Goal: Transaction & Acquisition: Purchase product/service

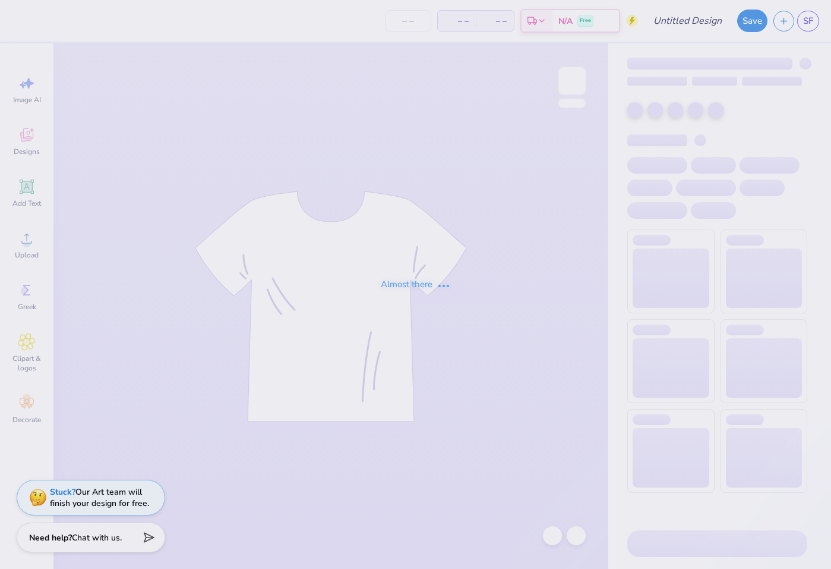
type input "phifa test"
type input "100"
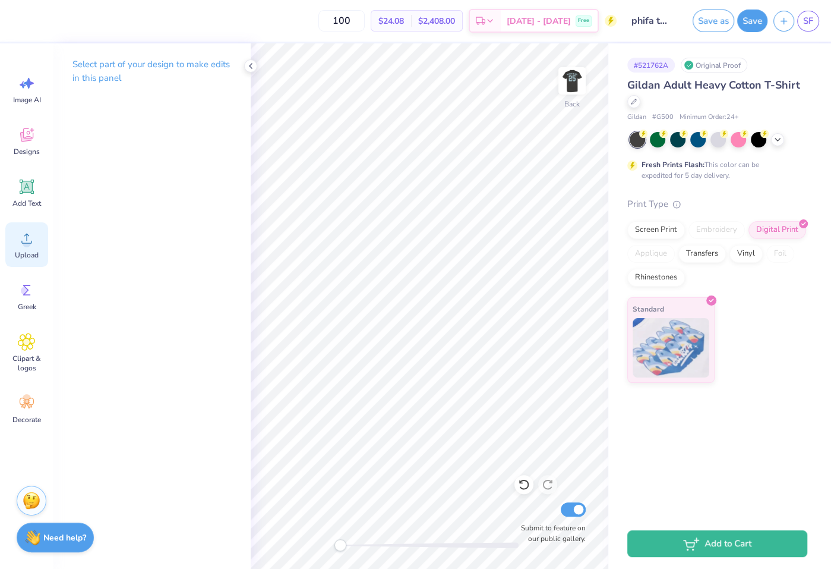
click at [13, 235] on div "Upload" at bounding box center [26, 244] width 43 height 45
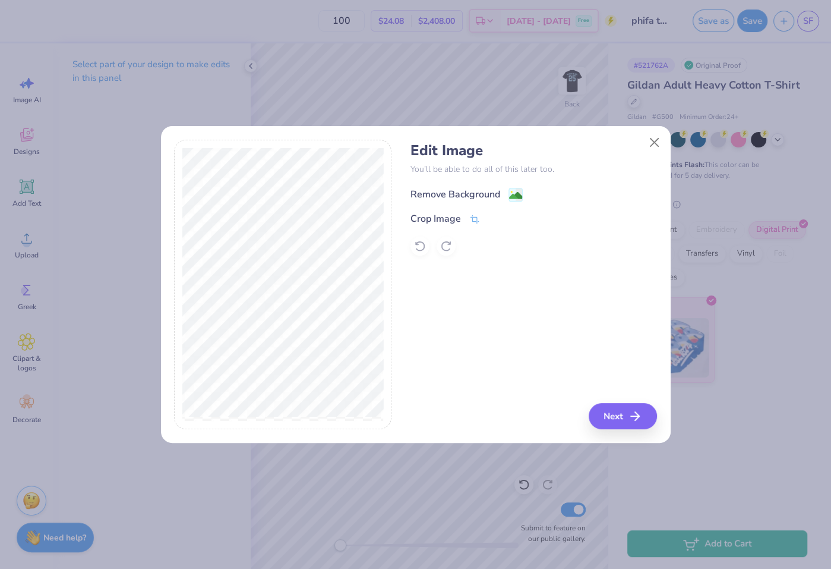
click at [495, 198] on div "Remove Background" at bounding box center [456, 194] width 90 height 14
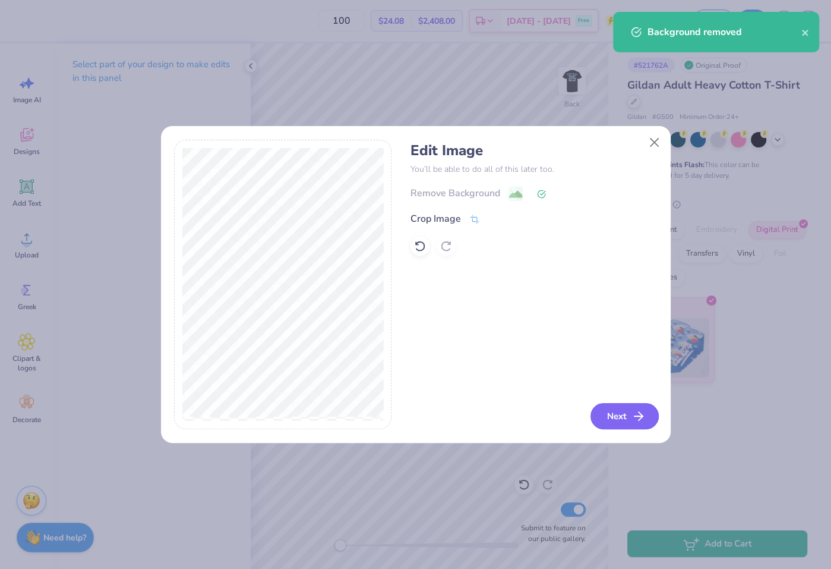
click at [620, 416] on button "Next" at bounding box center [625, 416] width 68 height 26
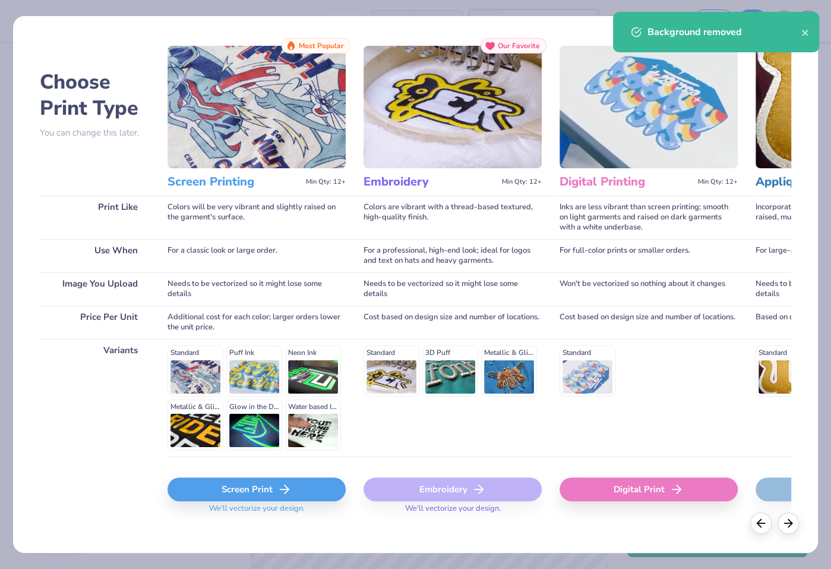
scroll to position [23, 0]
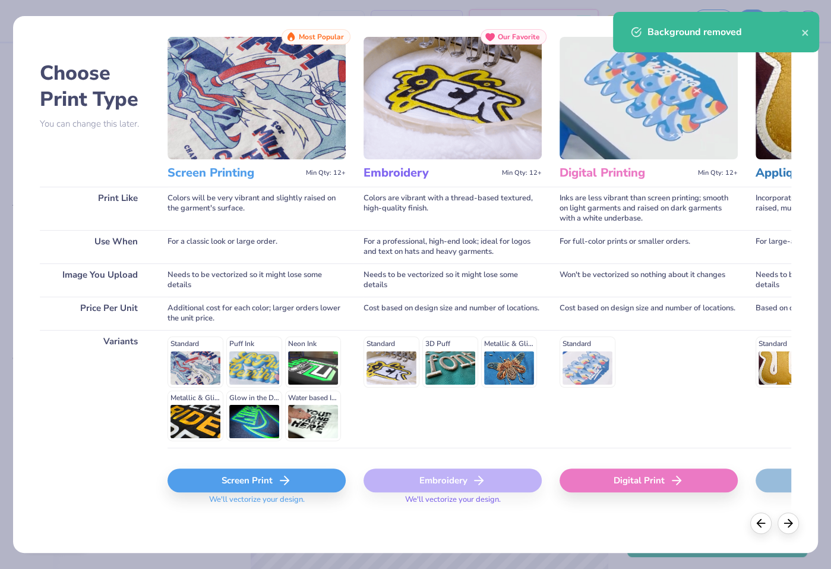
click at [298, 482] on div "Screen Print" at bounding box center [257, 480] width 178 height 24
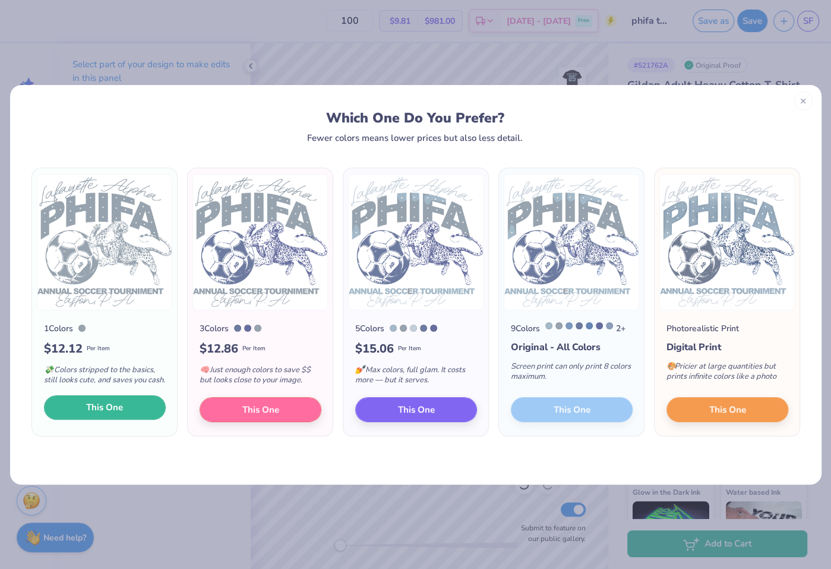
click at [144, 410] on button "This One" at bounding box center [105, 407] width 122 height 25
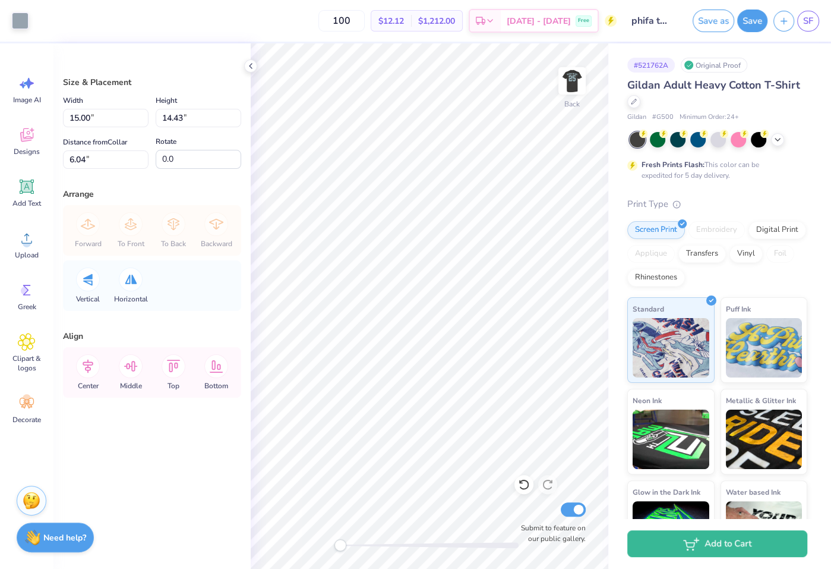
type input "13.19"
type input "12.69"
click at [24, 17] on div at bounding box center [20, 19] width 17 height 17
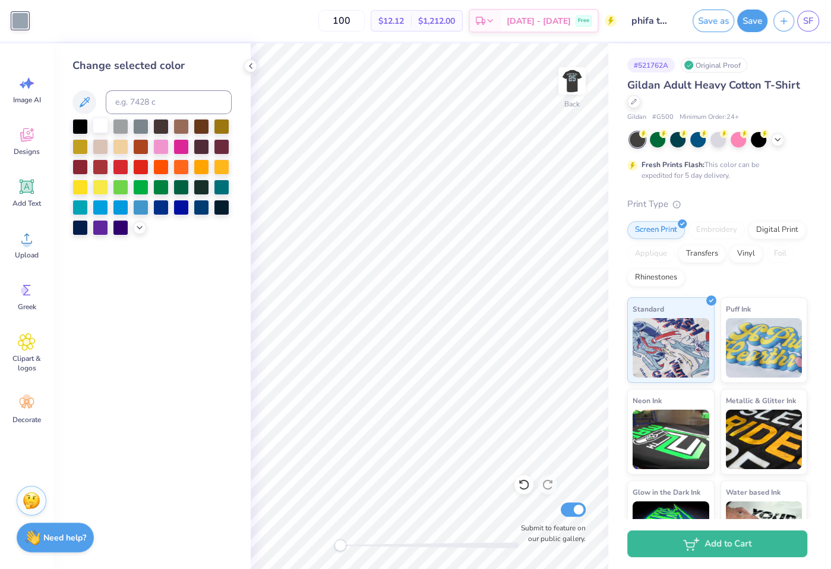
click at [97, 121] on div at bounding box center [100, 125] width 15 height 15
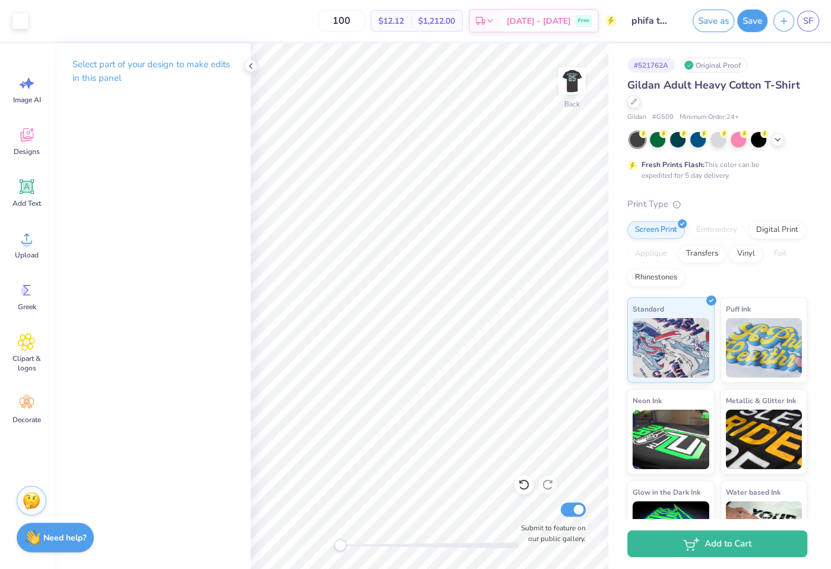
click at [770, 141] on div at bounding box center [719, 139] width 178 height 15
click at [775, 138] on icon at bounding box center [778, 139] width 10 height 10
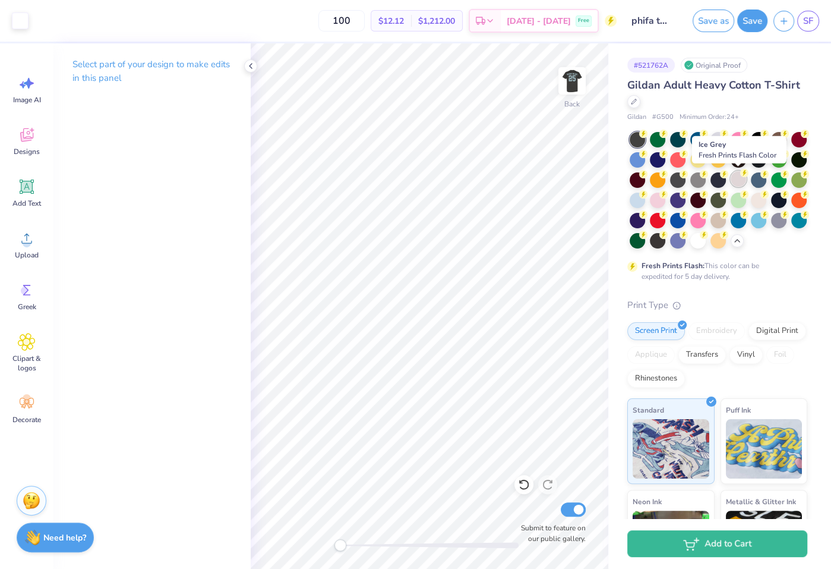
click at [742, 182] on div at bounding box center [738, 178] width 15 height 15
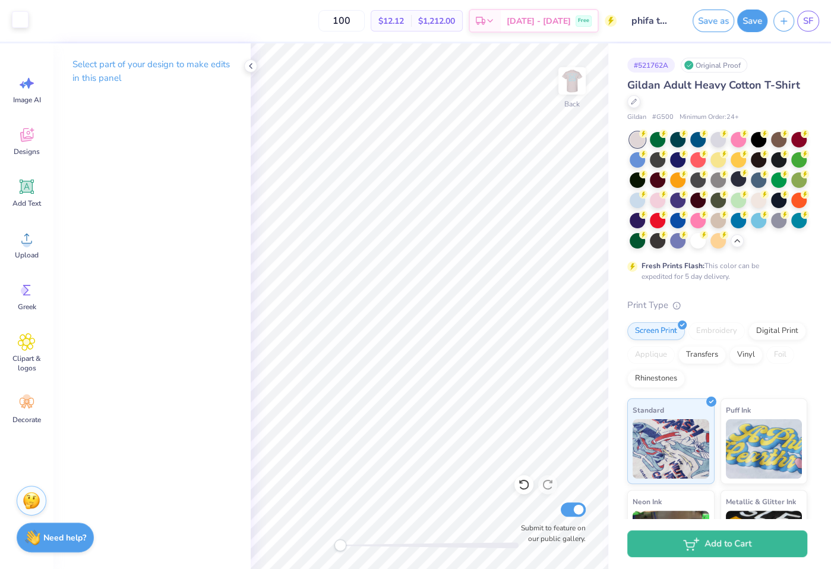
click at [20, 18] on div at bounding box center [20, 19] width 17 height 17
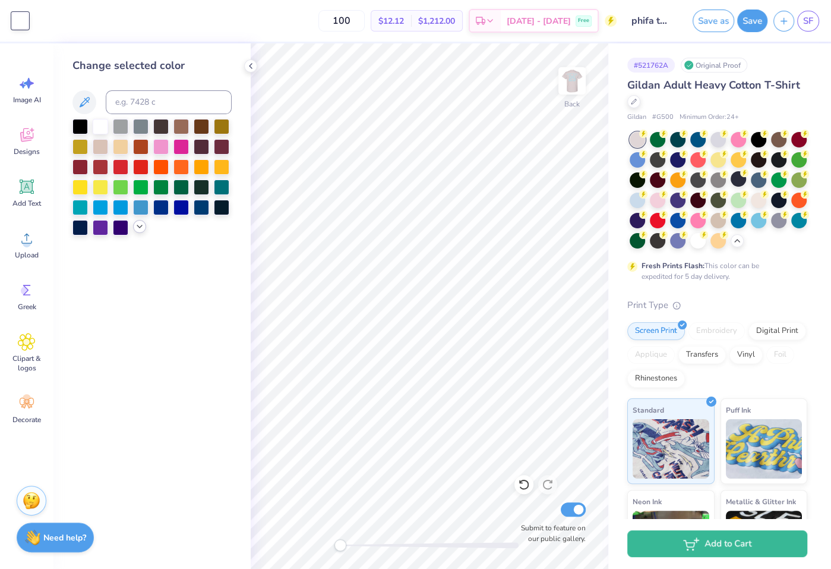
click at [141, 224] on icon at bounding box center [140, 227] width 10 height 10
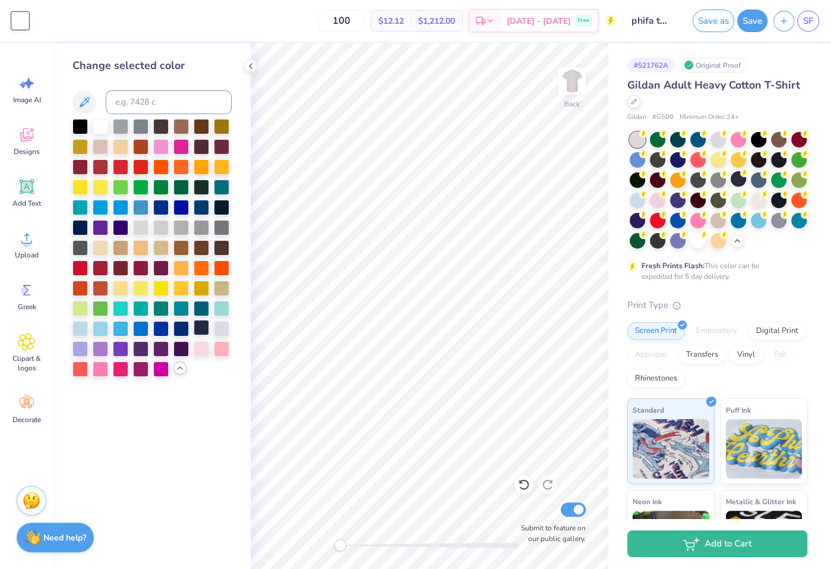
click at [200, 330] on div at bounding box center [201, 327] width 15 height 15
click at [220, 207] on div at bounding box center [221, 205] width 15 height 15
click at [80, 226] on div at bounding box center [79, 226] width 15 height 15
click at [137, 266] on div at bounding box center [140, 266] width 15 height 15
click at [197, 151] on div at bounding box center [201, 145] width 15 height 15
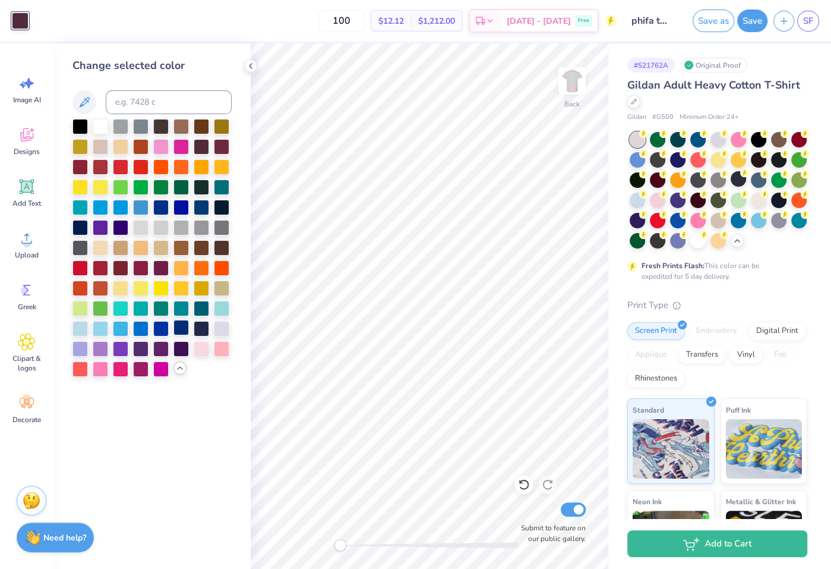
click at [187, 328] on div at bounding box center [181, 327] width 15 height 15
click at [196, 328] on div at bounding box center [201, 327] width 15 height 15
click at [84, 270] on div at bounding box center [79, 266] width 15 height 15
click at [106, 268] on div at bounding box center [100, 266] width 15 height 15
click at [137, 271] on div at bounding box center [140, 266] width 15 height 15
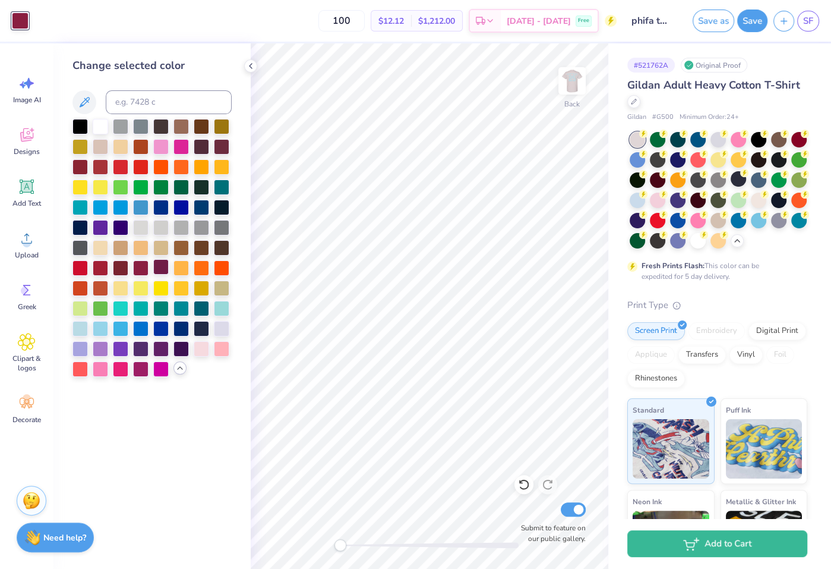
click at [165, 270] on div at bounding box center [160, 266] width 15 height 15
click at [124, 266] on div at bounding box center [120, 266] width 15 height 15
click at [220, 201] on div at bounding box center [221, 205] width 15 height 15
click at [194, 332] on div at bounding box center [201, 327] width 15 height 15
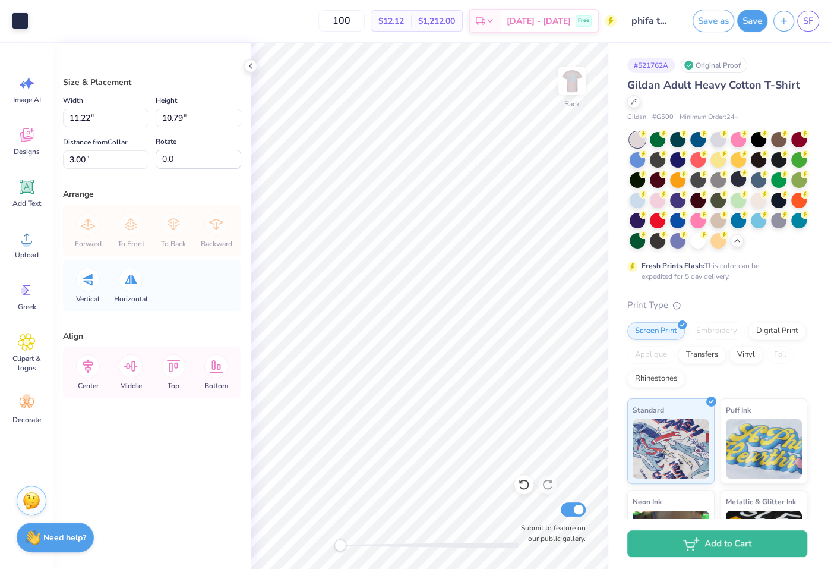
type input "12.39"
type input "11.92"
type input "11.89"
type input "11.44"
type input "9.05"
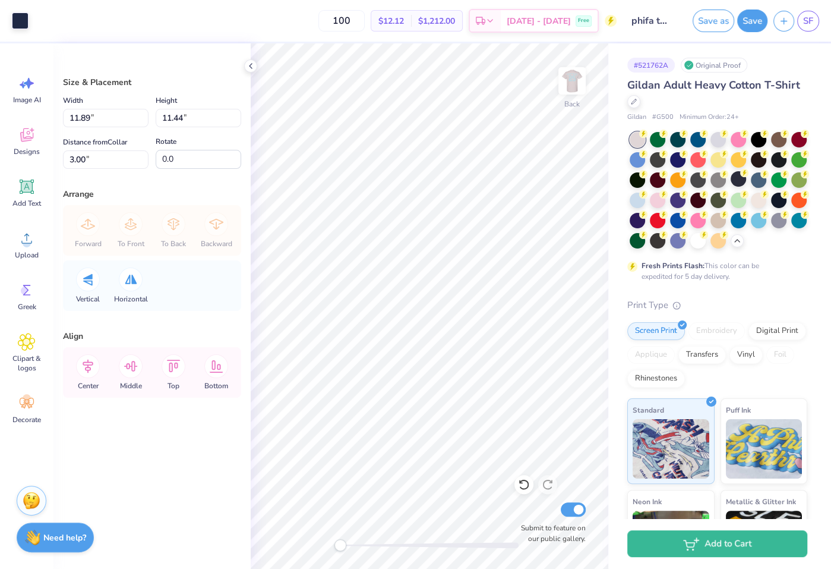
type input "8.71"
type input "6.20"
type input "5.97"
type input "6.74"
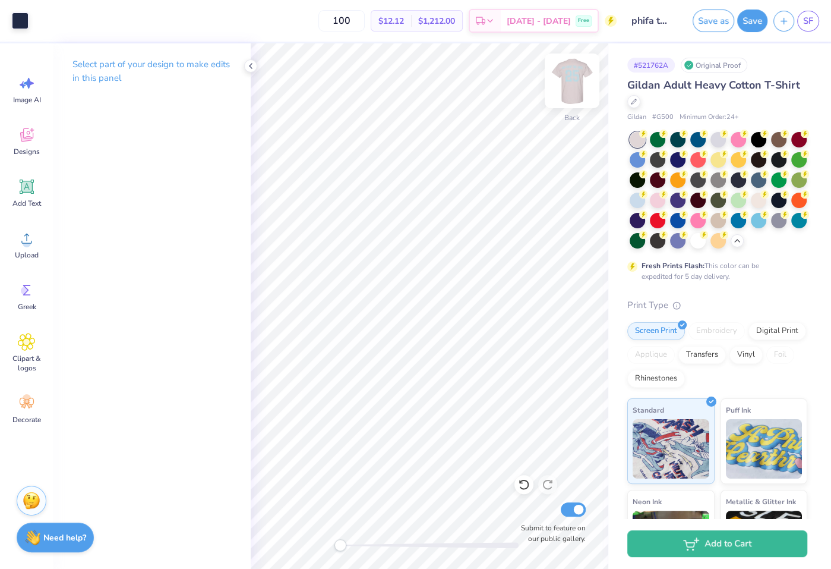
click at [571, 84] on img at bounding box center [572, 81] width 48 height 48
click at [17, 19] on div at bounding box center [20, 19] width 17 height 17
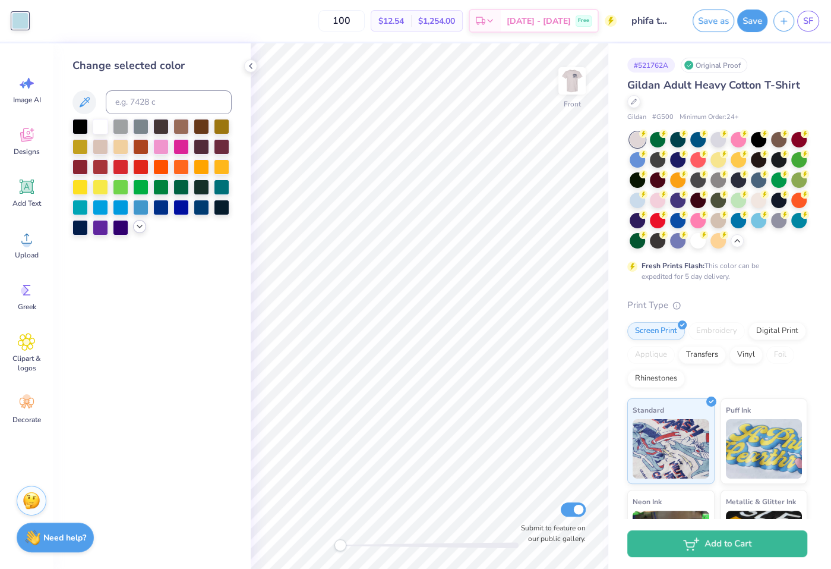
click at [139, 225] on icon at bounding box center [140, 227] width 10 height 10
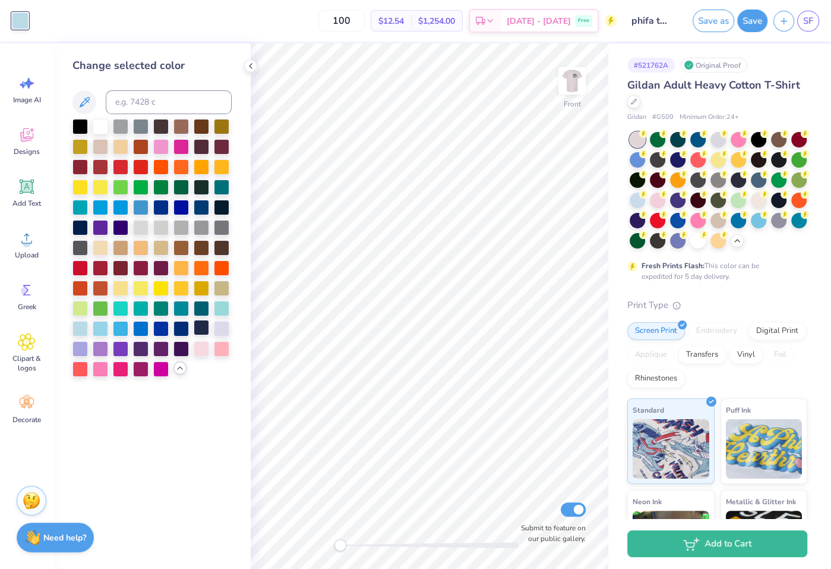
click at [201, 326] on div at bounding box center [201, 327] width 15 height 15
click at [577, 87] on img at bounding box center [572, 81] width 48 height 48
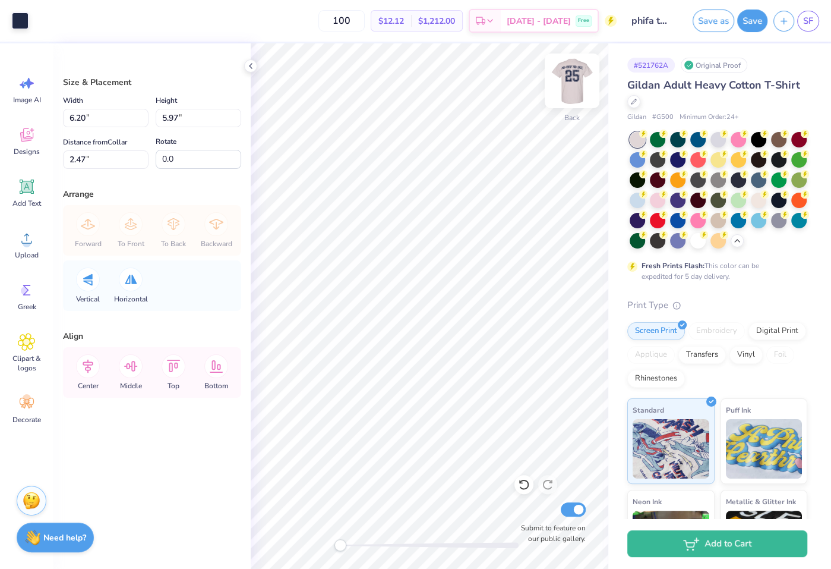
type input "9.63"
type input "9.27"
type input "3.00"
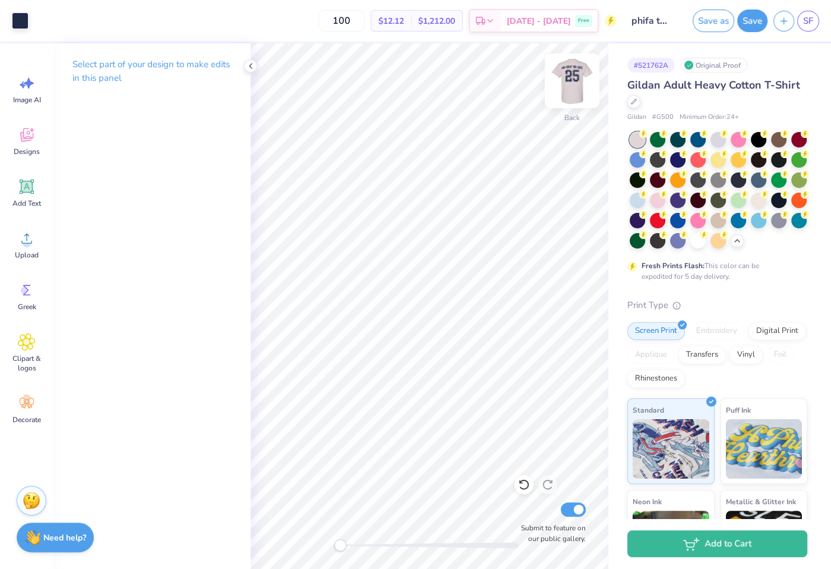
click at [577, 86] on img at bounding box center [572, 81] width 48 height 48
click at [576, 86] on img at bounding box center [572, 81] width 48 height 48
click at [562, 82] on img at bounding box center [572, 81] width 48 height 48
click at [562, 82] on img at bounding box center [572, 81] width 24 height 24
click at [562, 83] on img at bounding box center [572, 81] width 48 height 48
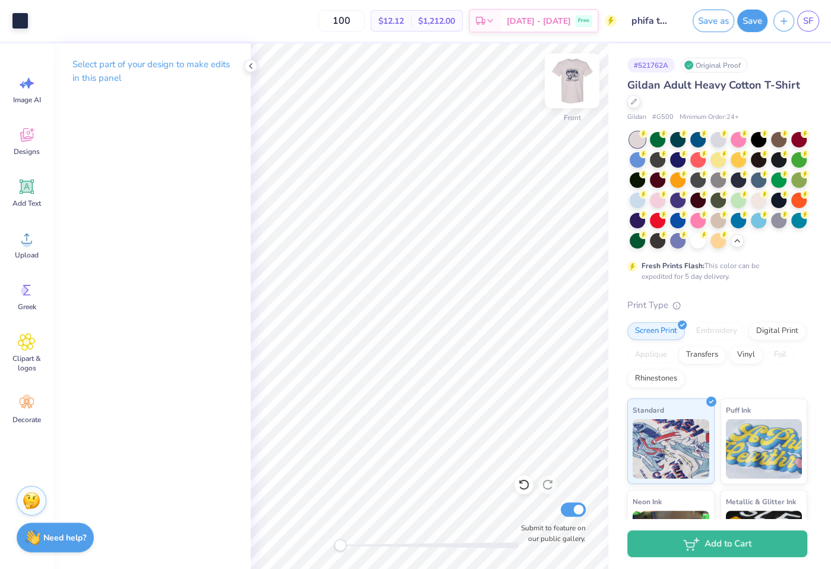
click at [562, 83] on img at bounding box center [572, 81] width 48 height 48
click at [20, 231] on icon at bounding box center [27, 238] width 18 height 18
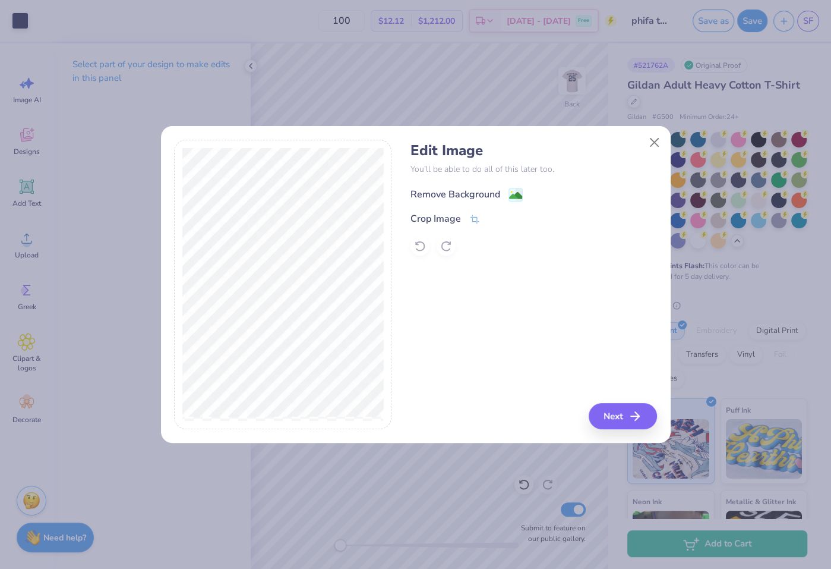
click at [462, 190] on div "Remove Background" at bounding box center [456, 194] width 90 height 14
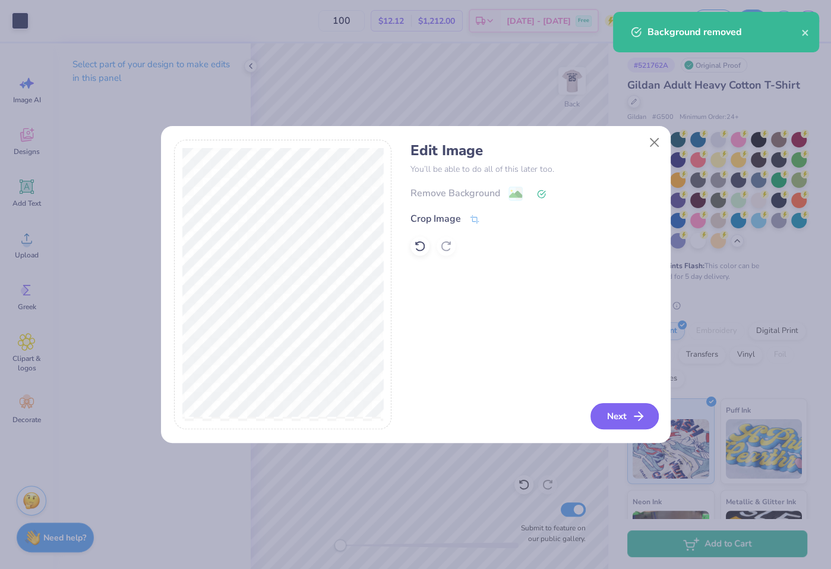
click at [641, 420] on icon "button" at bounding box center [639, 416] width 14 height 14
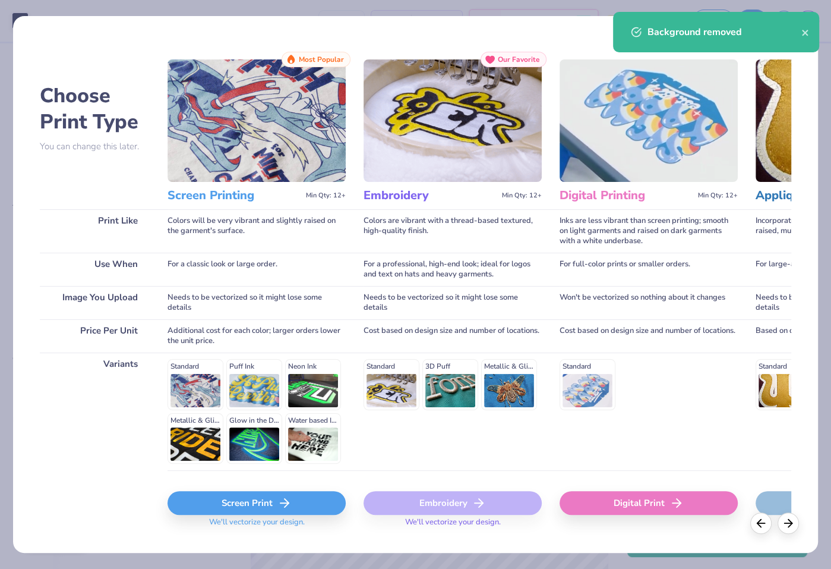
click at [313, 491] on div "Screen Print" at bounding box center [257, 503] width 178 height 24
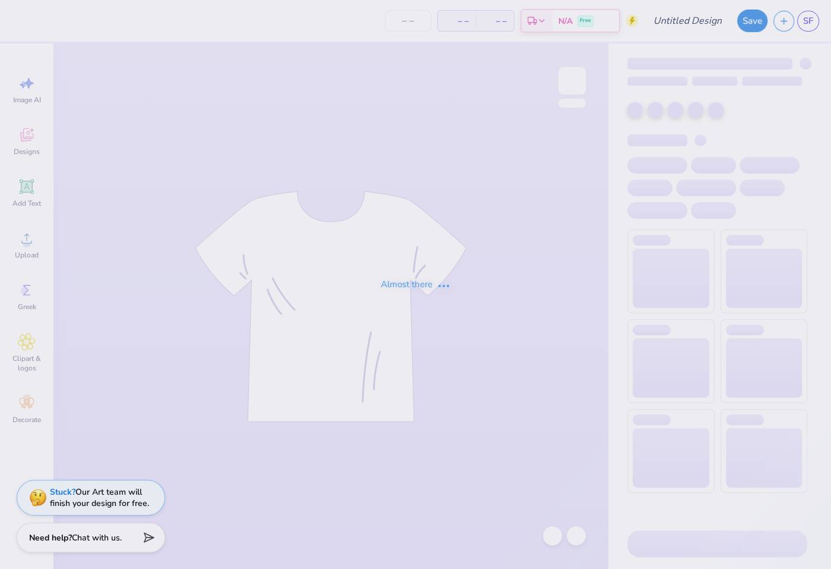
type input "phifa test"
type input "100"
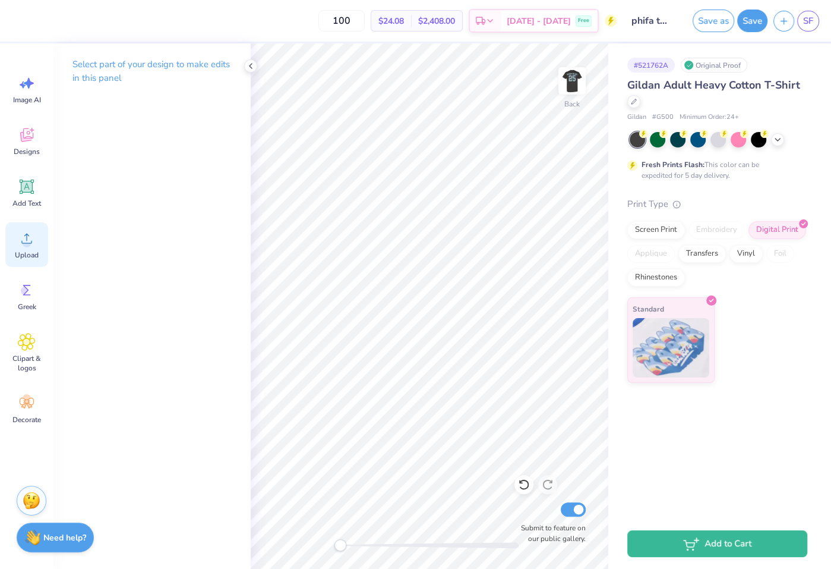
click at [20, 248] on div "Upload" at bounding box center [26, 244] width 43 height 45
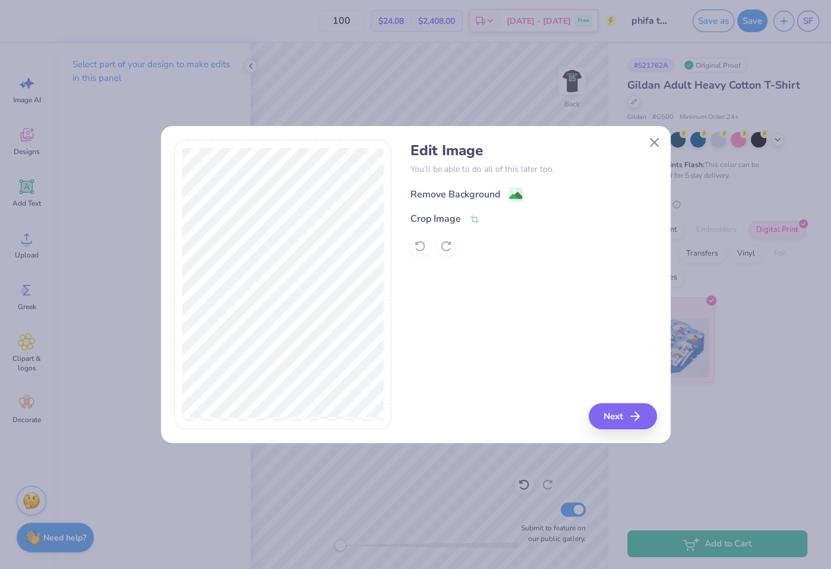
click at [464, 192] on div "Remove Background" at bounding box center [456, 194] width 90 height 14
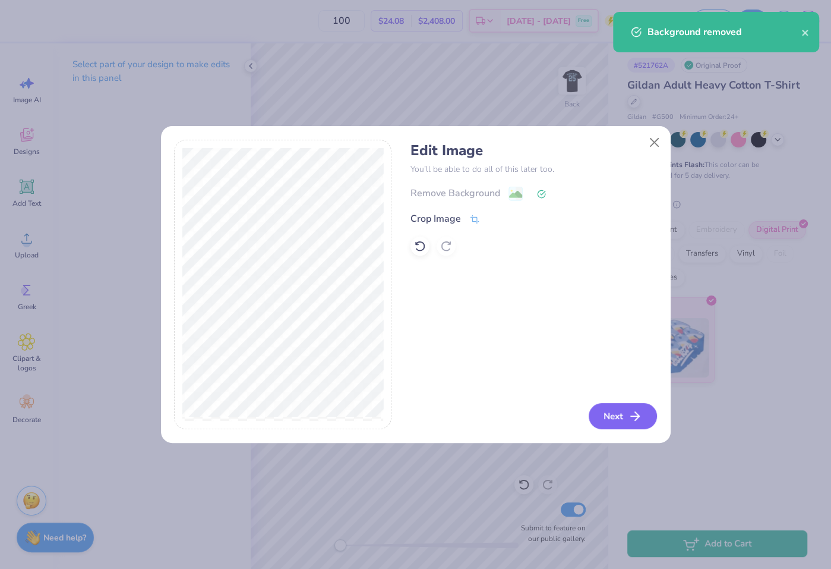
click at [624, 420] on button "Next" at bounding box center [623, 416] width 68 height 26
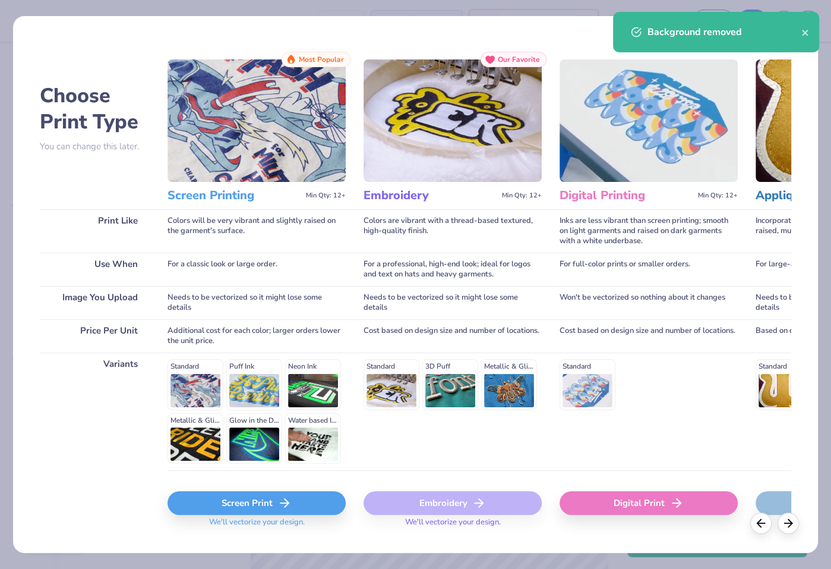
click at [294, 504] on div "Screen Print" at bounding box center [257, 503] width 178 height 24
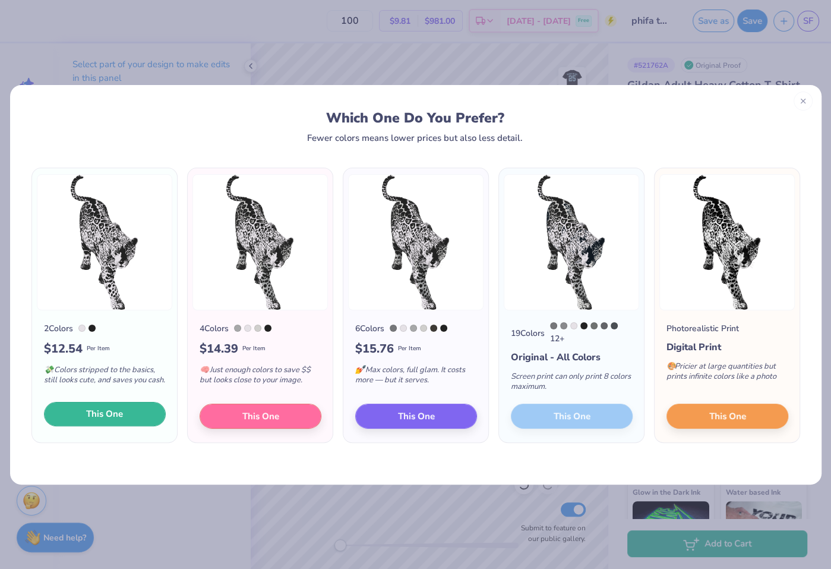
click at [127, 417] on button "This One" at bounding box center [105, 414] width 122 height 25
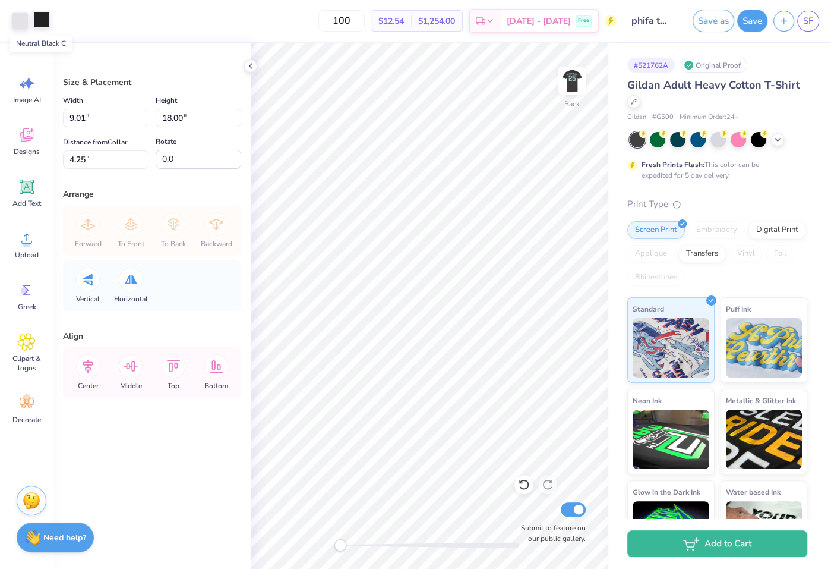
click at [38, 22] on div at bounding box center [41, 19] width 17 height 17
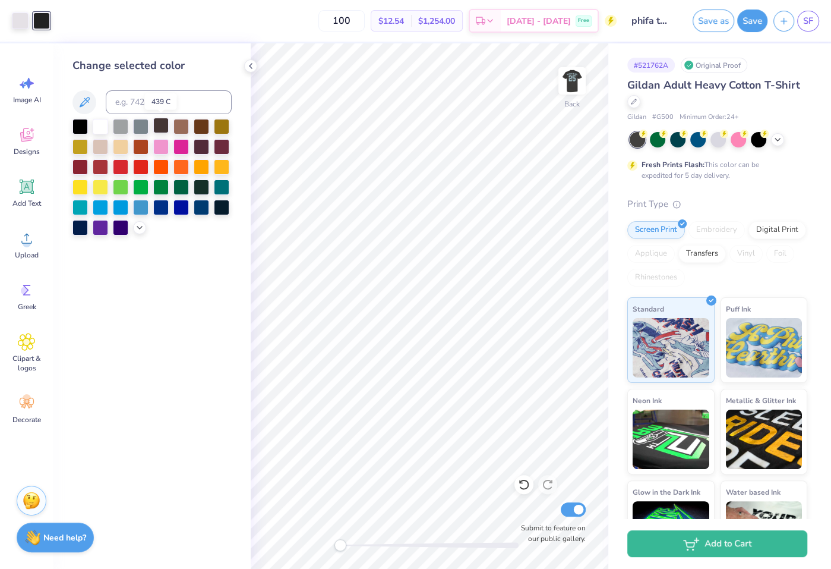
click at [157, 132] on div at bounding box center [160, 125] width 15 height 15
click at [204, 149] on div at bounding box center [201, 145] width 15 height 15
click at [226, 210] on div at bounding box center [221, 205] width 15 height 15
click at [131, 228] on div at bounding box center [151, 177] width 159 height 116
click at [135, 228] on icon at bounding box center [140, 227] width 10 height 10
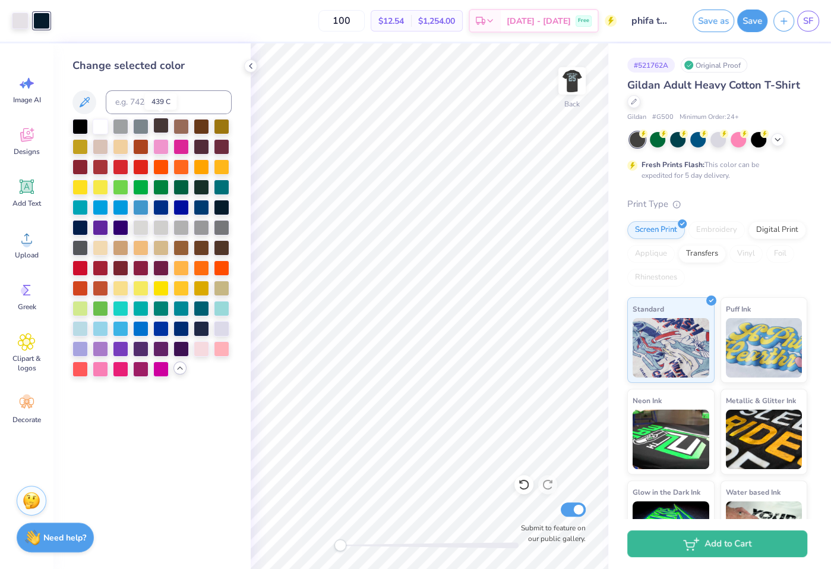
click at [159, 130] on div at bounding box center [160, 125] width 15 height 15
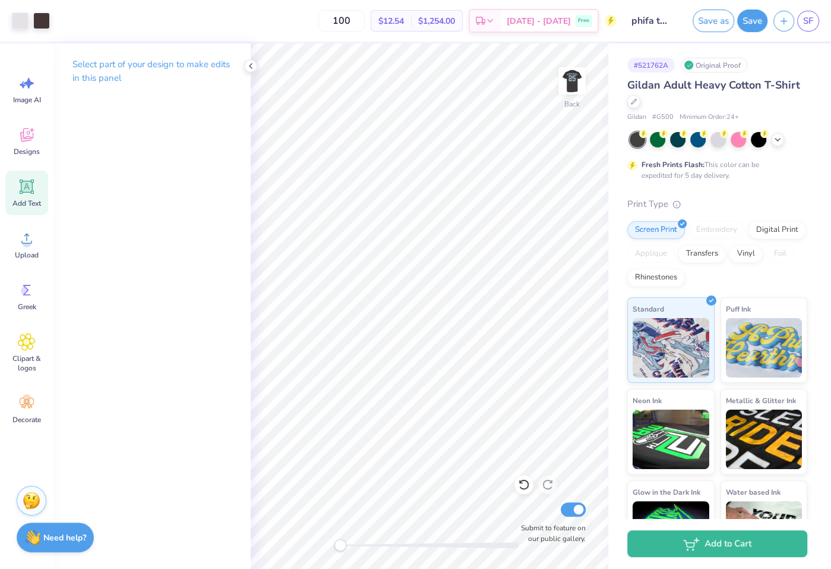
click at [24, 197] on div "Add Text" at bounding box center [26, 193] width 43 height 45
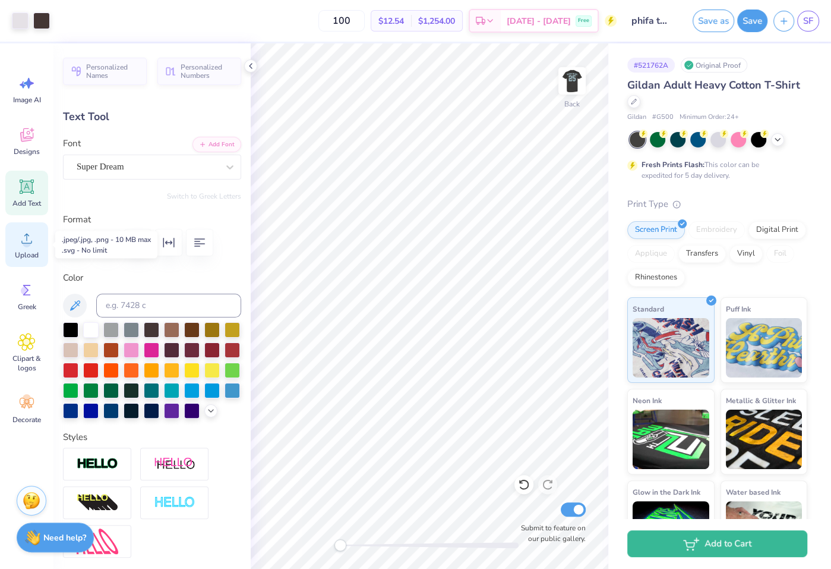
click at [42, 251] on div "Upload" at bounding box center [26, 244] width 43 height 45
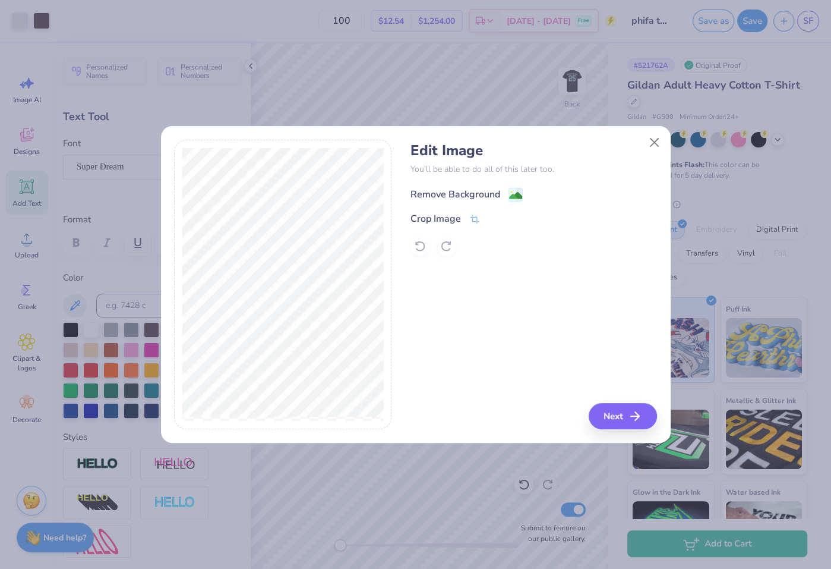
click at [462, 200] on div "Remove Background" at bounding box center [456, 194] width 90 height 14
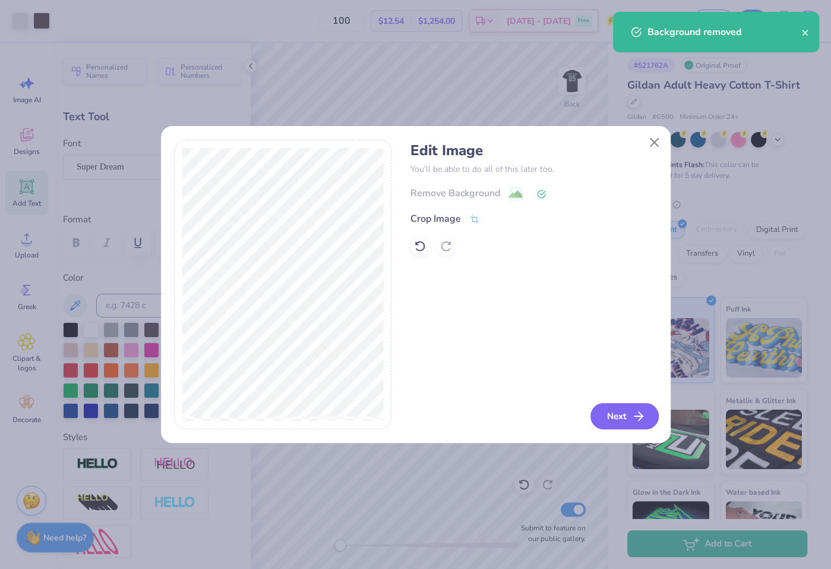
click at [629, 413] on button "Next" at bounding box center [625, 416] width 68 height 26
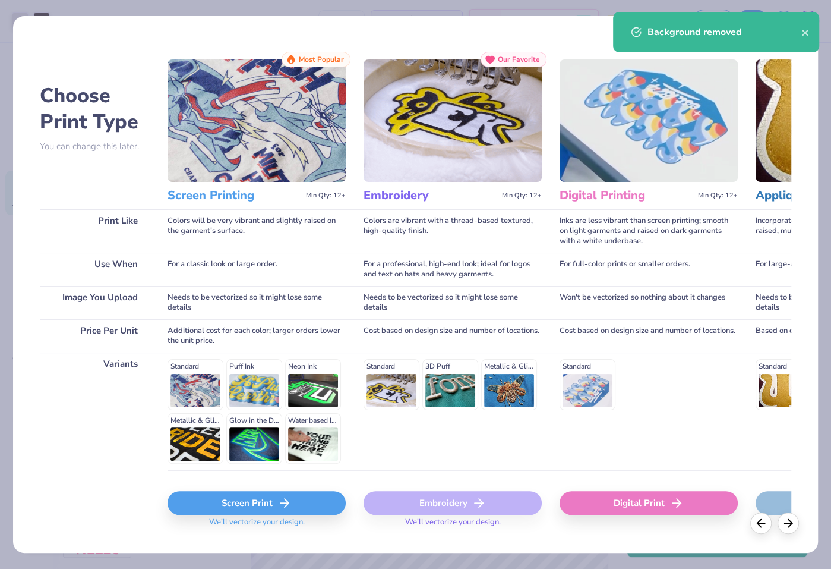
click at [338, 497] on div "Screen Print" at bounding box center [257, 503] width 178 height 24
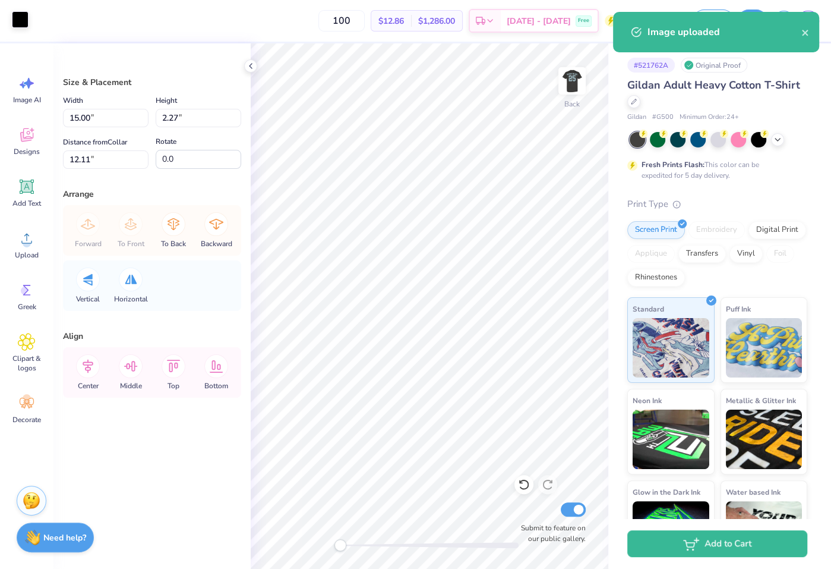
click at [16, 12] on div at bounding box center [20, 19] width 17 height 17
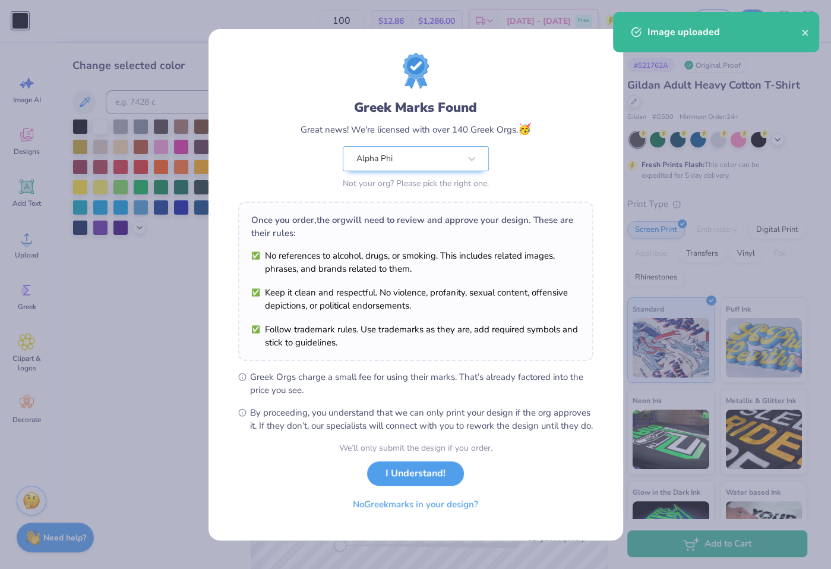
click at [97, 124] on div "Greek Marks Found Great news! We're licensed with over 140 Greek Orgs. 🥳 Alpha …" at bounding box center [415, 284] width 831 height 569
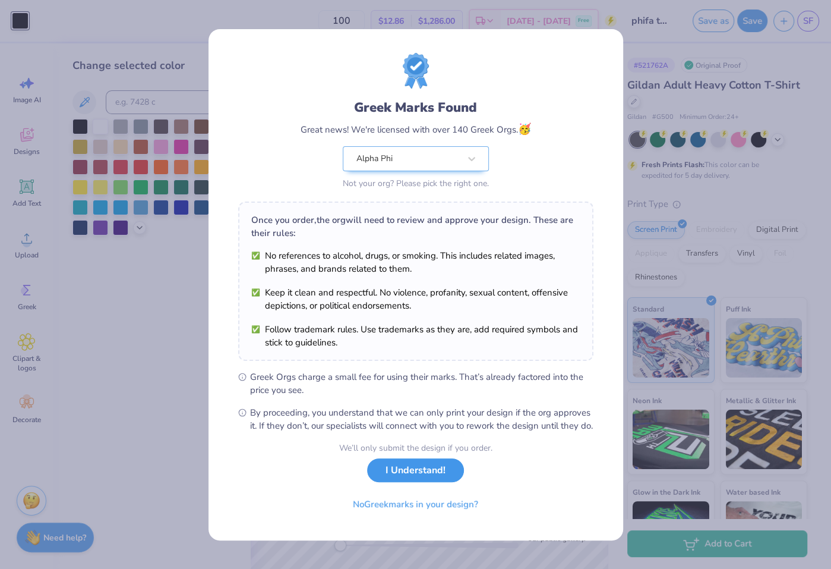
click at [442, 472] on button "I Understand!" at bounding box center [415, 470] width 97 height 24
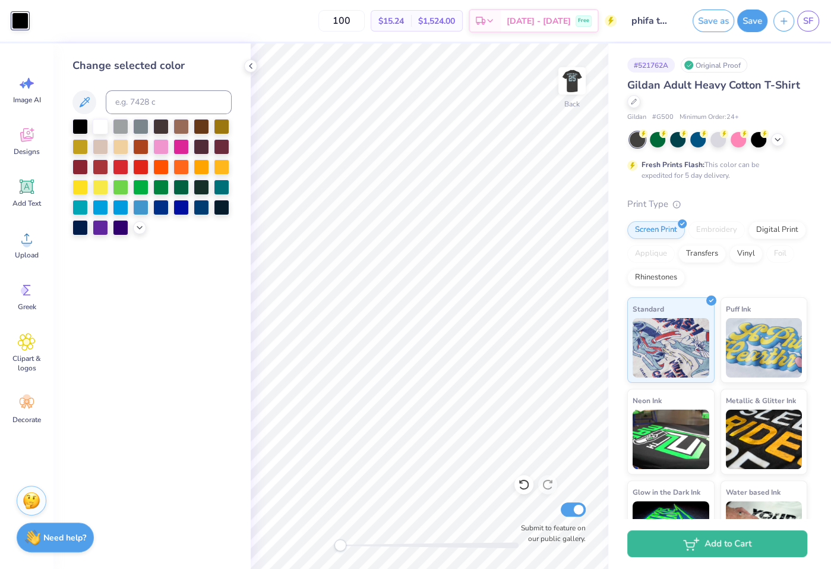
click at [96, 117] on div "Change selected color" at bounding box center [151, 147] width 159 height 178
click at [100, 126] on div at bounding box center [100, 125] width 15 height 15
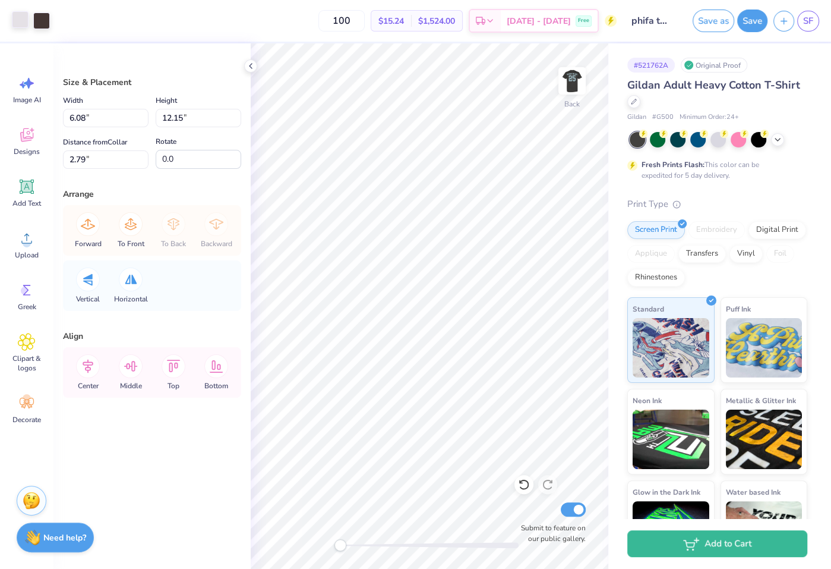
click at [17, 18] on div at bounding box center [20, 19] width 17 height 17
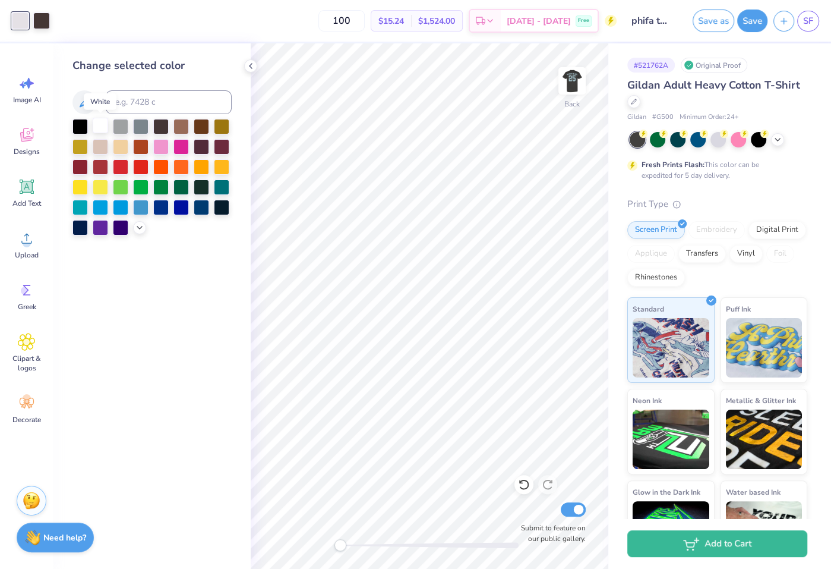
click at [103, 130] on div at bounding box center [100, 125] width 15 height 15
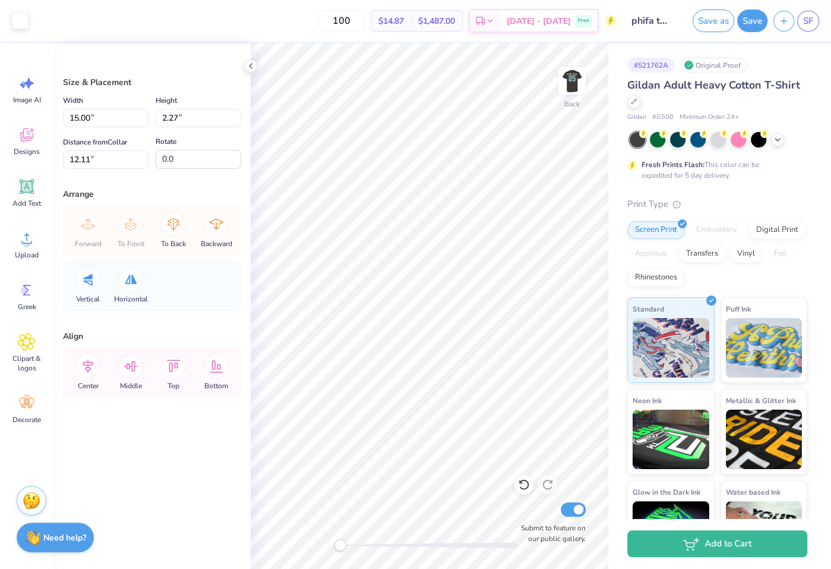
type input "6.48"
type input "0.98"
type input "13.40"
type input "5.81"
type input "0.88"
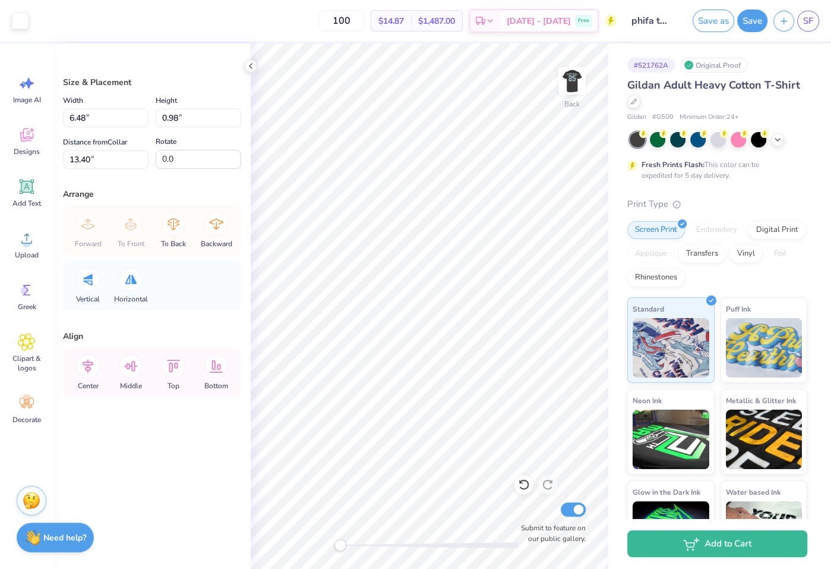
type input "23.57"
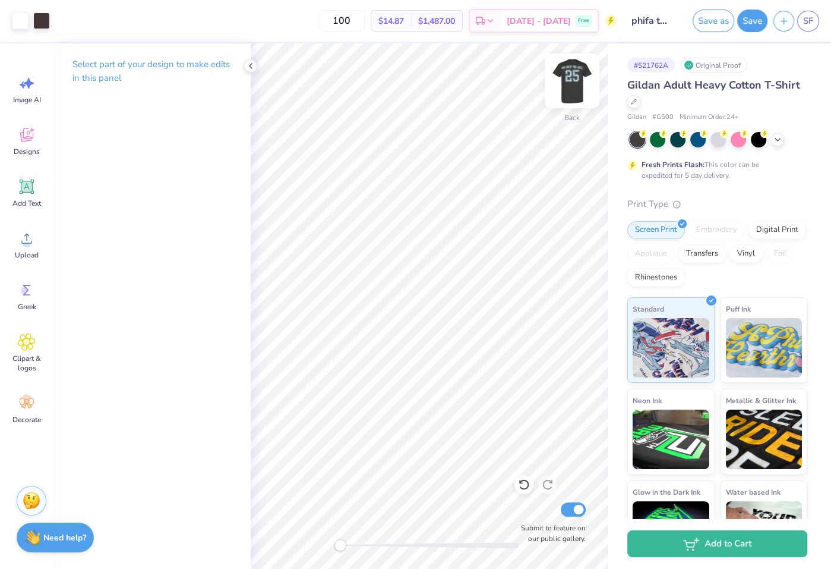
click at [570, 90] on img at bounding box center [572, 81] width 48 height 48
click at [570, 90] on img at bounding box center [572, 81] width 24 height 24
click at [22, 23] on div at bounding box center [20, 19] width 17 height 17
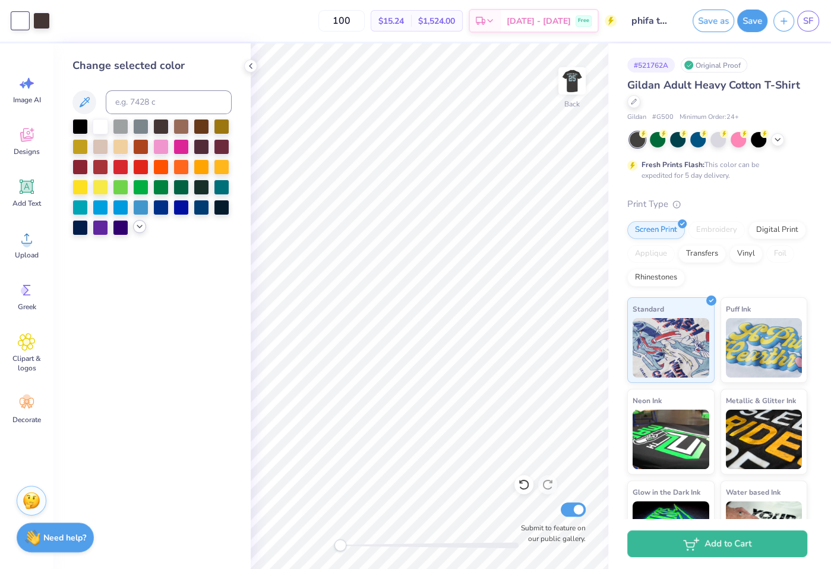
click at [142, 233] on div at bounding box center [139, 226] width 13 height 13
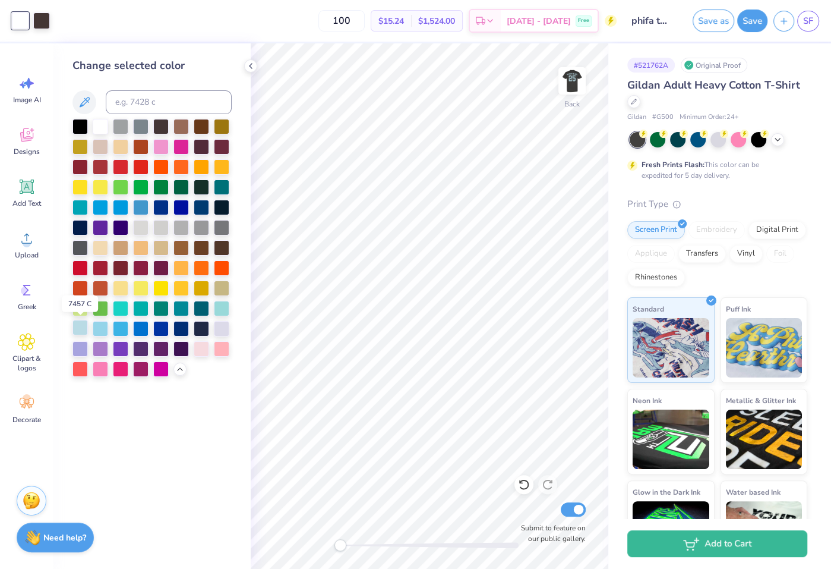
click at [81, 326] on div at bounding box center [79, 327] width 15 height 15
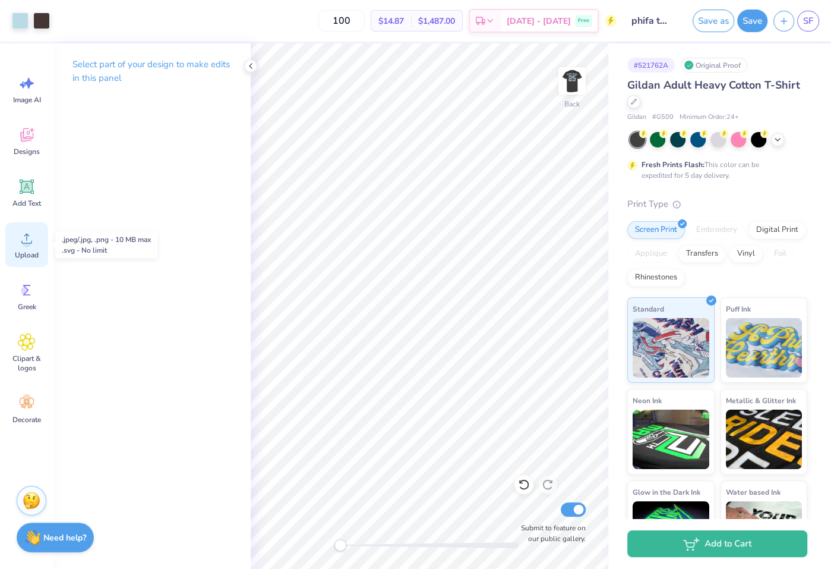
click at [37, 249] on div "Upload" at bounding box center [26, 244] width 43 height 45
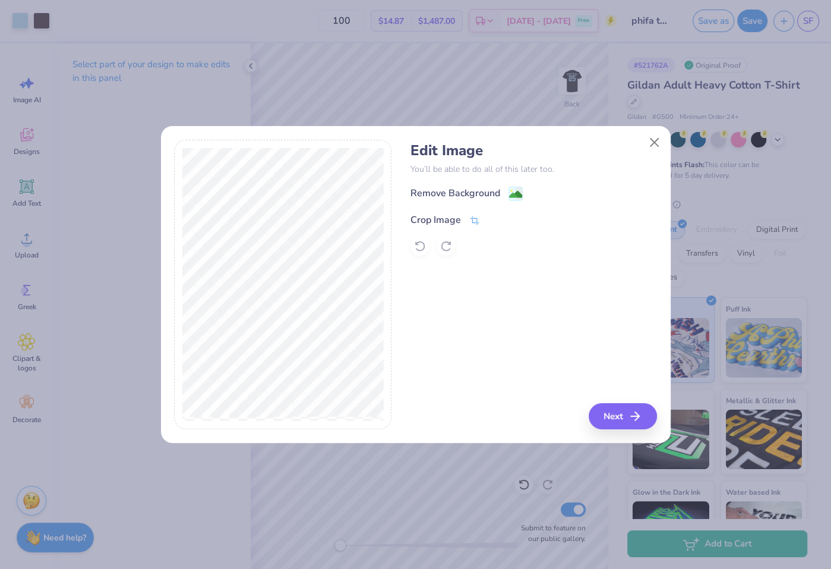
click at [459, 217] on div "Crop Image" at bounding box center [436, 220] width 51 height 14
click at [488, 215] on div at bounding box center [503, 219] width 30 height 14
click at [491, 216] on icon at bounding box center [494, 218] width 7 height 7
click at [491, 197] on div "Remove Background" at bounding box center [456, 194] width 90 height 14
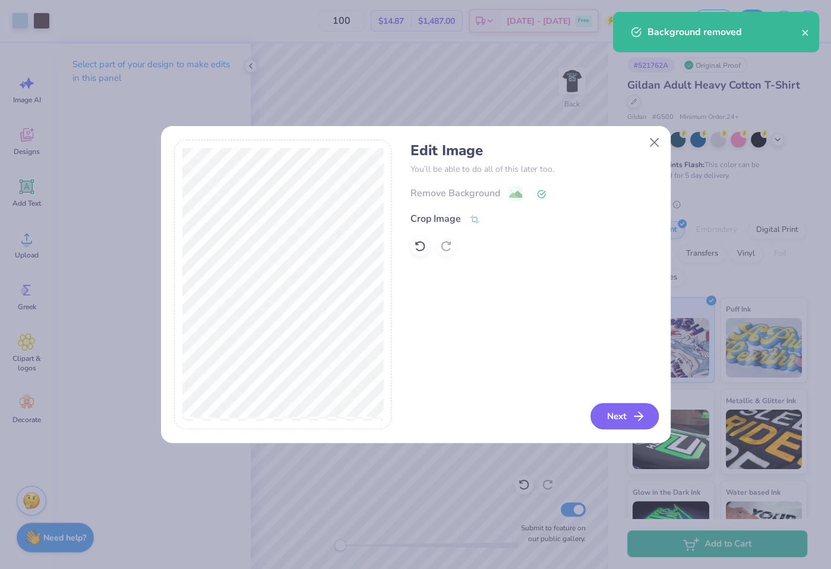
click at [632, 412] on icon "button" at bounding box center [639, 416] width 14 height 14
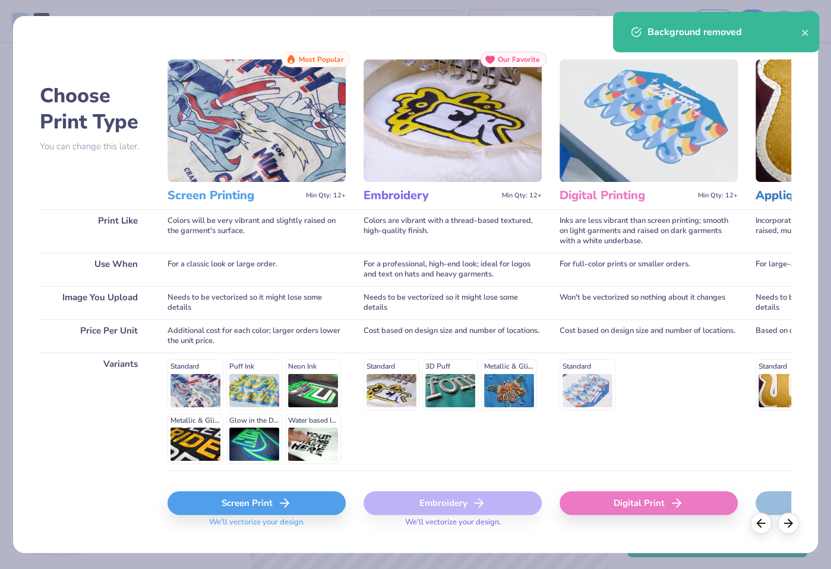
click at [296, 491] on div "Screen Print" at bounding box center [257, 503] width 178 height 24
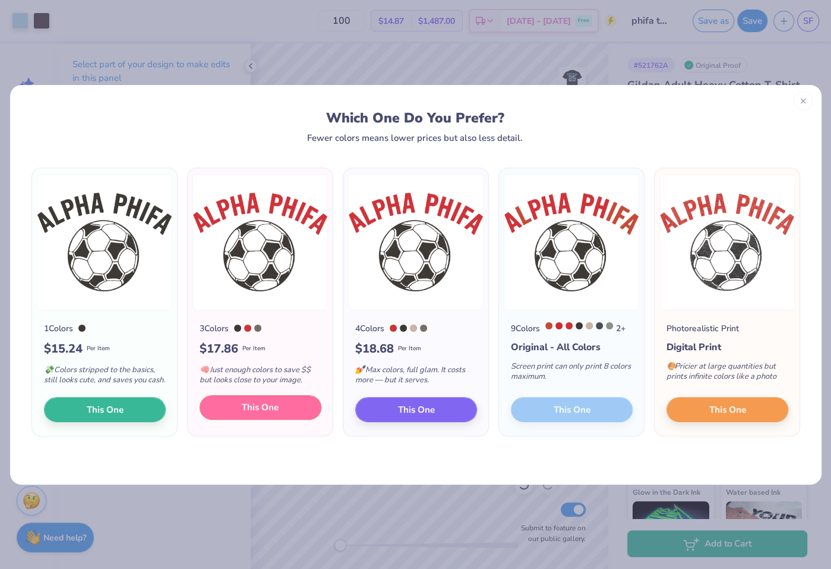
click at [258, 406] on span "This One" at bounding box center [260, 407] width 37 height 14
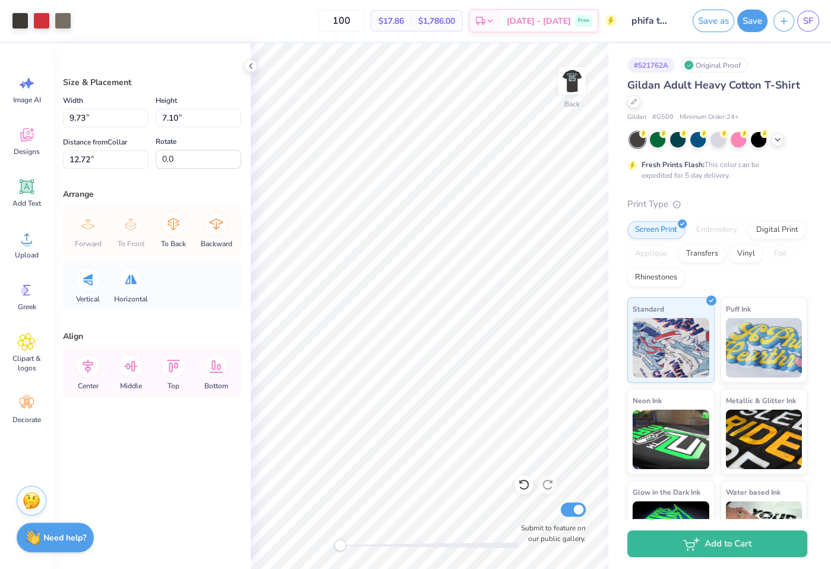
type input "9.73"
type input "7.10"
type input "12.72"
click at [45, 17] on div at bounding box center [41, 19] width 17 height 17
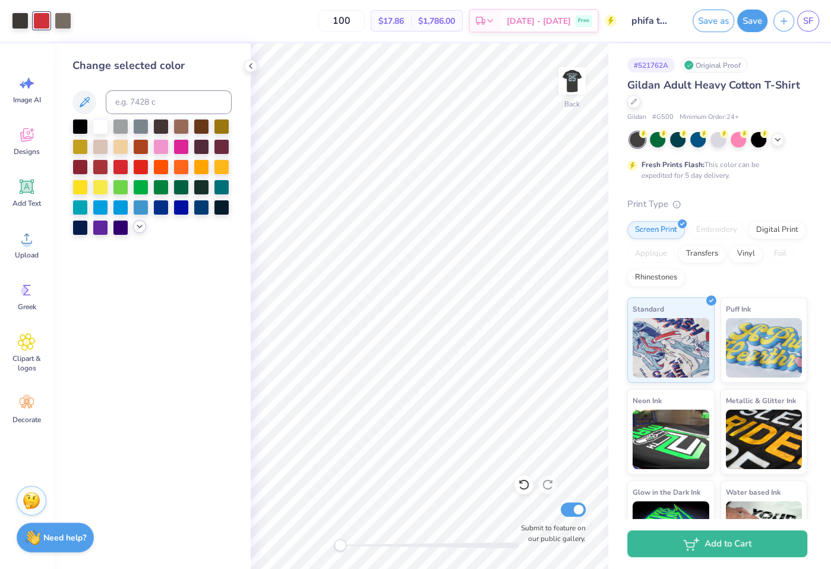
click at [141, 228] on icon at bounding box center [140, 227] width 10 height 10
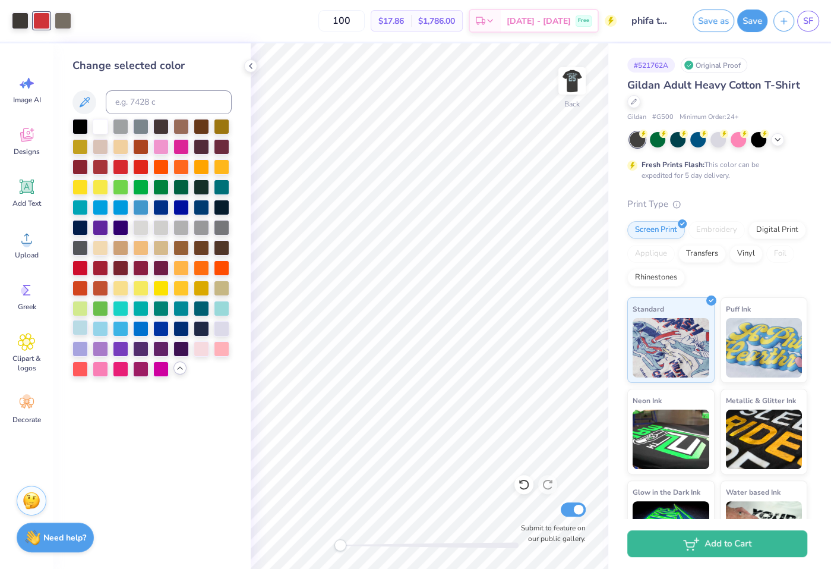
click at [74, 326] on div at bounding box center [79, 327] width 15 height 15
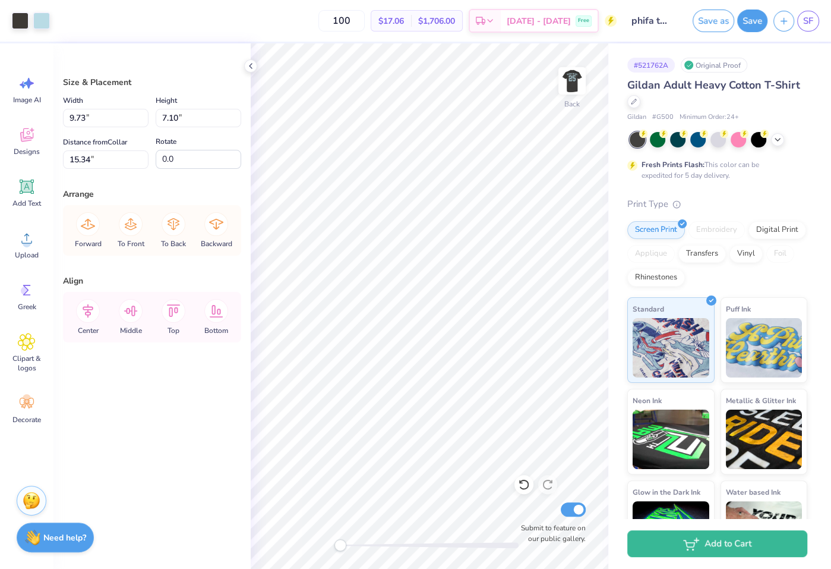
type input "3.04"
type input "3.34"
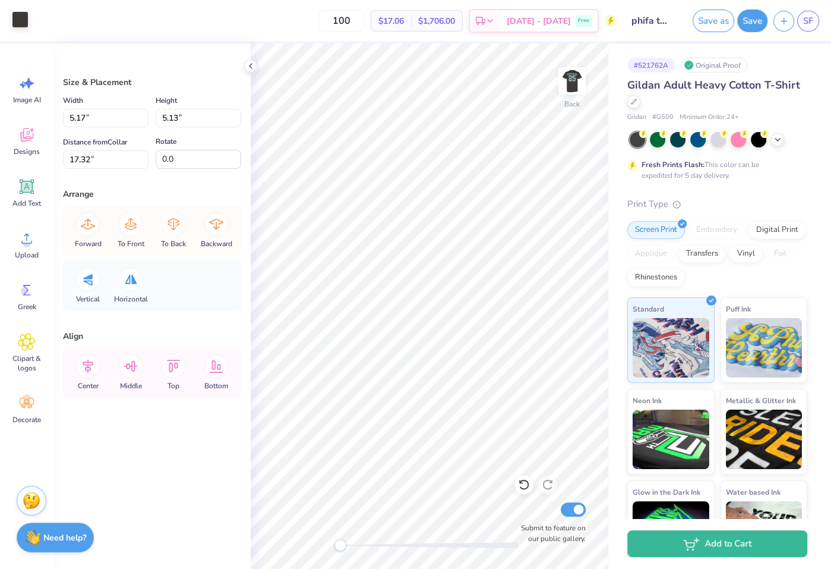
click at [24, 19] on div at bounding box center [20, 19] width 17 height 17
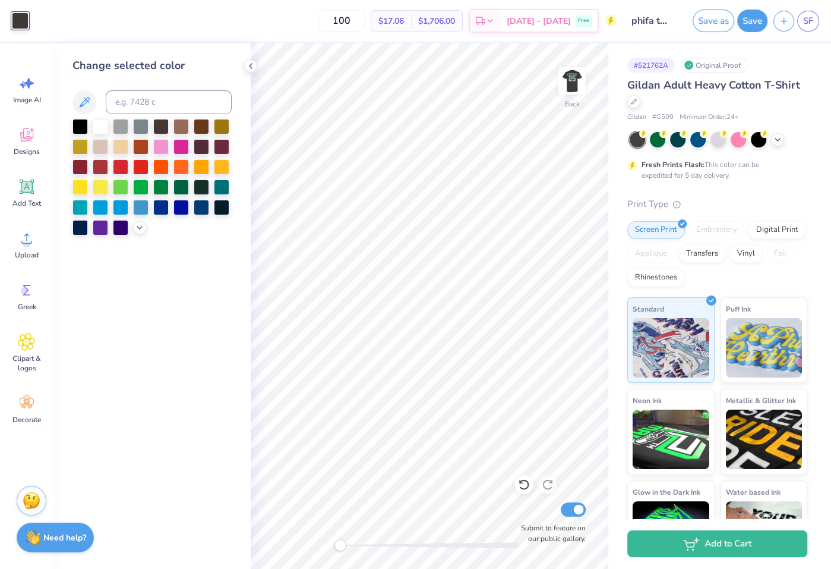
click at [139, 234] on div at bounding box center [151, 177] width 159 height 116
click at [139, 230] on icon at bounding box center [140, 227] width 10 height 10
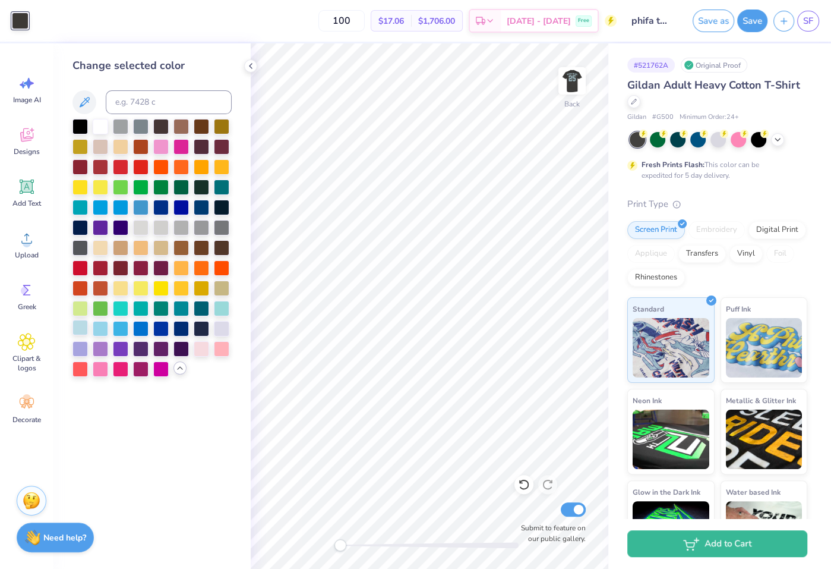
click at [82, 327] on div at bounding box center [79, 327] width 15 height 15
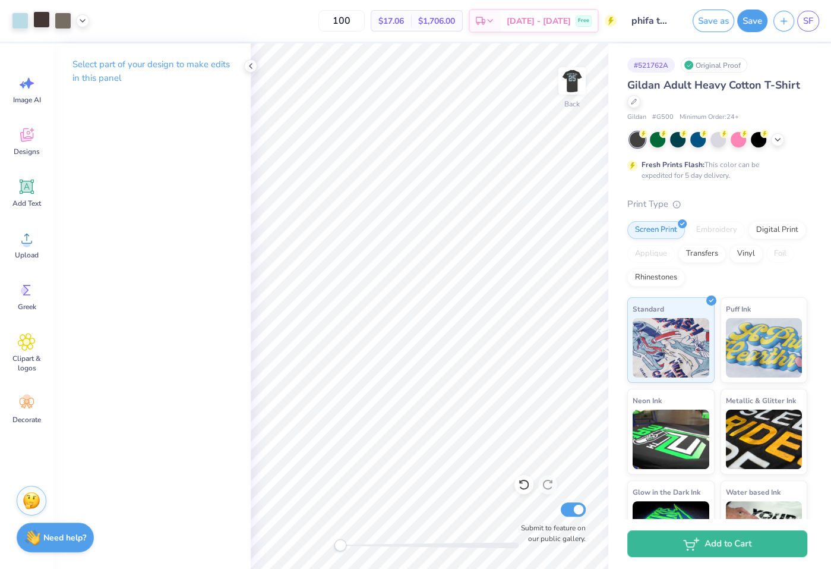
click at [44, 20] on div at bounding box center [41, 19] width 17 height 17
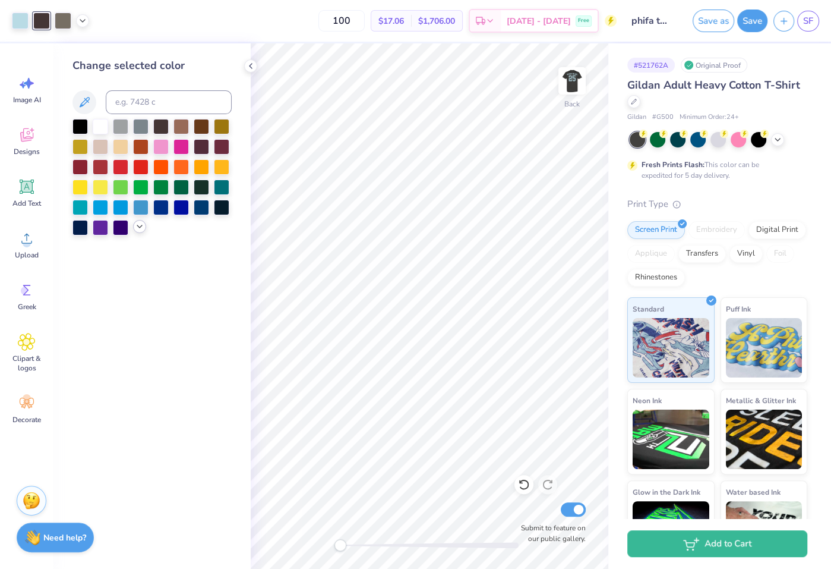
click at [138, 224] on icon at bounding box center [140, 227] width 10 height 10
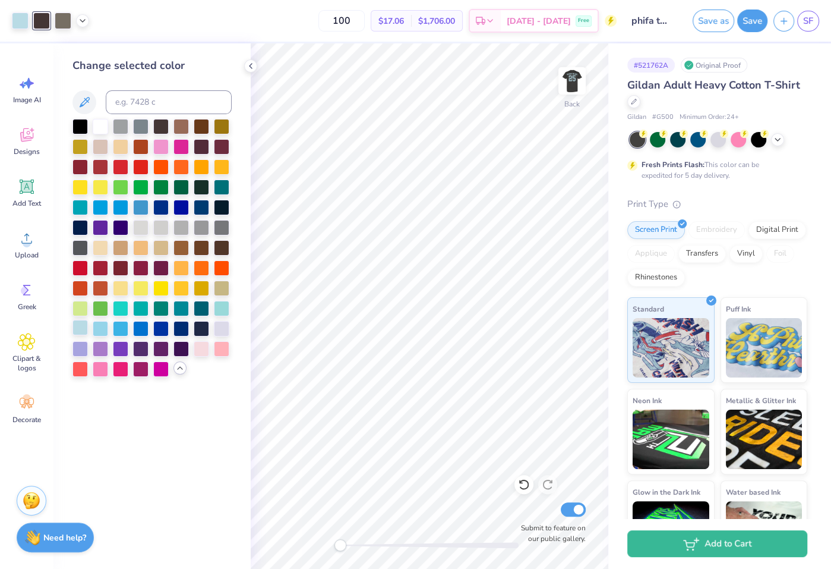
click at [80, 325] on div at bounding box center [79, 327] width 15 height 15
click at [44, 20] on div at bounding box center [41, 19] width 17 height 17
click at [61, 18] on div at bounding box center [63, 19] width 17 height 17
click at [81, 329] on div at bounding box center [79, 327] width 15 height 15
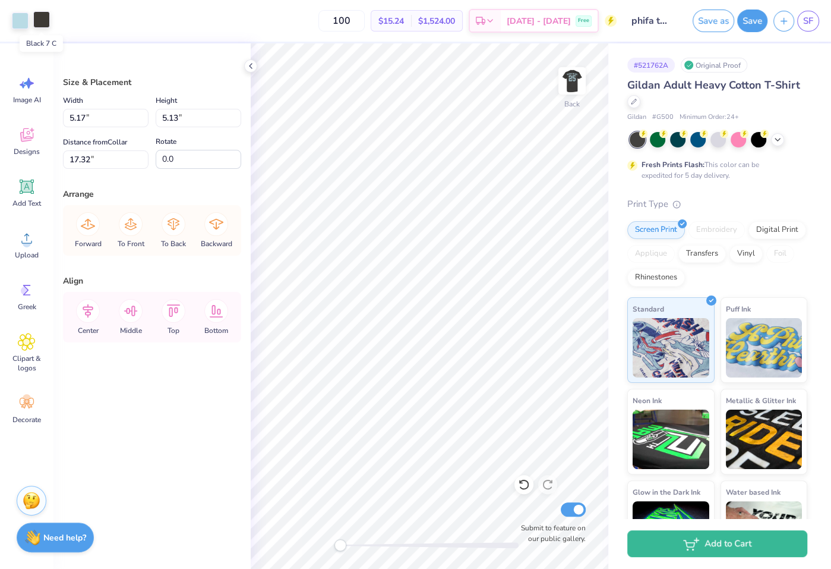
click at [38, 25] on div at bounding box center [41, 19] width 17 height 17
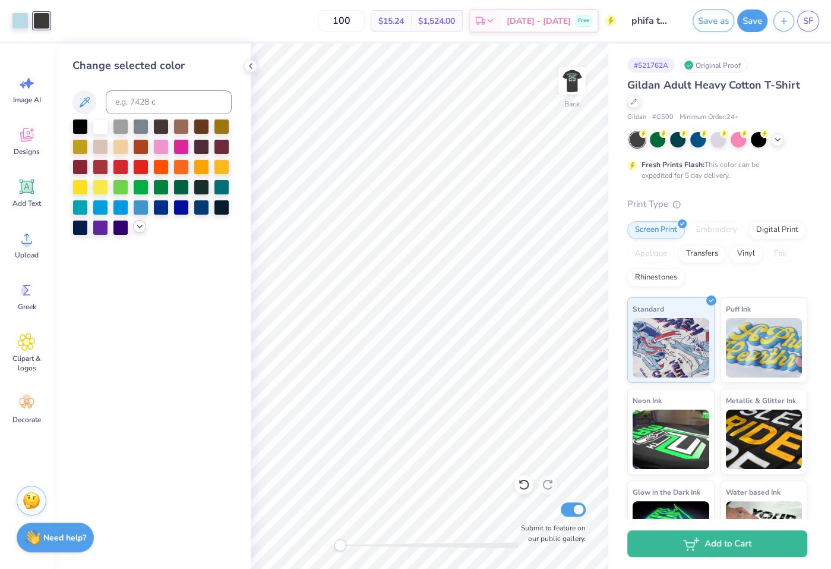
click at [140, 225] on icon at bounding box center [140, 227] width 10 height 10
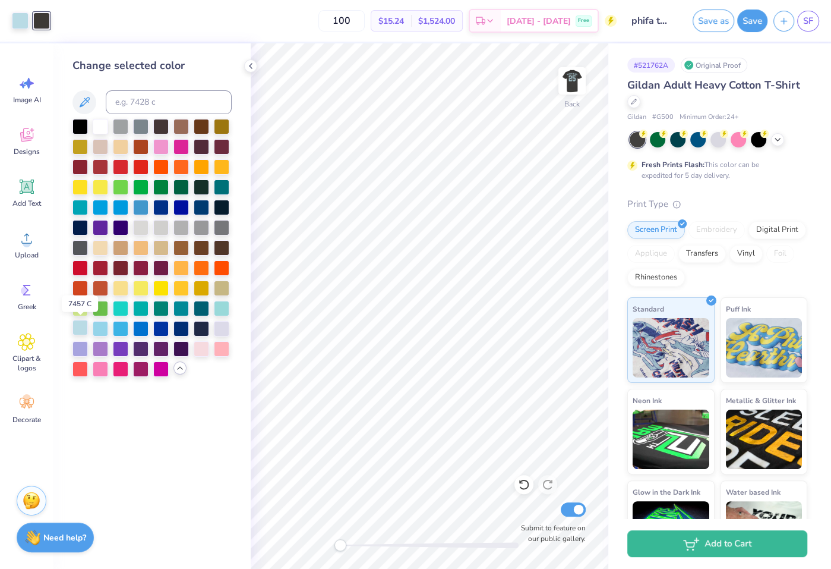
click at [84, 325] on div at bounding box center [79, 327] width 15 height 15
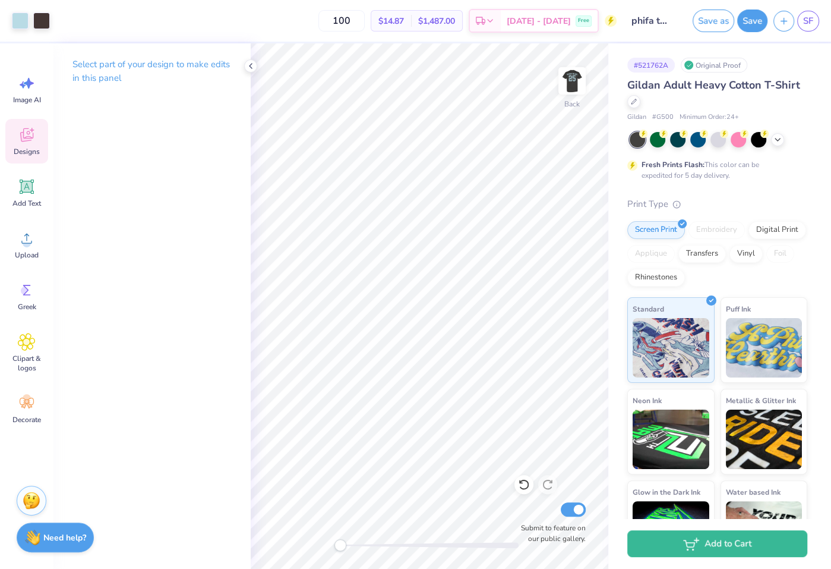
click at [31, 150] on span "Designs" at bounding box center [27, 152] width 26 height 10
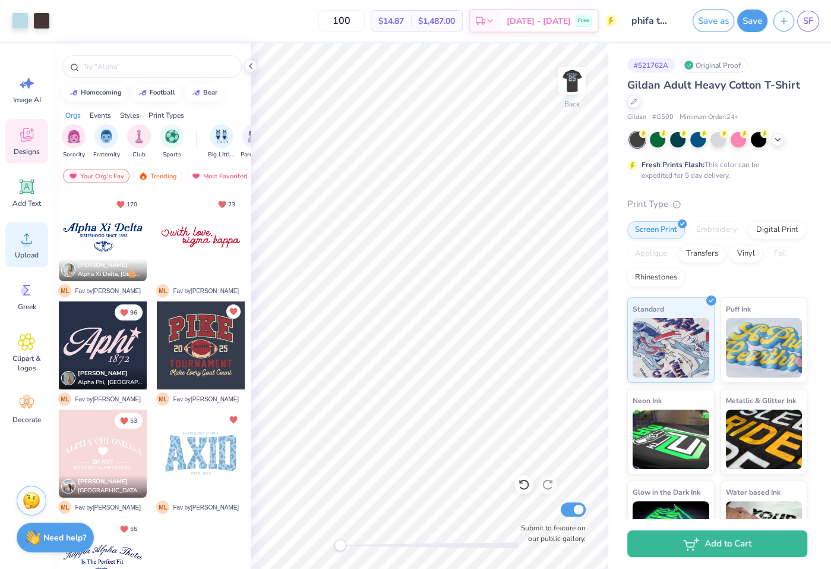
click at [29, 253] on span "Upload" at bounding box center [27, 255] width 24 height 10
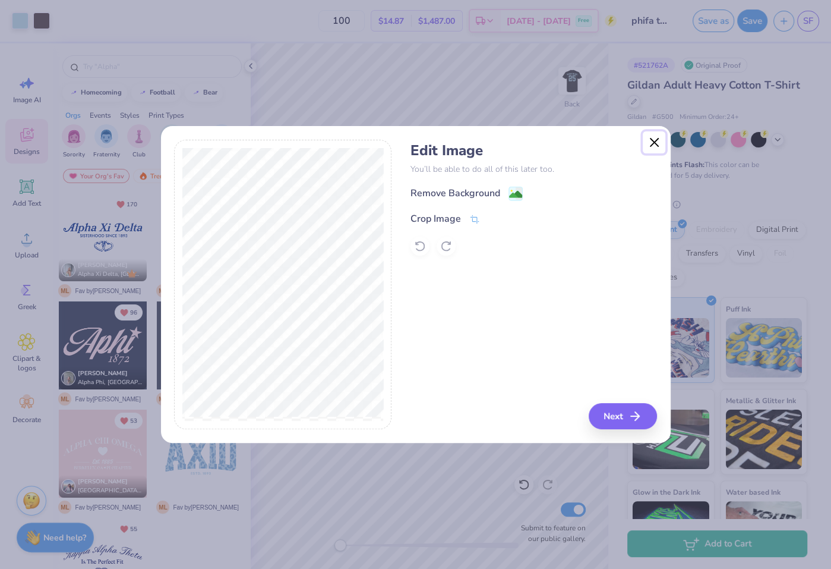
click at [658, 135] on button "Close" at bounding box center [654, 142] width 23 height 23
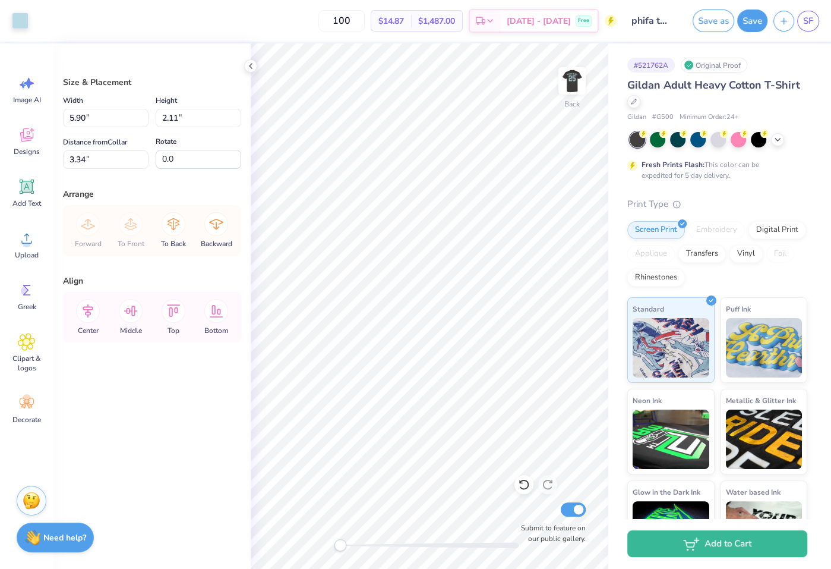
type input "5.90"
type input "2.11"
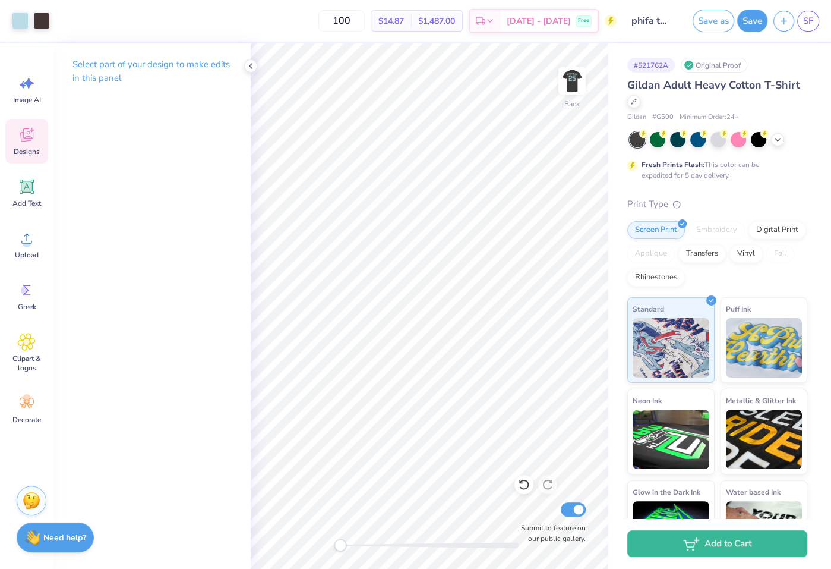
click at [29, 147] on span "Designs" at bounding box center [27, 152] width 26 height 10
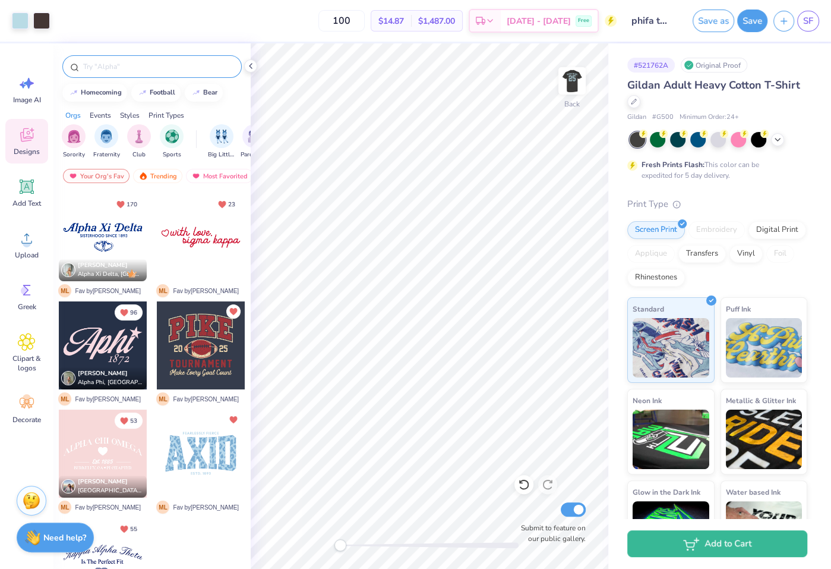
click at [146, 63] on input "text" at bounding box center [158, 67] width 152 height 12
type input "soccer"
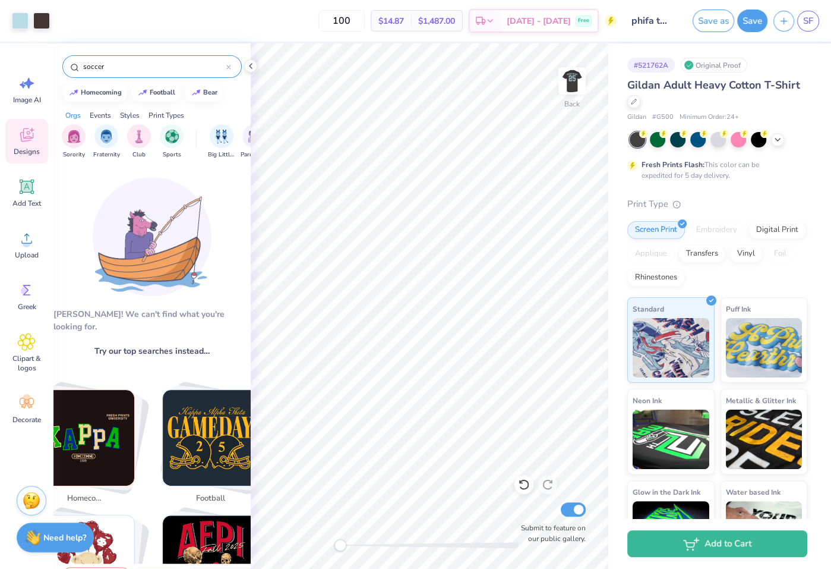
click at [226, 65] on input "soccer" at bounding box center [154, 67] width 144 height 12
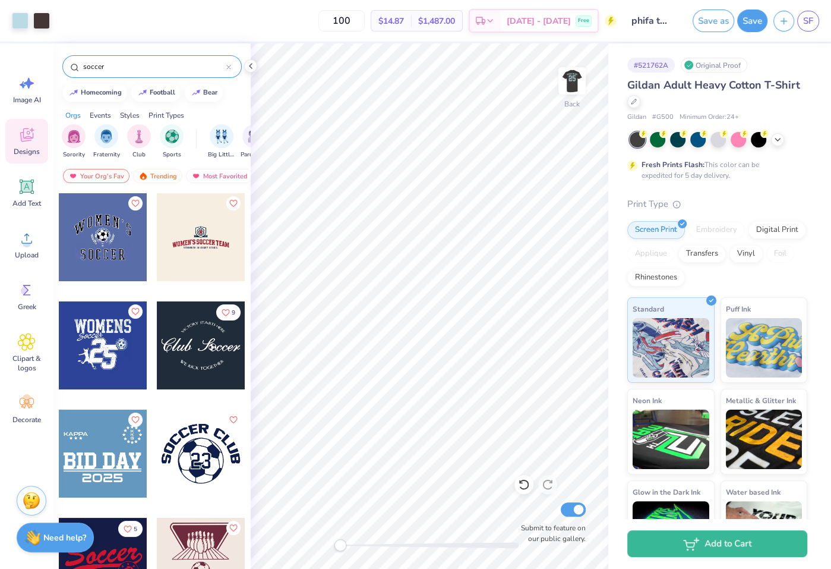
click at [229, 65] on icon at bounding box center [228, 67] width 5 height 5
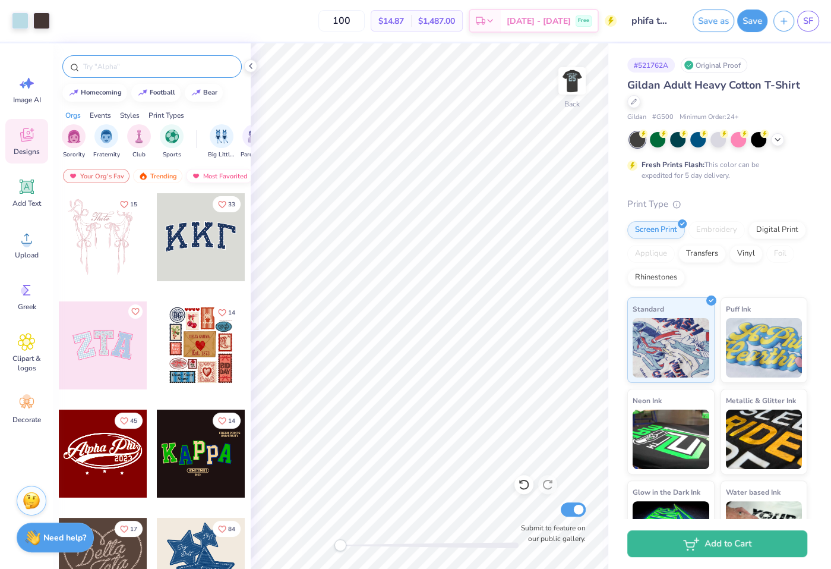
click at [218, 170] on div "Most Favorited" at bounding box center [219, 176] width 67 height 14
click at [193, 75] on div at bounding box center [151, 66] width 179 height 23
click at [193, 66] on input "text" at bounding box center [158, 67] width 152 height 12
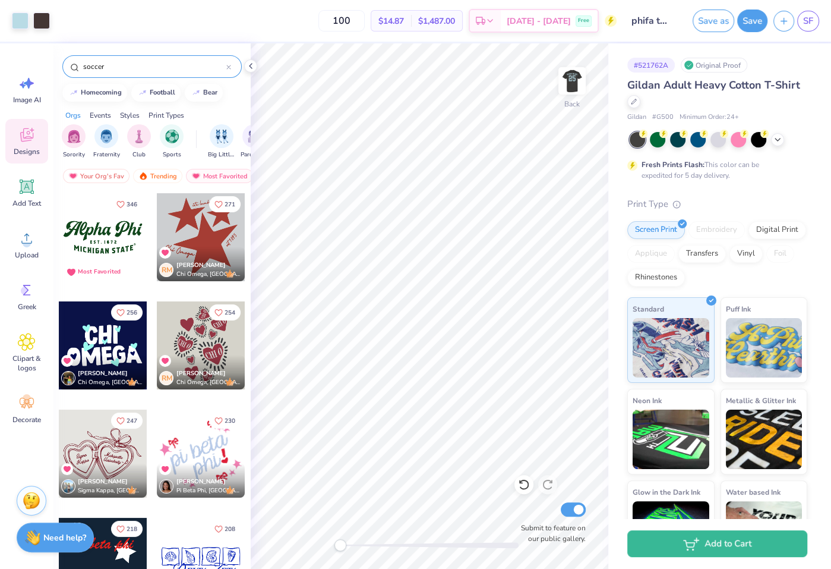
type input "soccer"
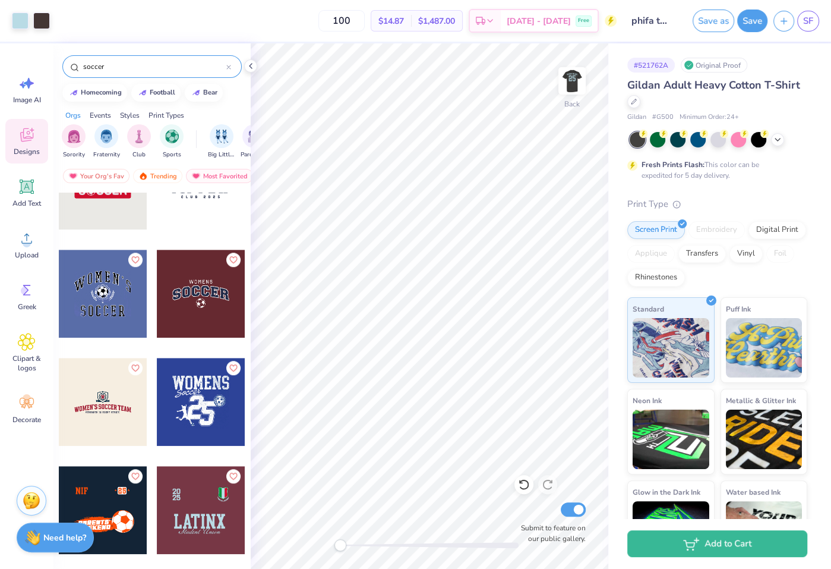
scroll to position [660, 0]
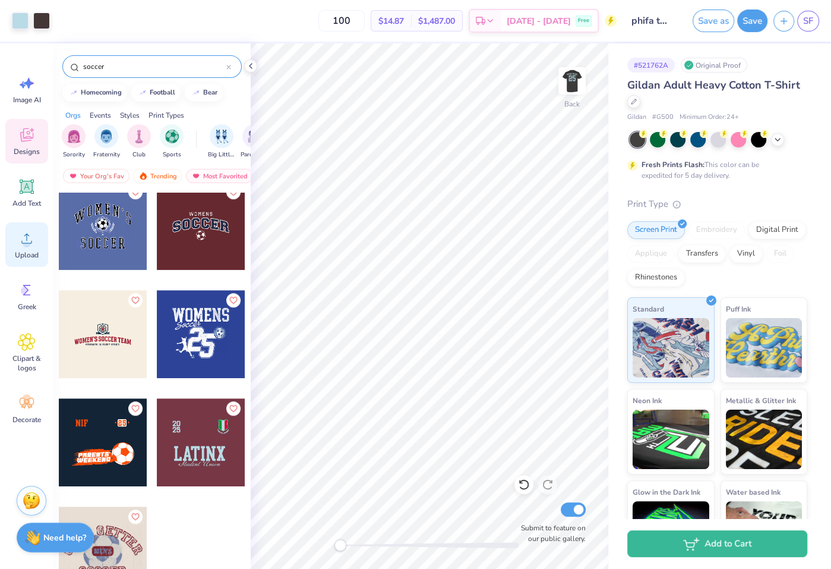
click at [17, 252] on span "Upload" at bounding box center [27, 255] width 24 height 10
click at [15, 250] on span "Upload" at bounding box center [27, 255] width 24 height 10
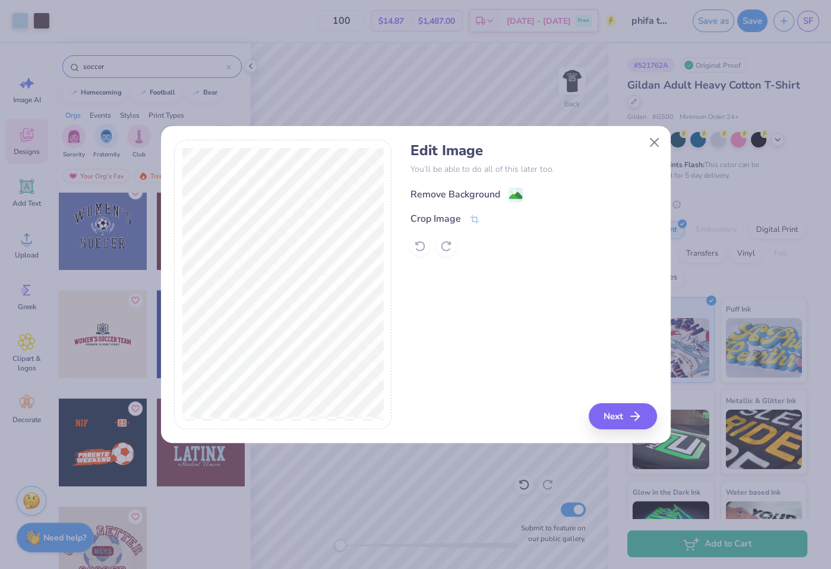
click at [439, 198] on div "Remove Background" at bounding box center [456, 194] width 90 height 14
click at [653, 145] on button "Close" at bounding box center [654, 142] width 23 height 23
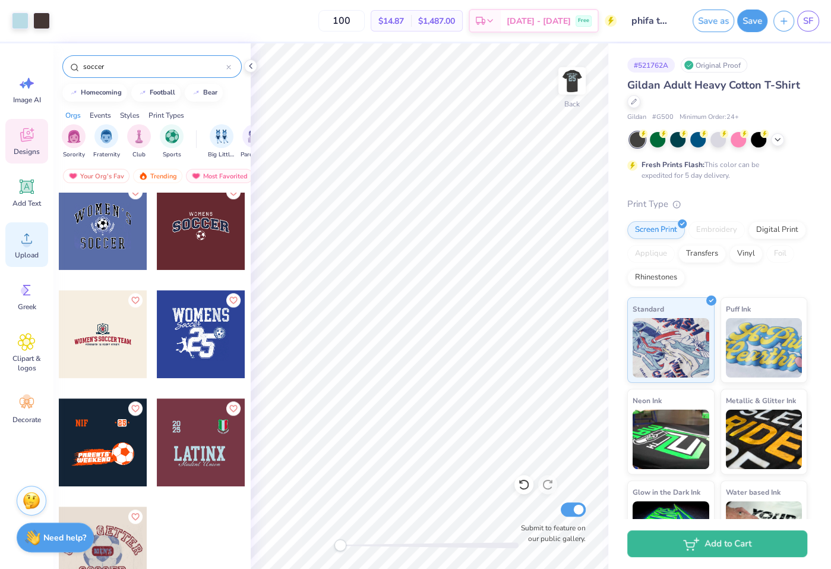
click at [24, 250] on span "Upload" at bounding box center [27, 255] width 24 height 10
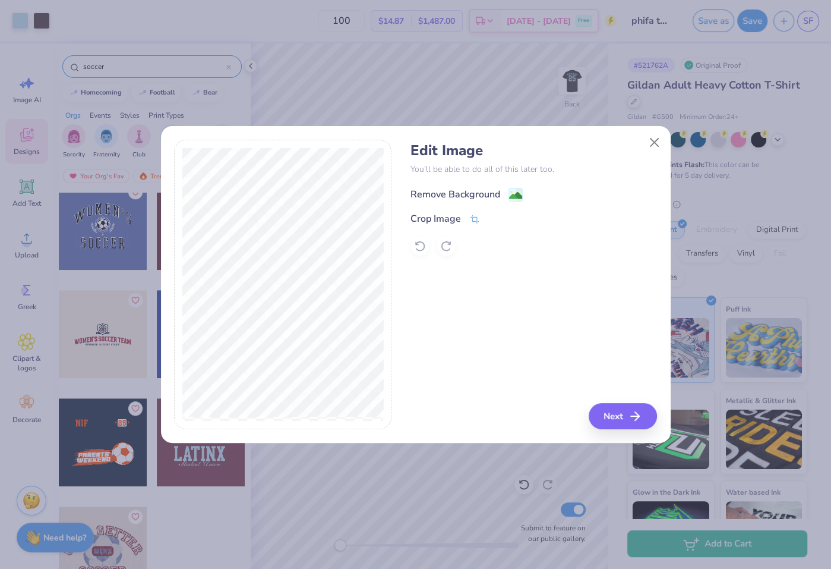
click at [439, 188] on div "Remove Background" at bounding box center [456, 194] width 90 height 14
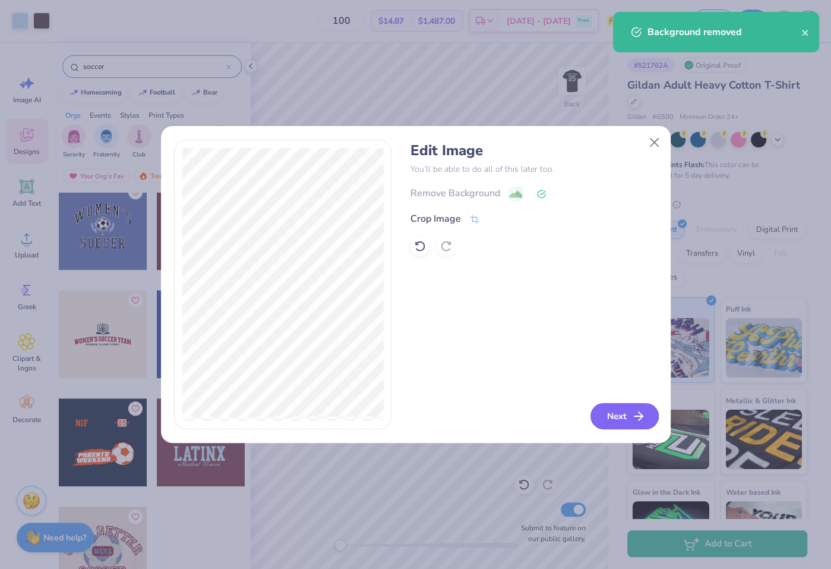
click at [637, 415] on icon "button" at bounding box center [639, 416] width 14 height 14
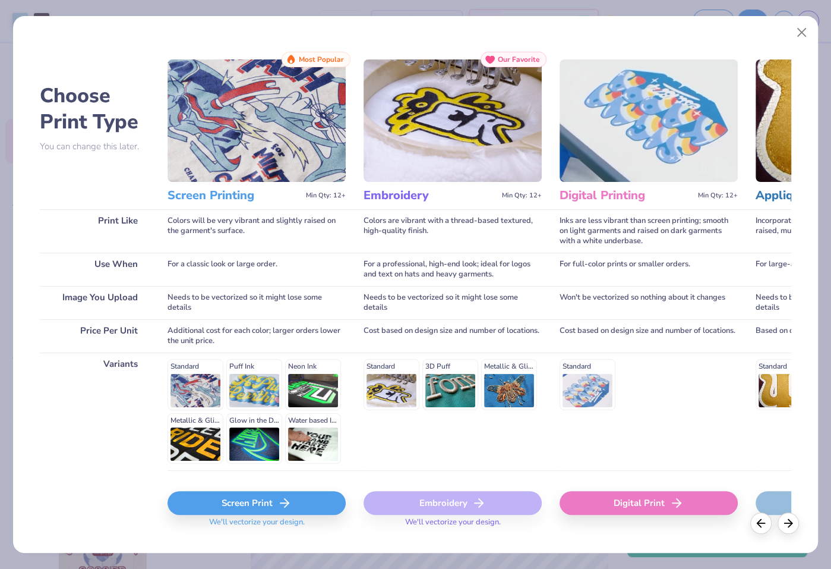
click at [272, 494] on div "Screen Print" at bounding box center [257, 503] width 178 height 24
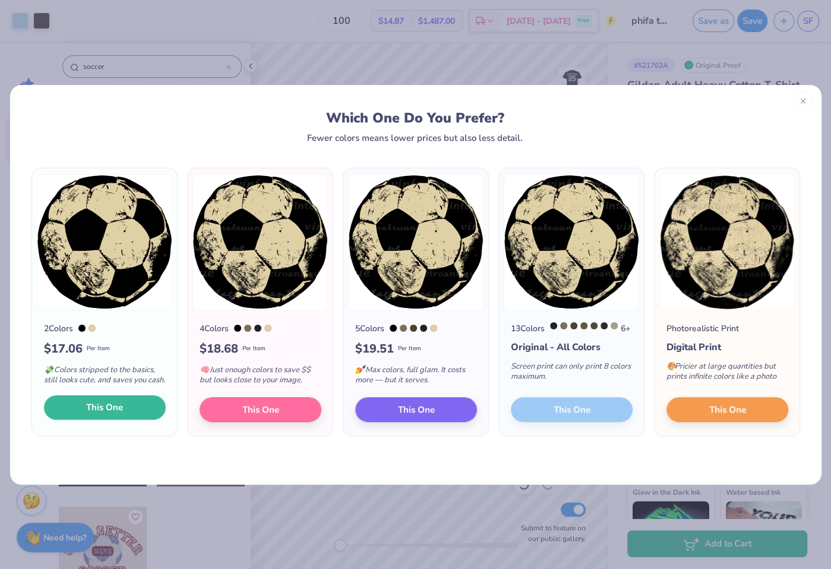
click at [125, 418] on button "This One" at bounding box center [105, 407] width 122 height 25
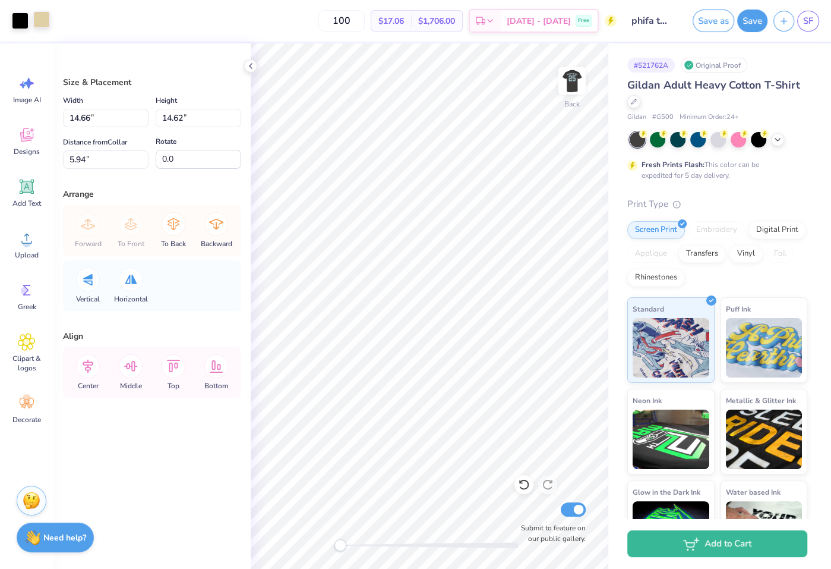
click at [37, 14] on div at bounding box center [41, 19] width 17 height 17
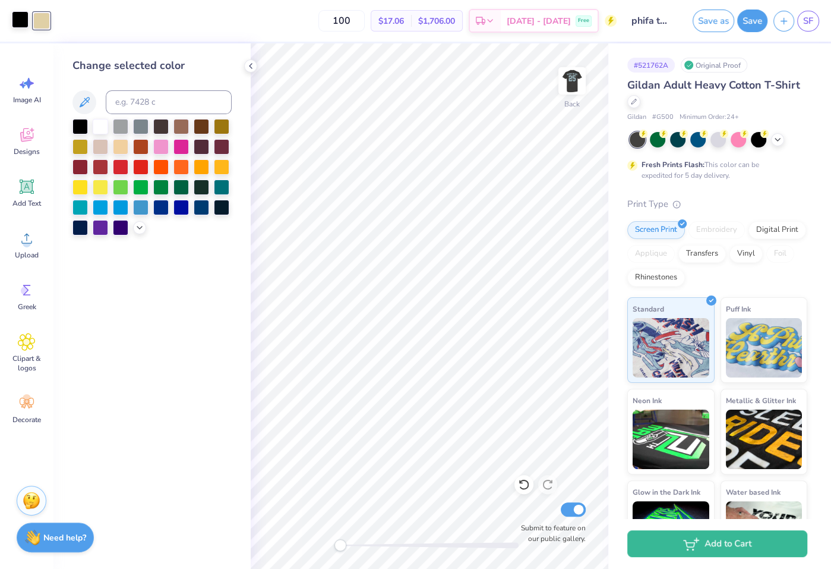
click at [23, 17] on div at bounding box center [20, 19] width 17 height 17
click at [96, 127] on div at bounding box center [100, 125] width 15 height 15
click at [134, 226] on div at bounding box center [139, 226] width 13 height 13
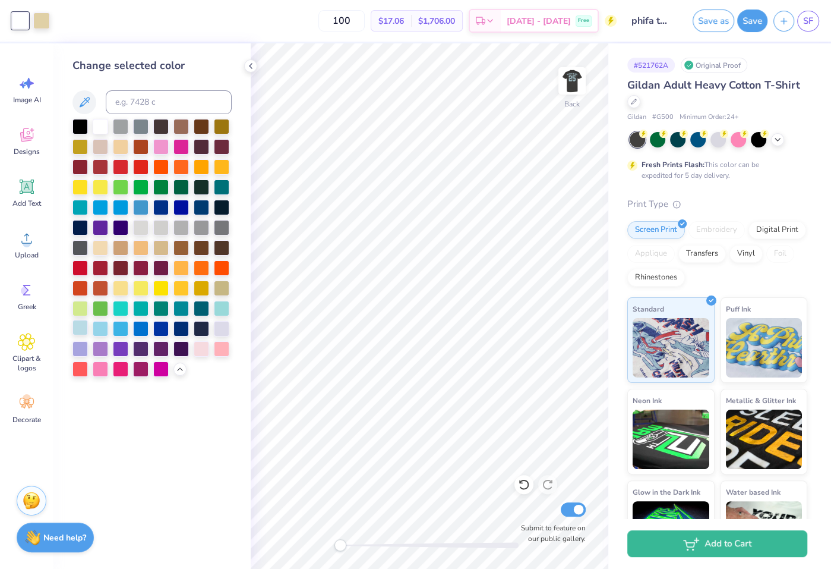
click at [80, 328] on div at bounding box center [79, 327] width 15 height 15
click at [34, 21] on div at bounding box center [41, 19] width 17 height 17
click at [155, 130] on div at bounding box center [160, 125] width 15 height 15
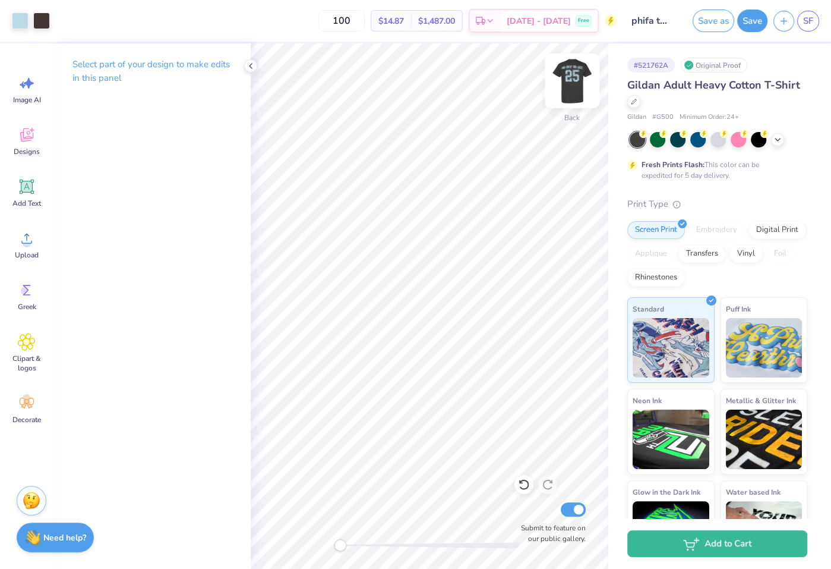
click at [559, 106] on div "Back Submit to feature on our public gallery." at bounding box center [430, 305] width 358 height 525
click at [39, 191] on div "Add Text" at bounding box center [26, 193] width 43 height 45
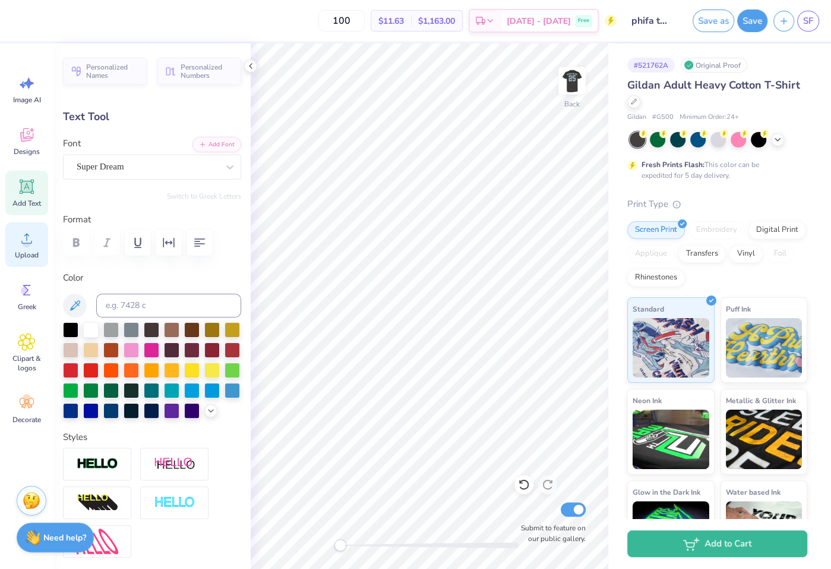
click at [21, 245] on icon at bounding box center [27, 238] width 18 height 18
click at [23, 255] on span "Upload" at bounding box center [27, 255] width 24 height 10
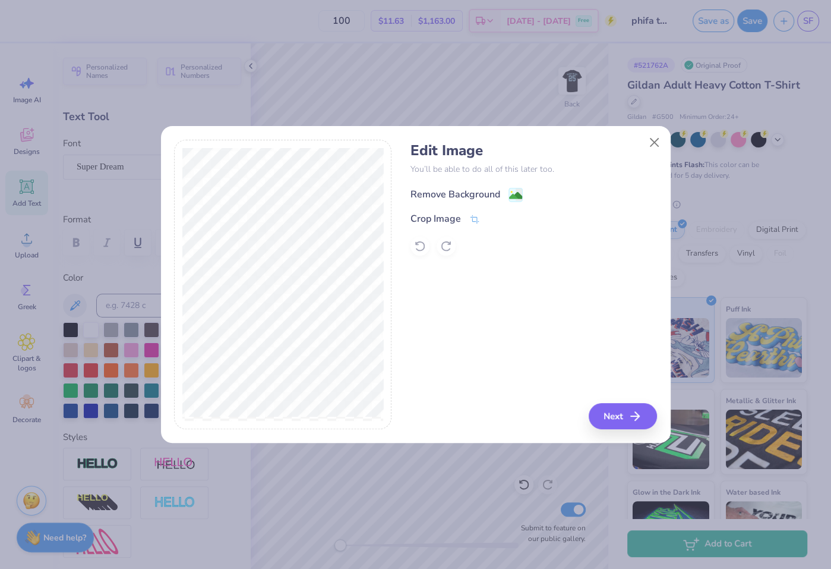
click at [464, 193] on div "Remove Background" at bounding box center [456, 194] width 90 height 14
click at [652, 140] on button "Close" at bounding box center [654, 142] width 23 height 23
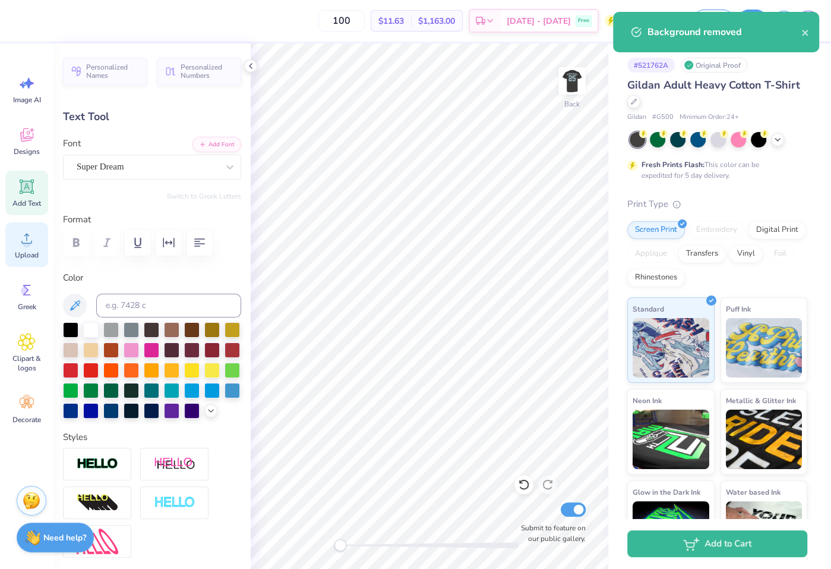
click at [27, 248] on div "Upload" at bounding box center [26, 244] width 43 height 45
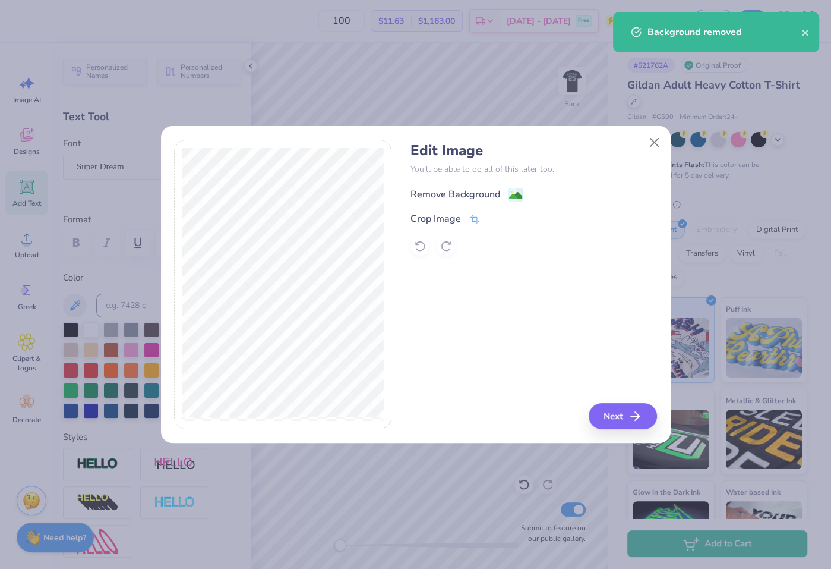
click at [488, 189] on div "Remove Background" at bounding box center [456, 194] width 90 height 14
click at [627, 409] on button "Next" at bounding box center [625, 416] width 68 height 26
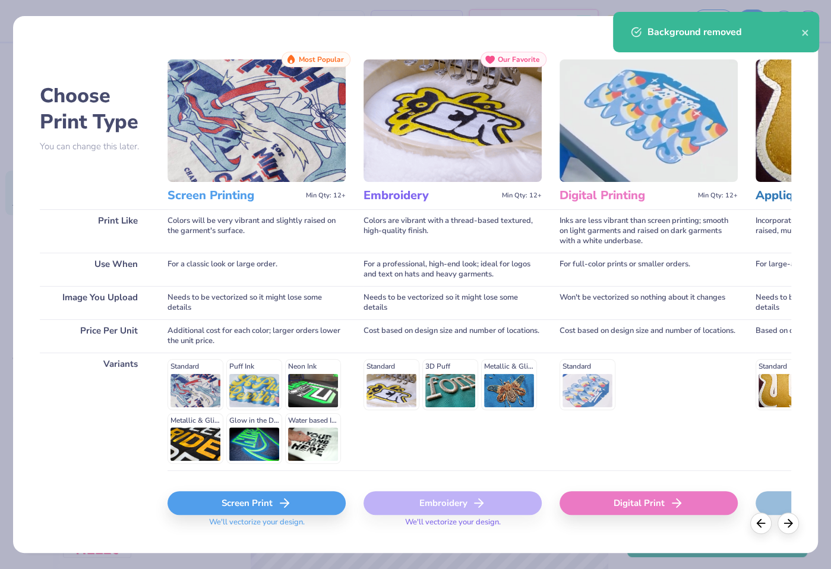
click at [318, 491] on div "Screen Print" at bounding box center [257, 503] width 178 height 24
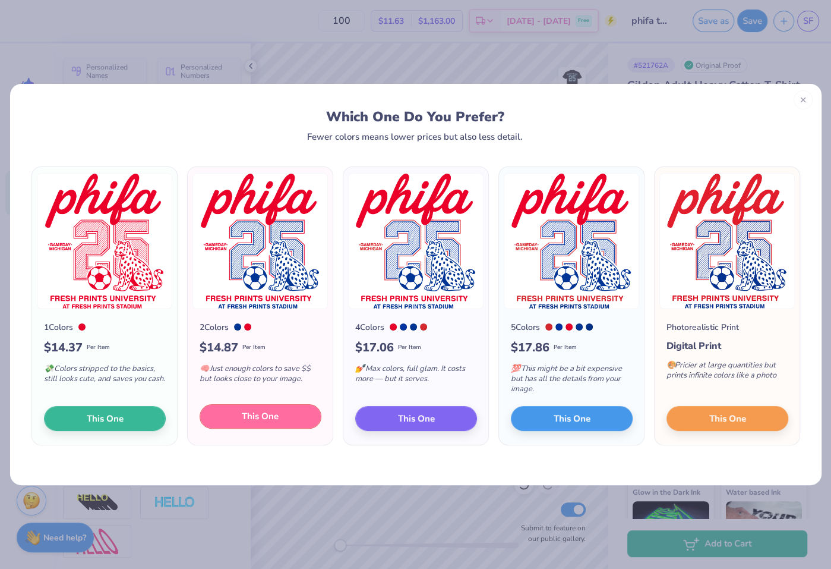
click at [238, 418] on button "This One" at bounding box center [261, 416] width 122 height 25
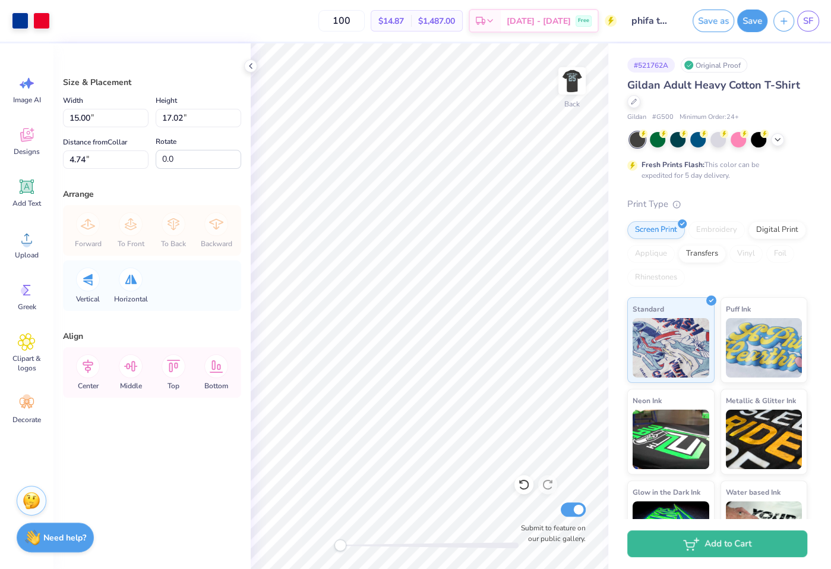
type input "10.80"
type input "12.25"
click at [24, 25] on div at bounding box center [20, 19] width 17 height 17
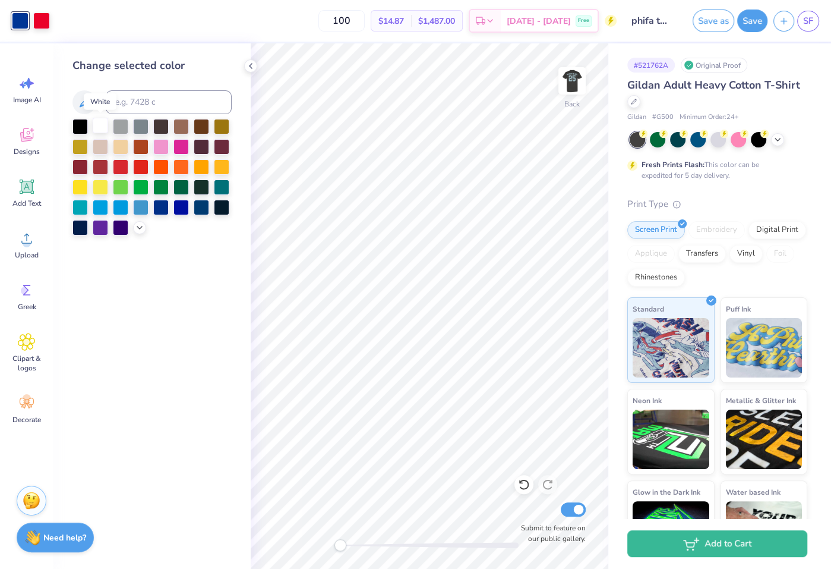
click at [103, 127] on div at bounding box center [100, 125] width 15 height 15
click at [40, 20] on div at bounding box center [41, 19] width 17 height 17
click at [20, 21] on div at bounding box center [20, 19] width 17 height 17
click at [101, 163] on div at bounding box center [100, 165] width 15 height 15
click at [41, 12] on div at bounding box center [41, 19] width 17 height 17
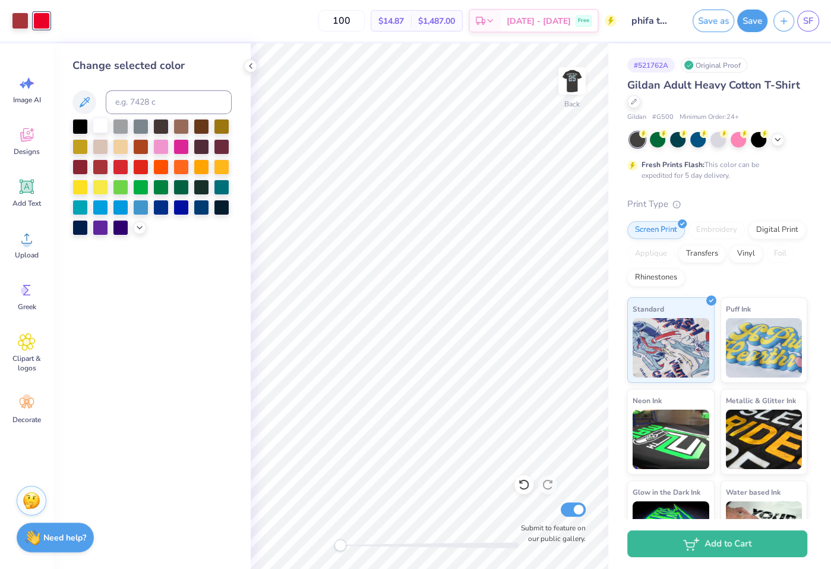
click at [99, 124] on div at bounding box center [100, 125] width 15 height 15
click at [725, 141] on div at bounding box center [718, 138] width 15 height 15
click at [179, 201] on div at bounding box center [181, 205] width 15 height 15
click at [222, 209] on div at bounding box center [221, 205] width 15 height 15
click at [79, 125] on div at bounding box center [79, 125] width 15 height 15
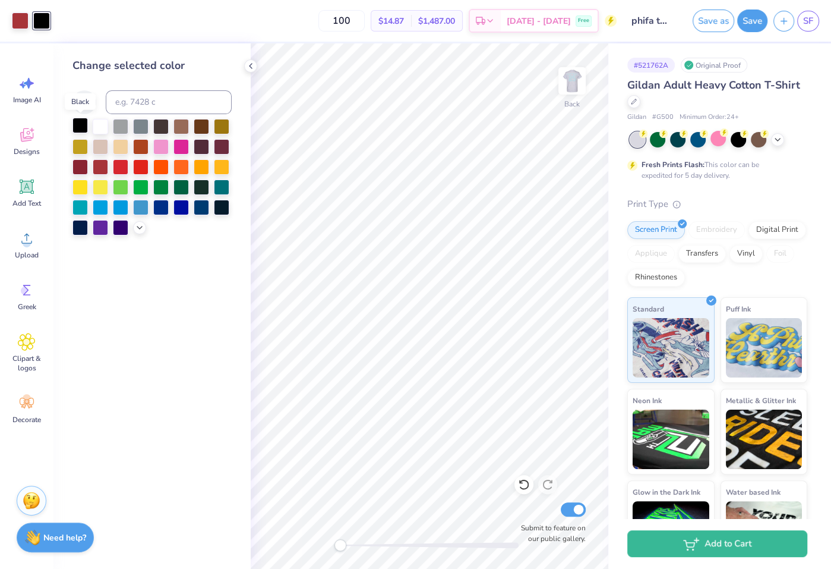
click at [81, 124] on div at bounding box center [79, 125] width 15 height 15
click at [138, 228] on icon at bounding box center [140, 227] width 10 height 10
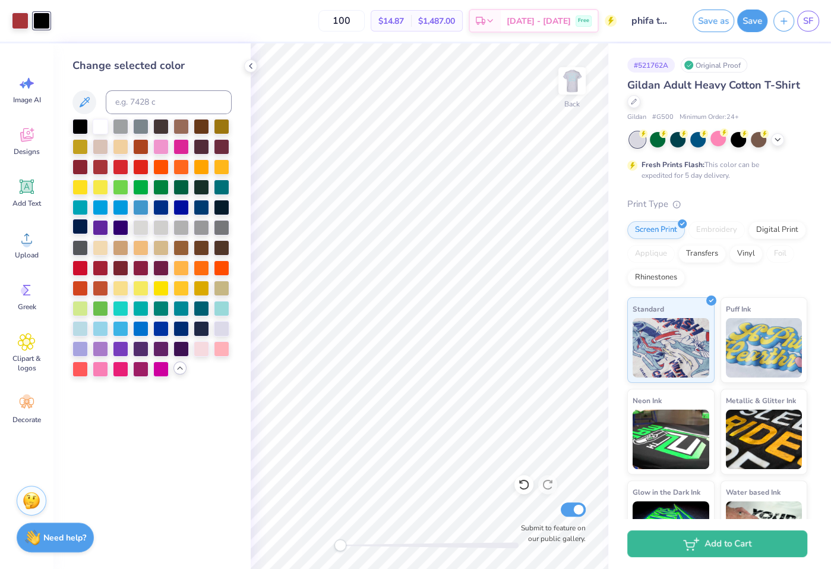
click at [77, 225] on div at bounding box center [79, 226] width 15 height 15
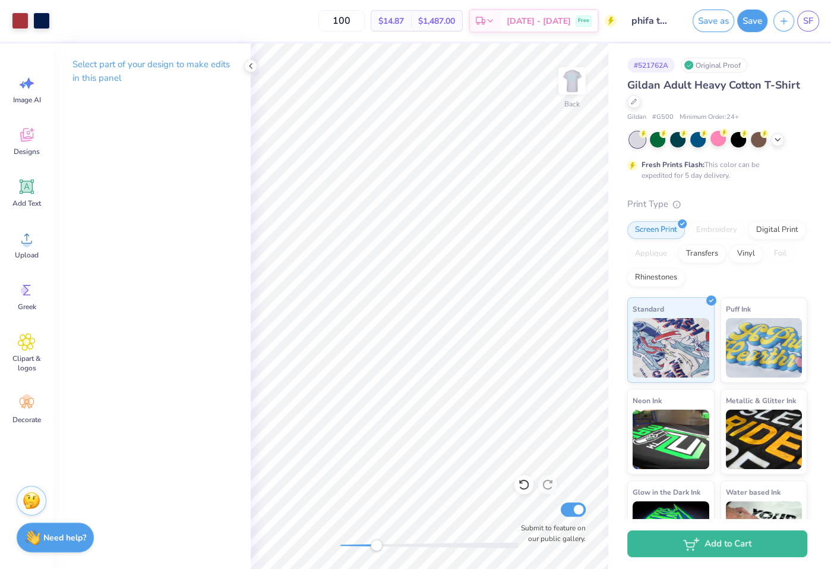
drag, startPoint x: 342, startPoint y: 543, endPoint x: 381, endPoint y: 541, distance: 39.2
click at [381, 541] on div "Accessibility label" at bounding box center [377, 545] width 12 height 12
click at [332, 541] on div "Back Submit to feature on our public gallery." at bounding box center [430, 305] width 358 height 525
click at [805, 291] on div "Print Type Screen Print Embroidery Digital Print Applique Transfers Vinyl Foil …" at bounding box center [717, 381] width 180 height 369
click at [16, 251] on span "Upload" at bounding box center [27, 255] width 24 height 10
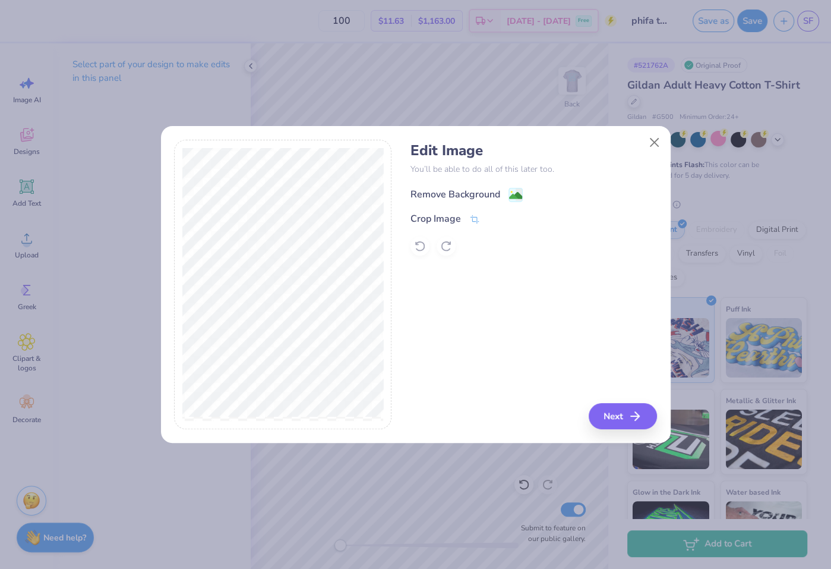
click at [455, 200] on div "Remove Background" at bounding box center [456, 194] width 90 height 14
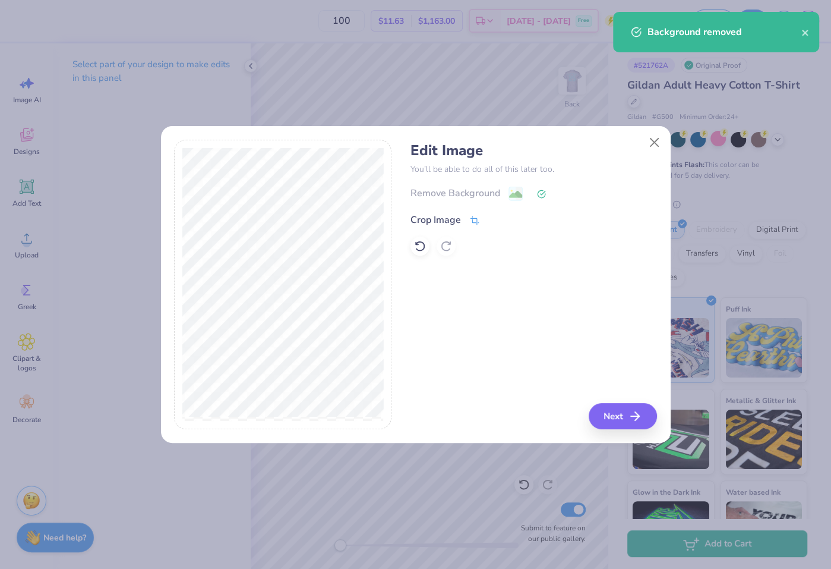
click at [442, 220] on div "Crop Image" at bounding box center [436, 220] width 51 height 14
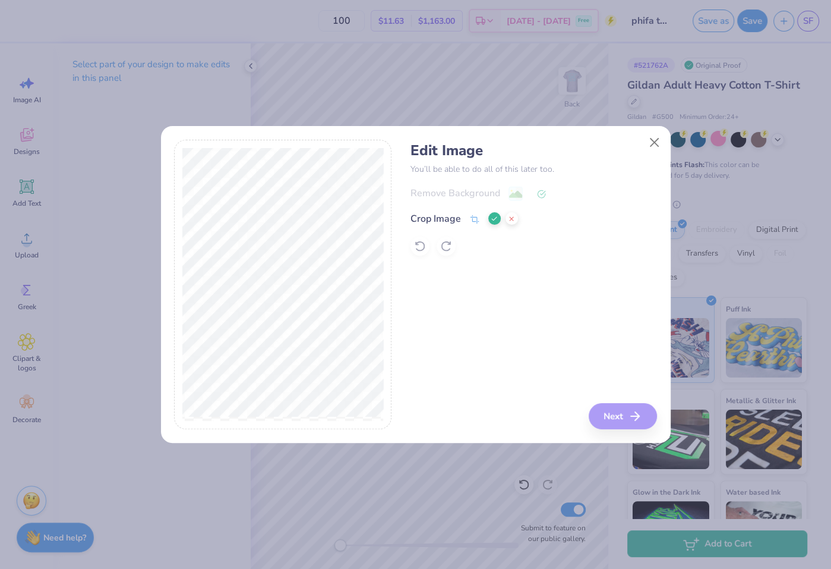
click at [613, 406] on div "Edit Image You’ll be able to do all of this later too. Remove Background Crop I…" at bounding box center [534, 285] width 247 height 290
click at [616, 417] on div "Edit Image You’ll be able to do all of this later too. Remove Background Crop I…" at bounding box center [534, 285] width 247 height 290
click at [494, 217] on icon at bounding box center [494, 218] width 7 height 7
click at [616, 411] on button "Next" at bounding box center [625, 416] width 68 height 26
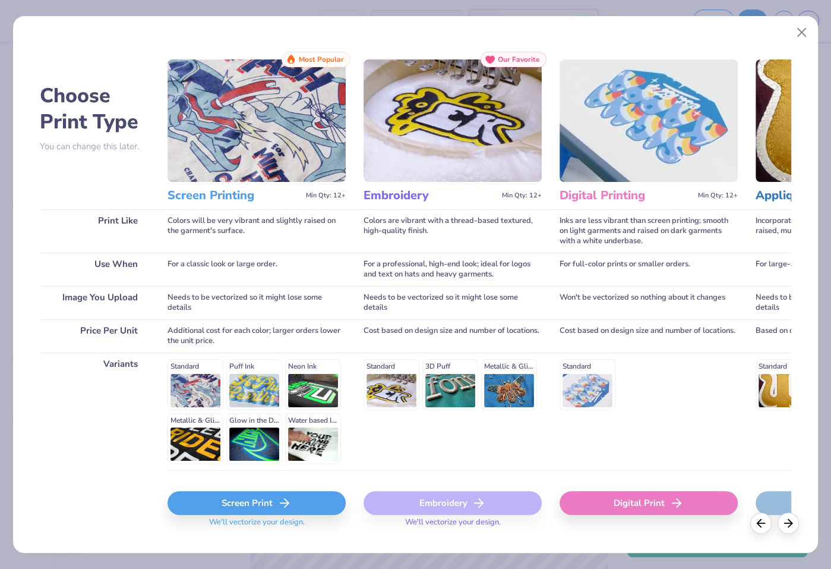
click at [302, 506] on div "Screen Print" at bounding box center [257, 503] width 178 height 24
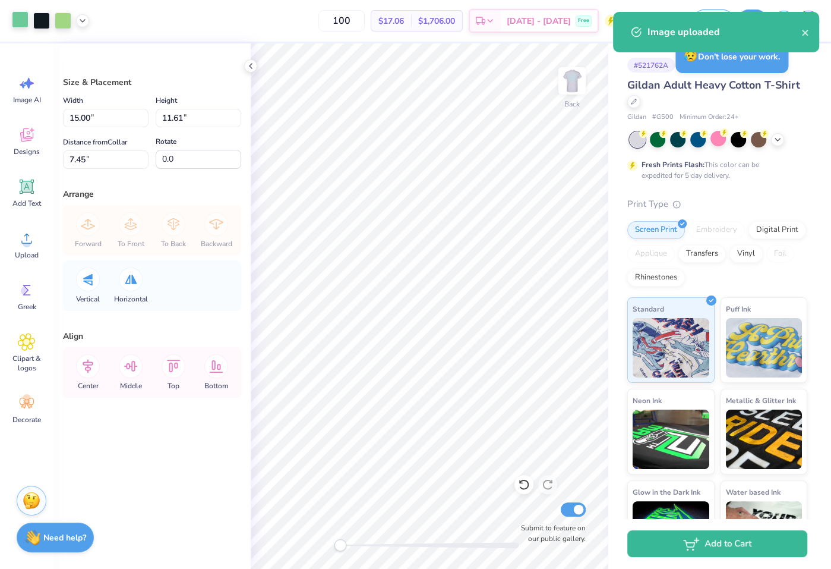
click at [19, 20] on div at bounding box center [20, 19] width 17 height 17
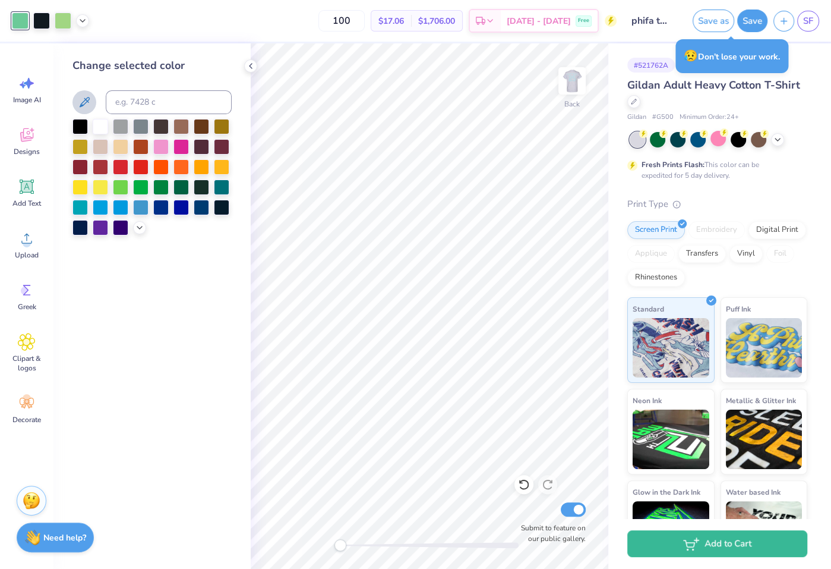
click at [92, 102] on button at bounding box center [84, 102] width 24 height 24
click at [43, 21] on div at bounding box center [41, 19] width 17 height 17
click at [87, 101] on icon at bounding box center [85, 102] width 10 height 10
click at [779, 138] on icon at bounding box center [778, 139] width 10 height 10
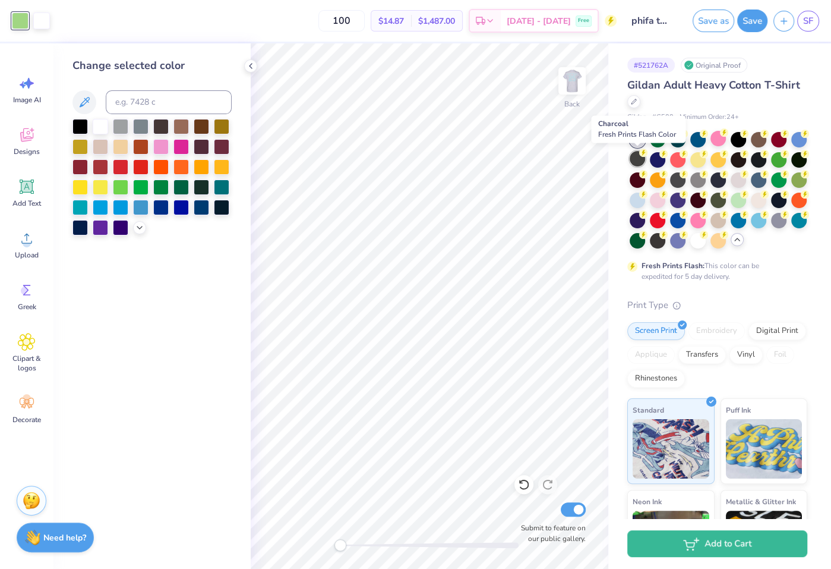
click at [641, 160] on div at bounding box center [637, 158] width 15 height 15
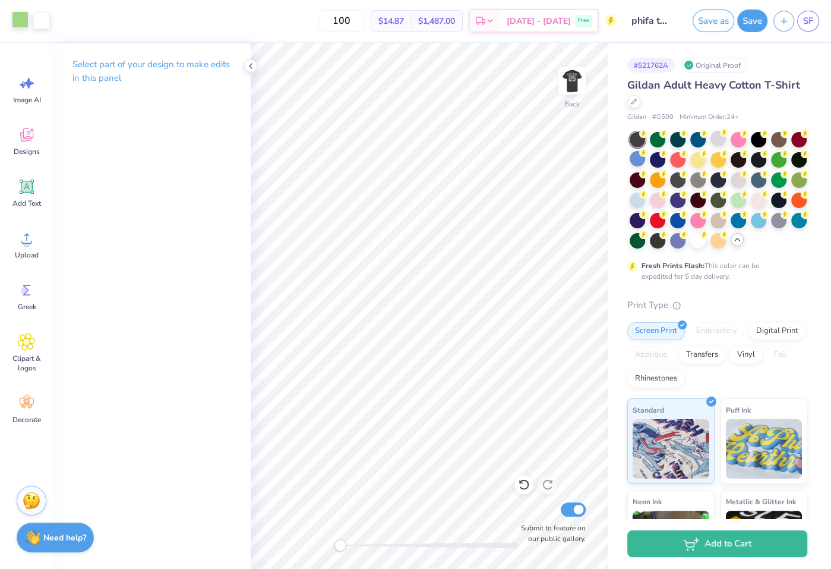
click at [13, 13] on div at bounding box center [20, 19] width 17 height 17
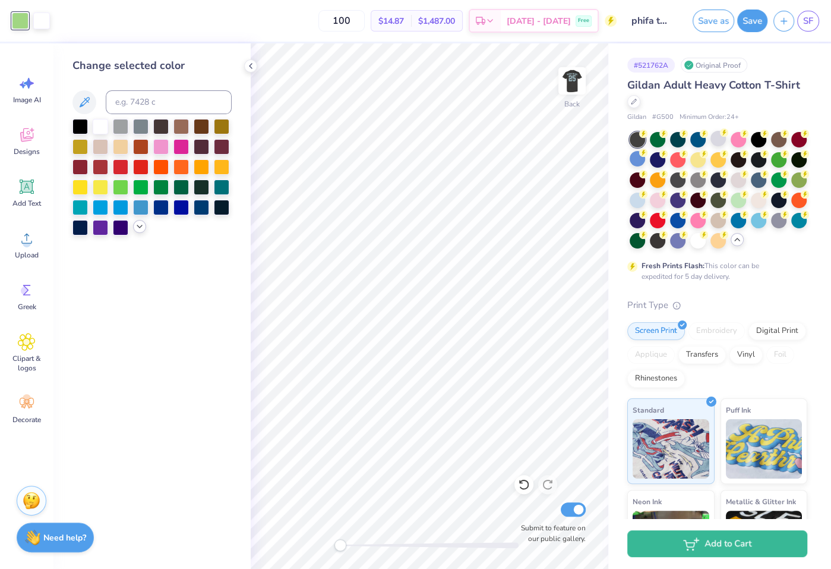
click at [140, 225] on icon at bounding box center [140, 227] width 10 height 10
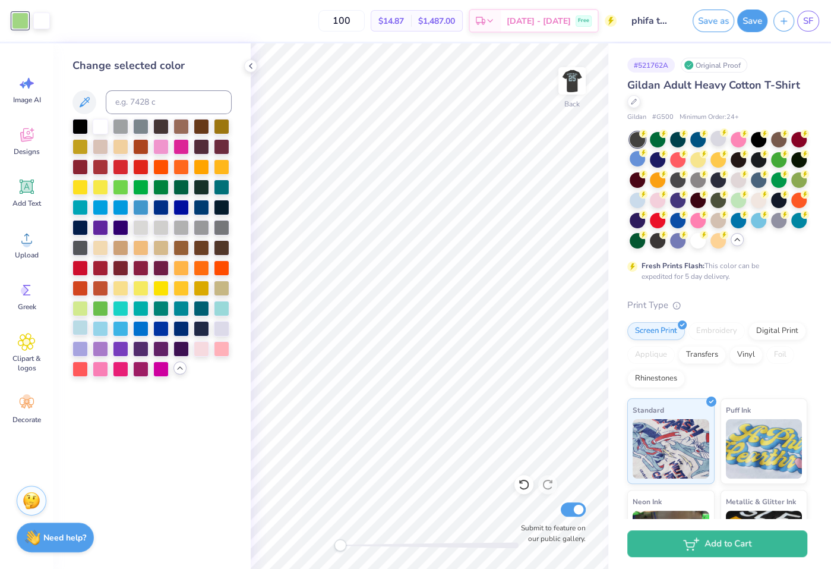
click at [88, 328] on div at bounding box center [79, 327] width 15 height 15
click at [567, 84] on img at bounding box center [572, 81] width 48 height 48
click at [567, 84] on img at bounding box center [572, 81] width 24 height 24
click at [100, 326] on div at bounding box center [100, 327] width 15 height 15
click at [120, 189] on div at bounding box center [120, 185] width 15 height 15
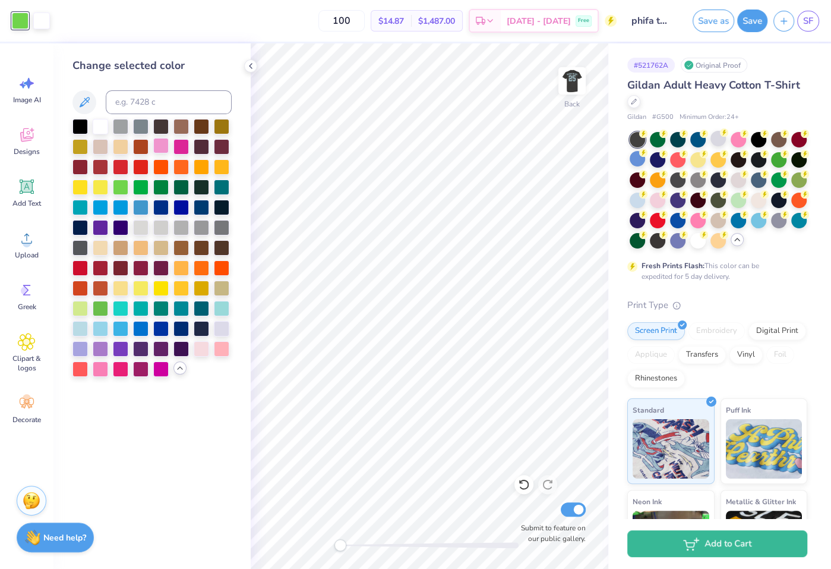
click at [159, 147] on div at bounding box center [160, 145] width 15 height 15
click at [217, 304] on div at bounding box center [221, 306] width 15 height 15
click at [146, 311] on div at bounding box center [140, 306] width 15 height 15
click at [198, 348] on div at bounding box center [201, 347] width 15 height 15
click at [235, 340] on div "Change selected color" at bounding box center [151, 305] width 197 height 525
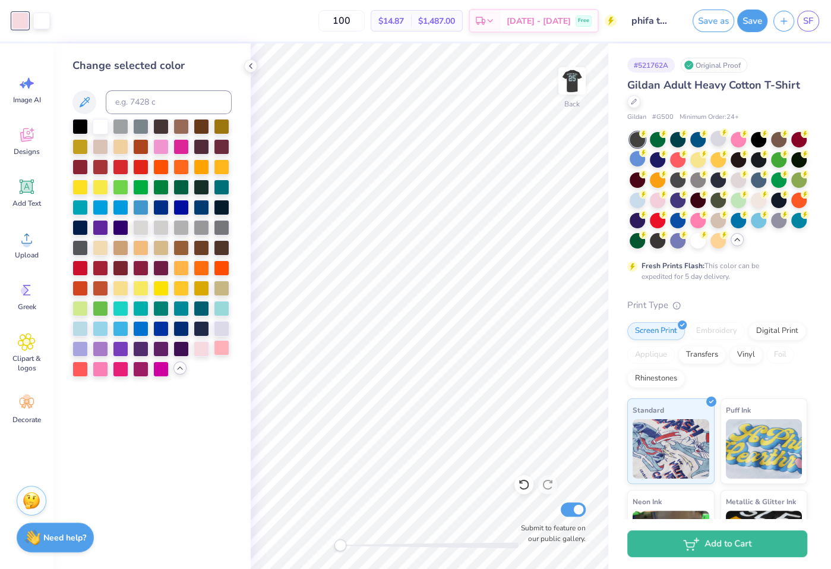
click at [220, 343] on div at bounding box center [221, 347] width 15 height 15
click at [82, 330] on div at bounding box center [79, 327] width 15 height 15
click at [572, 78] on img at bounding box center [572, 81] width 48 height 48
click at [572, 78] on img at bounding box center [572, 81] width 24 height 24
click at [311, 535] on div "Back Submit to feature on our public gallery." at bounding box center [430, 305] width 358 height 525
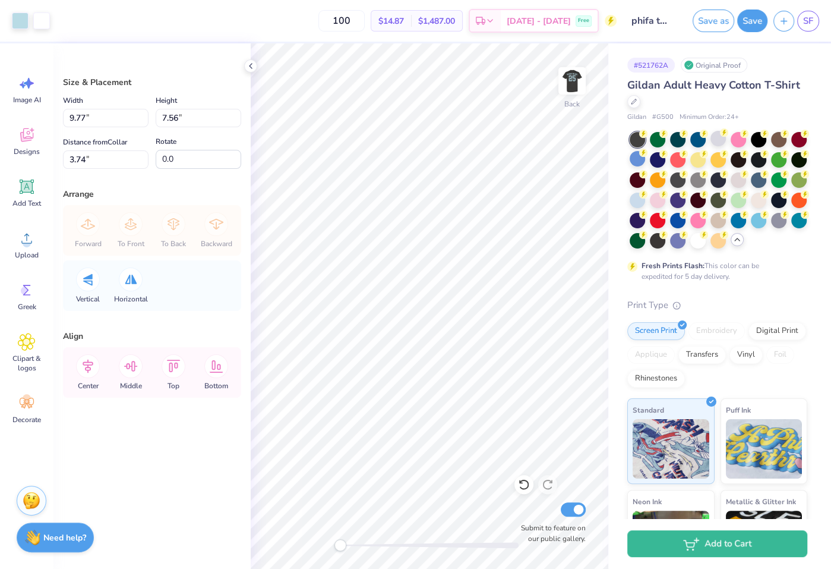
type input "6.38"
type input "4.94"
type input "6.36"
type input "9.27"
type input "7.18"
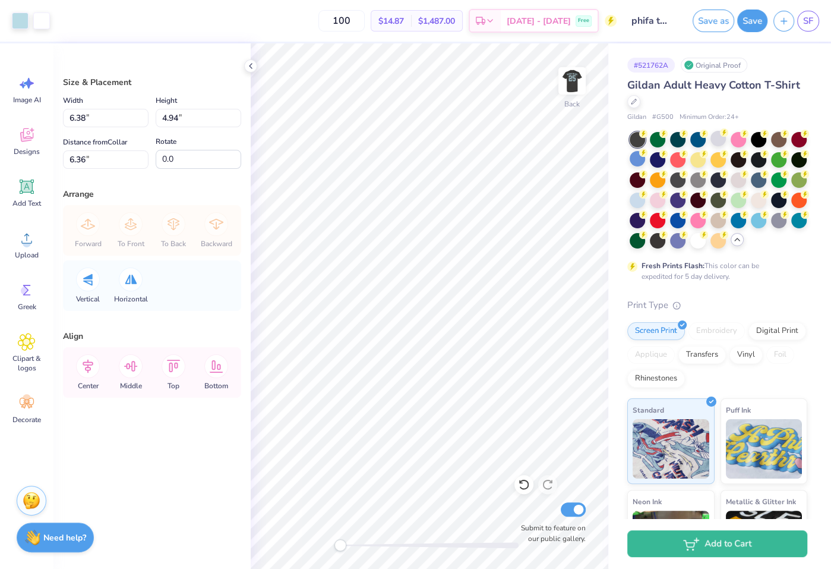
type input "5.35"
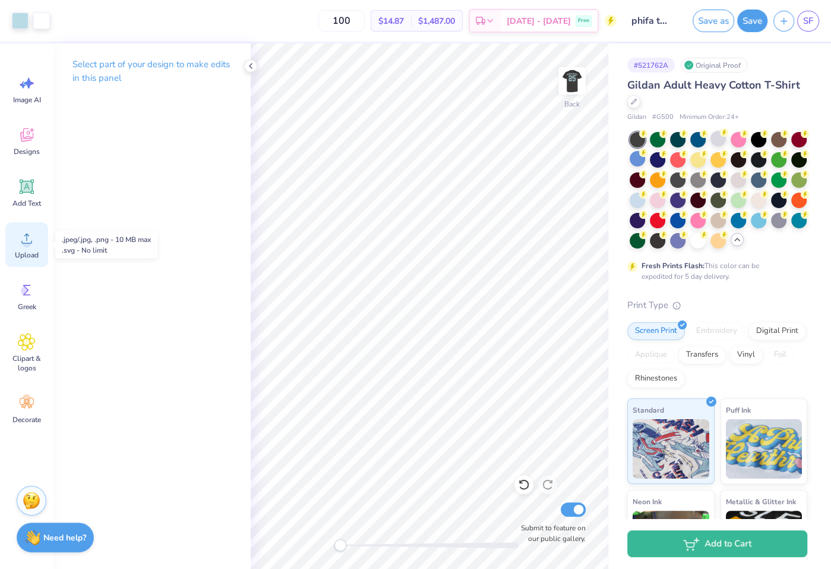
click at [33, 257] on span "Upload" at bounding box center [27, 255] width 24 height 10
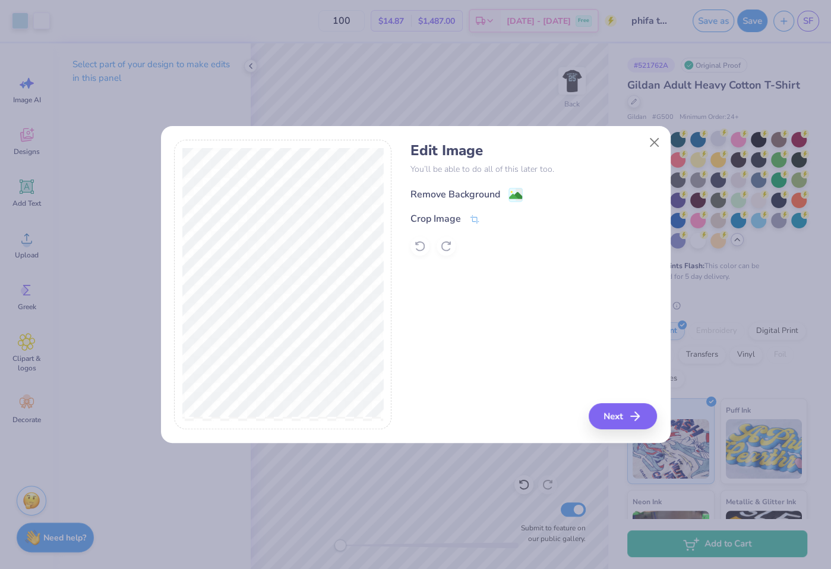
click at [484, 191] on div "Remove Background" at bounding box center [456, 194] width 90 height 14
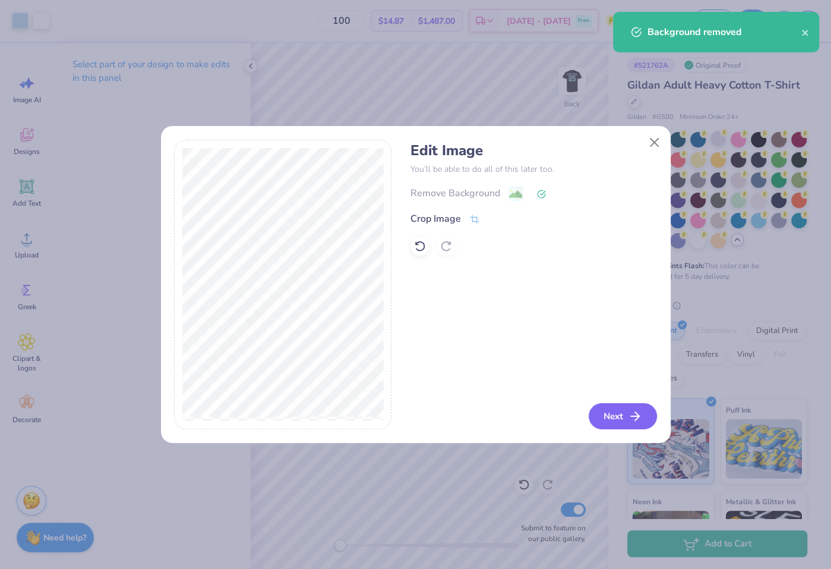
click at [625, 425] on button "Next" at bounding box center [623, 416] width 68 height 26
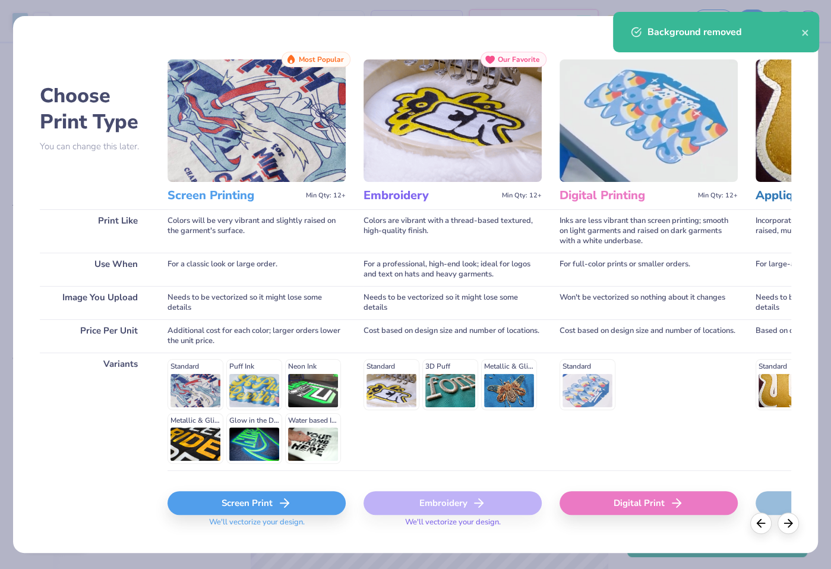
click at [268, 519] on span "We'll vectorize your design." at bounding box center [256, 525] width 105 height 17
click at [260, 504] on div "Screen Print" at bounding box center [257, 503] width 178 height 24
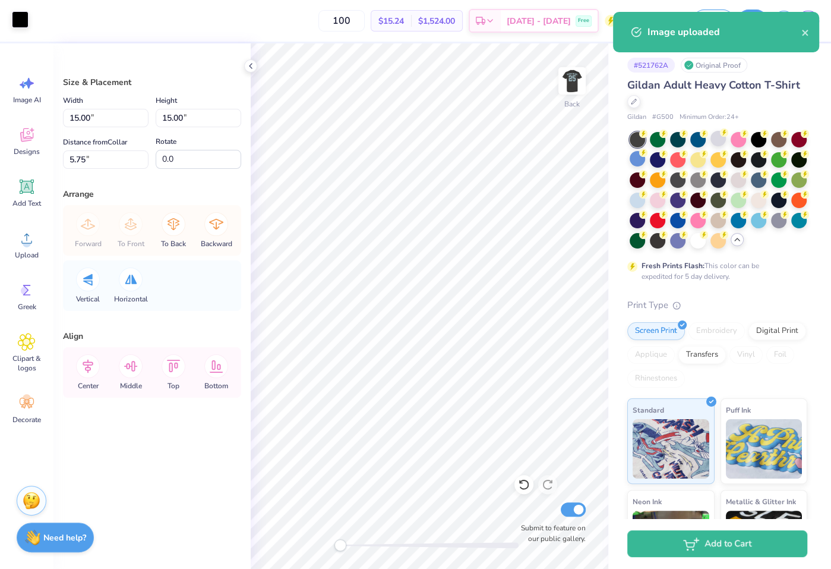
click at [23, 23] on div at bounding box center [20, 19] width 17 height 17
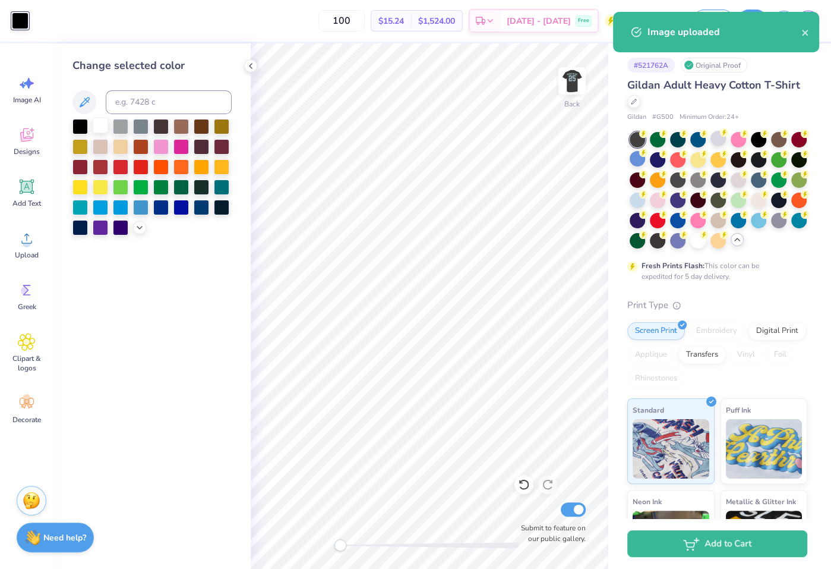
click at [99, 122] on div at bounding box center [100, 125] width 15 height 15
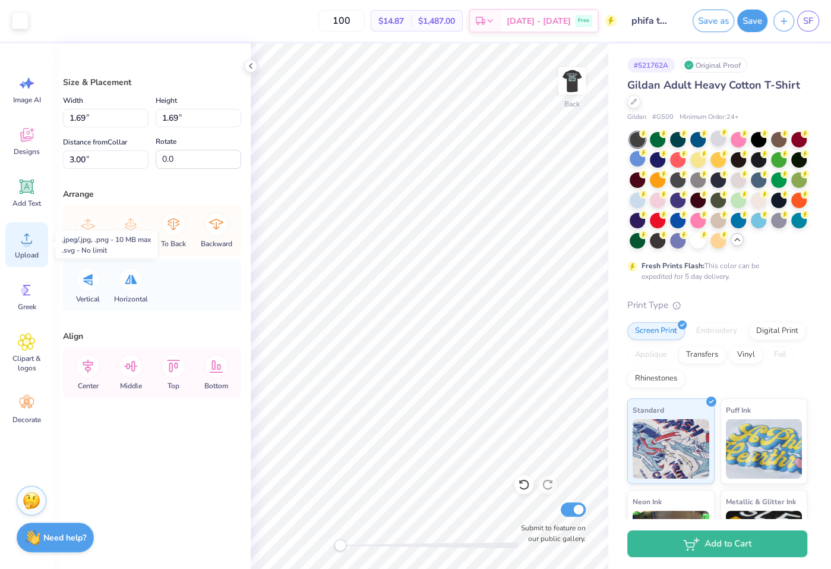
click at [35, 247] on div "Upload" at bounding box center [26, 244] width 43 height 45
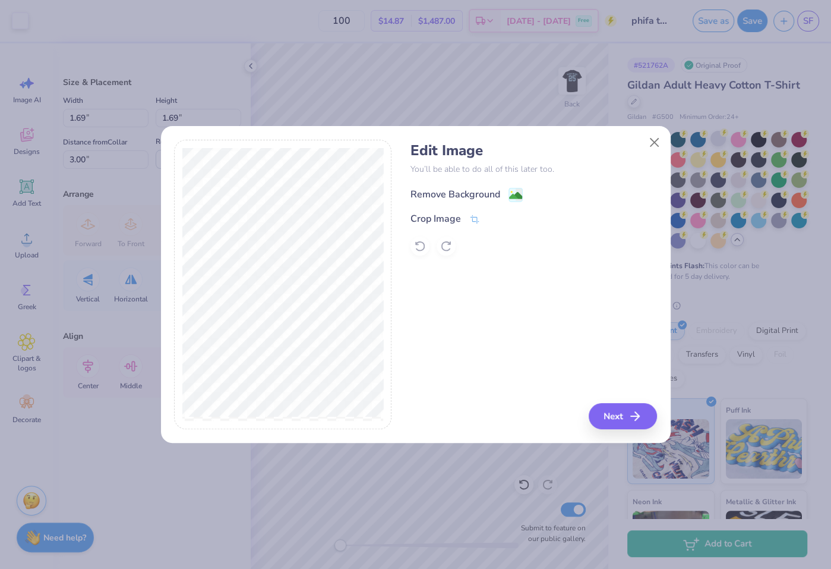
click at [487, 194] on div "Remove Background" at bounding box center [456, 194] width 90 height 14
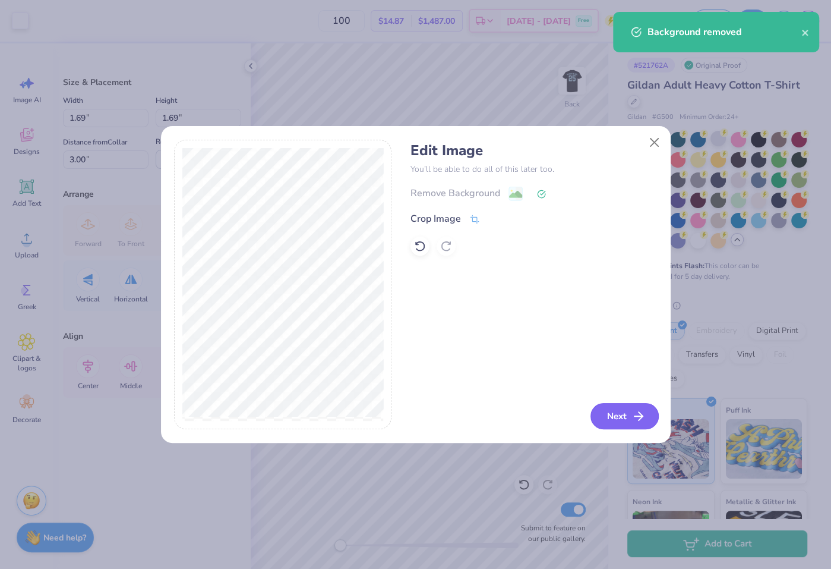
click at [627, 418] on button "Next" at bounding box center [625, 416] width 68 height 26
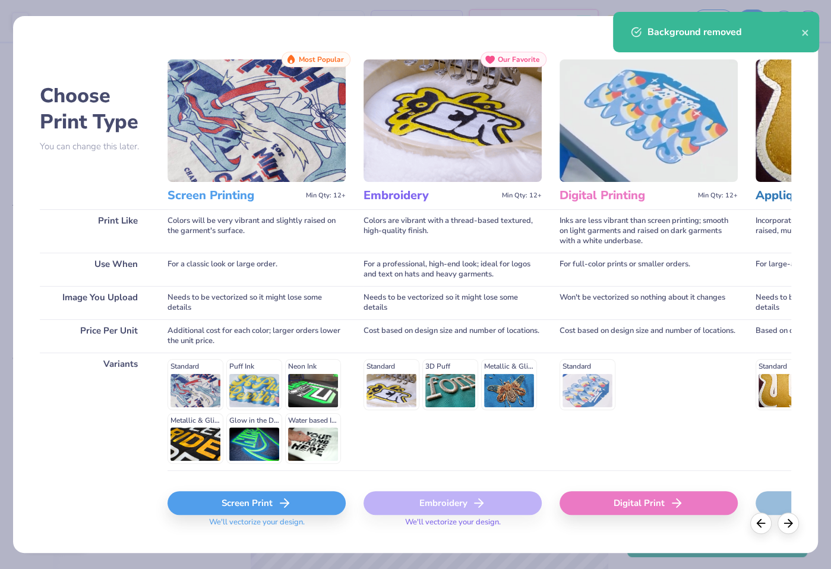
click at [298, 506] on div "Screen Print" at bounding box center [257, 503] width 178 height 24
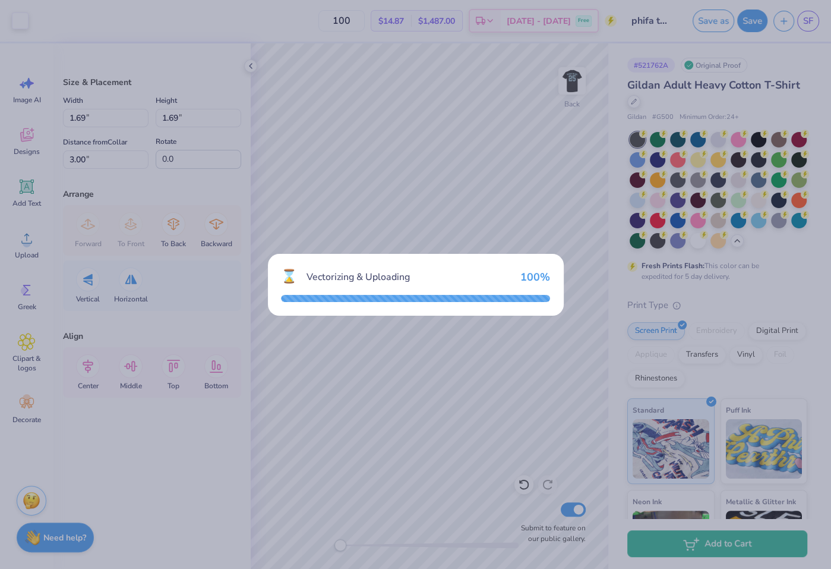
type input "11.81"
type input "18.00"
type input "4.25"
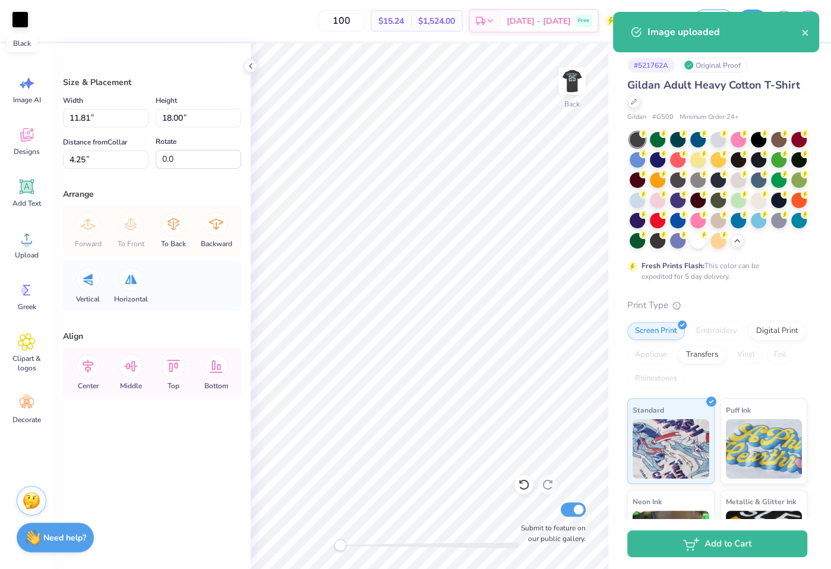
click at [17, 20] on div at bounding box center [20, 19] width 17 height 17
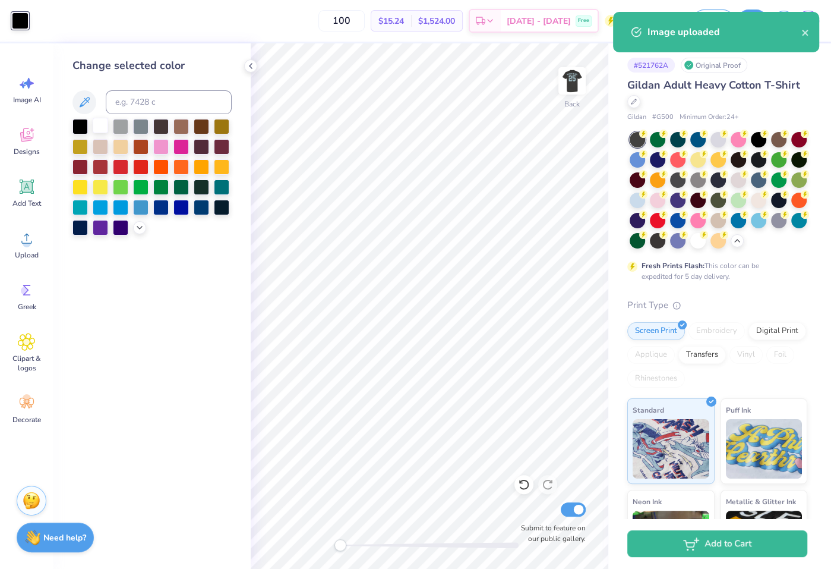
click at [94, 121] on div at bounding box center [100, 125] width 15 height 15
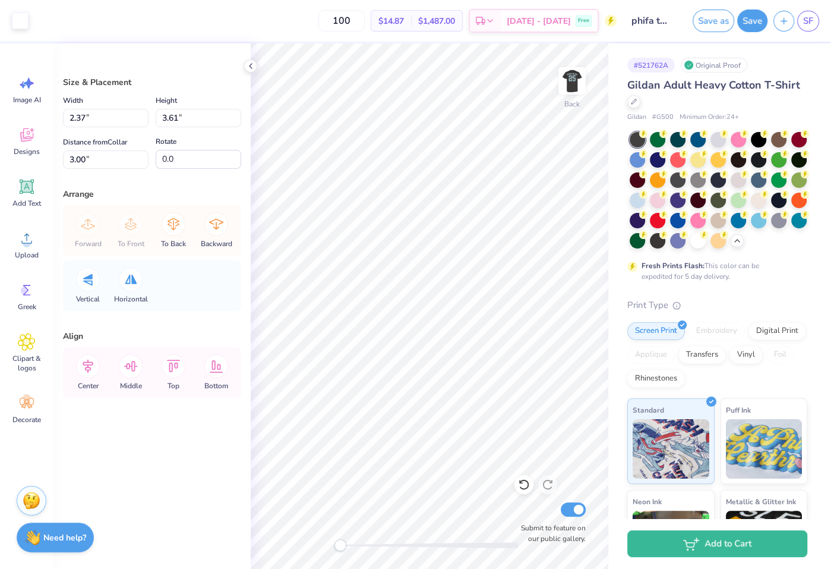
type input "1.89"
type input "2.88"
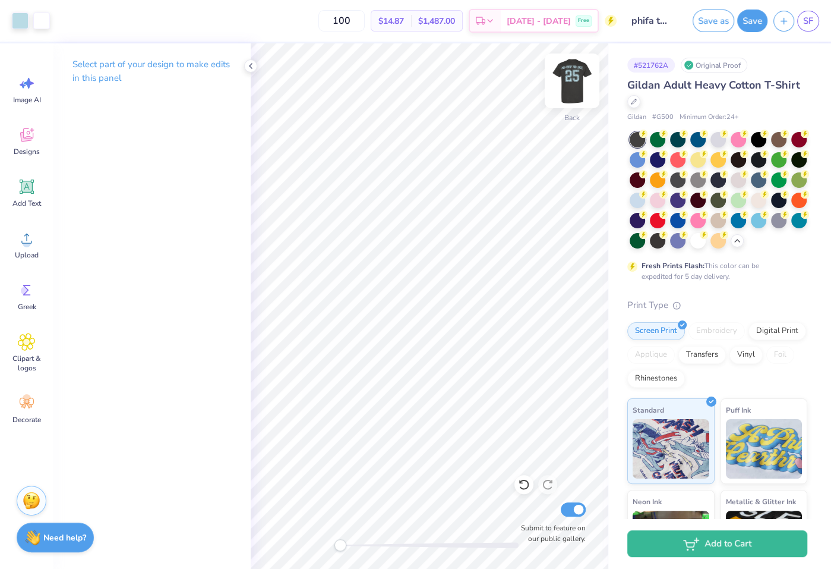
click at [570, 97] on img at bounding box center [572, 81] width 48 height 48
click at [570, 96] on img at bounding box center [572, 81] width 48 height 48
click at [559, 94] on img at bounding box center [572, 81] width 48 height 48
click at [562, 72] on img at bounding box center [572, 81] width 48 height 48
click at [30, 239] on icon at bounding box center [27, 238] width 18 height 18
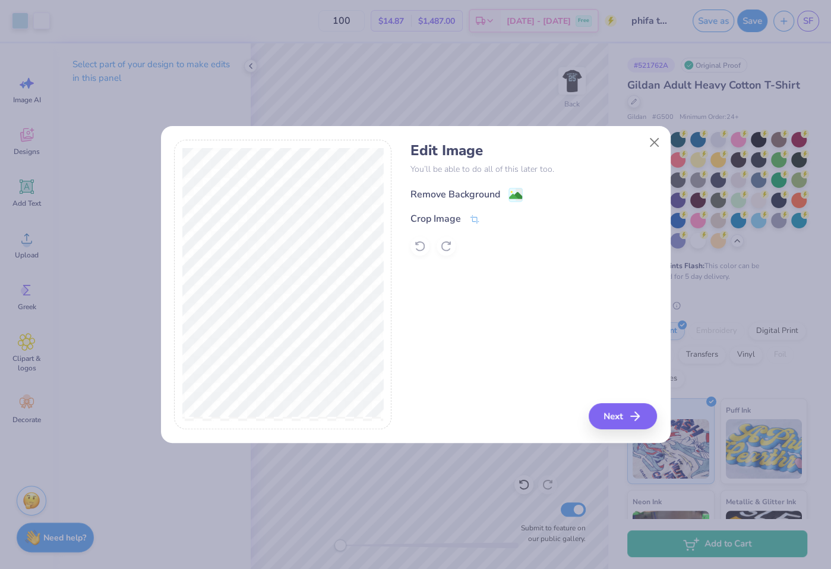
click at [487, 198] on div "Remove Background" at bounding box center [456, 194] width 90 height 14
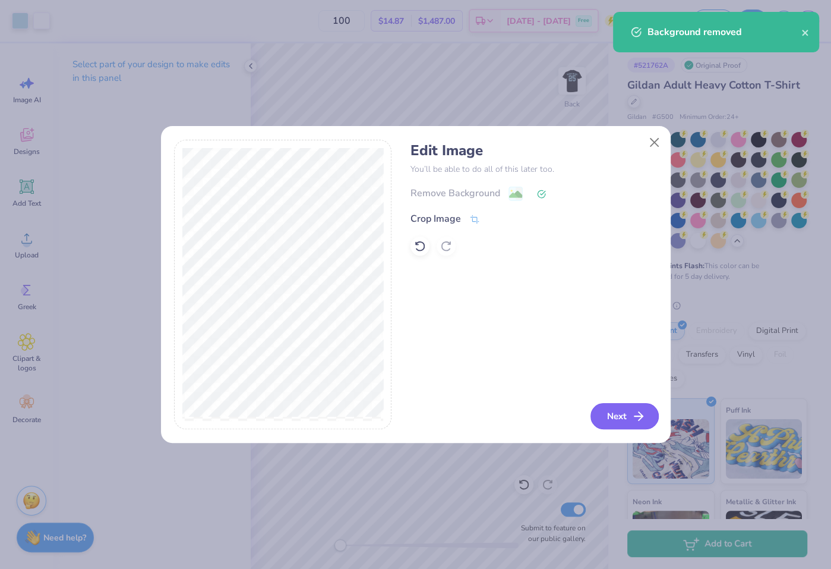
click at [629, 414] on button "Next" at bounding box center [625, 416] width 68 height 26
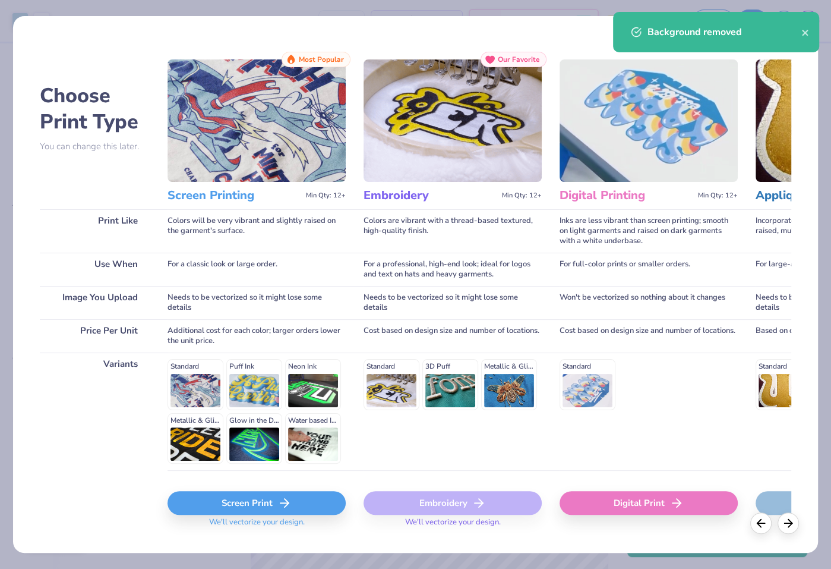
click at [318, 492] on div "Screen Print" at bounding box center [257, 503] width 178 height 24
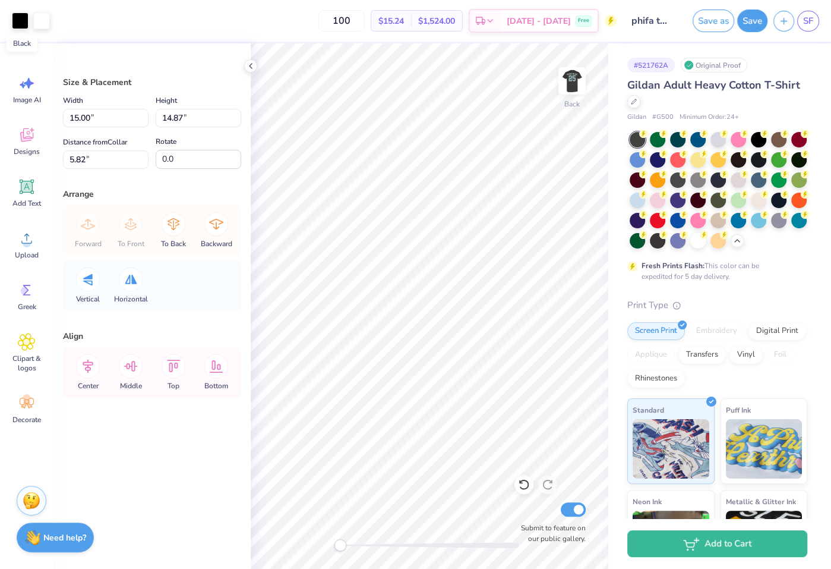
click at [20, 25] on div at bounding box center [20, 20] width 17 height 17
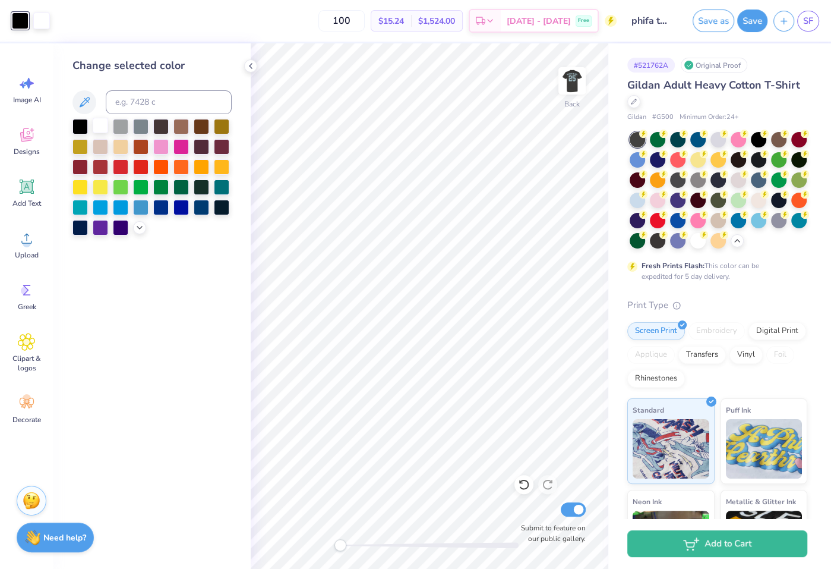
click at [102, 125] on div at bounding box center [100, 125] width 15 height 15
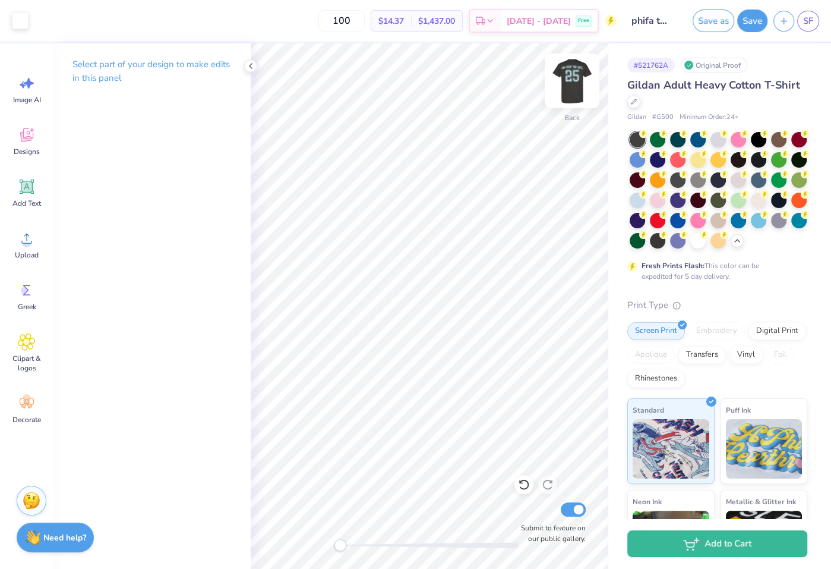
click at [572, 75] on img at bounding box center [572, 81] width 48 height 48
click at [572, 75] on img at bounding box center [572, 81] width 24 height 24
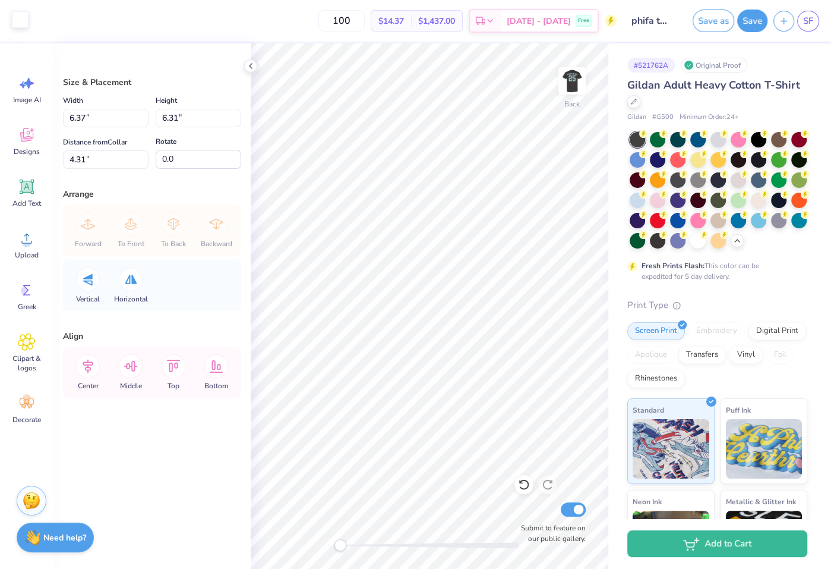
click at [13, 18] on div at bounding box center [20, 19] width 17 height 17
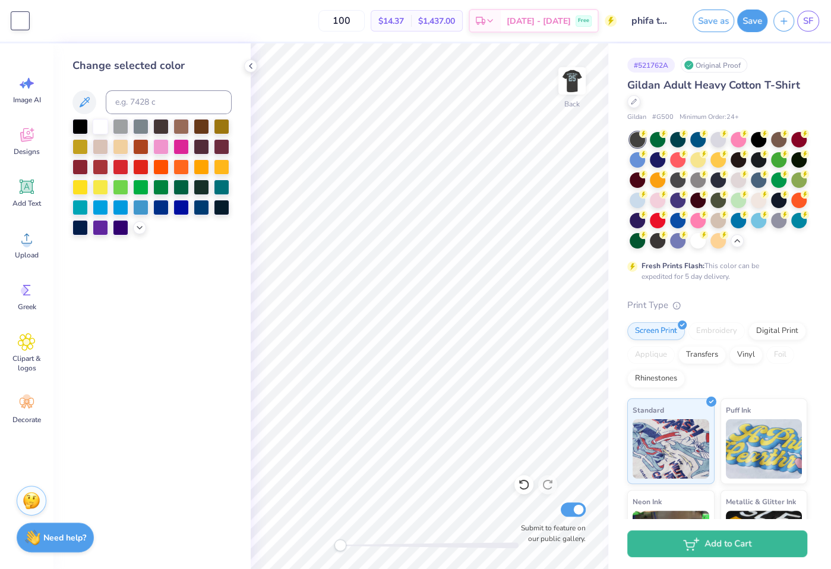
click at [140, 219] on div at bounding box center [151, 177] width 159 height 116
click at [141, 232] on div at bounding box center [151, 177] width 159 height 116
click at [142, 224] on icon at bounding box center [140, 227] width 10 height 10
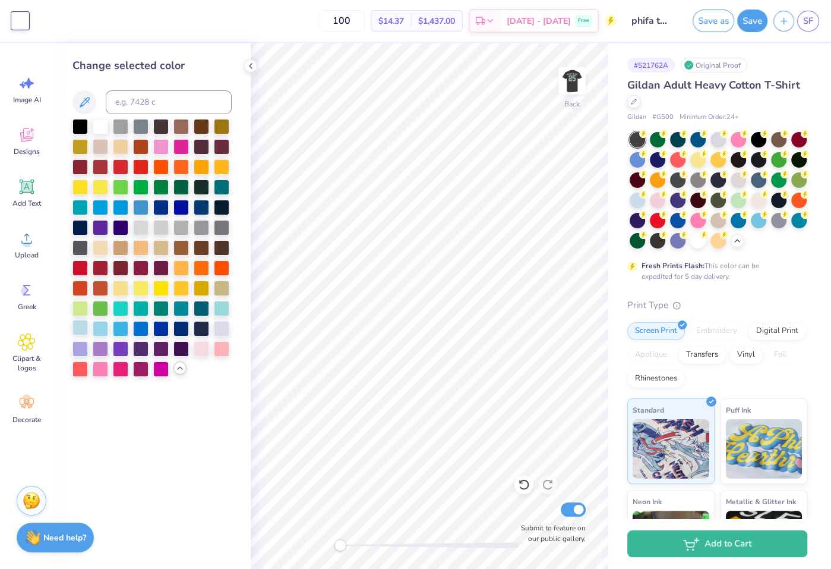
click at [84, 329] on div at bounding box center [79, 327] width 15 height 15
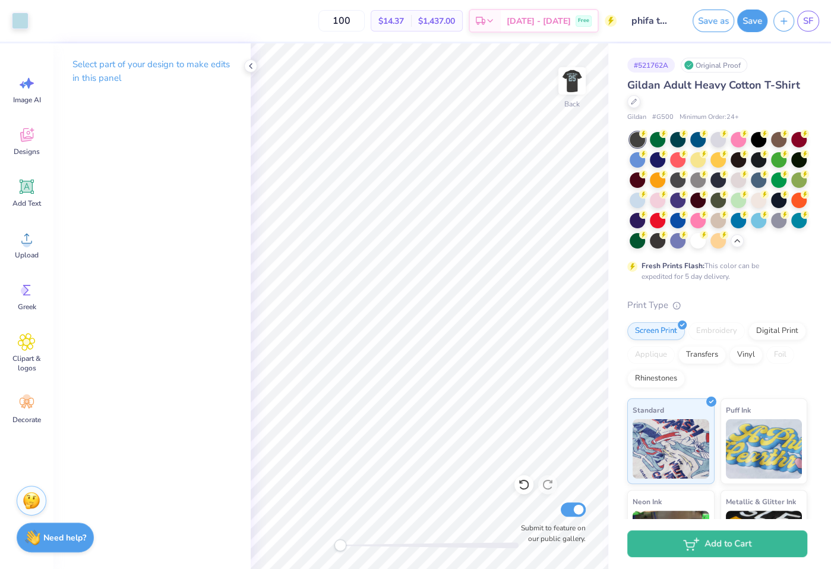
click at [304, 530] on div "Back Submit to feature on our public gallery." at bounding box center [430, 305] width 358 height 525
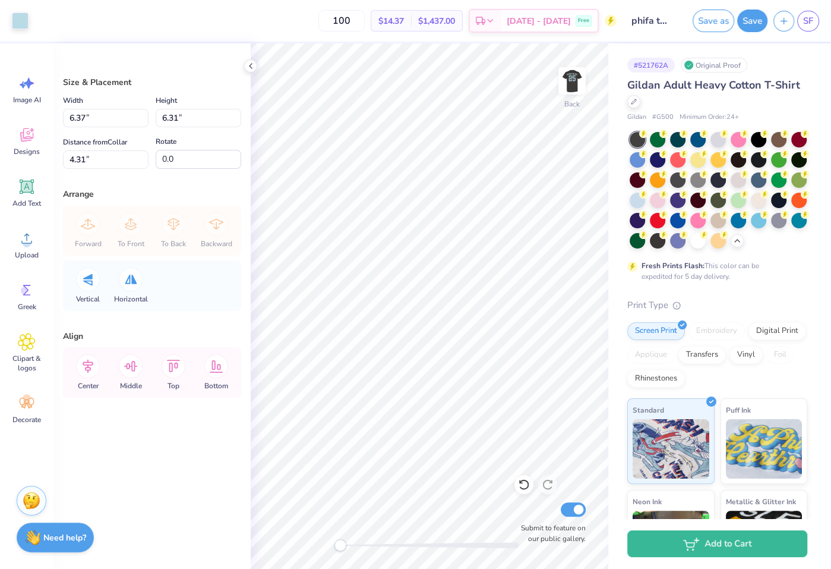
type input "7.61"
type input "7.54"
type input "4.32"
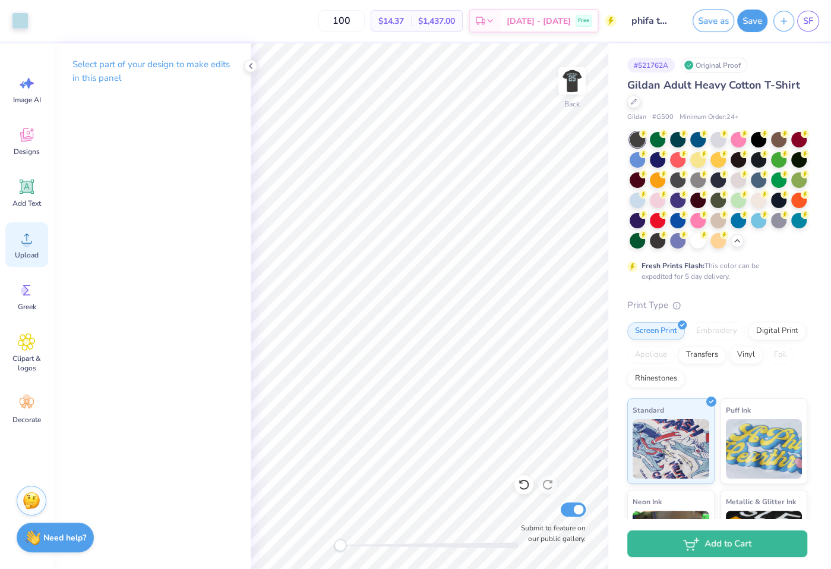
click at [30, 242] on circle at bounding box center [27, 243] width 8 height 8
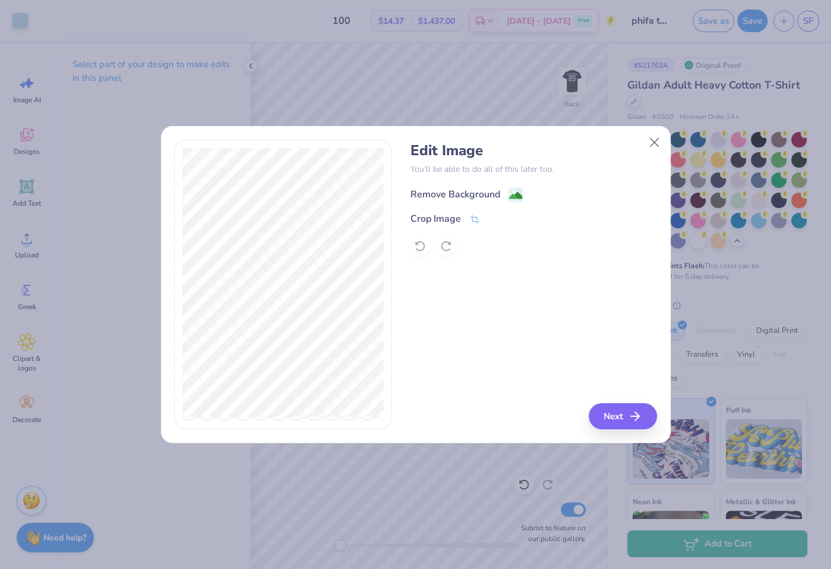
click at [474, 191] on div "Remove Background" at bounding box center [456, 194] width 90 height 14
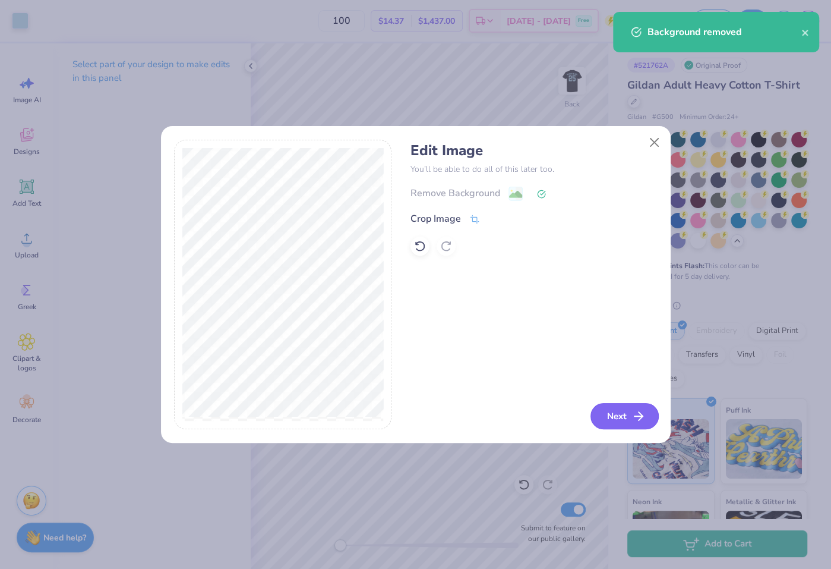
click at [623, 409] on button "Next" at bounding box center [625, 416] width 68 height 26
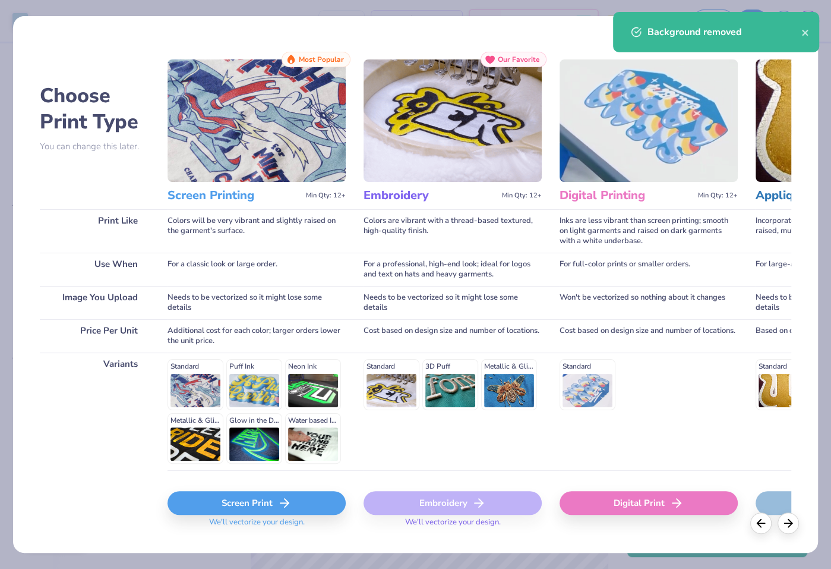
click at [256, 488] on div "Screen Print We'll vectorize your design." at bounding box center [257, 505] width 178 height 71
click at [267, 502] on div "Screen Print" at bounding box center [257, 503] width 178 height 24
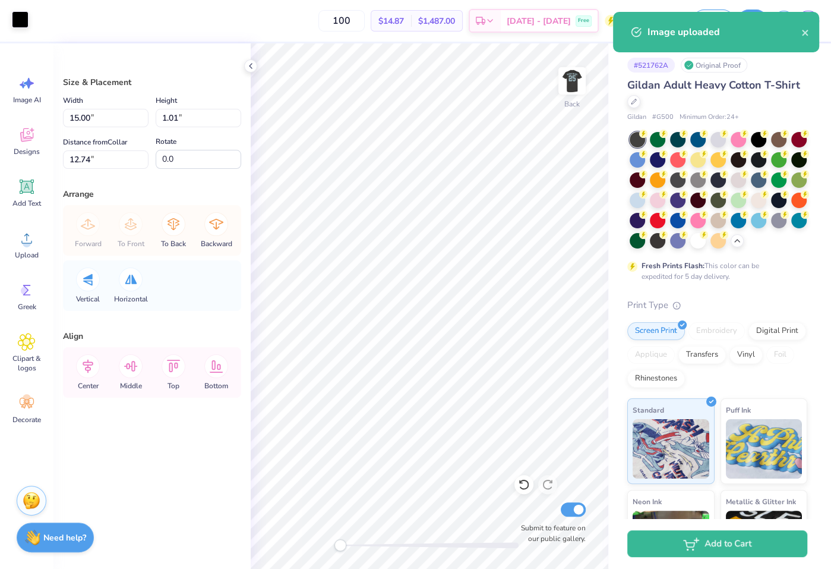
click at [20, 21] on div at bounding box center [20, 19] width 17 height 17
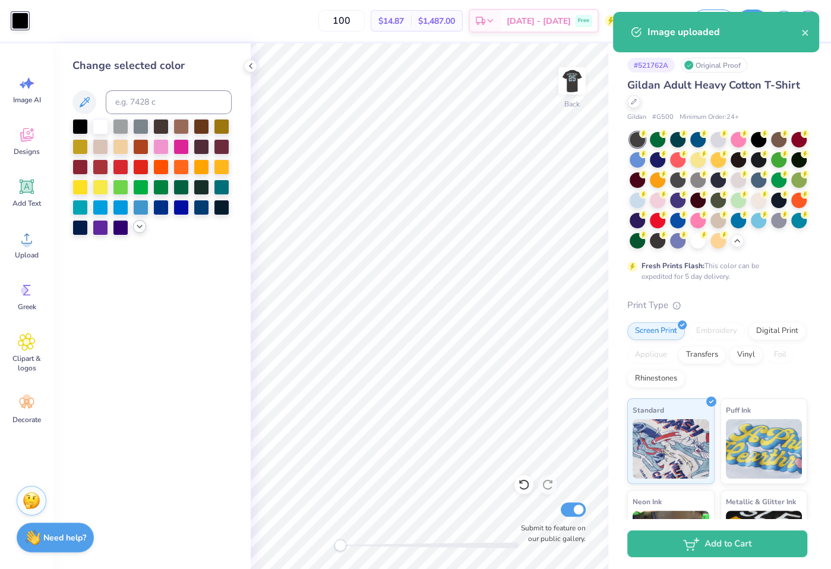
click at [140, 224] on icon at bounding box center [140, 227] width 10 height 10
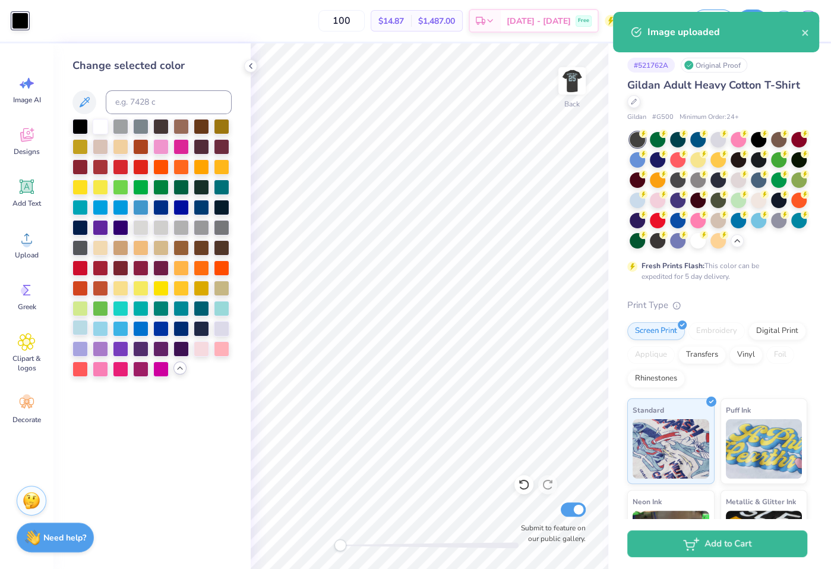
click at [80, 333] on div at bounding box center [79, 327] width 15 height 15
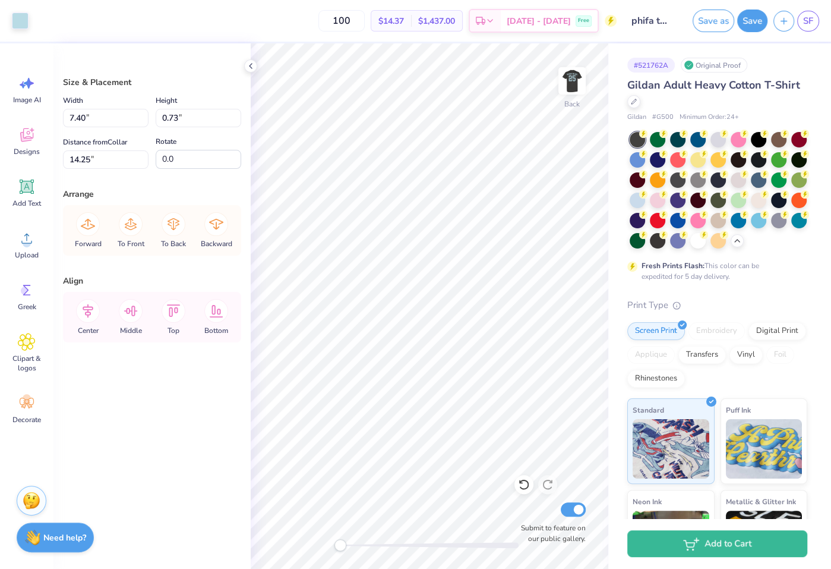
type input "14.98"
type input "5.13"
type input "1.01"
type input "3.00"
type input "14.41"
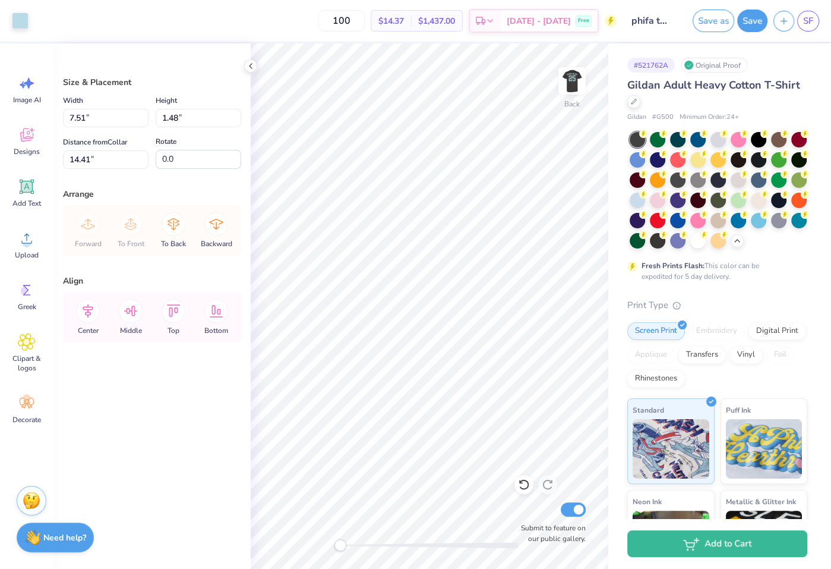
type input "7.51"
type input "1.48"
type input "13.94"
type input "14.04"
type input "12.51"
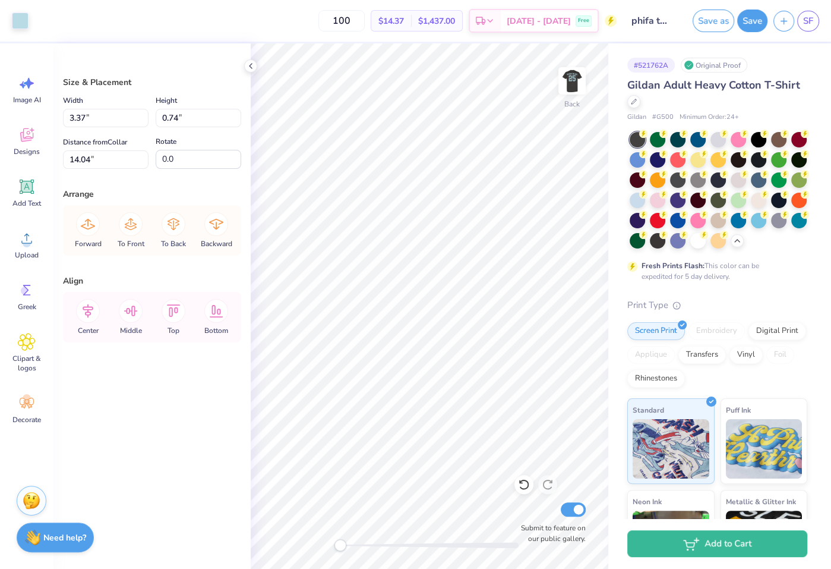
type input "3.00"
type input "3.23"
type input "3.80"
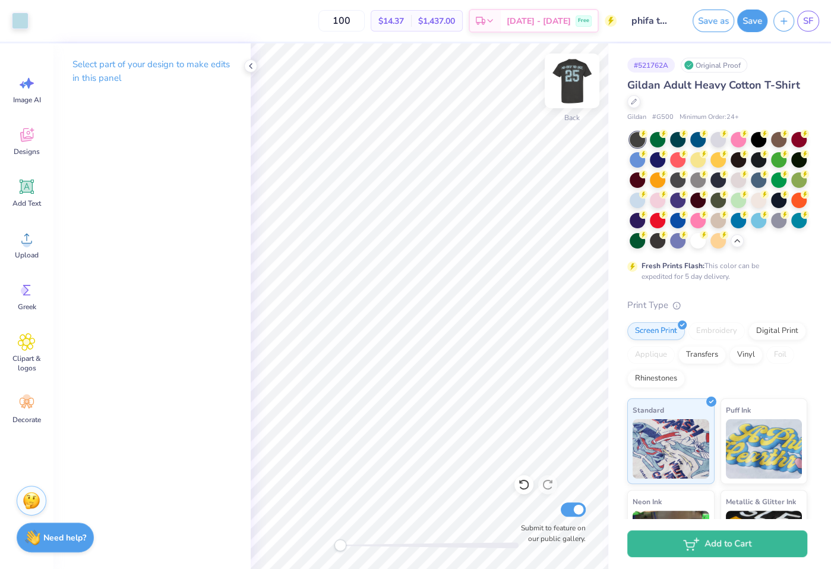
click at [569, 78] on img at bounding box center [572, 81] width 48 height 48
click at [24, 244] on circle at bounding box center [27, 243] width 8 height 8
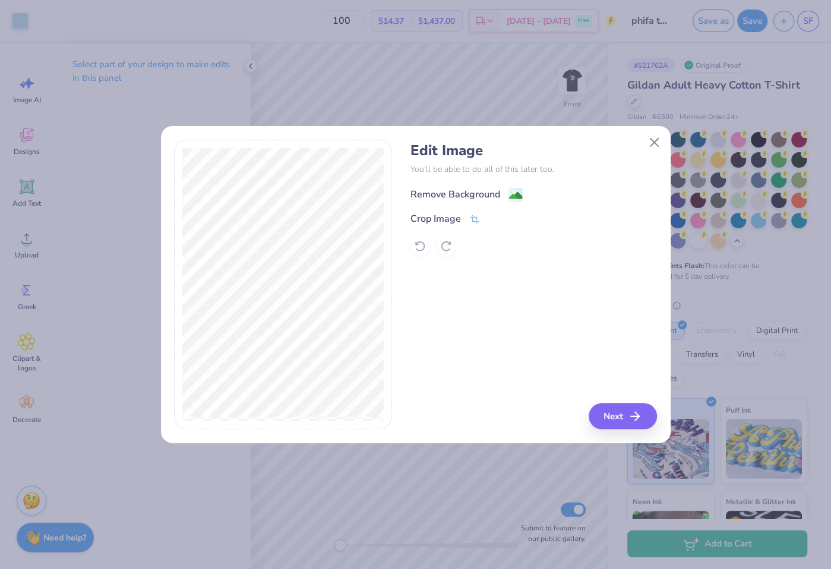
click at [448, 198] on div "Remove Background" at bounding box center [456, 194] width 90 height 14
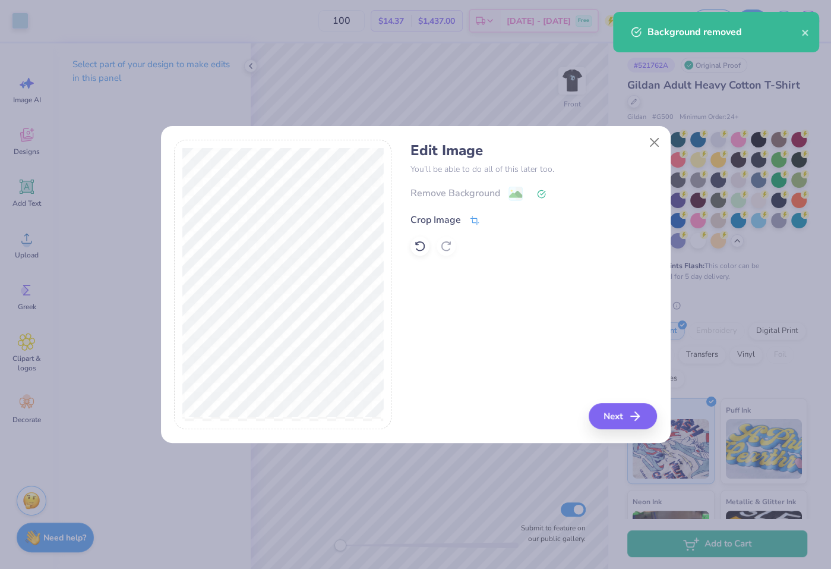
click at [434, 219] on div "Crop Image" at bounding box center [436, 220] width 51 height 14
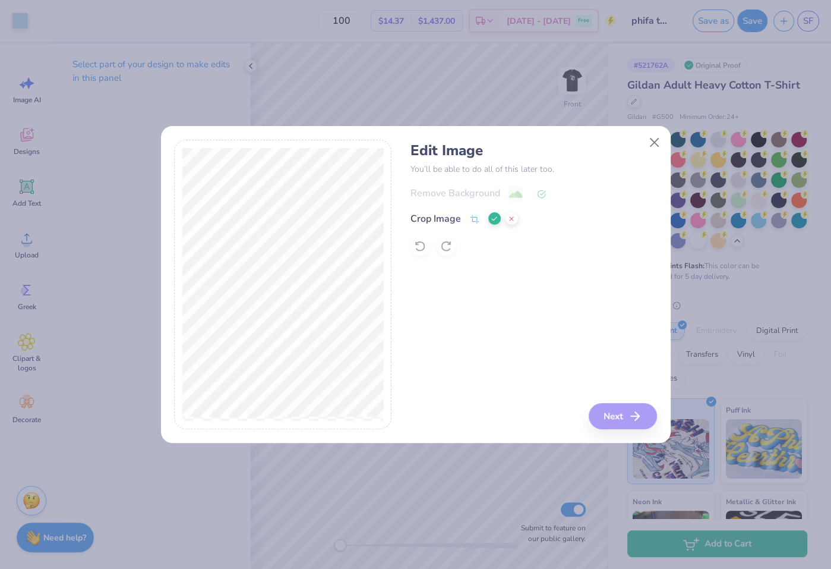
click at [490, 216] on button at bounding box center [494, 218] width 12 height 12
click at [623, 406] on button "Next" at bounding box center [625, 416] width 68 height 26
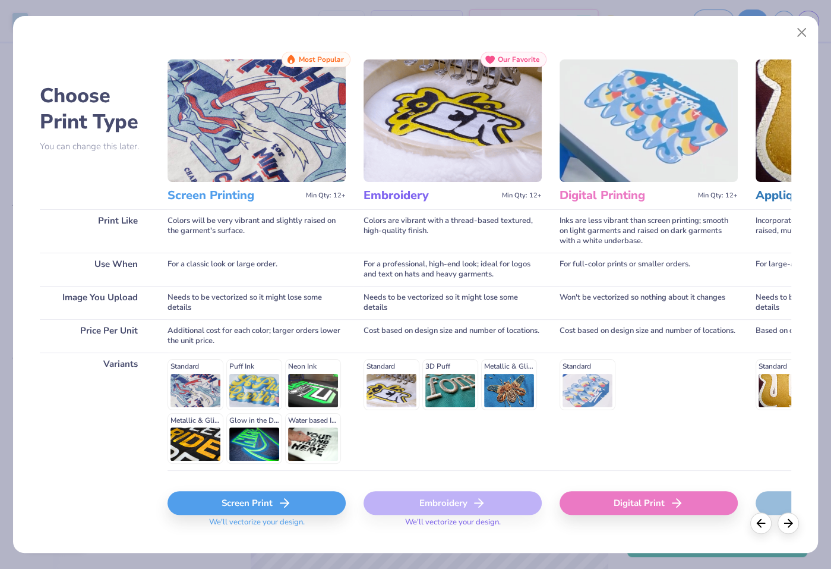
click at [313, 499] on div "Screen Print" at bounding box center [257, 503] width 178 height 24
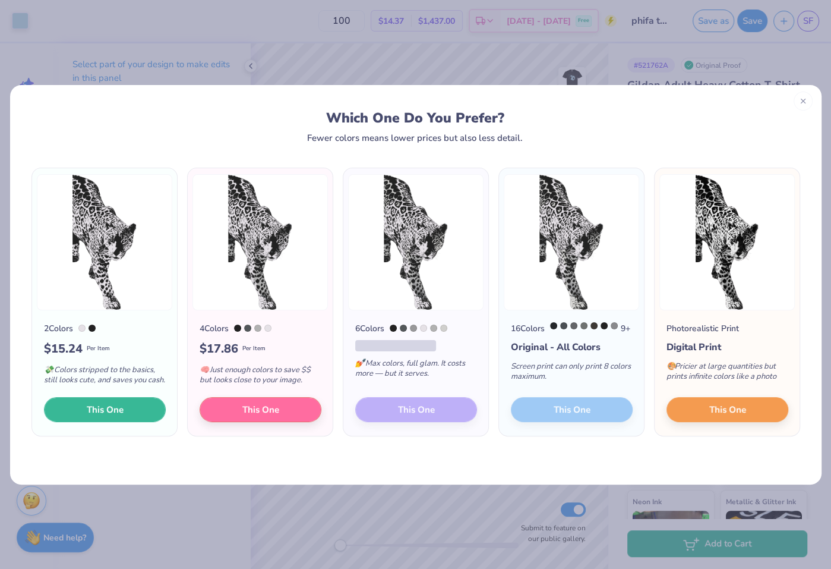
click at [157, 411] on button "This One" at bounding box center [105, 409] width 122 height 25
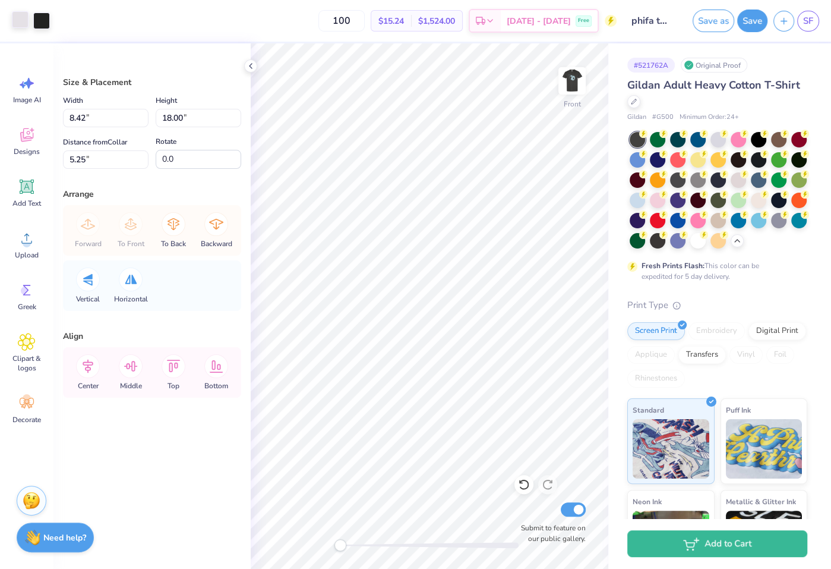
click at [24, 24] on div at bounding box center [20, 19] width 17 height 17
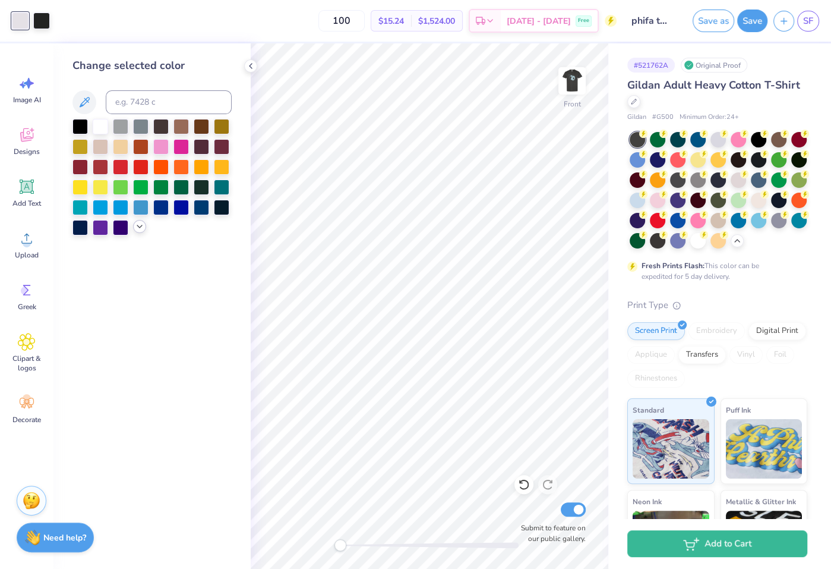
click at [140, 229] on icon at bounding box center [140, 227] width 10 height 10
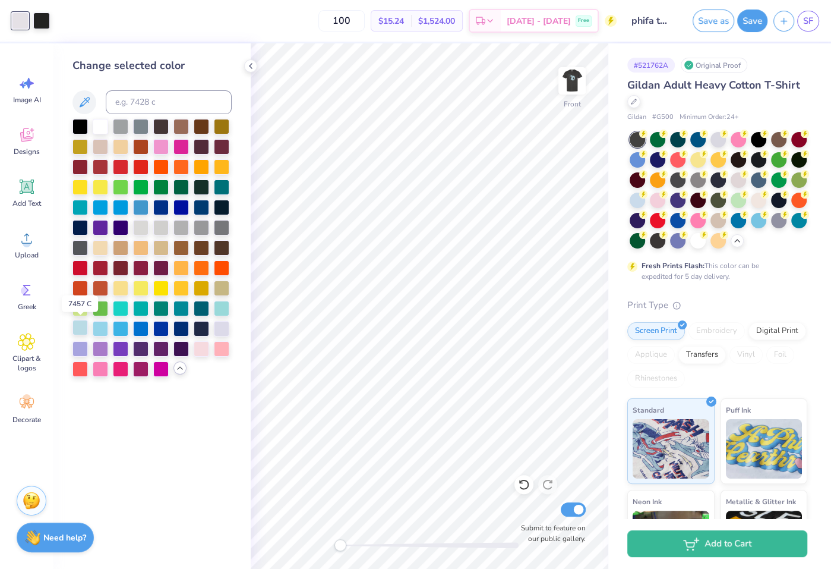
click at [81, 327] on div at bounding box center [79, 327] width 15 height 15
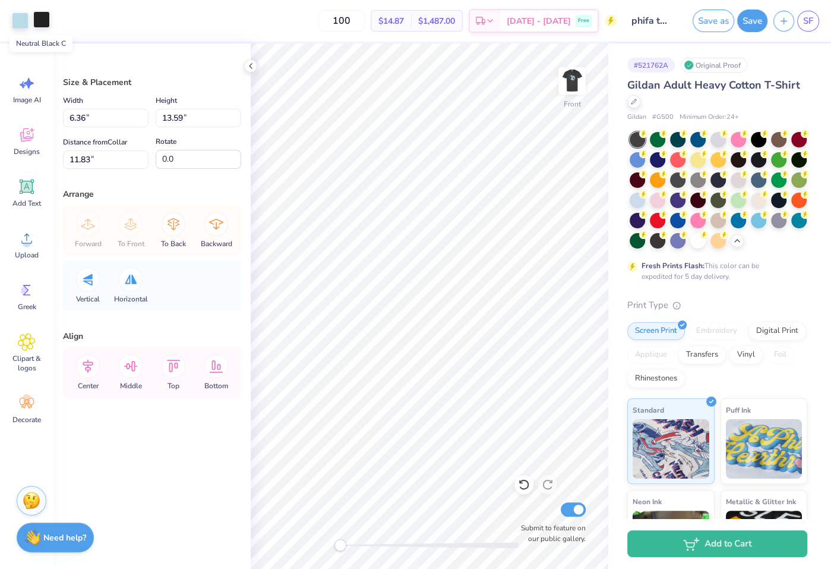
click at [37, 15] on div at bounding box center [41, 19] width 17 height 17
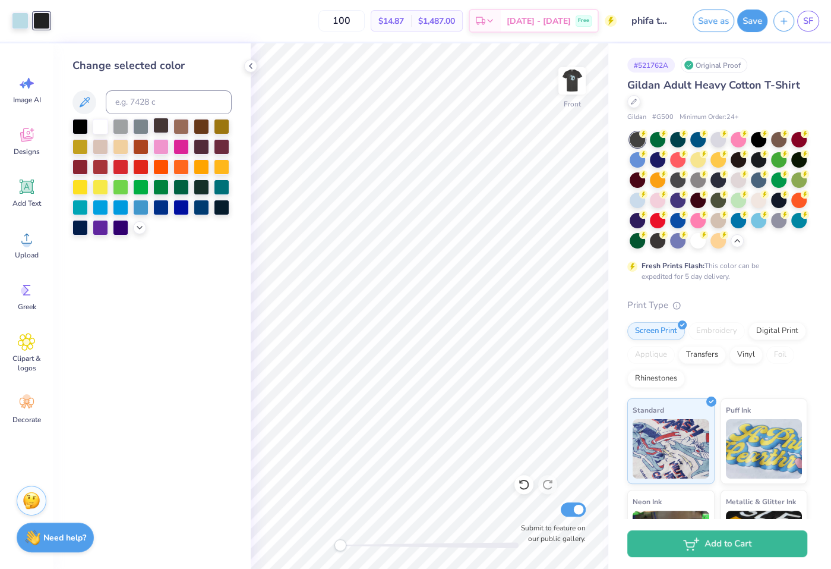
click at [165, 127] on div at bounding box center [160, 125] width 15 height 15
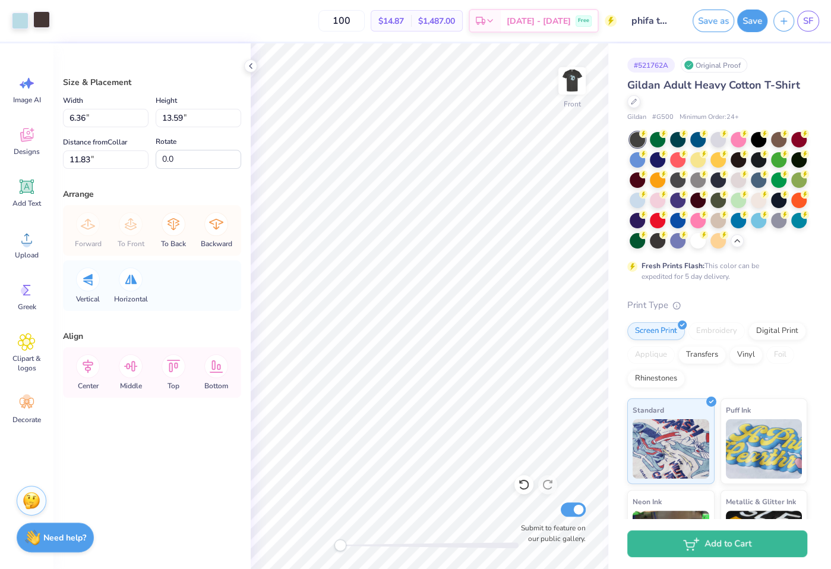
click at [44, 21] on div at bounding box center [41, 19] width 17 height 17
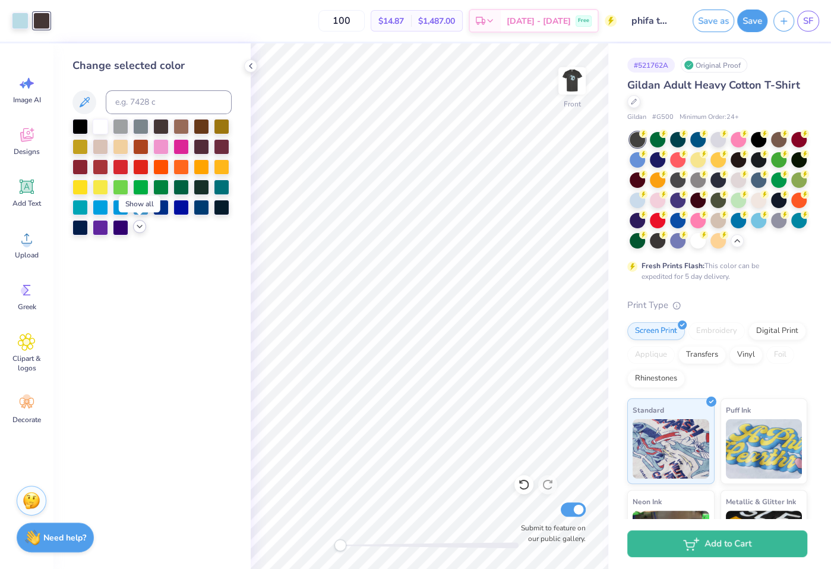
click at [140, 227] on polyline at bounding box center [139, 226] width 5 height 2
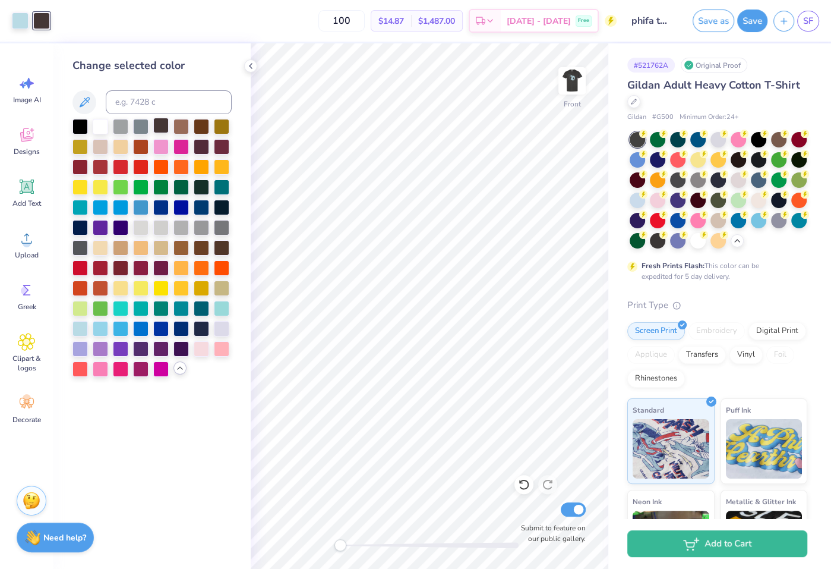
click at [165, 125] on div at bounding box center [160, 125] width 15 height 15
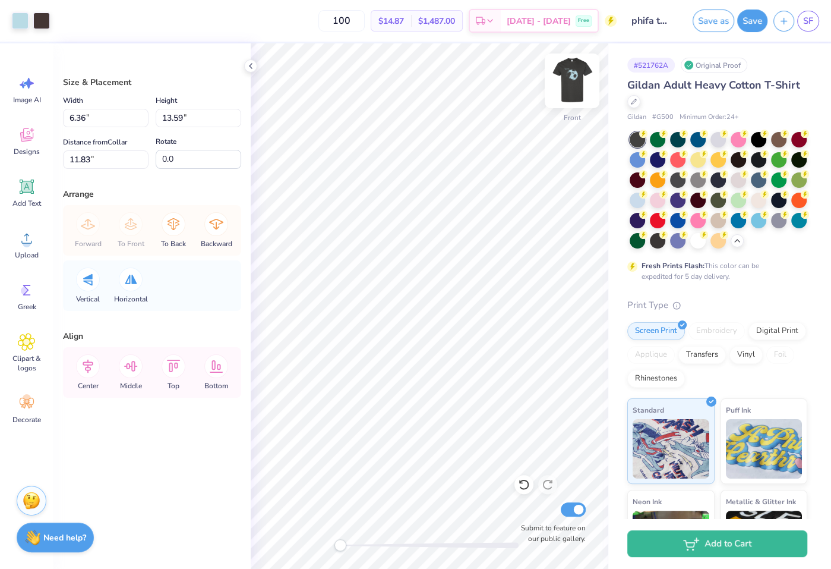
click at [570, 77] on img at bounding box center [572, 81] width 48 height 48
type input "6.46"
type input "13.81"
type input "10.19"
type input "7.61"
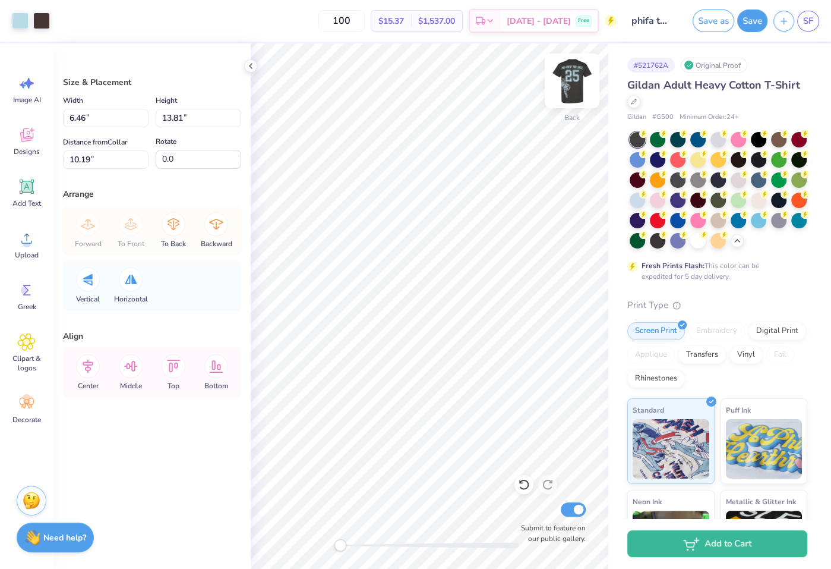
type input "7.54"
type input "15.78"
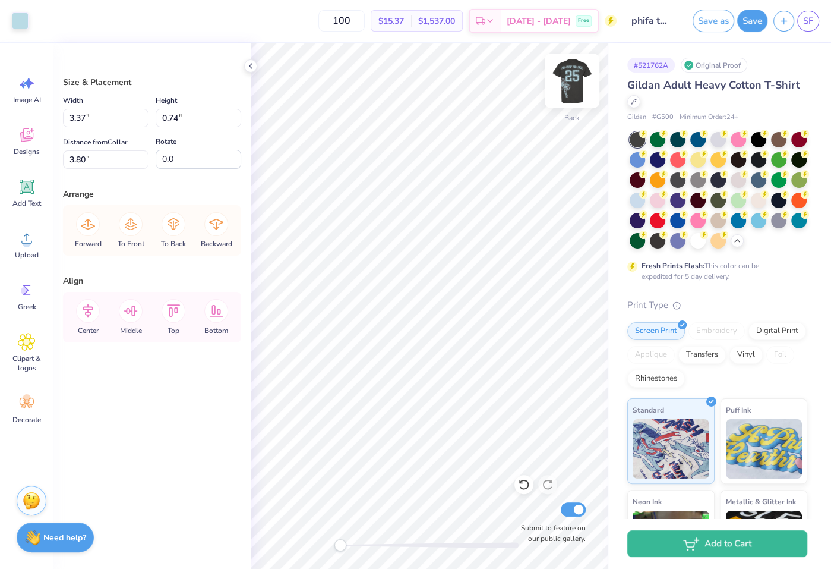
type input "3.66"
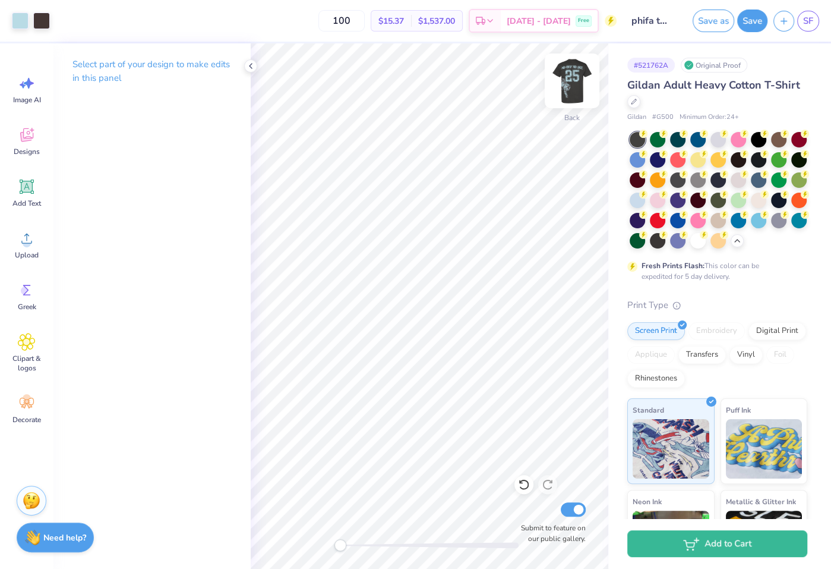
click at [575, 93] on img at bounding box center [572, 81] width 48 height 48
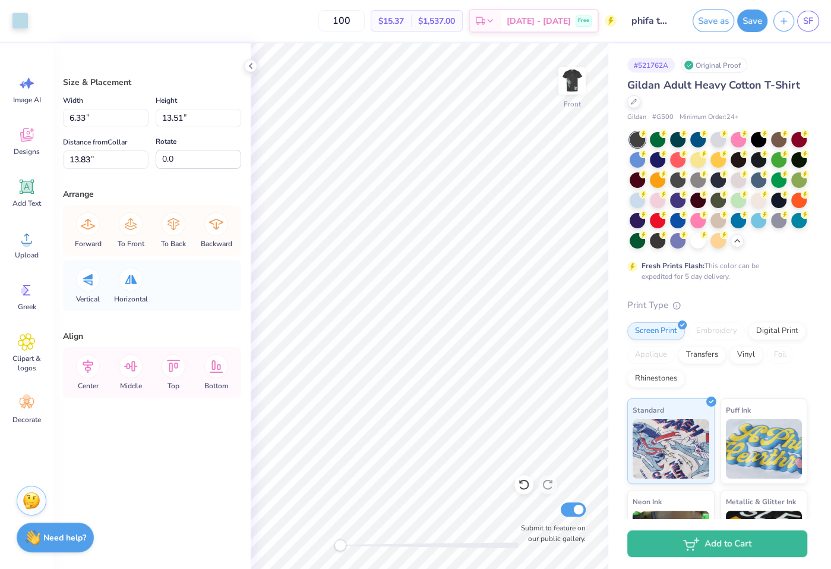
type input "3.88"
type input "1.05"
type input "17.46"
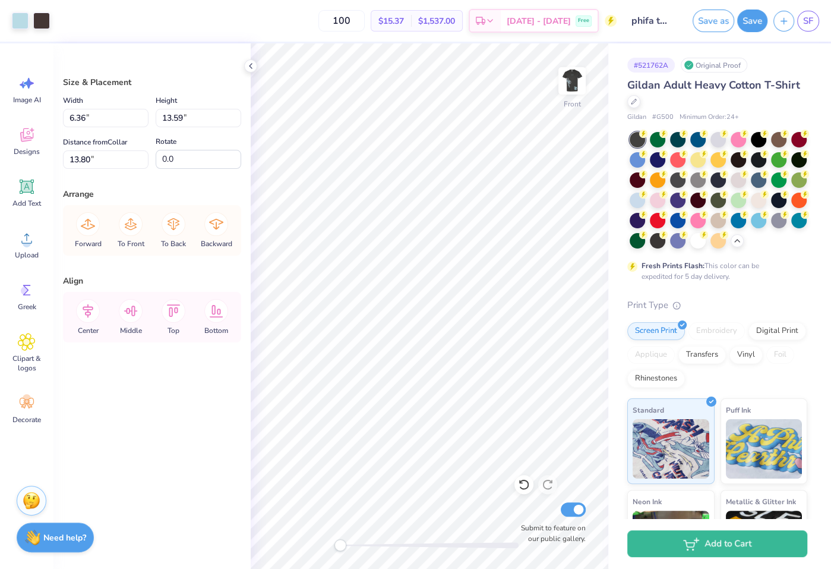
type input "14.06"
click at [29, 237] on icon at bounding box center [27, 238] width 18 height 18
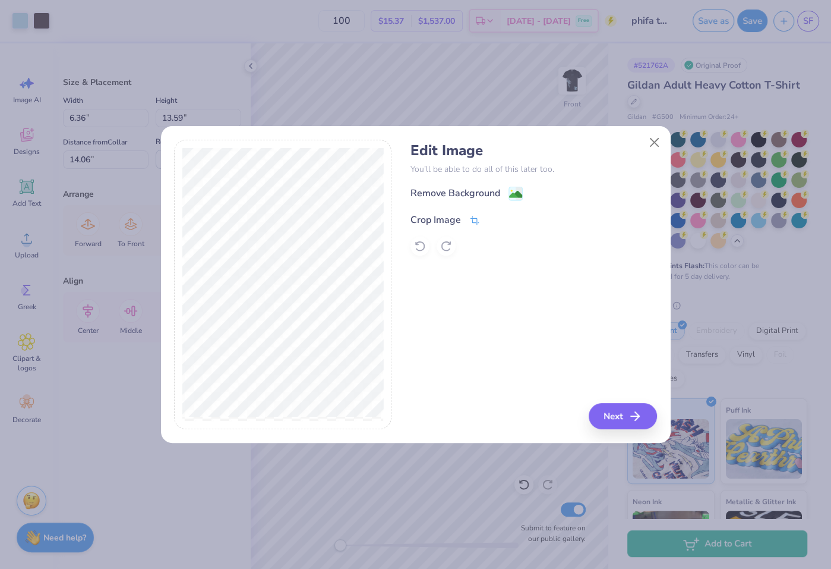
click at [440, 216] on div "Crop Image" at bounding box center [436, 220] width 51 height 14
click at [661, 140] on button "Close" at bounding box center [654, 142] width 23 height 23
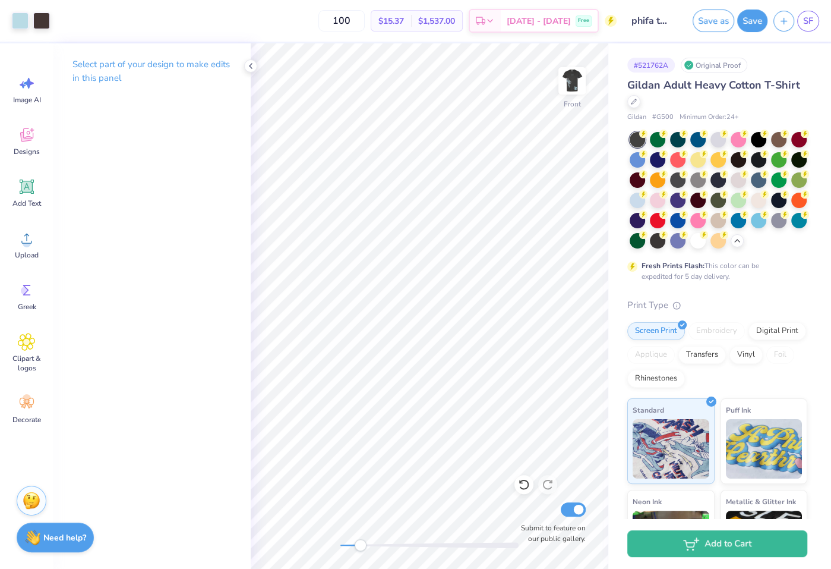
drag, startPoint x: 339, startPoint y: 547, endPoint x: 361, endPoint y: 546, distance: 21.4
click at [361, 546] on div "Accessibility label" at bounding box center [361, 545] width 12 height 12
click at [25, 239] on circle at bounding box center [27, 243] width 8 height 8
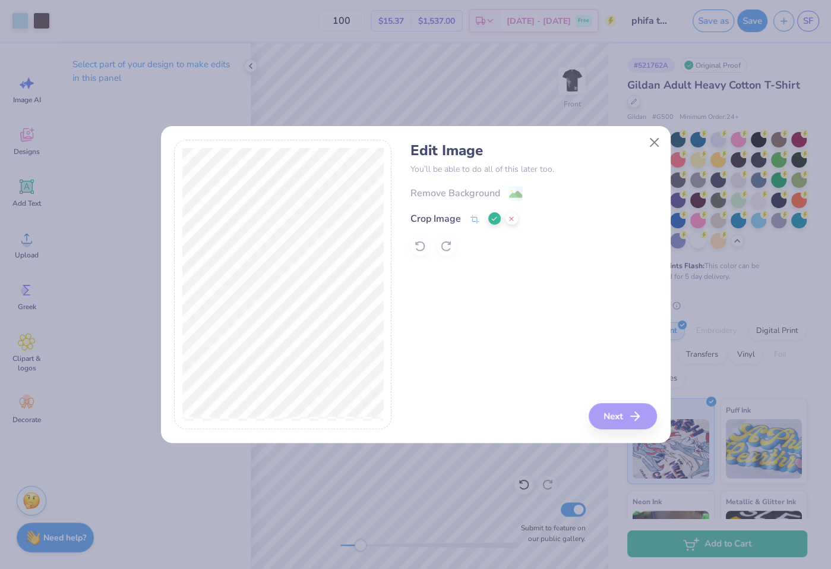
click at [439, 216] on div "Crop Image" at bounding box center [436, 219] width 51 height 14
click at [512, 213] on button at bounding box center [512, 218] width 12 height 12
click at [457, 222] on div "Crop Image" at bounding box center [436, 220] width 51 height 14
click at [491, 220] on icon at bounding box center [494, 218] width 7 height 7
click at [477, 190] on div "Remove Background" at bounding box center [456, 194] width 90 height 14
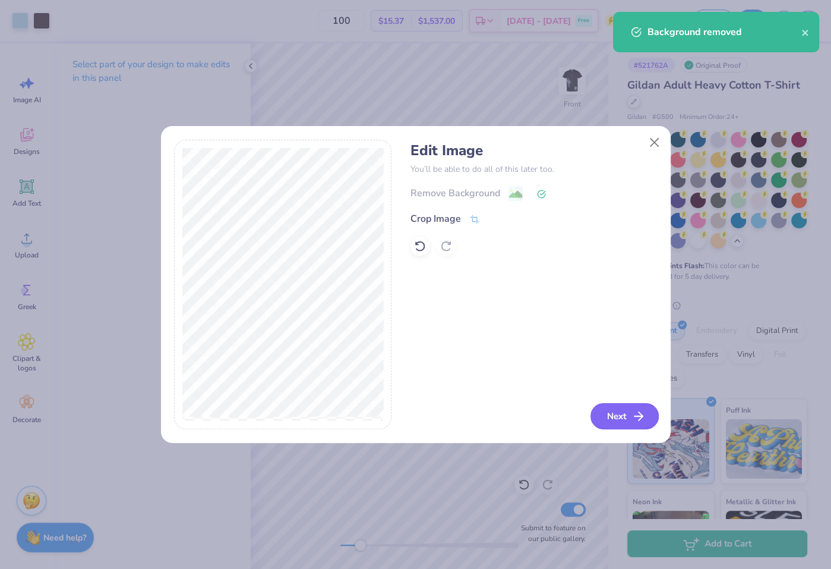
click at [604, 418] on button "Next" at bounding box center [625, 416] width 68 height 26
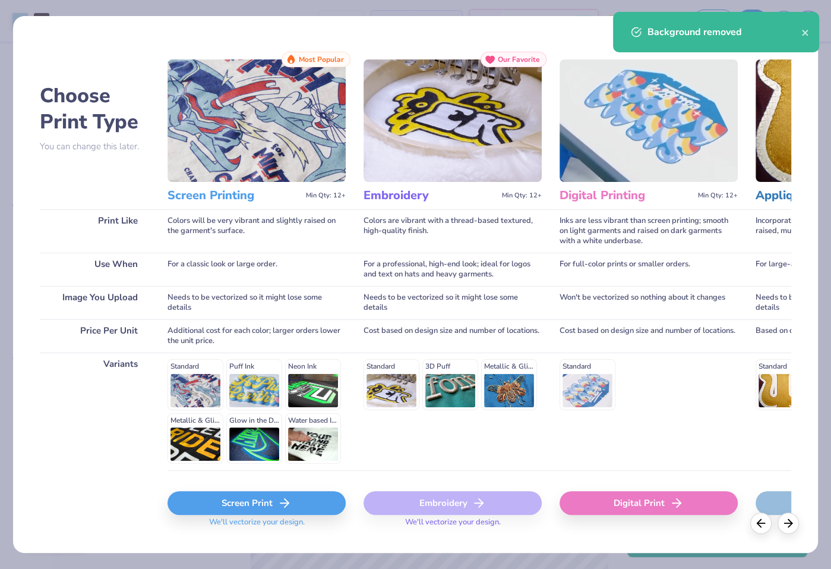
click at [284, 509] on div "Screen Print" at bounding box center [257, 503] width 178 height 24
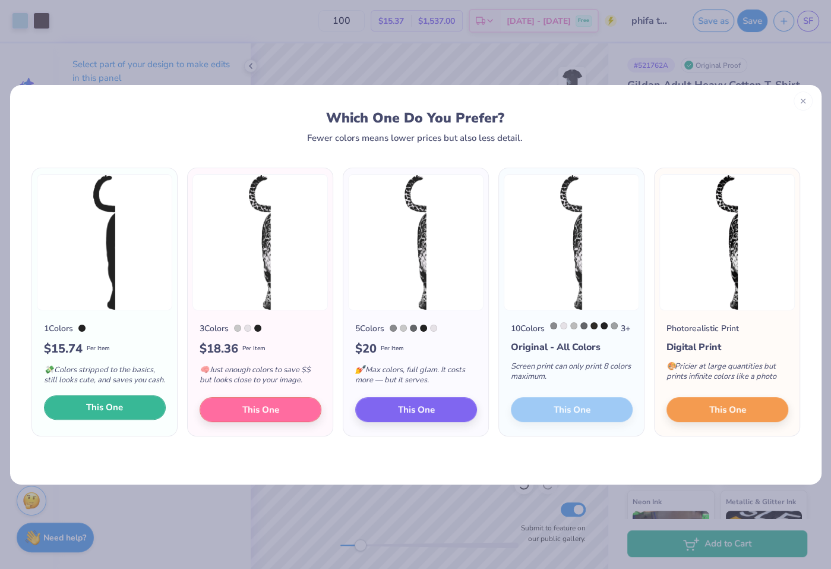
click at [137, 417] on button "This One" at bounding box center [105, 407] width 122 height 25
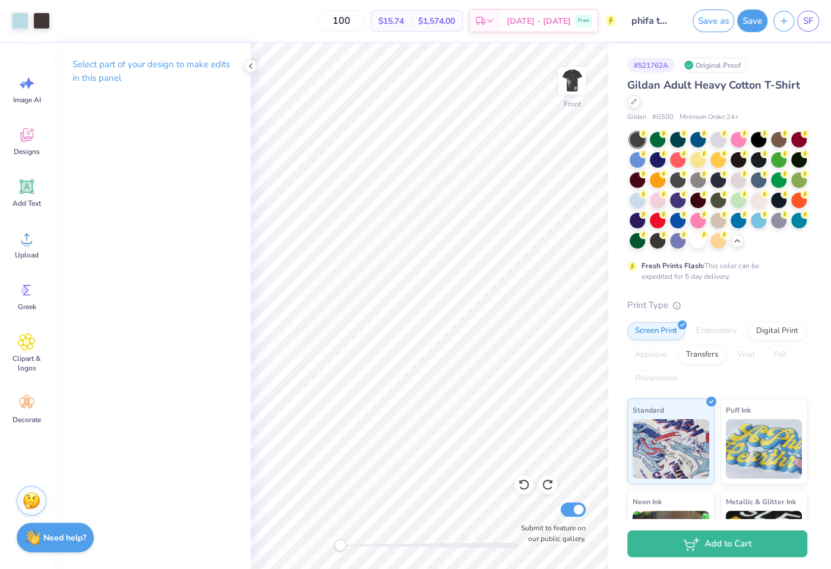
click at [292, 546] on div "Front Submit to feature on our public gallery." at bounding box center [430, 305] width 358 height 525
click at [584, 78] on img at bounding box center [572, 81] width 48 height 48
click at [554, 507] on div "Back Submit to feature on our public gallery." at bounding box center [430, 305] width 358 height 525
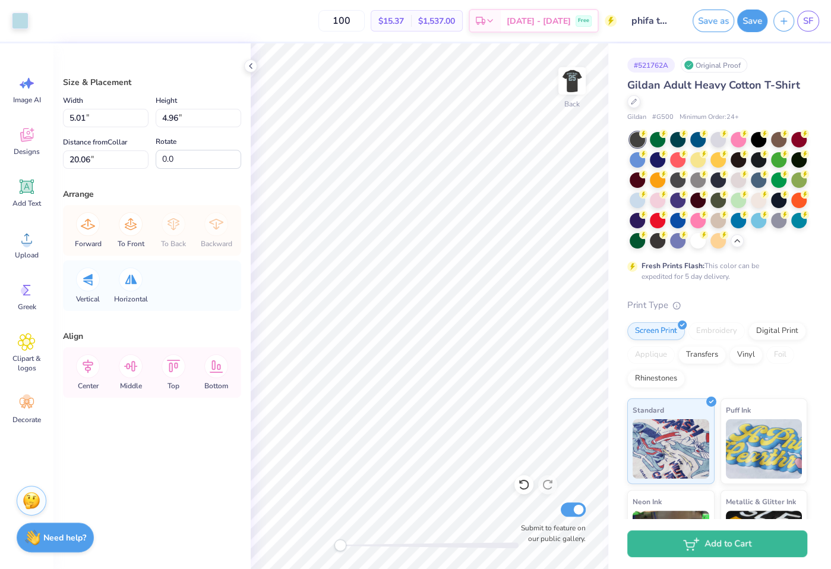
type input "6.46"
type input "13.81"
type input "10.72"
type input "5.01"
type input "4.96"
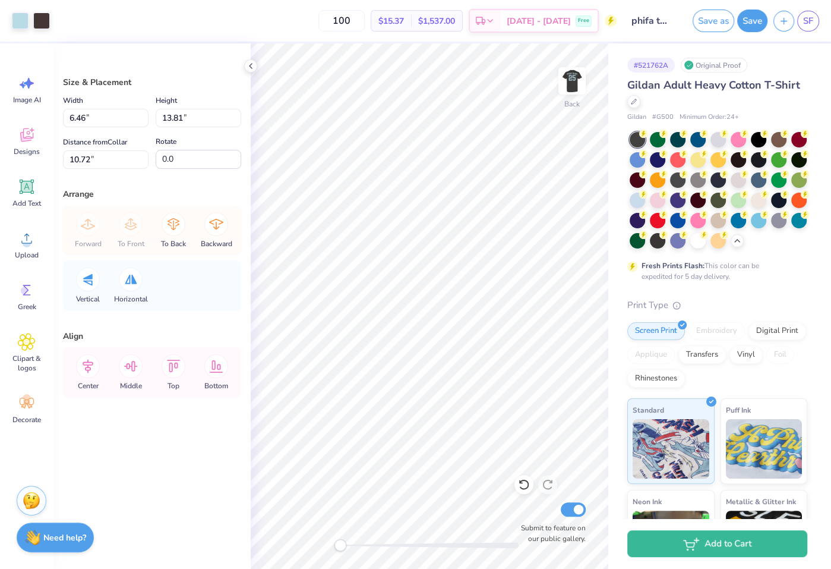
type input "21.04"
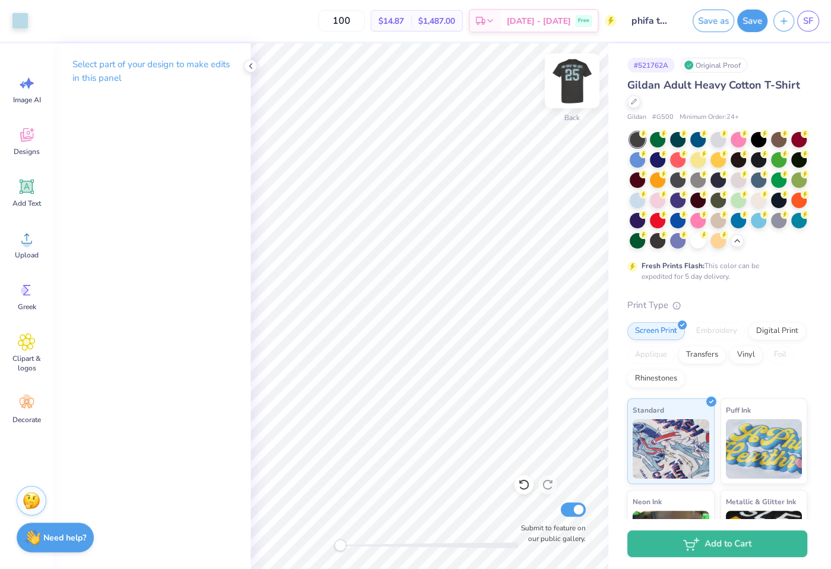
click at [560, 93] on img at bounding box center [572, 81] width 48 height 48
click at [559, 93] on img at bounding box center [572, 81] width 48 height 48
click at [560, 93] on img at bounding box center [572, 81] width 24 height 24
click at [561, 92] on img at bounding box center [572, 81] width 48 height 48
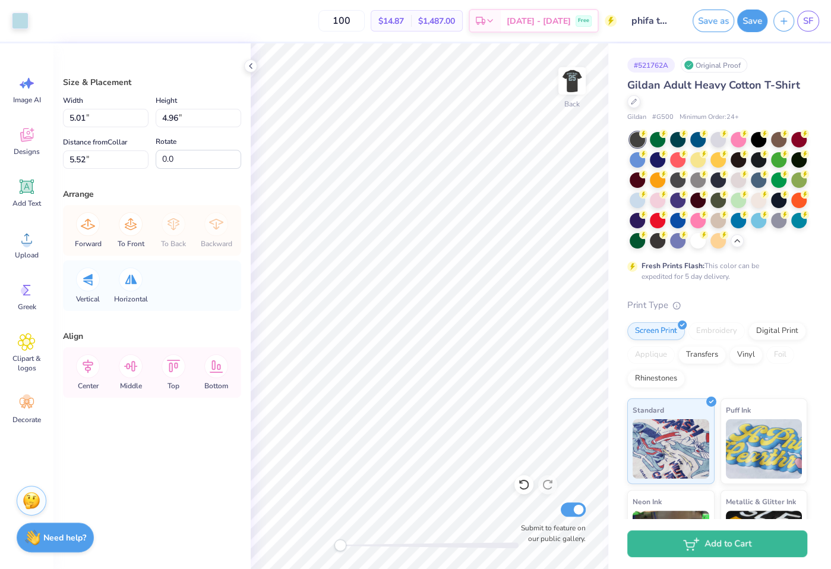
type input "4.29"
type input "4.25"
type input "3.00"
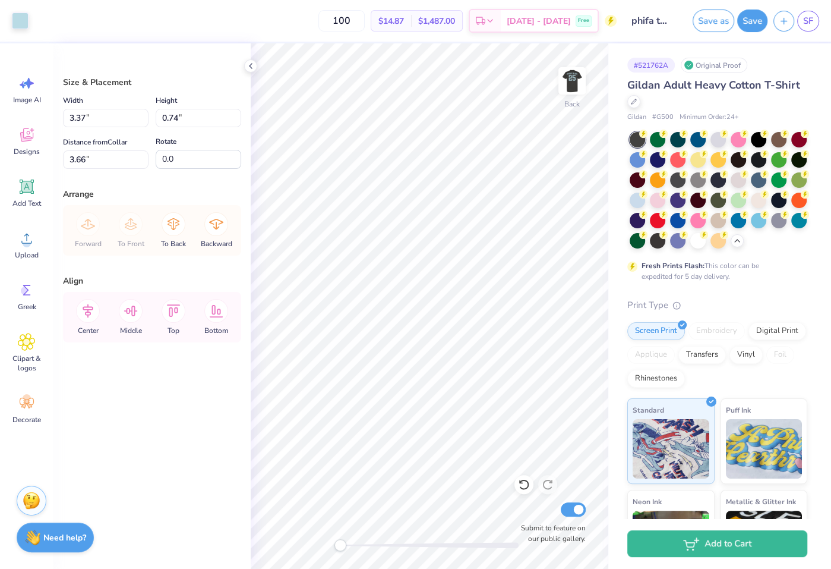
type input "4.54"
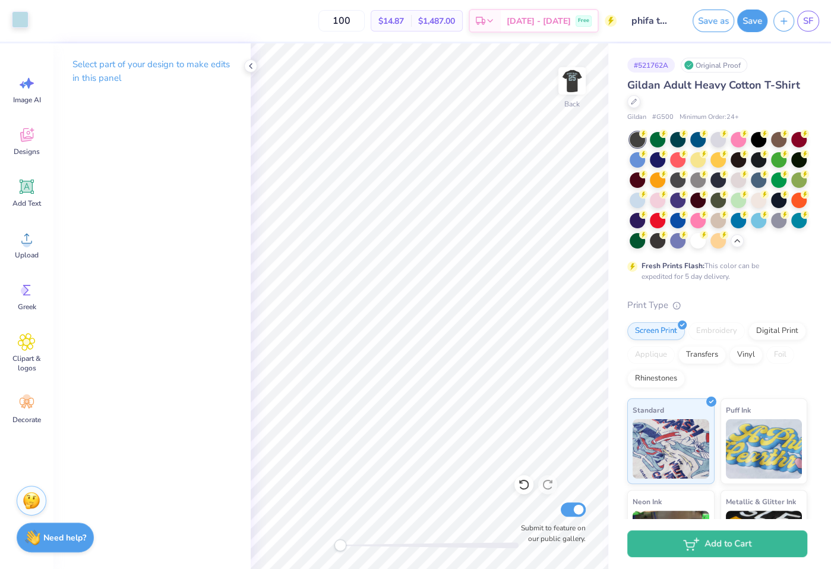
click at [16, 26] on div at bounding box center [20, 19] width 17 height 17
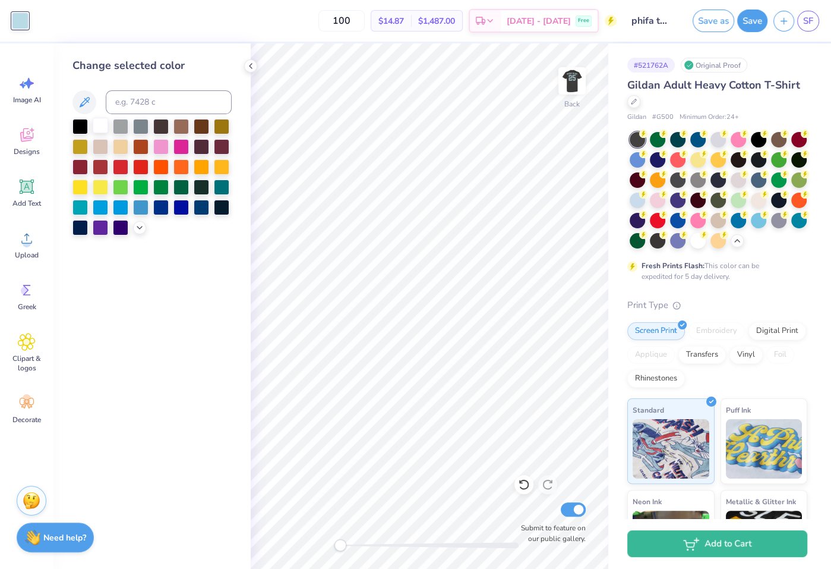
click at [102, 124] on div at bounding box center [100, 125] width 15 height 15
click at [579, 88] on img at bounding box center [572, 81] width 48 height 48
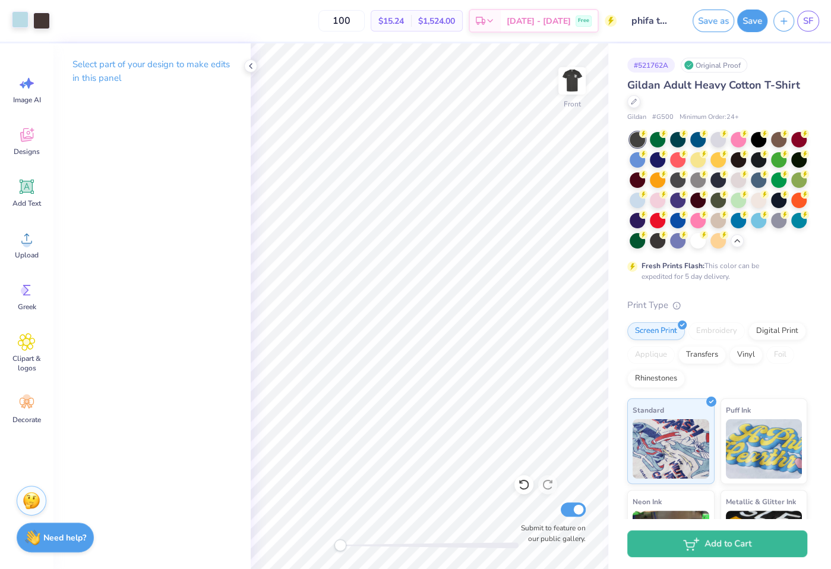
click at [21, 23] on div at bounding box center [20, 19] width 17 height 17
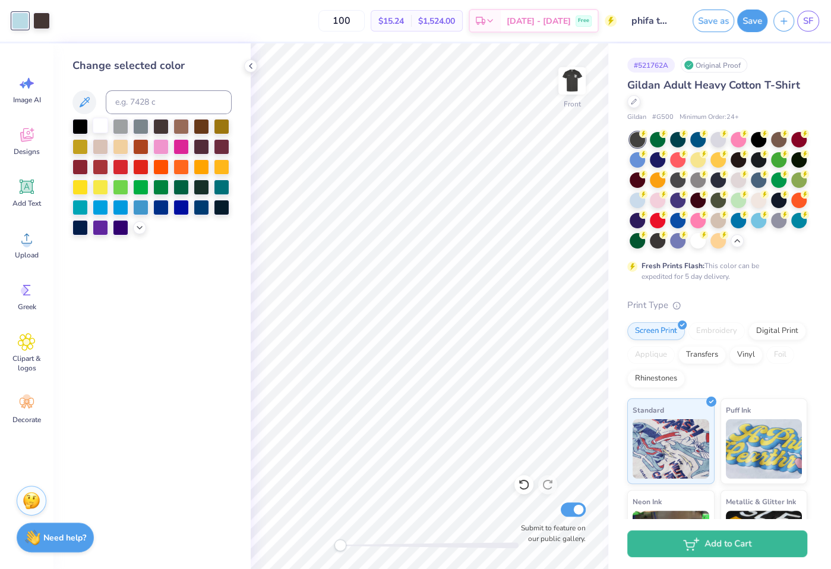
click at [102, 122] on div at bounding box center [100, 125] width 15 height 15
click at [566, 76] on img at bounding box center [572, 81] width 48 height 48
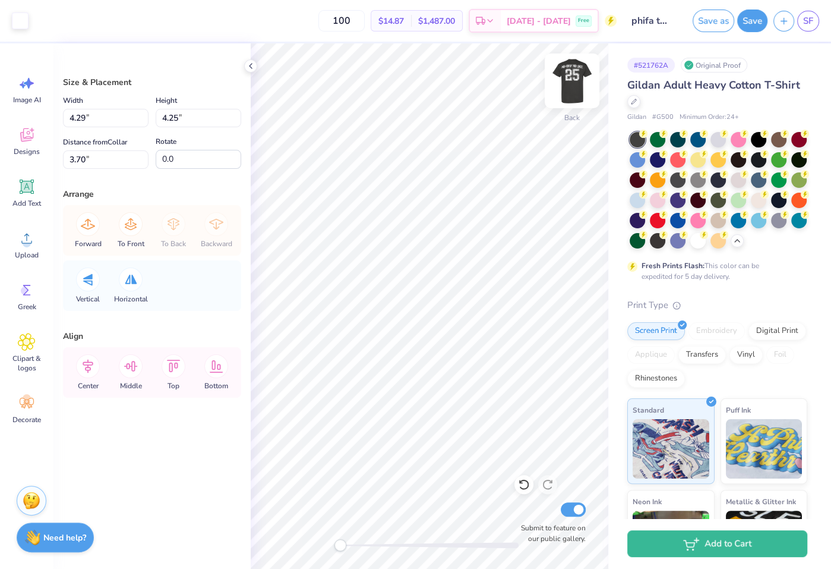
type input "11.64"
type input "11.54"
type input "7.08"
type input "9.27"
type input "9.18"
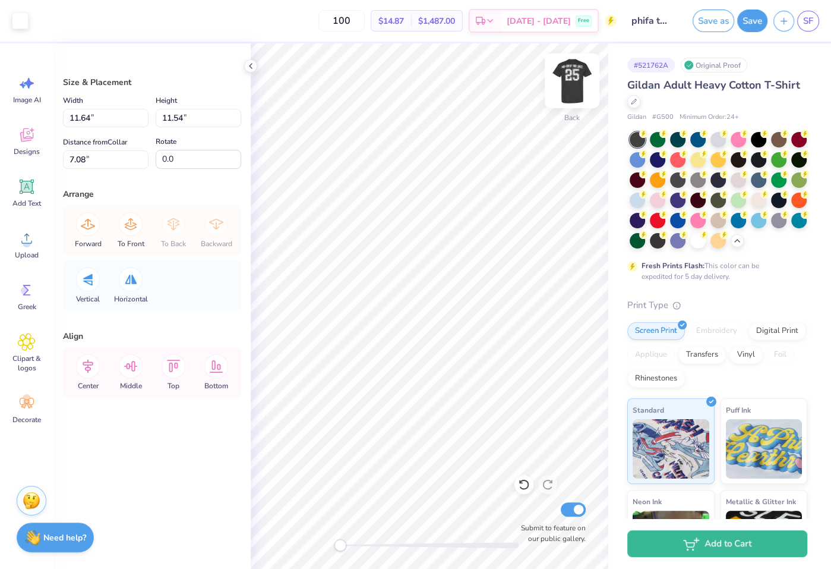
type input "8.52"
type input "6.03"
type input "5.98"
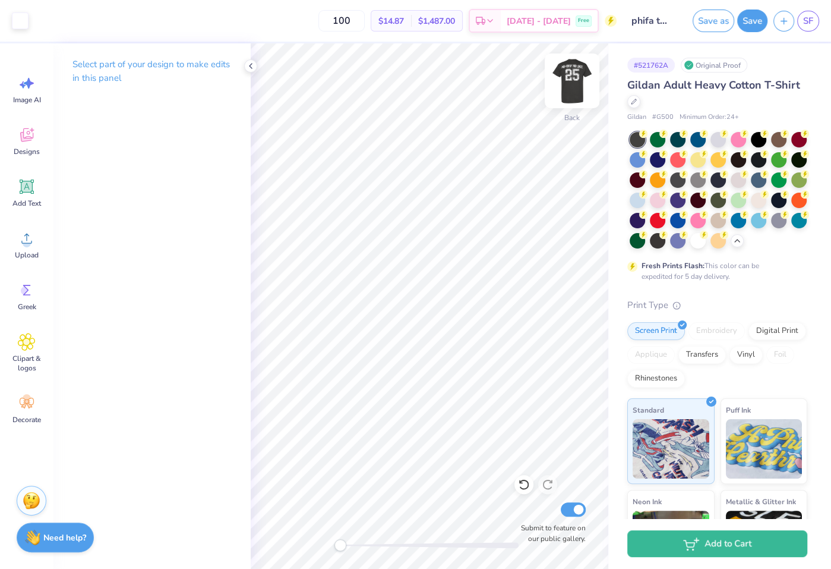
click at [573, 94] on img at bounding box center [572, 81] width 48 height 48
click at [575, 89] on img at bounding box center [572, 81] width 48 height 48
click at [28, 245] on circle at bounding box center [27, 243] width 8 height 8
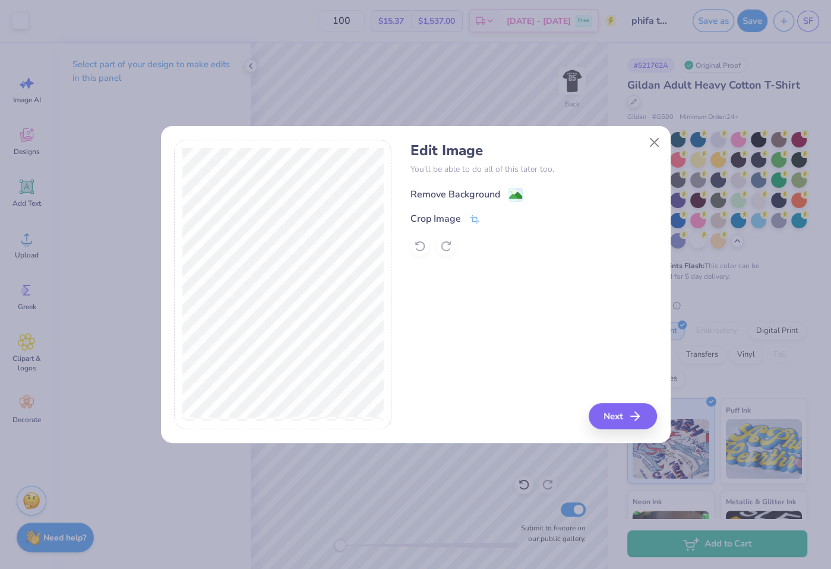
click at [452, 195] on div "Remove Background" at bounding box center [456, 194] width 90 height 14
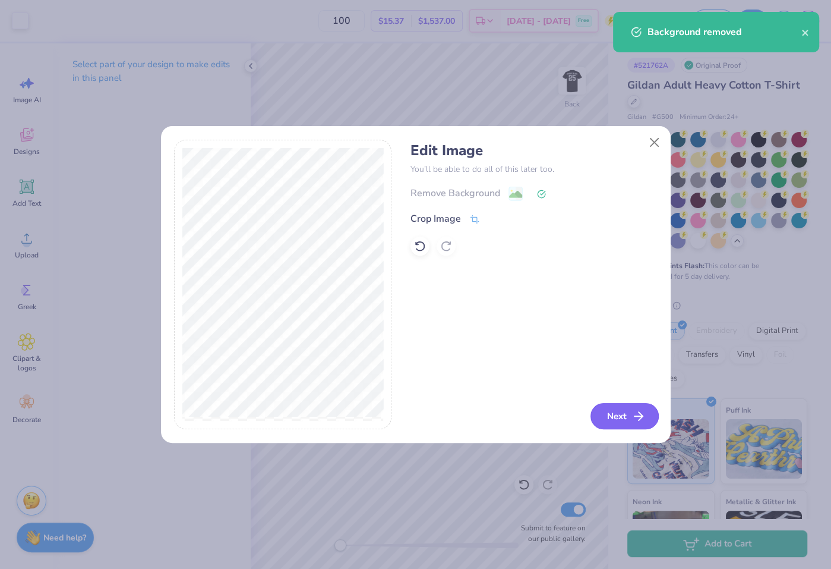
click at [612, 424] on button "Next" at bounding box center [625, 416] width 68 height 26
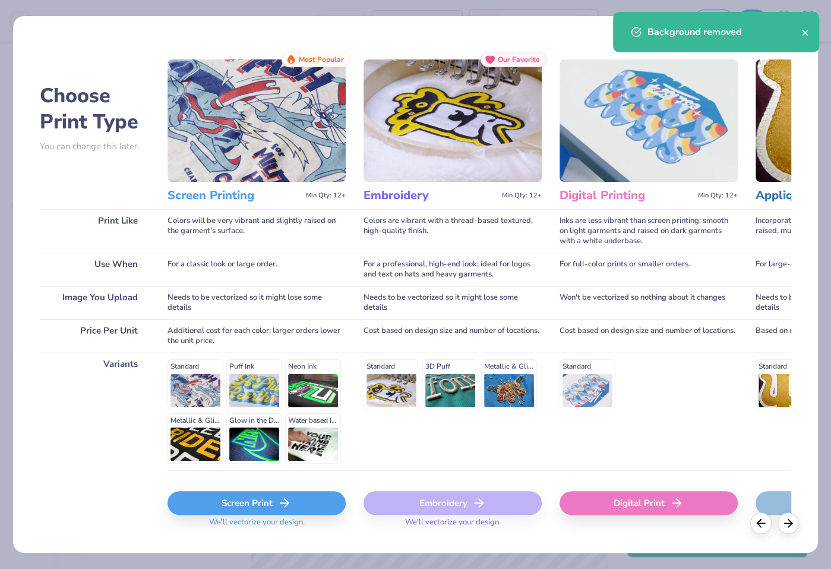
click at [248, 495] on div "Screen Print" at bounding box center [257, 503] width 178 height 24
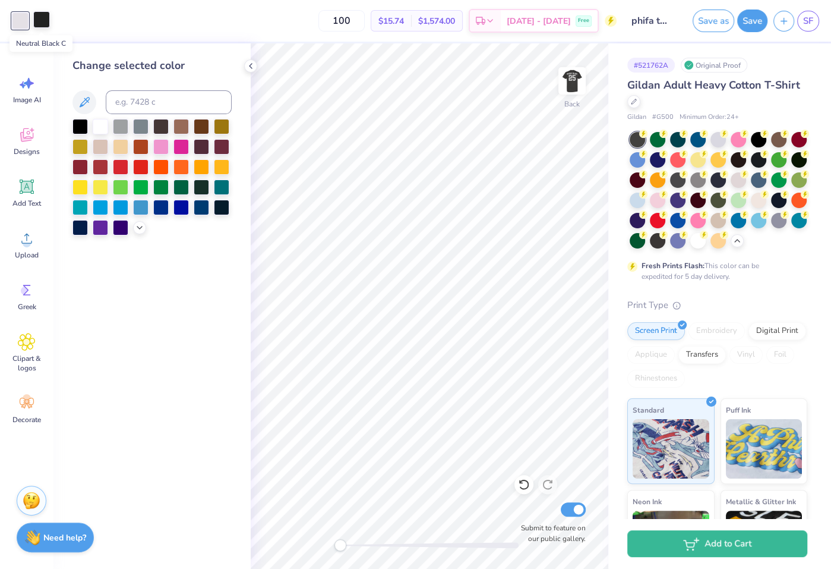
click at [40, 23] on div at bounding box center [41, 19] width 17 height 17
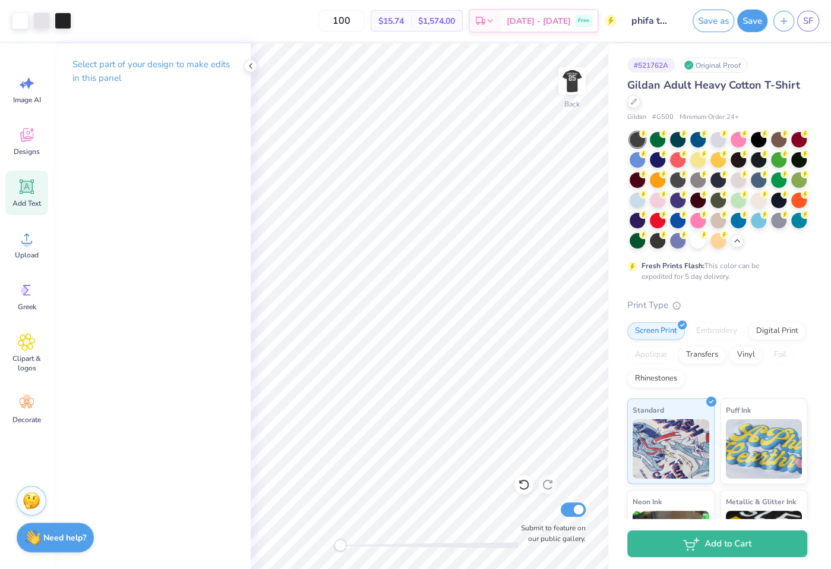
click at [32, 191] on icon at bounding box center [27, 186] width 14 height 14
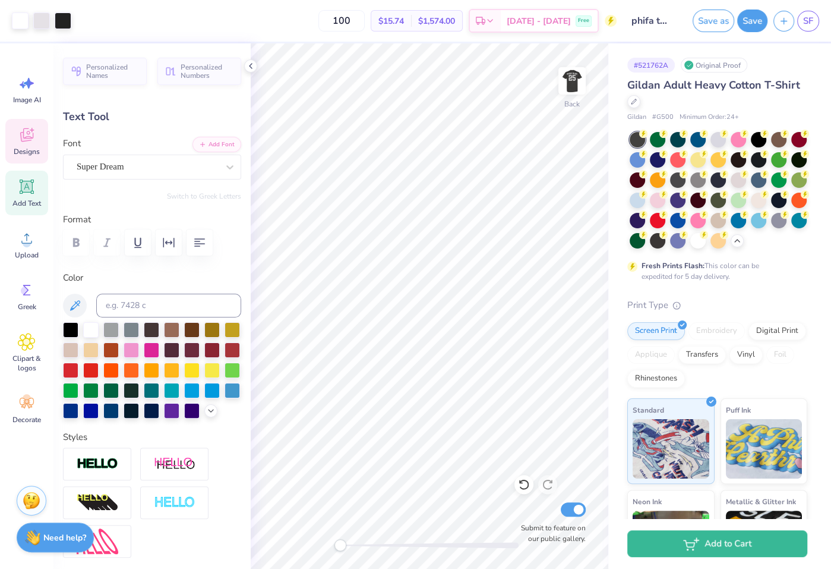
click at [29, 130] on icon at bounding box center [27, 135] width 18 height 18
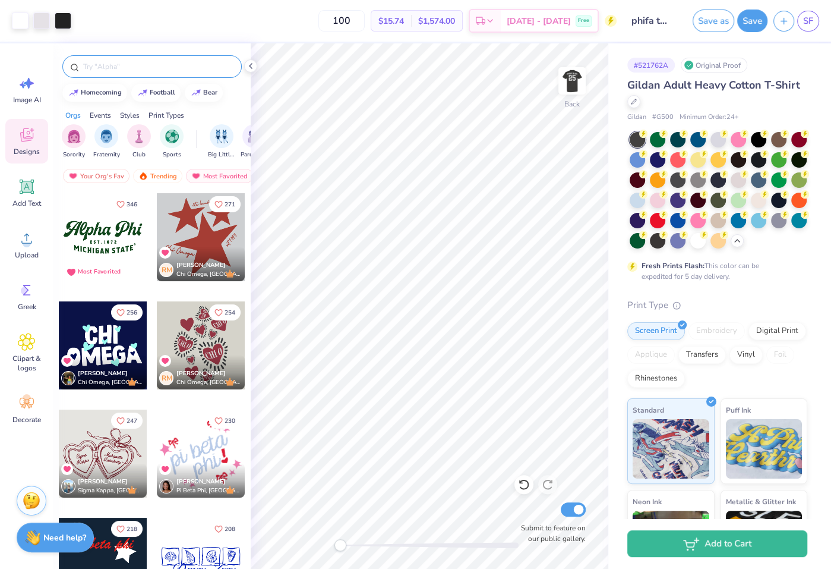
click at [133, 69] on input "text" at bounding box center [158, 67] width 152 height 12
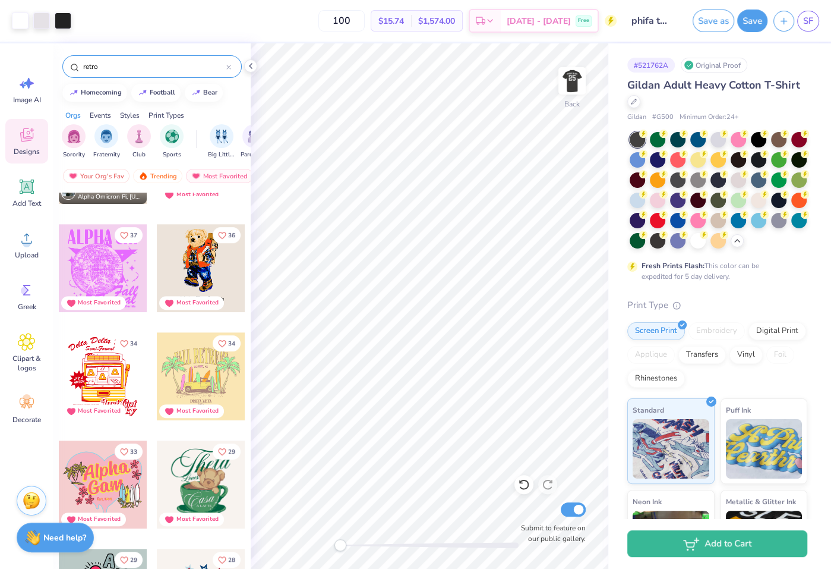
scroll to position [412, 0]
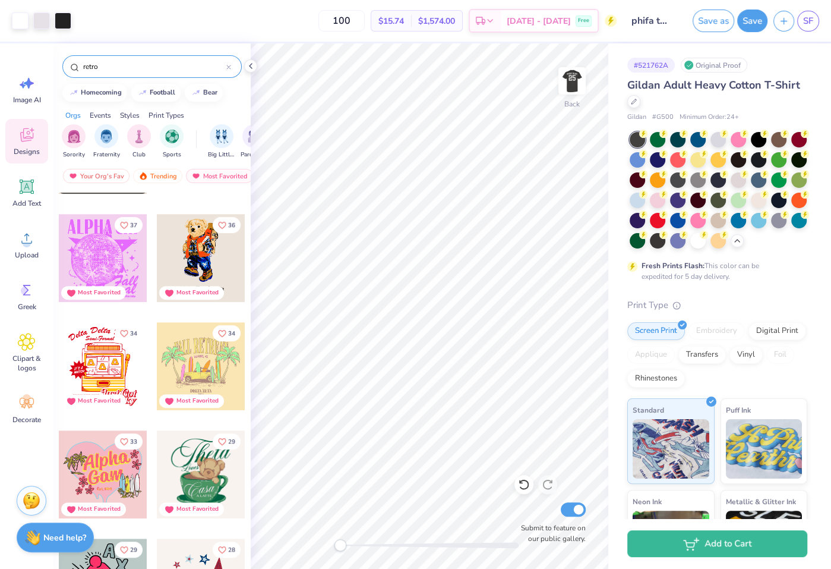
click at [122, 57] on div "retro" at bounding box center [151, 66] width 179 height 23
click at [122, 63] on input "retro" at bounding box center [154, 67] width 144 height 12
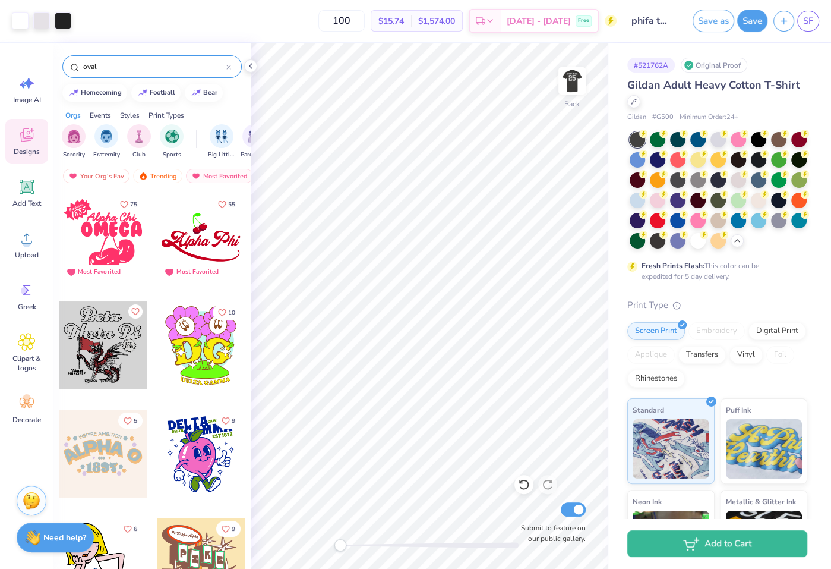
type input "oval"
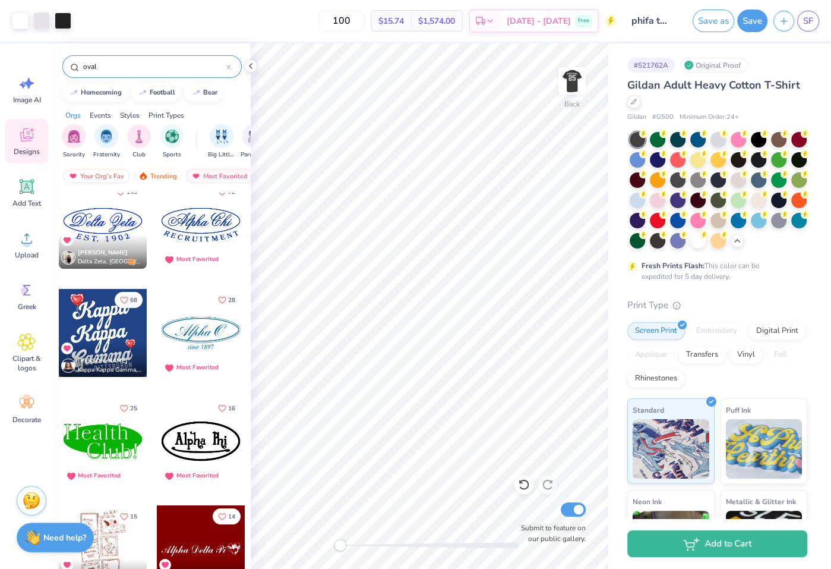
scroll to position [108, 0]
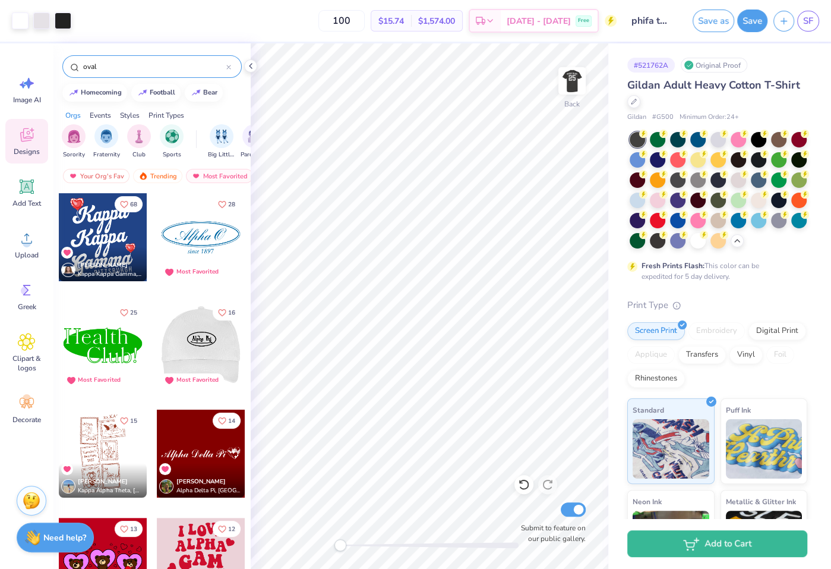
click at [185, 234] on div at bounding box center [201, 237] width 88 height 88
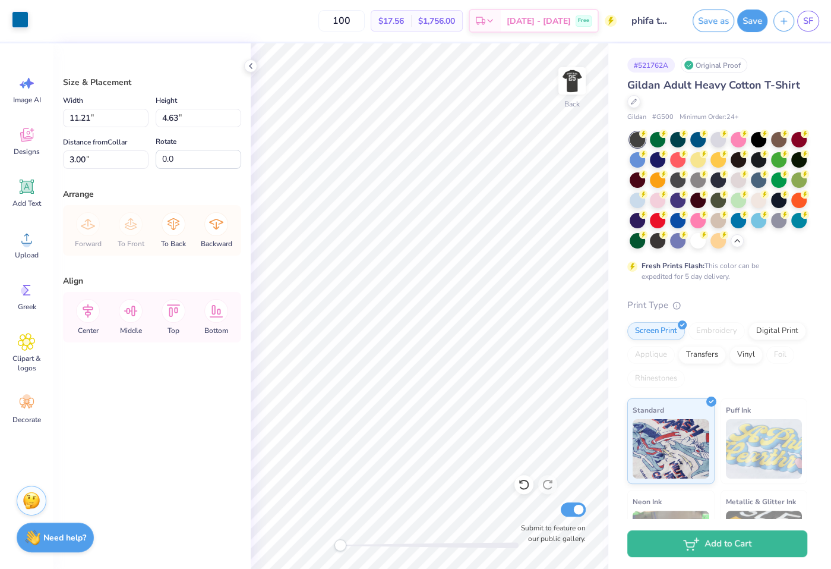
click at [24, 14] on div at bounding box center [20, 19] width 17 height 17
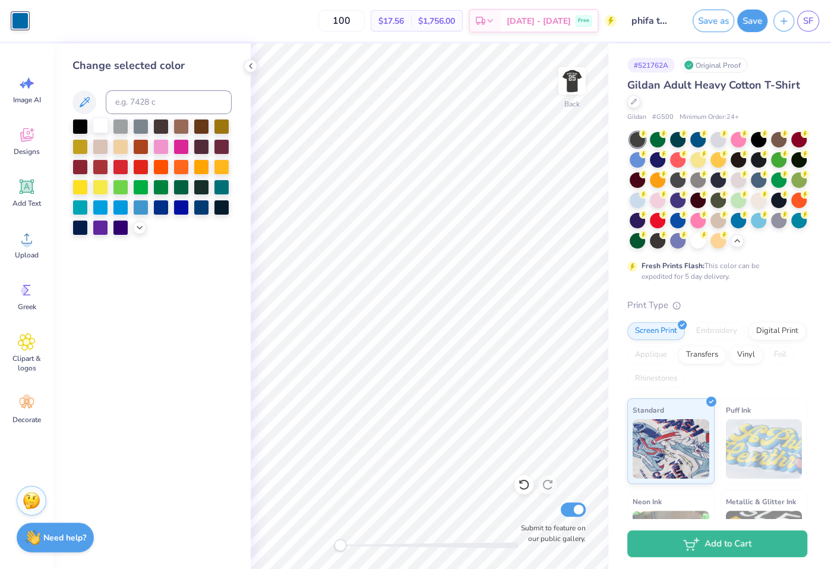
click at [100, 128] on div at bounding box center [100, 125] width 15 height 15
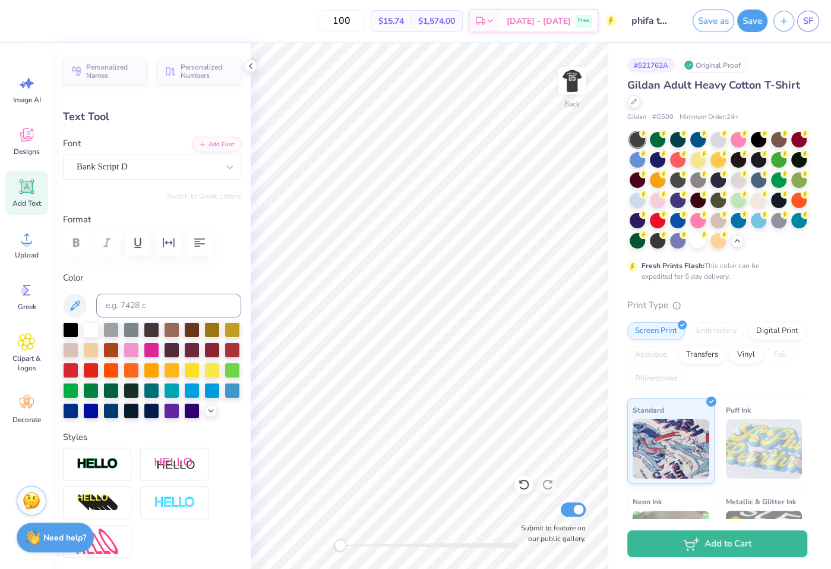
type textarea "O"
type input "1.69"
type input "1.72"
type input "16.89"
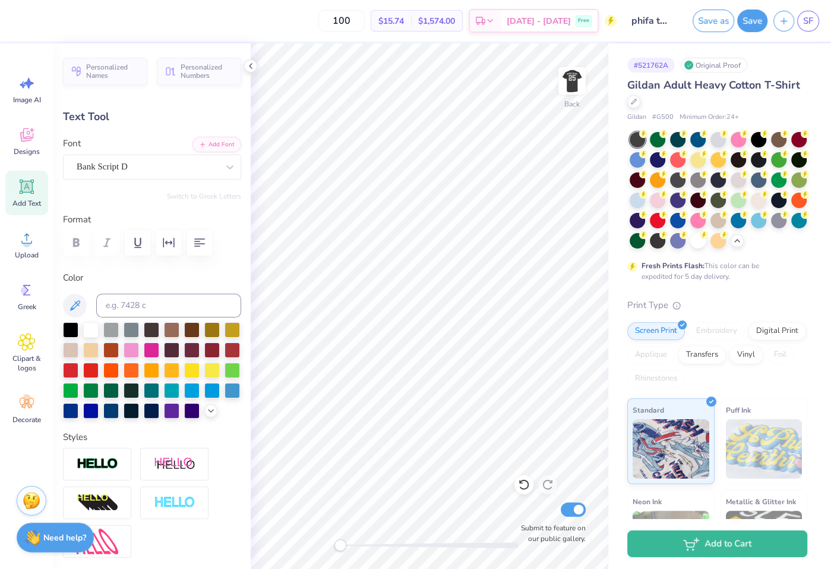
type textarea "P"
type textarea "Alpha Phifa"
type input "10.16"
type input "2.38"
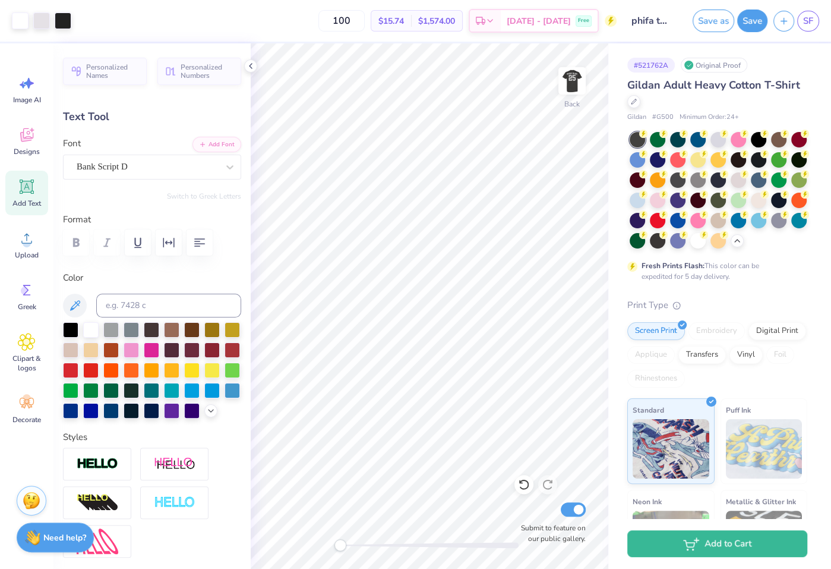
type input "16.56"
type input "9.09"
type input "2.13"
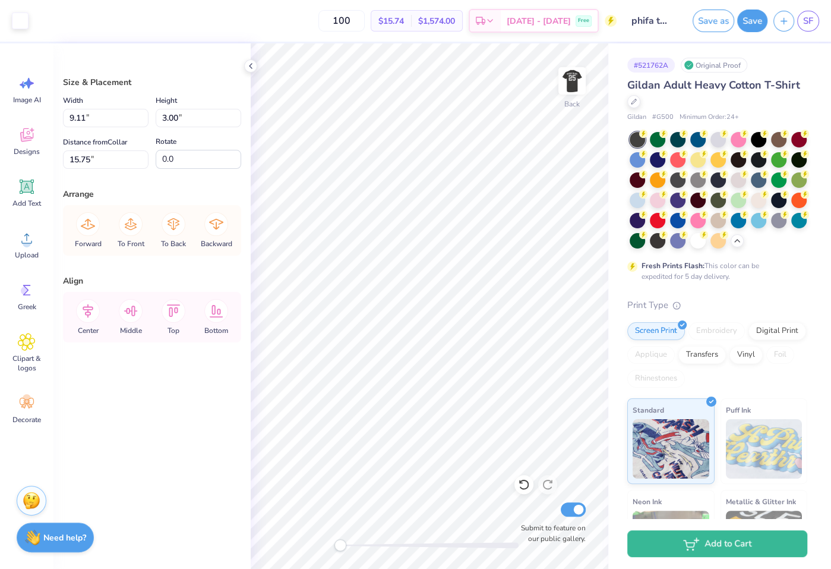
type input "9.11"
type input "3.00"
type input "13.25"
type input "5.34"
type input "10.67"
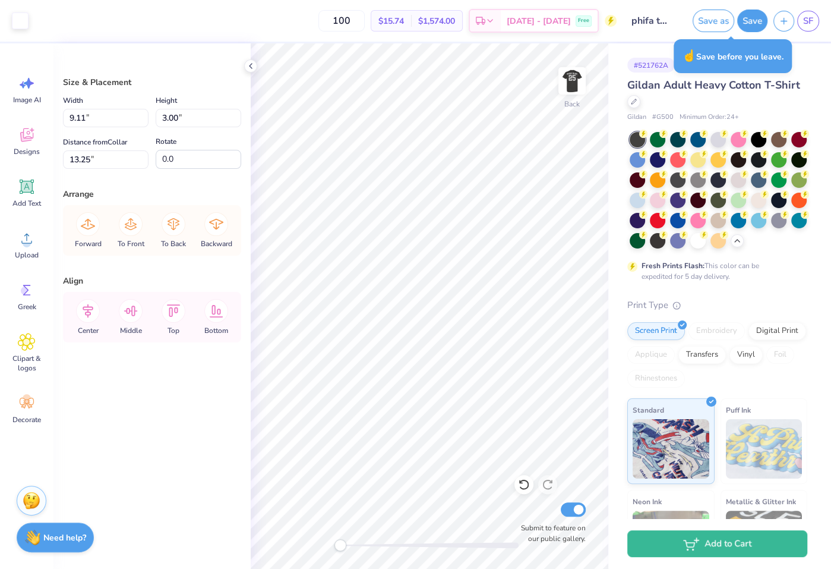
type input "4.13"
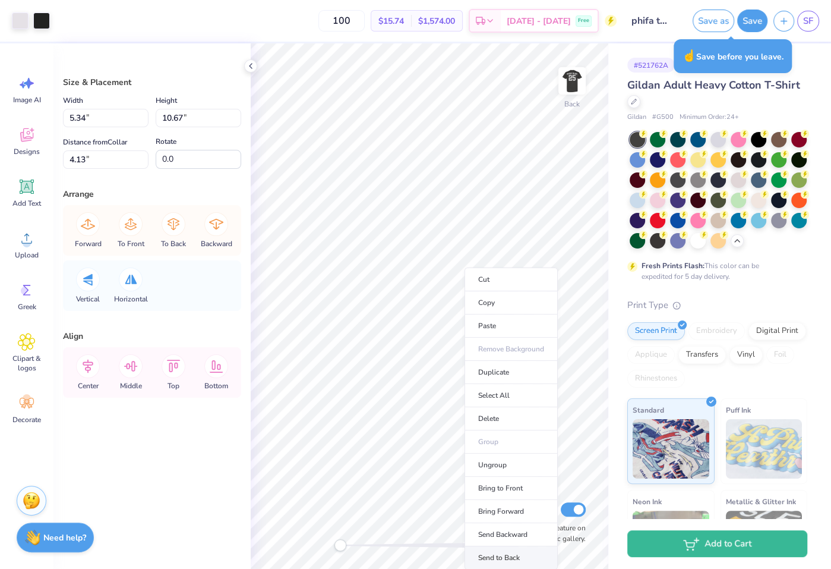
click at [500, 549] on li "Send to Back" at bounding box center [511, 557] width 93 height 23
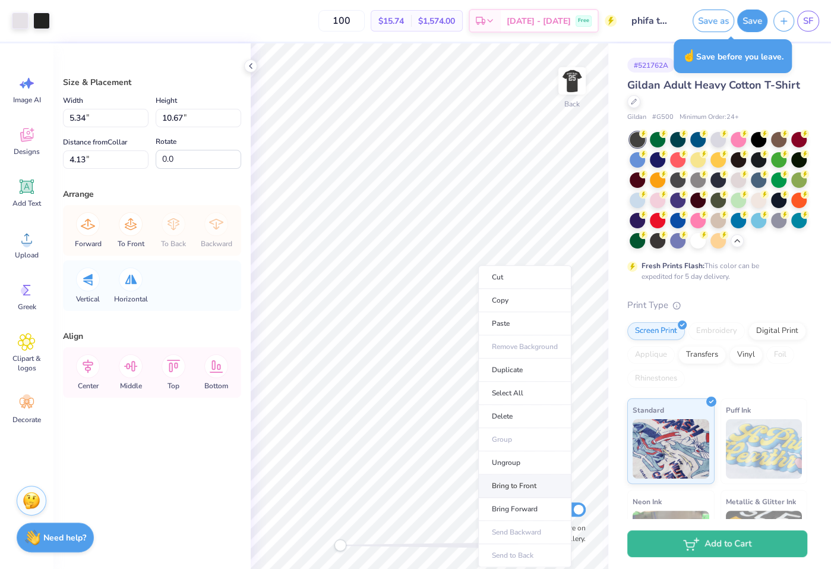
click at [526, 478] on li "Bring to Front" at bounding box center [524, 485] width 93 height 23
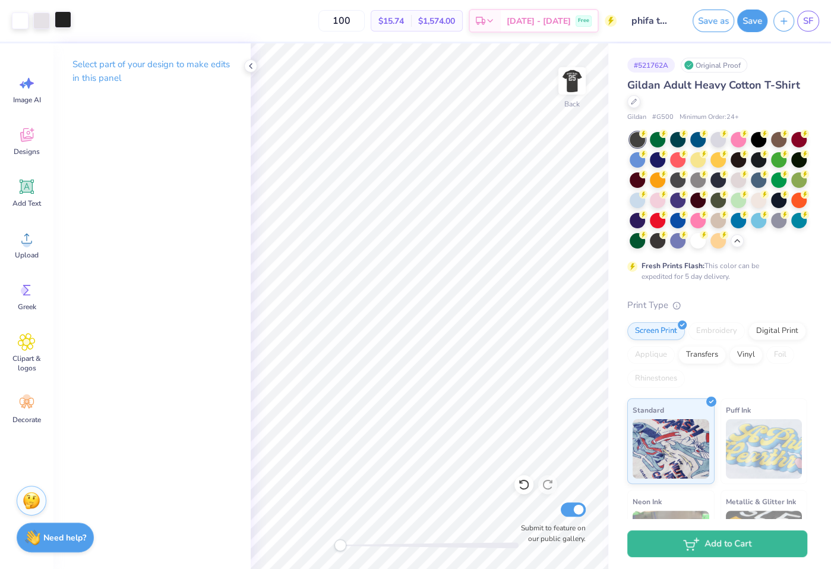
click at [59, 23] on div at bounding box center [63, 19] width 17 height 17
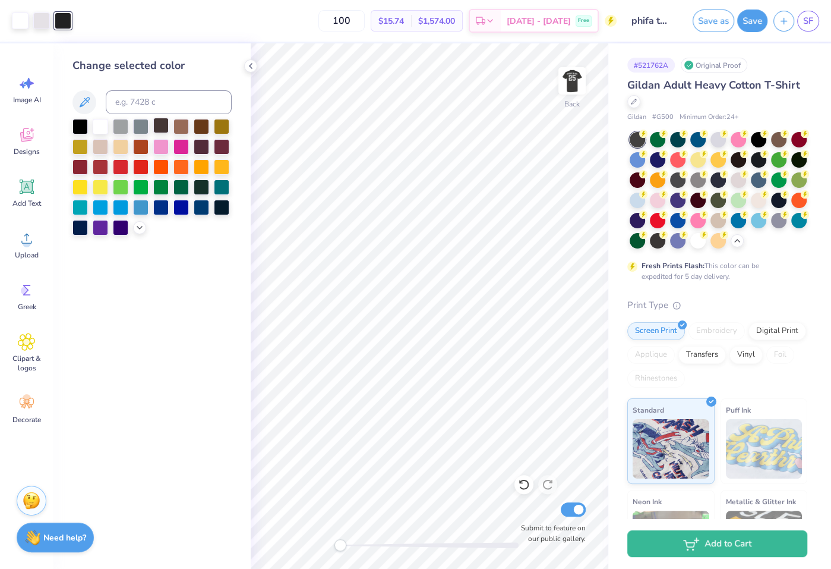
click at [159, 125] on div at bounding box center [160, 125] width 15 height 15
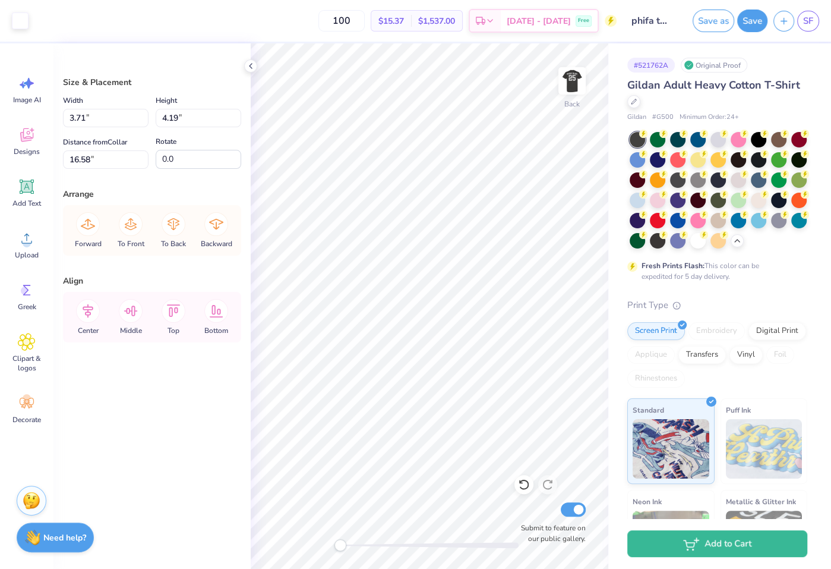
type input "18.76"
type input "9.63"
type input "12.39"
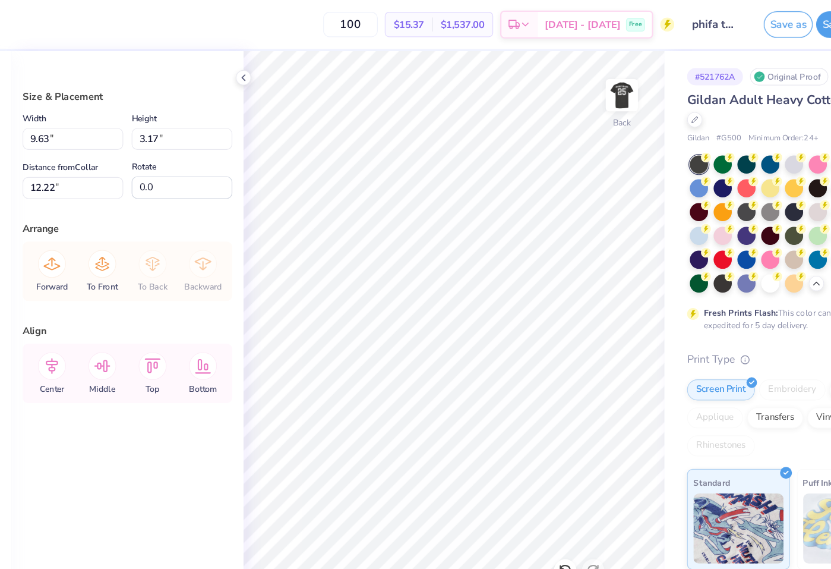
type input "14.87"
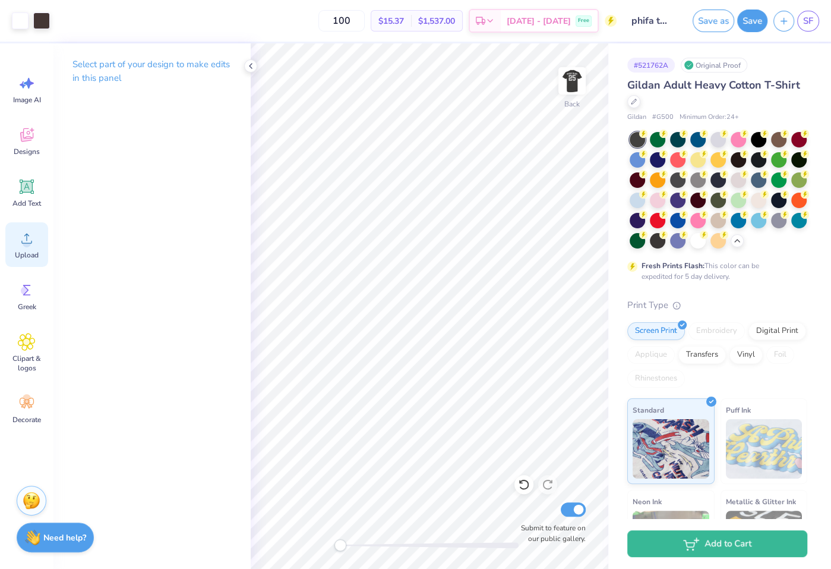
click at [30, 250] on span "Upload" at bounding box center [27, 255] width 24 height 10
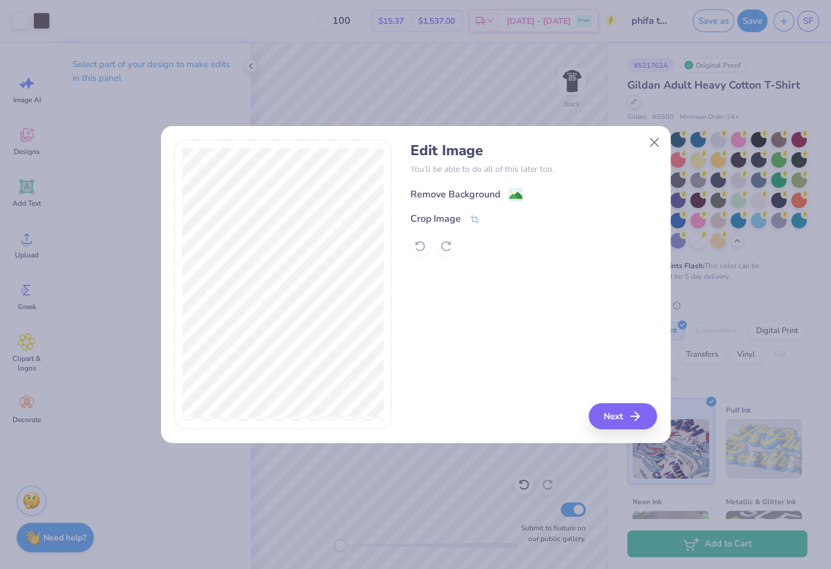
click at [463, 191] on div "Remove Background" at bounding box center [456, 194] width 90 height 14
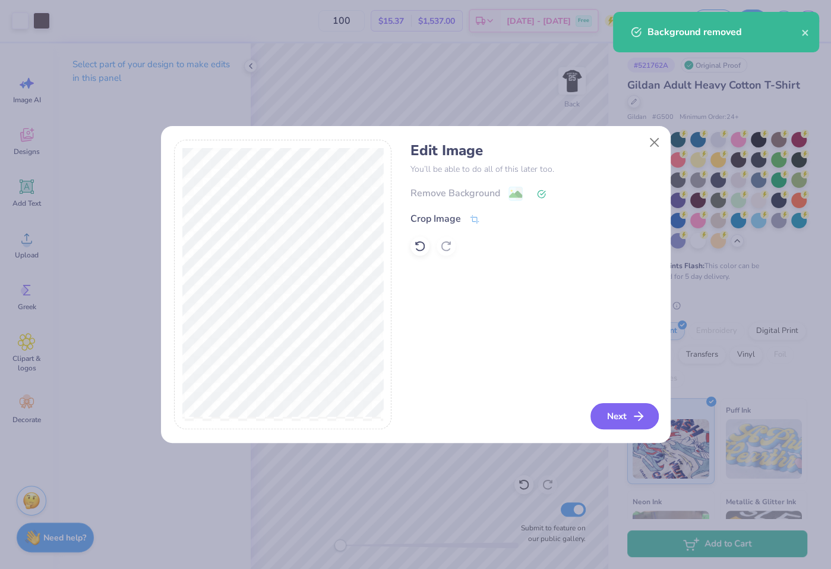
click at [636, 409] on icon "button" at bounding box center [639, 416] width 14 height 14
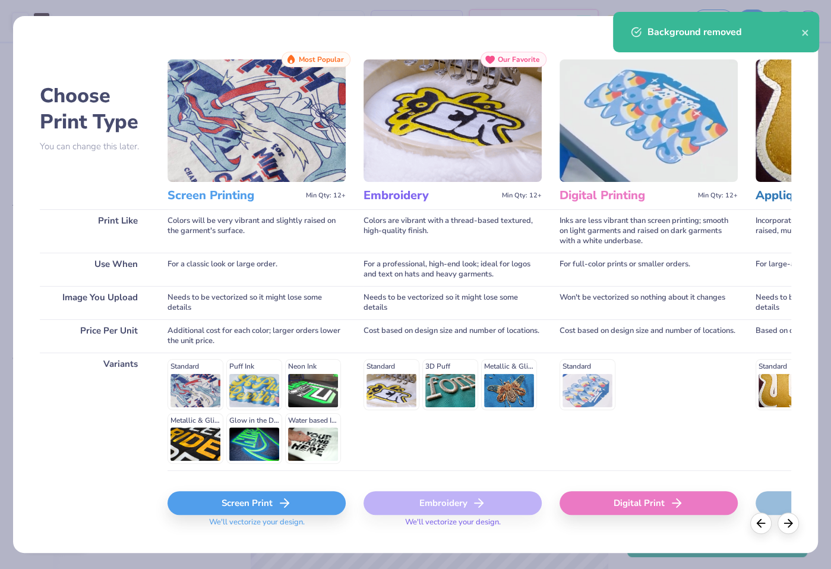
click at [299, 491] on div "Screen Print" at bounding box center [257, 503] width 178 height 24
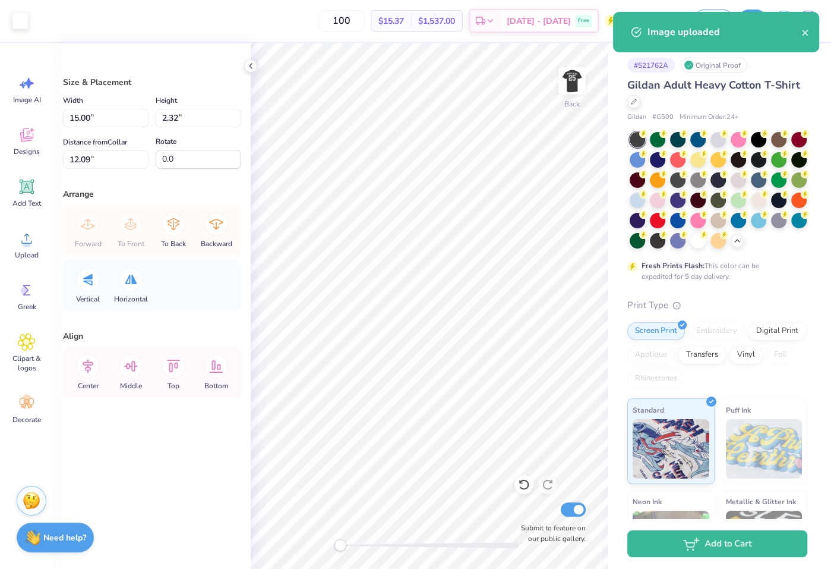
type input "9.50"
type input "1.47"
type input "12.94"
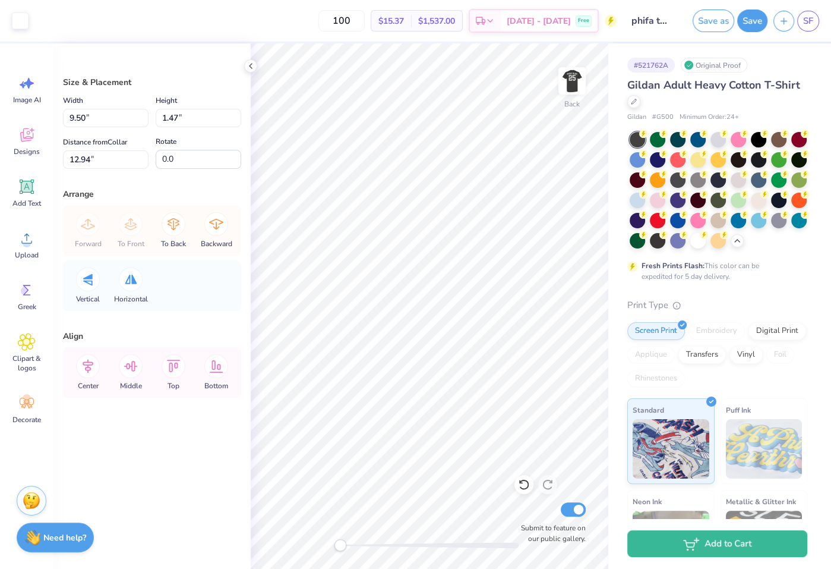
type input "7.71"
type input "1.19"
type input "15.72"
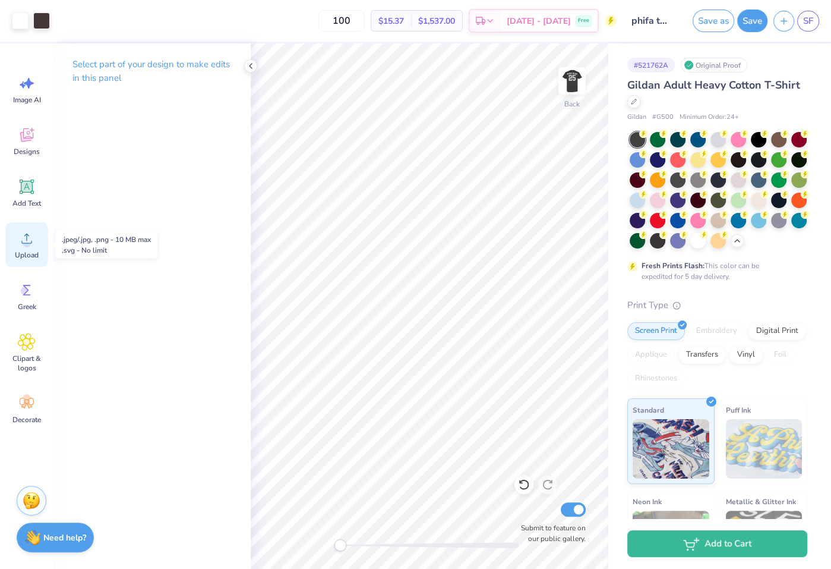
click at [31, 250] on span "Upload" at bounding box center [27, 255] width 24 height 10
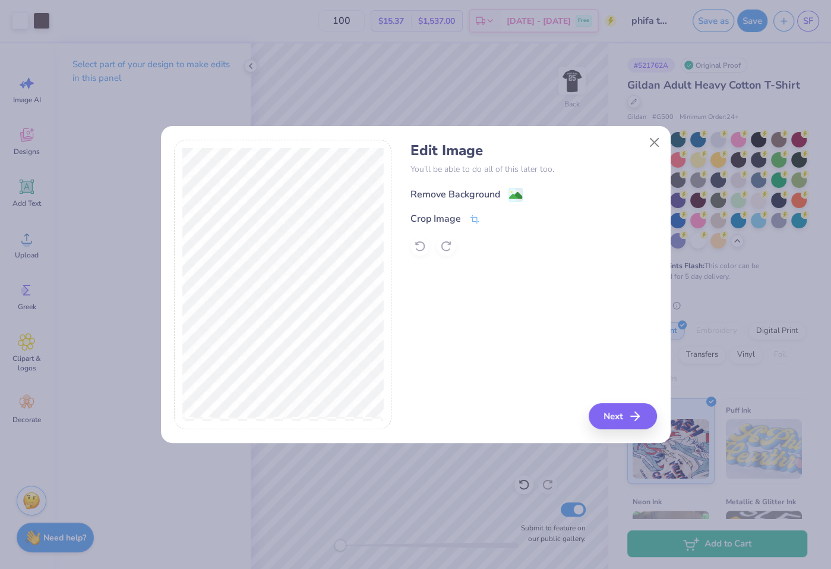
click at [494, 190] on div "Remove Background" at bounding box center [456, 194] width 90 height 14
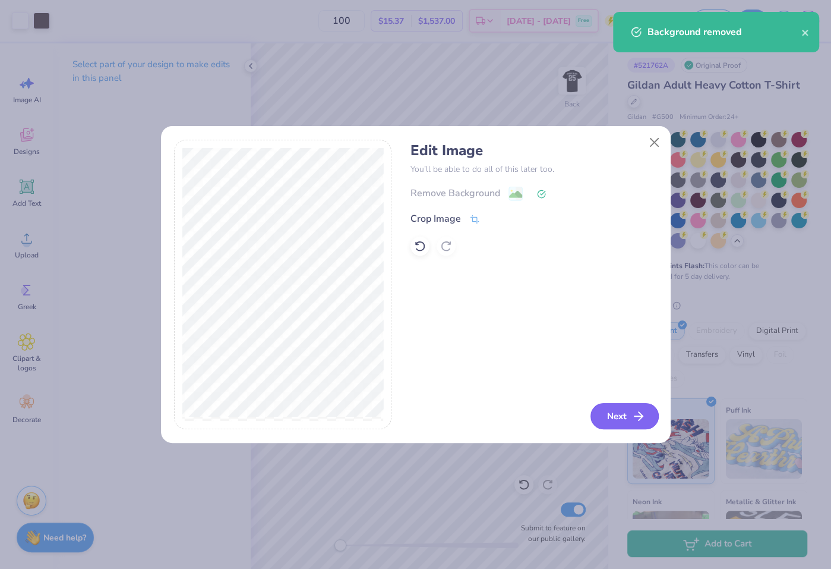
click at [634, 424] on button "Next" at bounding box center [625, 416] width 68 height 26
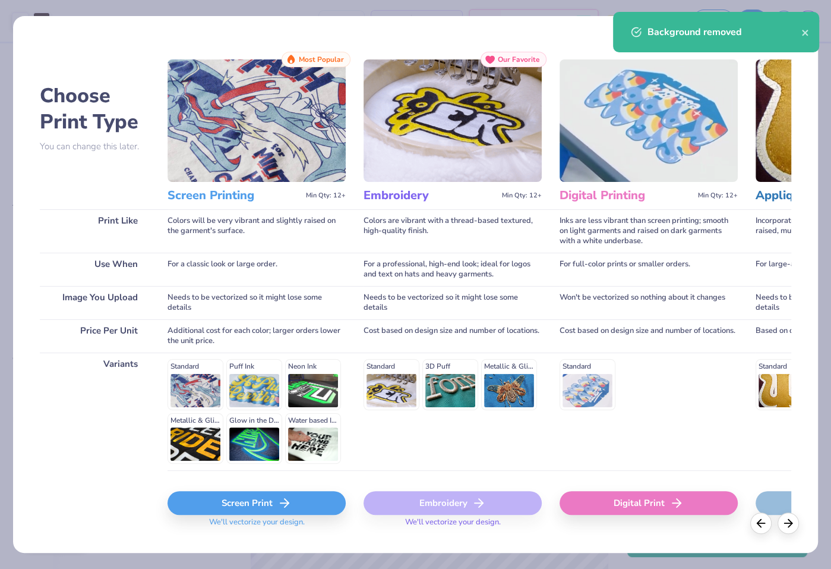
click at [313, 500] on div "Screen Print" at bounding box center [257, 503] width 178 height 24
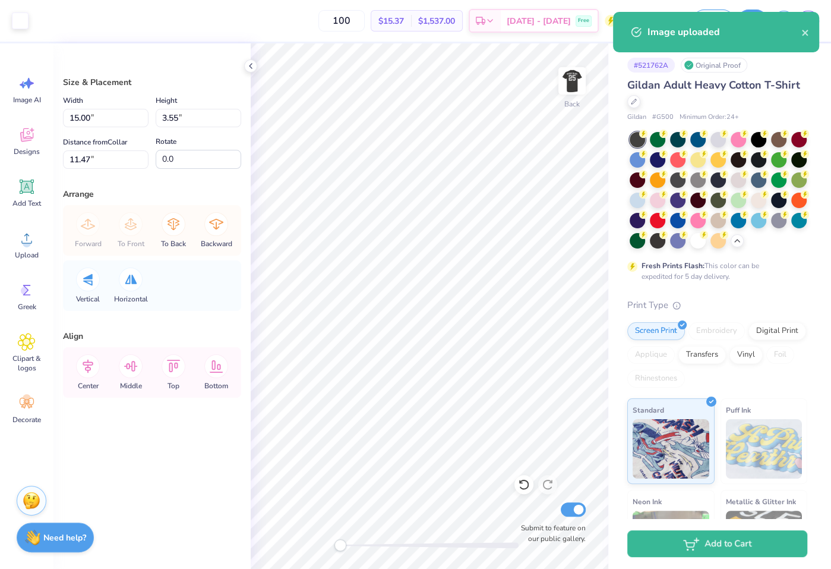
type input "8.79"
type input "2.08"
type input "12.94"
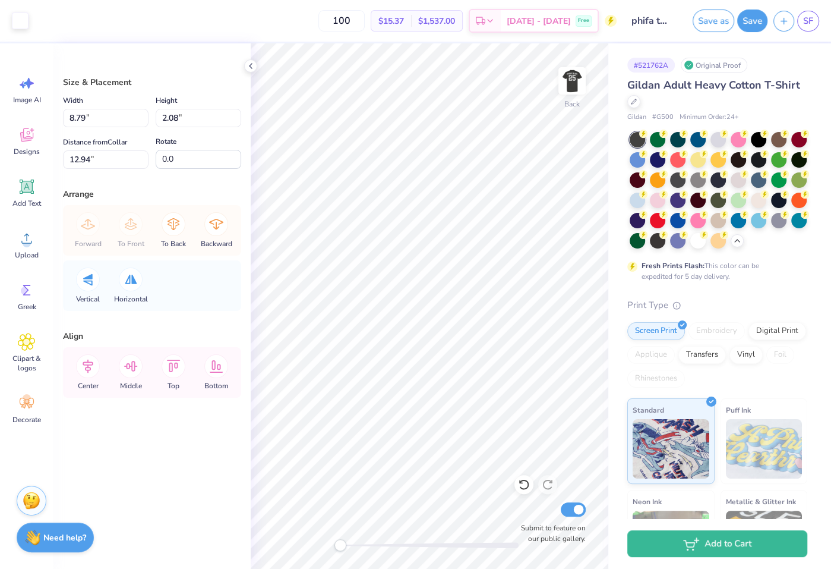
type input "7.44"
type input "1.76"
type input "15.42"
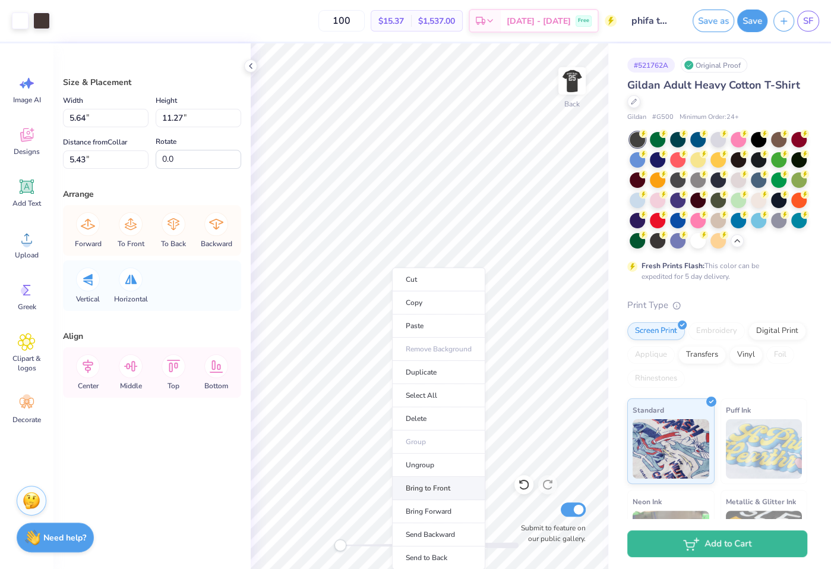
click at [428, 485] on li "Bring to Front" at bounding box center [438, 488] width 93 height 23
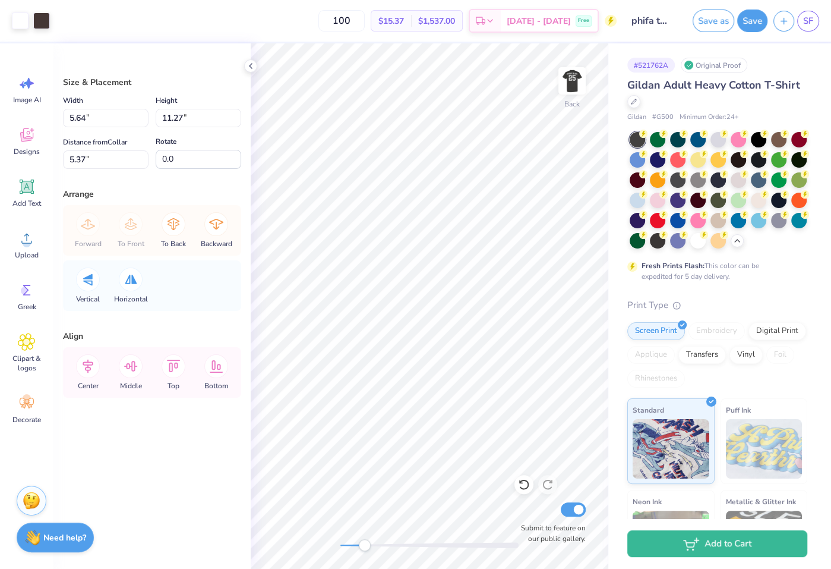
click at [364, 509] on div "Back Submit to feature on our public gallery." at bounding box center [430, 305] width 358 height 525
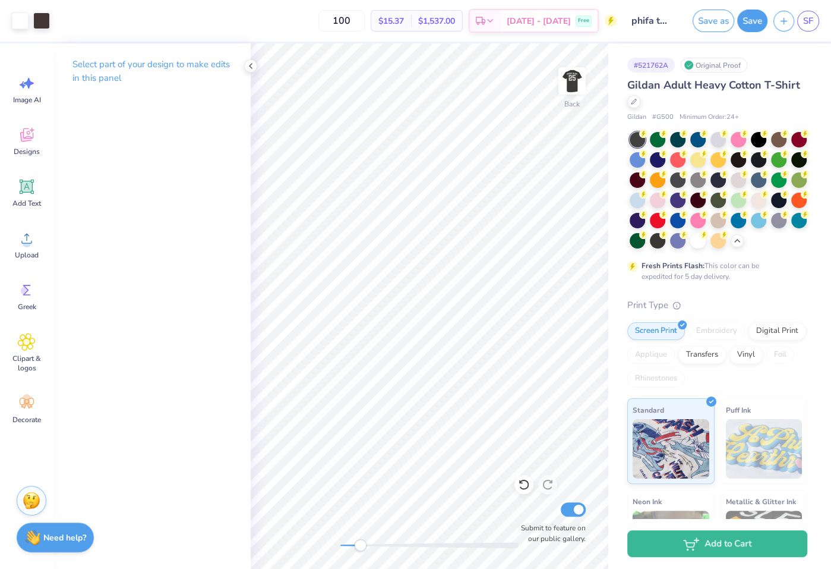
drag, startPoint x: 348, startPoint y: 543, endPoint x: 361, endPoint y: 542, distance: 12.5
click at [361, 542] on div at bounding box center [429, 545] width 178 height 6
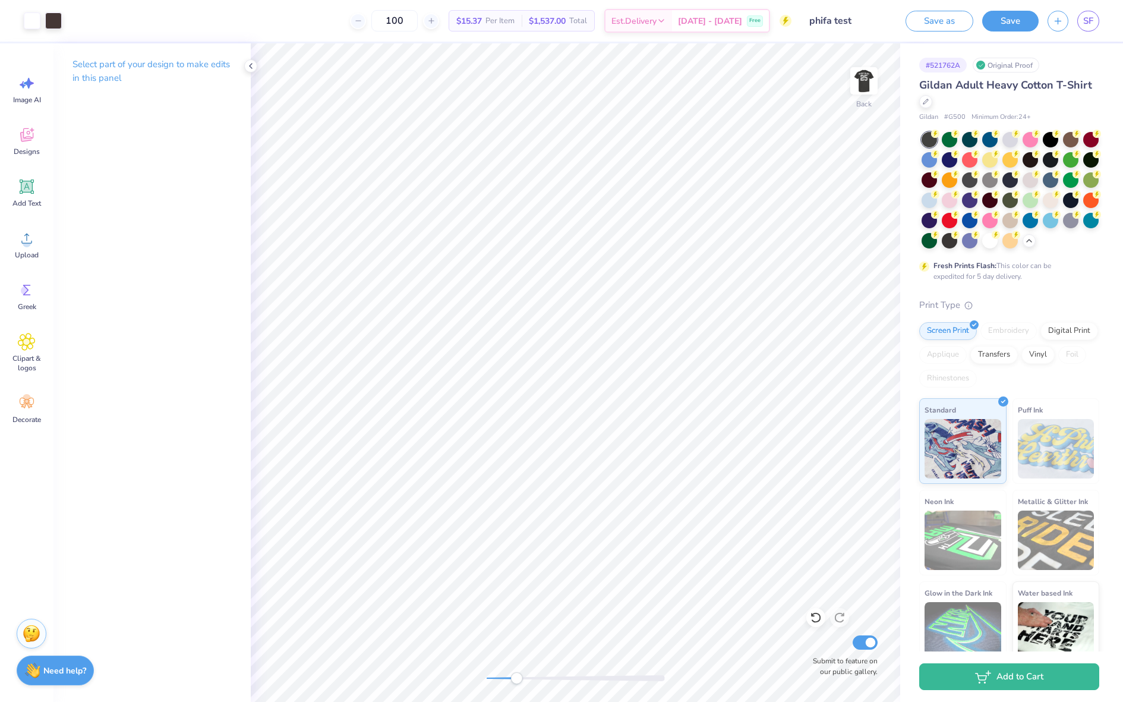
drag, startPoint x: 497, startPoint y: 680, endPoint x: 516, endPoint y: 680, distance: 19.6
click at [516, 568] on div at bounding box center [576, 678] width 178 height 6
click at [513, 568] on div "Accessibility label" at bounding box center [513, 678] width 12 height 12
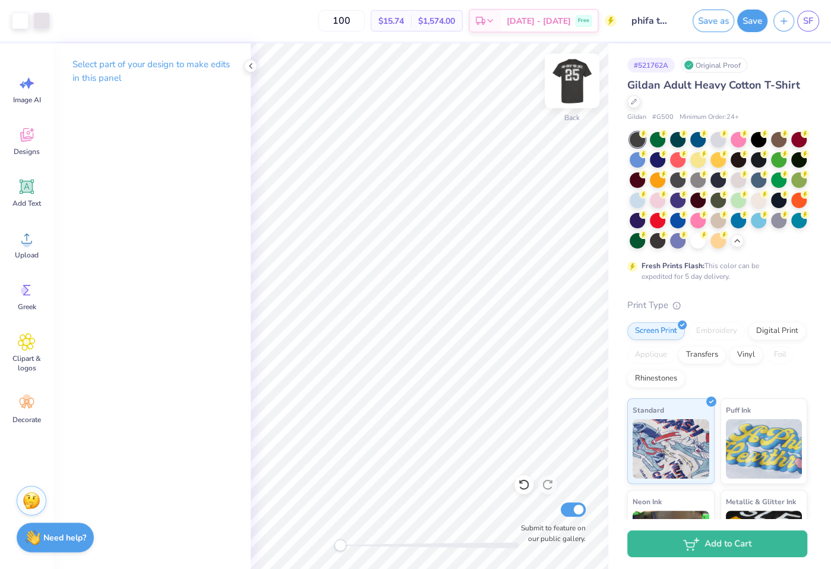
click at [573, 78] on img at bounding box center [572, 81] width 48 height 48
click at [46, 19] on div at bounding box center [41, 19] width 17 height 17
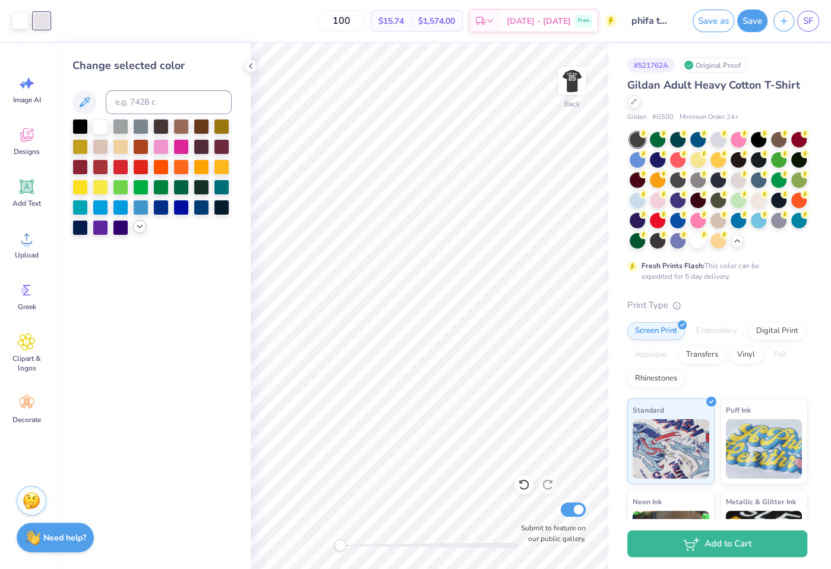
click at [143, 230] on icon at bounding box center [140, 227] width 10 height 10
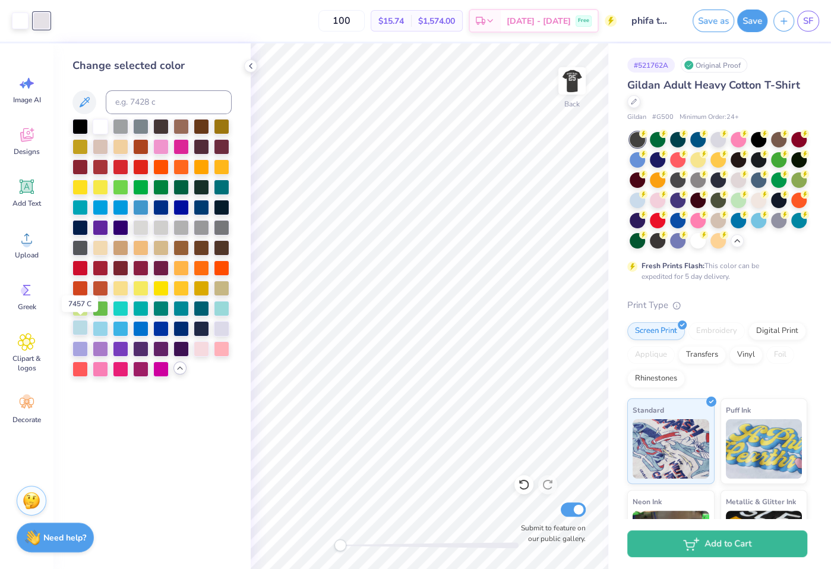
click at [77, 329] on div at bounding box center [79, 327] width 15 height 15
click at [22, 20] on div at bounding box center [20, 19] width 17 height 17
click at [85, 323] on div at bounding box center [79, 327] width 15 height 15
drag, startPoint x: 576, startPoint y: 78, endPoint x: 75, endPoint y: 330, distance: 560.4
click at [576, 78] on img at bounding box center [572, 81] width 24 height 24
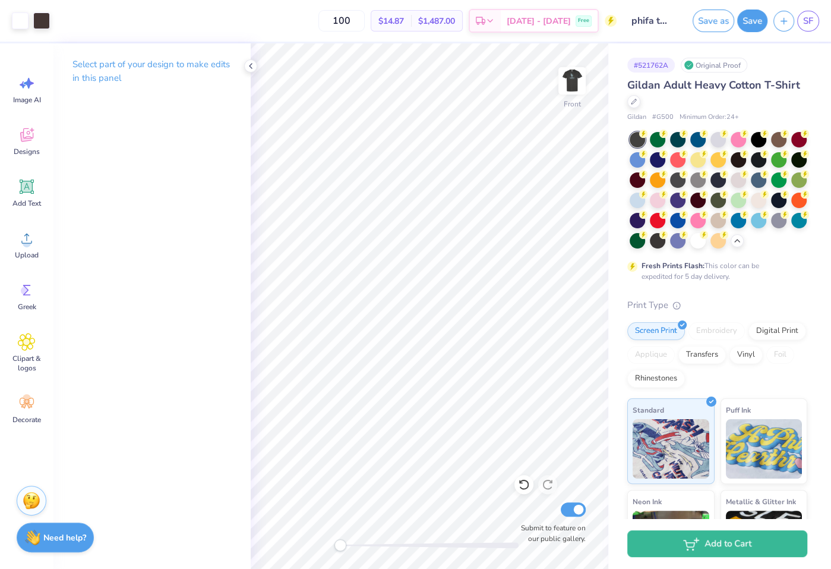
click at [75, 330] on div "Select part of your design to make edits in this panel" at bounding box center [151, 305] width 197 height 525
click at [560, 74] on img at bounding box center [572, 81] width 48 height 48
click at [19, 15] on div at bounding box center [20, 19] width 17 height 17
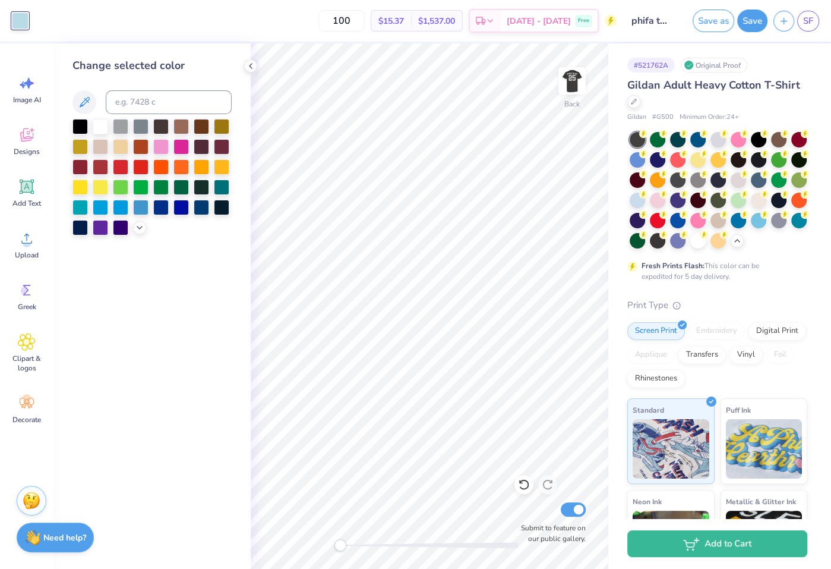
click at [138, 217] on div at bounding box center [151, 177] width 159 height 116
click at [84, 182] on div at bounding box center [79, 185] width 15 height 15
click at [216, 169] on div at bounding box center [221, 165] width 15 height 15
click at [145, 226] on div at bounding box center [139, 226] width 13 height 13
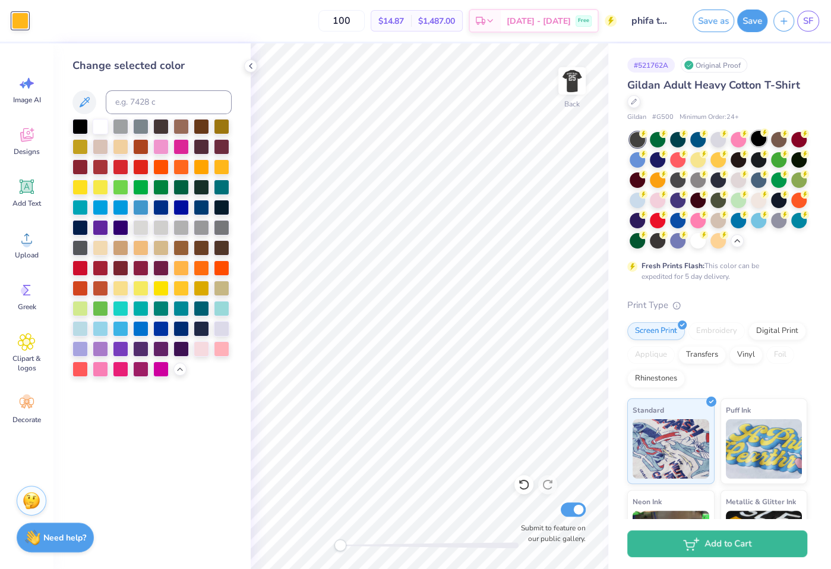
click at [759, 136] on div at bounding box center [758, 138] width 15 height 15
click at [219, 165] on div at bounding box center [221, 165] width 15 height 15
click at [78, 190] on div at bounding box center [79, 185] width 15 height 15
click at [163, 126] on div at bounding box center [160, 125] width 15 height 15
click at [712, 159] on div at bounding box center [718, 158] width 15 height 15
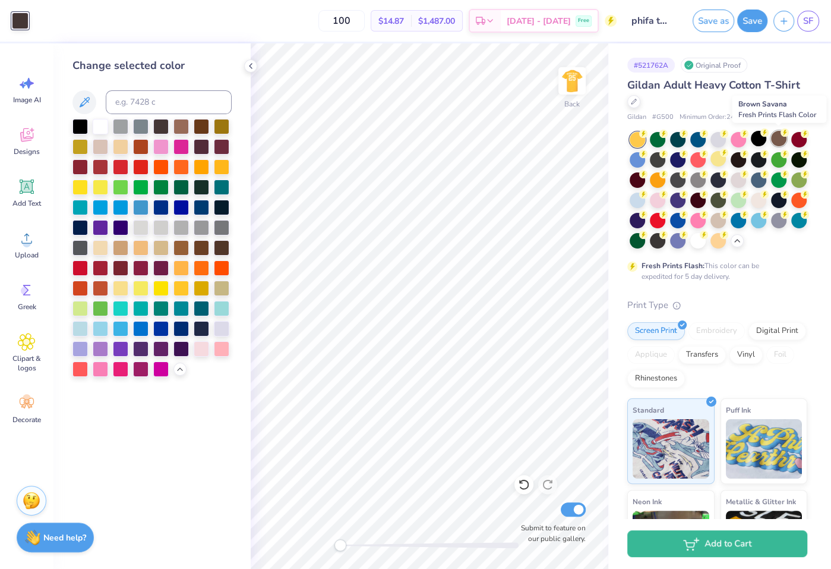
click at [782, 135] on icon at bounding box center [785, 132] width 8 height 8
click at [209, 170] on div at bounding box center [201, 165] width 15 height 15
click at [97, 182] on div at bounding box center [100, 185] width 15 height 15
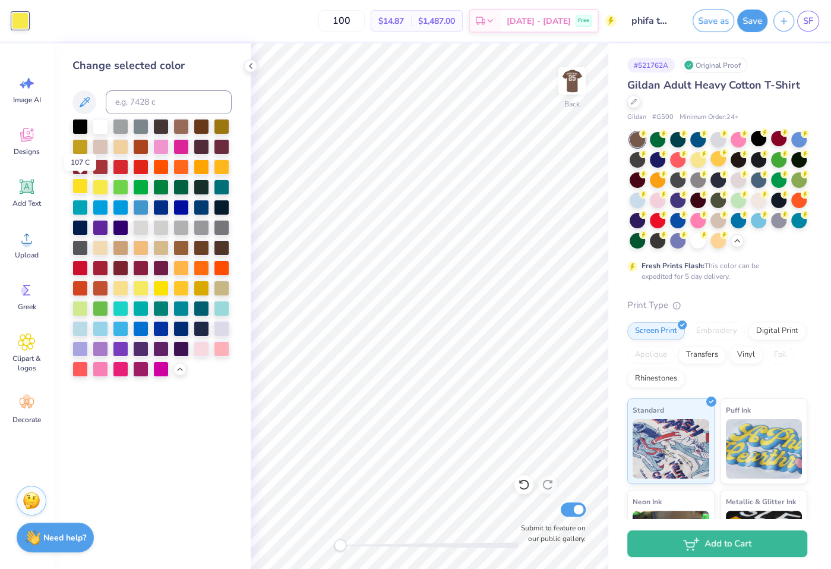
click at [84, 188] on div at bounding box center [79, 185] width 15 height 15
click at [227, 341] on div at bounding box center [221, 347] width 15 height 15
click at [209, 352] on div at bounding box center [201, 347] width 15 height 15
click at [101, 244] on div at bounding box center [100, 246] width 15 height 15
click at [100, 122] on div at bounding box center [100, 125] width 15 height 15
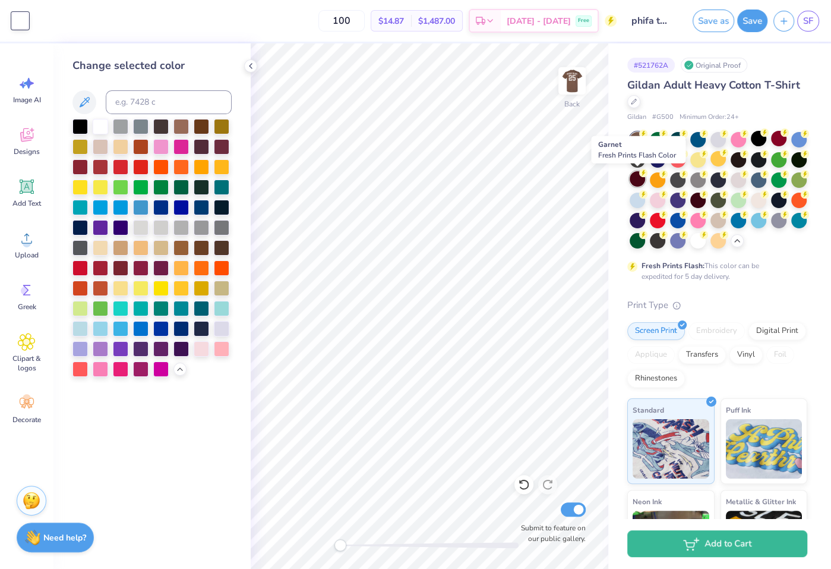
click at [642, 181] on div at bounding box center [637, 178] width 15 height 15
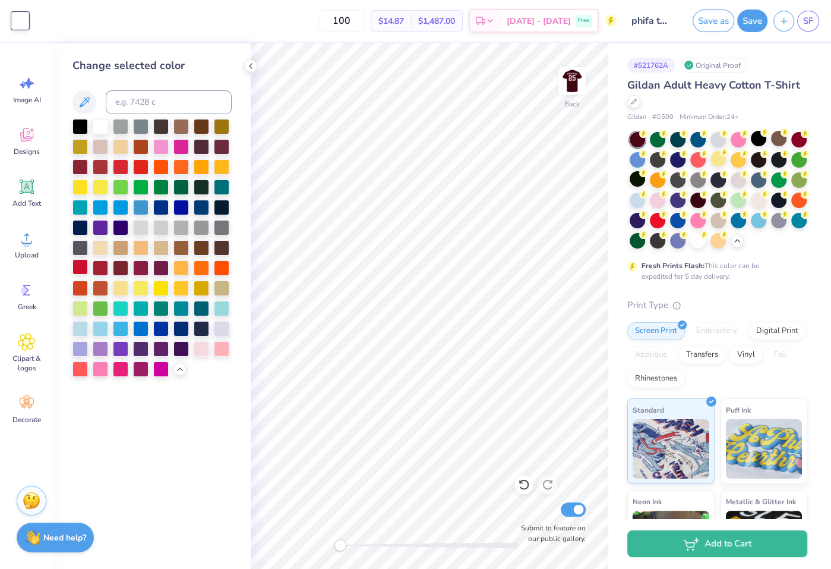
click at [84, 272] on div at bounding box center [79, 266] width 15 height 15
click at [203, 354] on div at bounding box center [201, 347] width 15 height 15
click at [638, 223] on div at bounding box center [637, 219] width 15 height 15
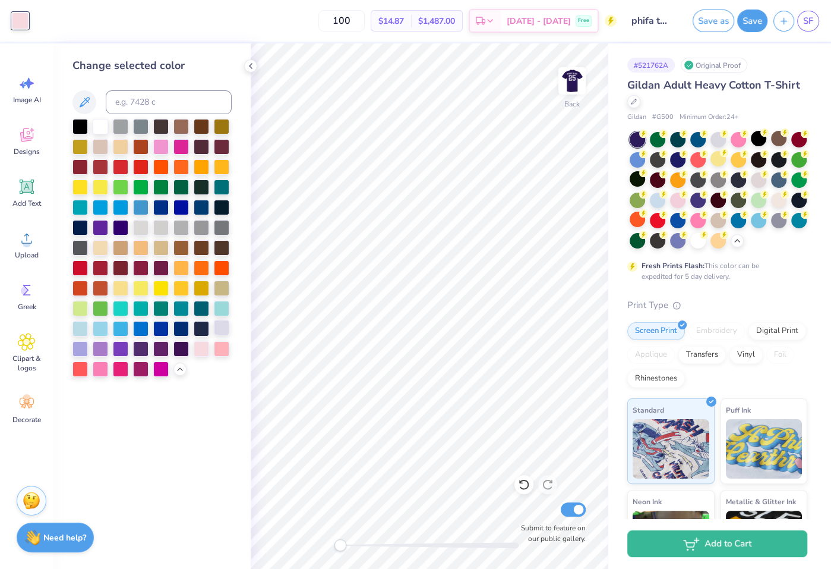
click at [217, 329] on div at bounding box center [221, 327] width 15 height 15
click at [83, 349] on div at bounding box center [79, 347] width 15 height 15
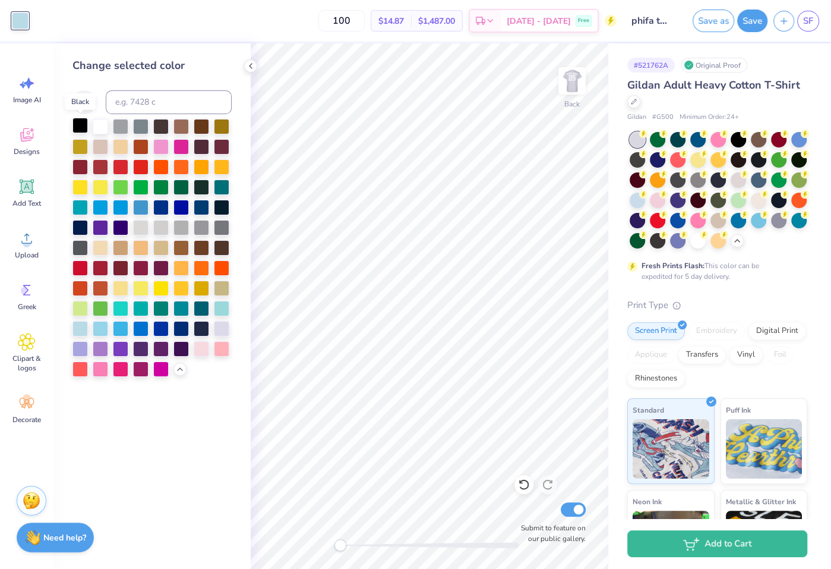
click at [83, 126] on div at bounding box center [79, 125] width 15 height 15
click at [579, 78] on img at bounding box center [572, 81] width 48 height 48
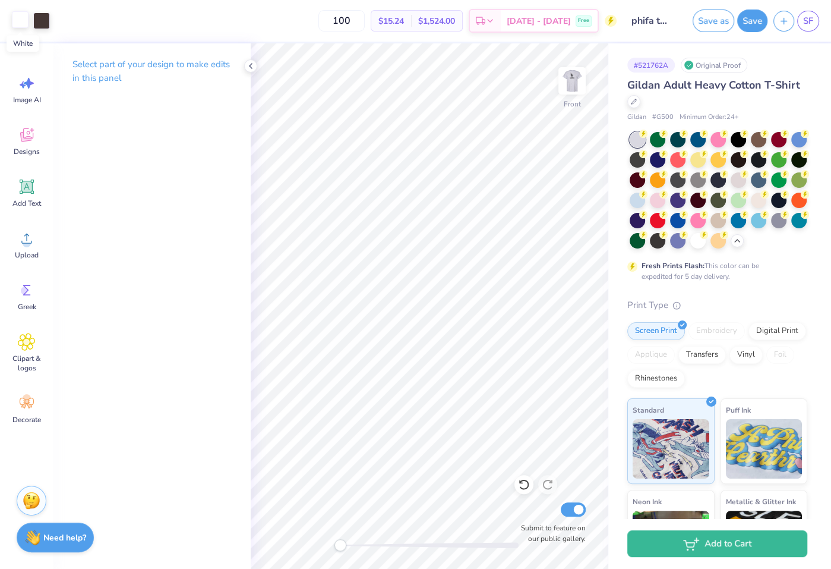
click at [25, 23] on div at bounding box center [20, 19] width 17 height 17
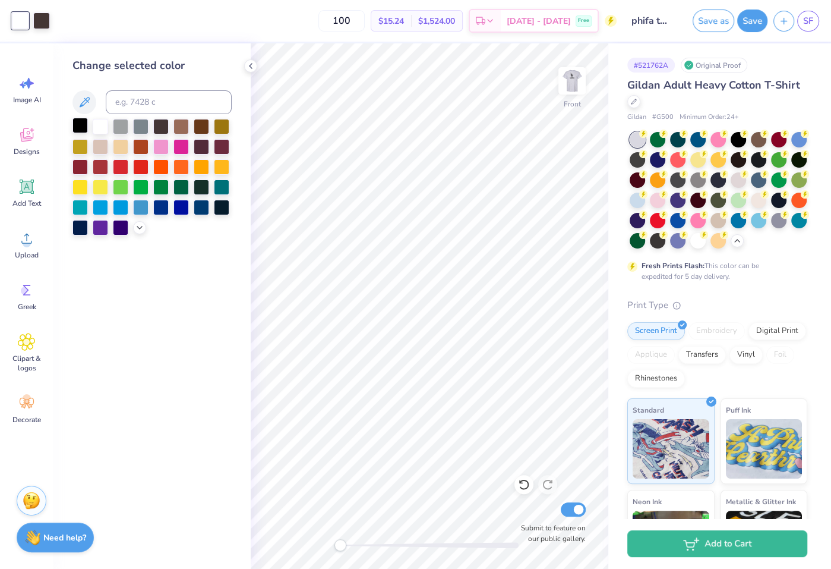
click at [77, 118] on div at bounding box center [79, 125] width 15 height 15
click at [572, 95] on img at bounding box center [572, 81] width 48 height 48
click at [101, 124] on div at bounding box center [100, 125] width 15 height 15
click at [122, 166] on div at bounding box center [120, 165] width 15 height 15
click at [573, 80] on img at bounding box center [572, 81] width 48 height 48
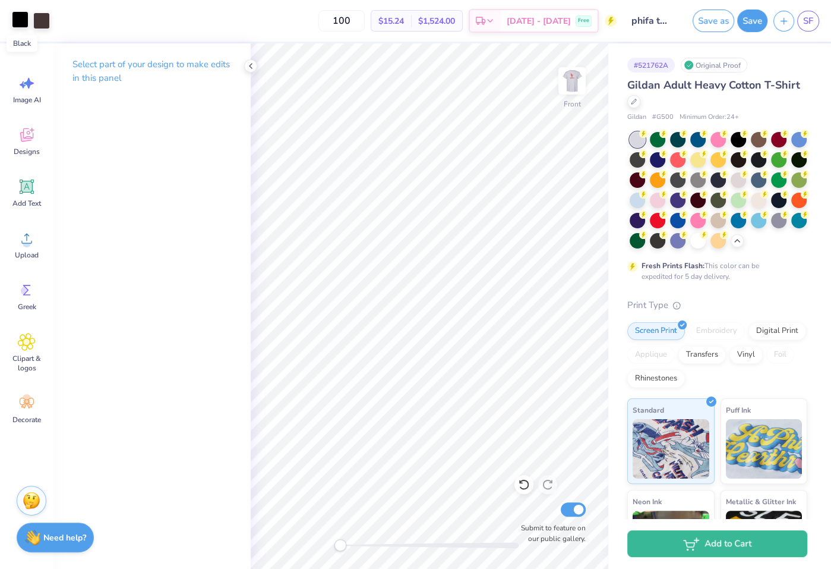
click at [23, 15] on div at bounding box center [20, 19] width 17 height 17
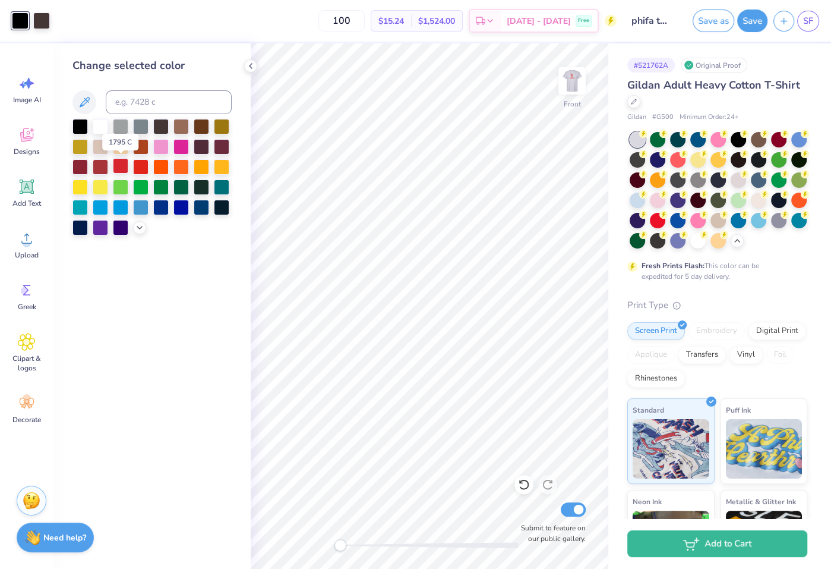
click at [126, 159] on div at bounding box center [120, 165] width 15 height 15
click at [43, 15] on div at bounding box center [41, 19] width 17 height 17
click at [125, 160] on div at bounding box center [120, 165] width 15 height 15
click at [162, 143] on div at bounding box center [160, 145] width 15 height 15
click at [169, 205] on div at bounding box center [160, 205] width 15 height 15
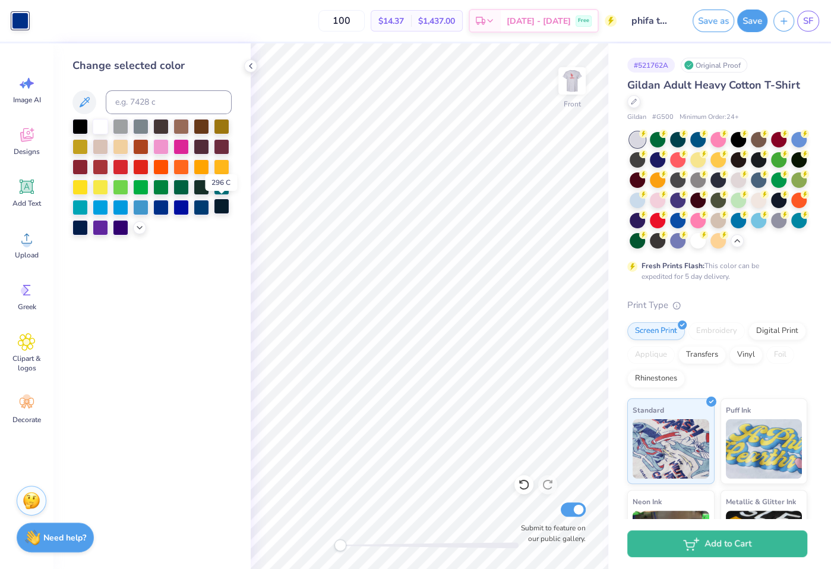
click at [225, 203] on div at bounding box center [221, 205] width 15 height 15
click at [109, 127] on div at bounding box center [151, 177] width 159 height 116
click at [105, 126] on div at bounding box center [100, 125] width 15 height 15
click at [84, 123] on div at bounding box center [79, 125] width 15 height 15
click at [576, 87] on img at bounding box center [572, 81] width 48 height 48
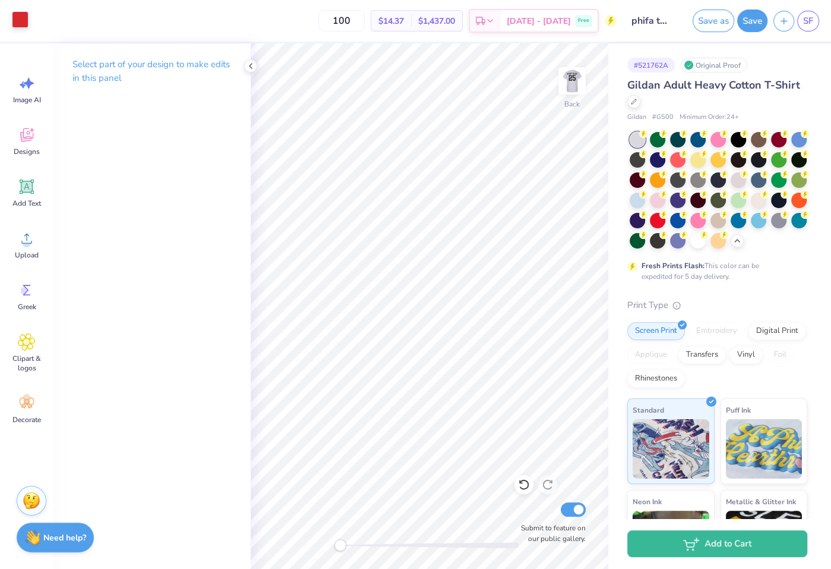
click at [23, 21] on div at bounding box center [20, 19] width 17 height 17
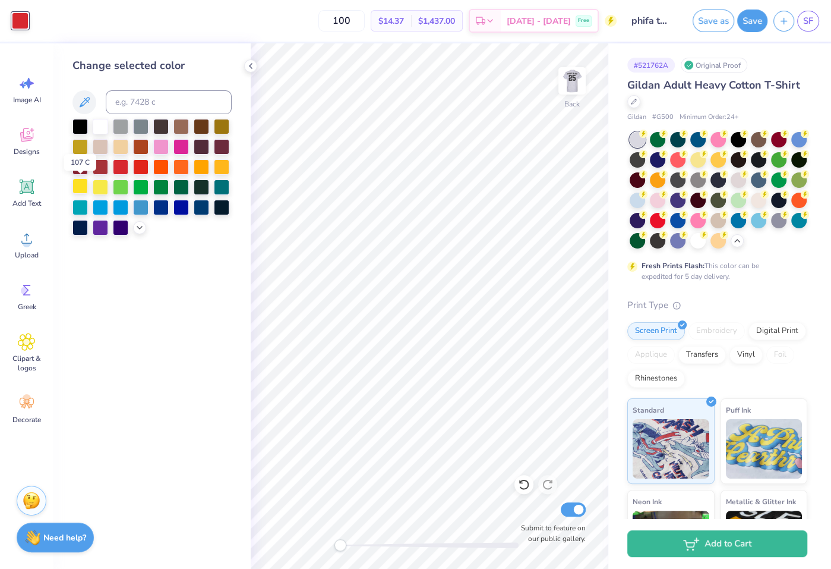
click at [78, 183] on div at bounding box center [79, 185] width 15 height 15
click at [210, 162] on div at bounding box center [151, 177] width 159 height 116
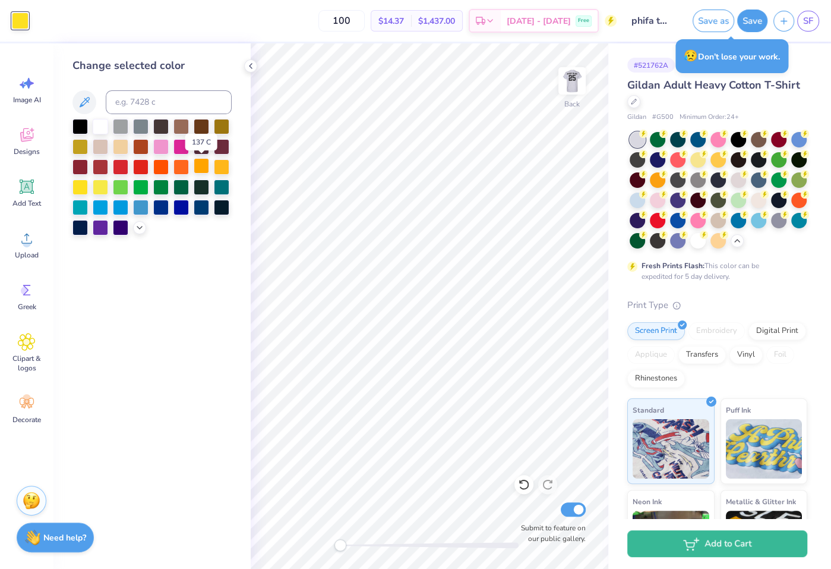
click at [209, 162] on div at bounding box center [201, 165] width 15 height 15
click at [167, 143] on div at bounding box center [160, 145] width 15 height 15
click at [186, 138] on div at bounding box center [181, 145] width 15 height 15
click at [139, 225] on icon at bounding box center [140, 227] width 10 height 10
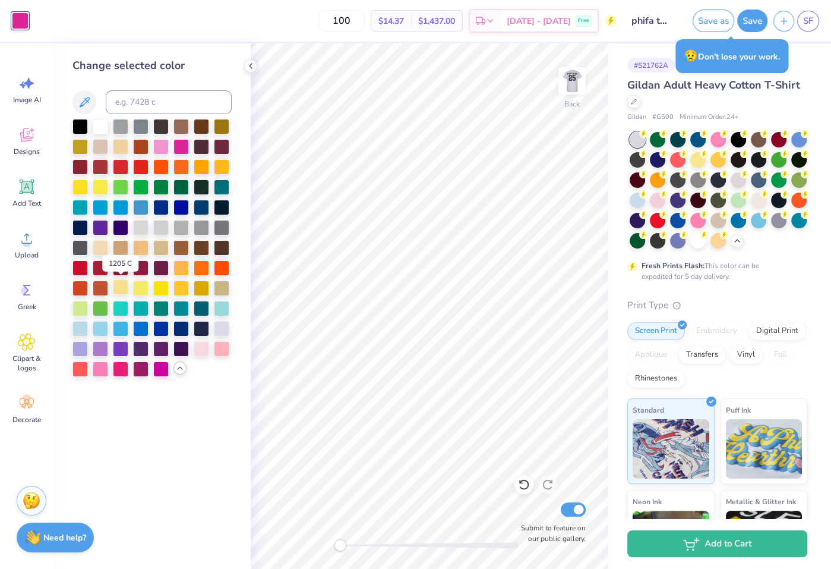
click at [121, 286] on div at bounding box center [120, 286] width 15 height 15
click at [106, 269] on div at bounding box center [100, 266] width 15 height 15
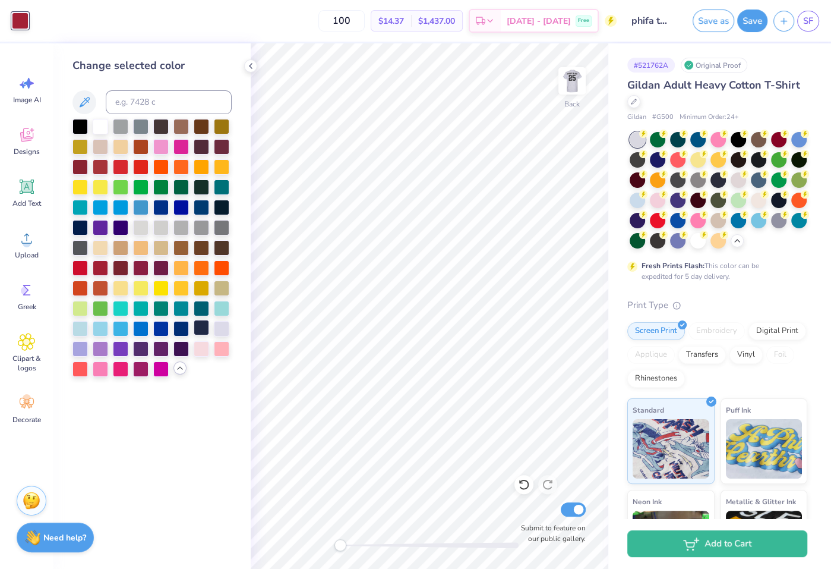
click at [200, 324] on div at bounding box center [201, 327] width 15 height 15
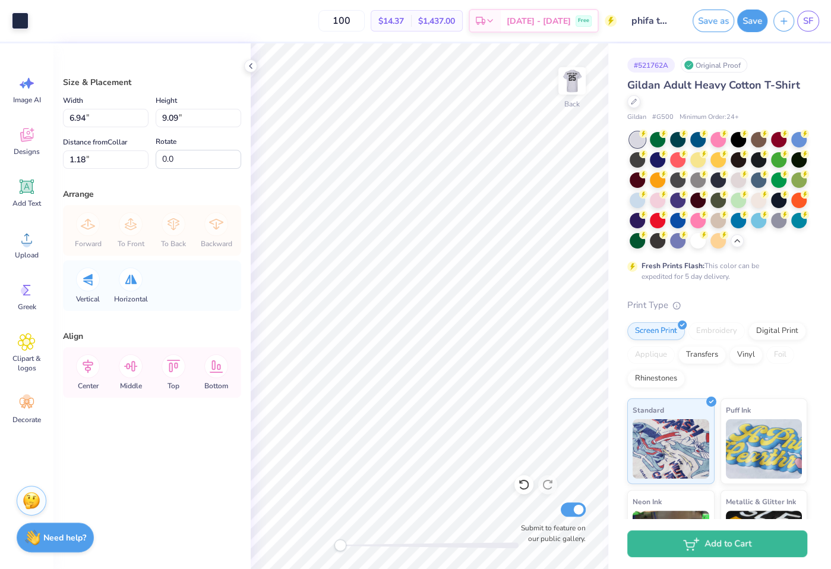
type input "6.09"
type input "7.97"
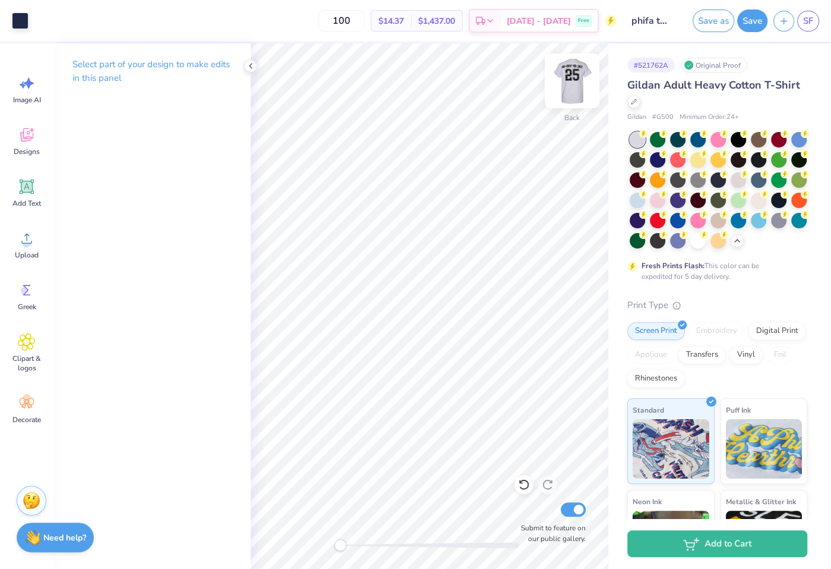
click at [566, 81] on img at bounding box center [572, 81] width 48 height 48
click at [18, 22] on div at bounding box center [20, 19] width 17 height 17
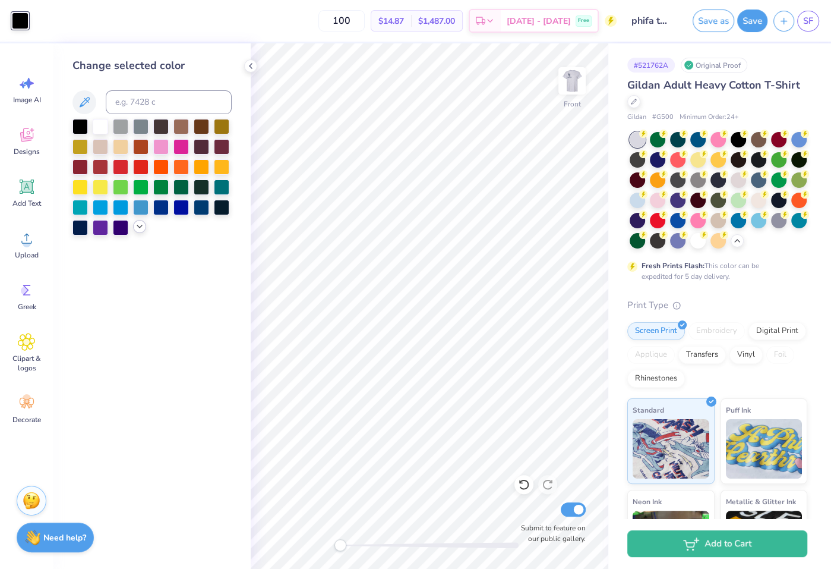
click at [139, 226] on polyline at bounding box center [139, 226] width 5 height 2
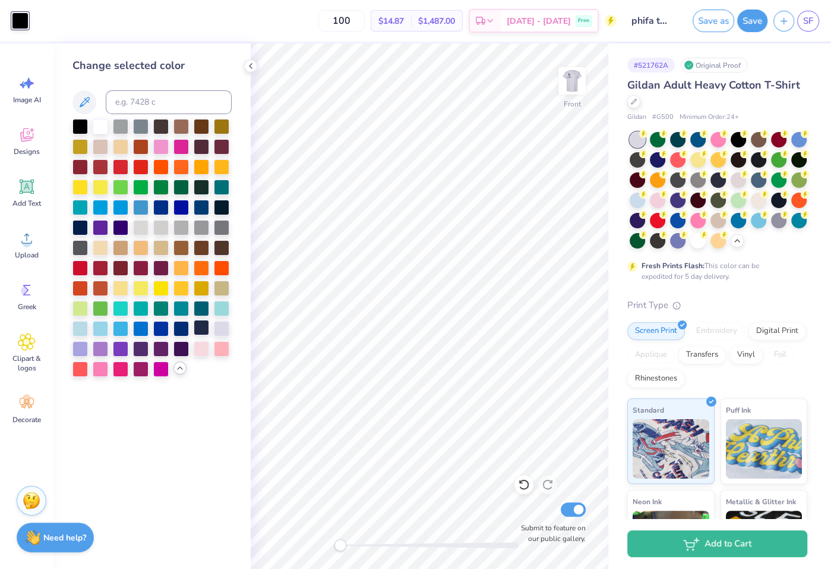
click at [206, 330] on div at bounding box center [201, 327] width 15 height 15
click at [579, 71] on img at bounding box center [572, 81] width 48 height 48
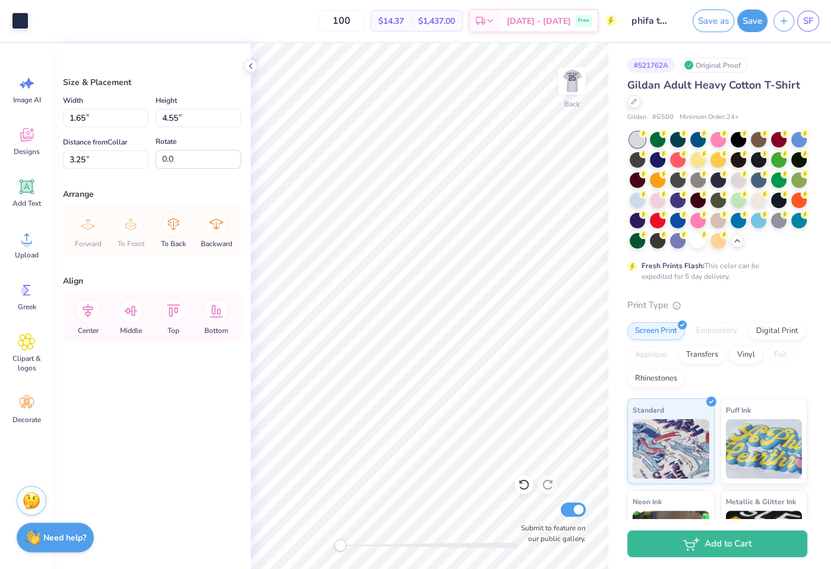
type input "3.72"
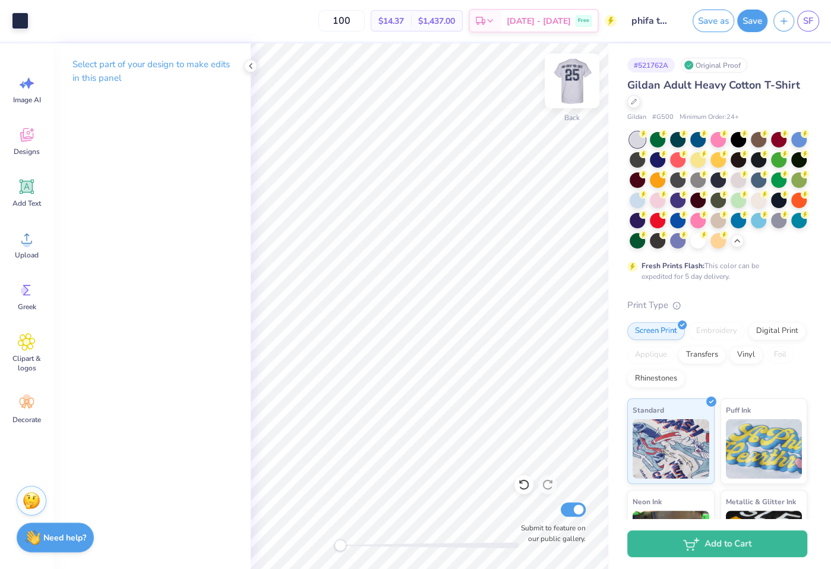
click at [578, 86] on img at bounding box center [572, 81] width 48 height 48
click at [578, 86] on img at bounding box center [572, 81] width 24 height 24
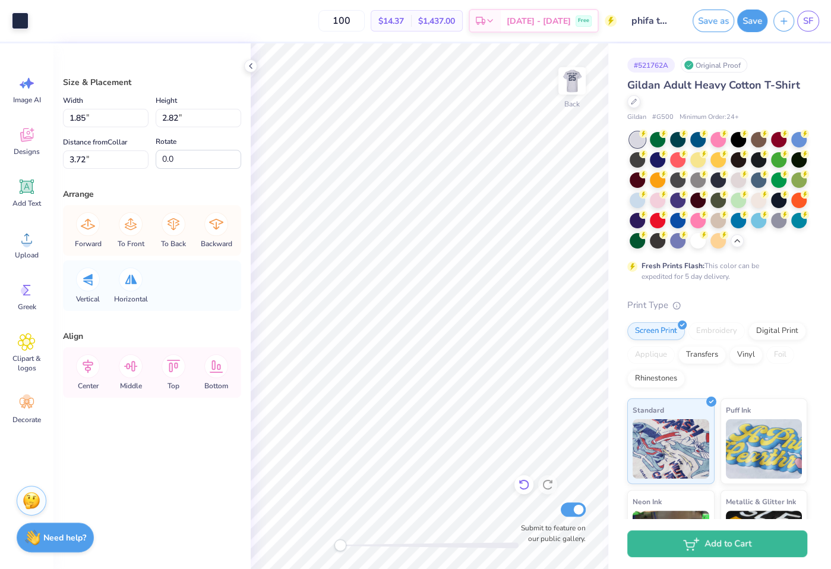
type input "1.85"
type input "2.82"
type input "1.60"
type input "3.99"
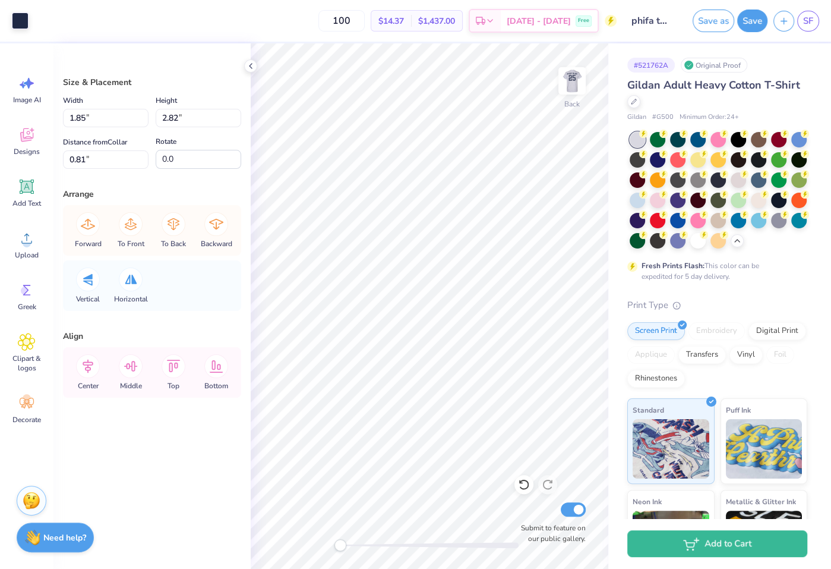
type input "1.44"
type input "2.19"
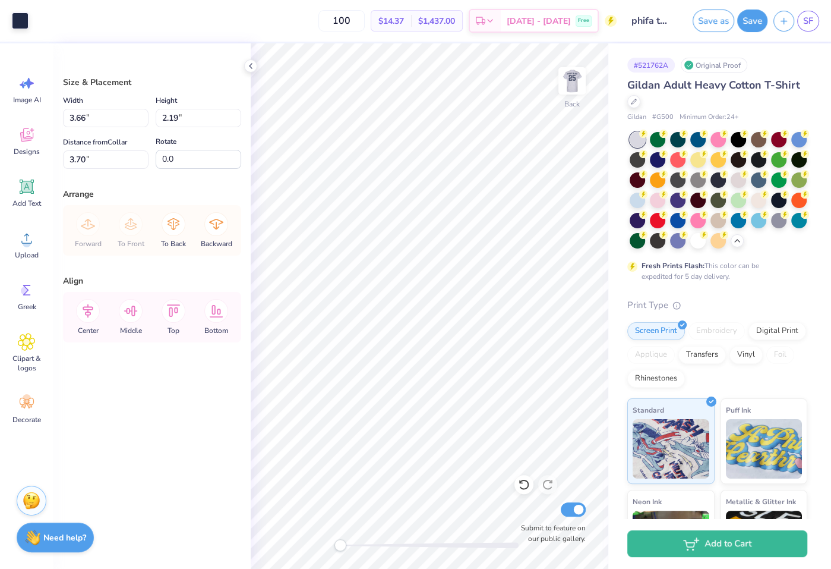
type input "6.35"
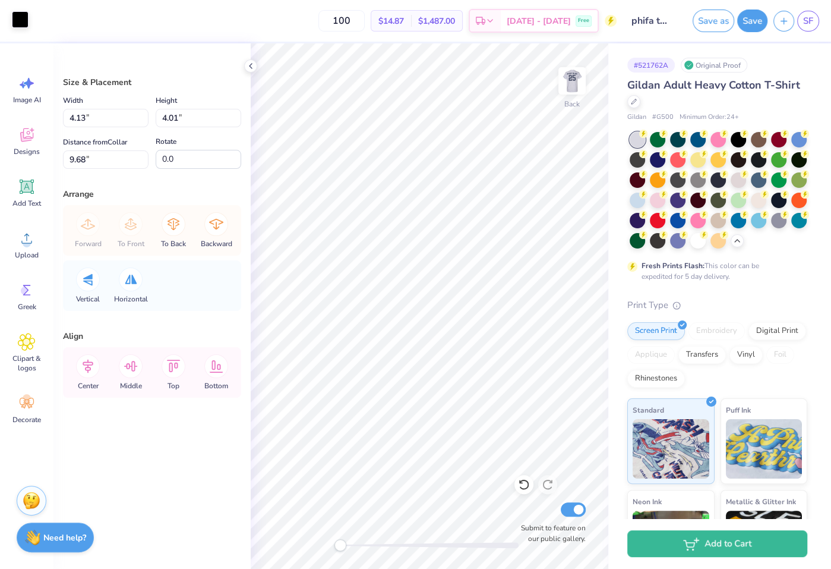
click at [26, 24] on div at bounding box center [20, 19] width 17 height 17
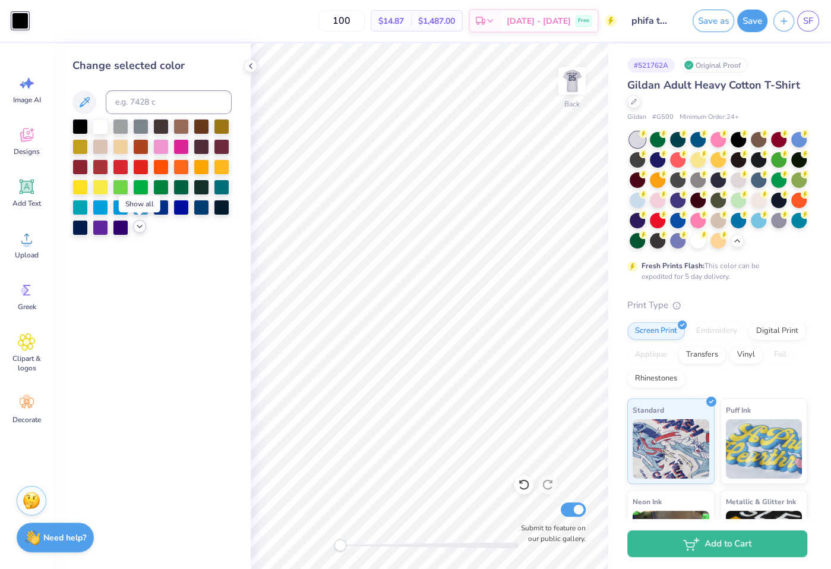
click at [135, 228] on icon at bounding box center [140, 227] width 10 height 10
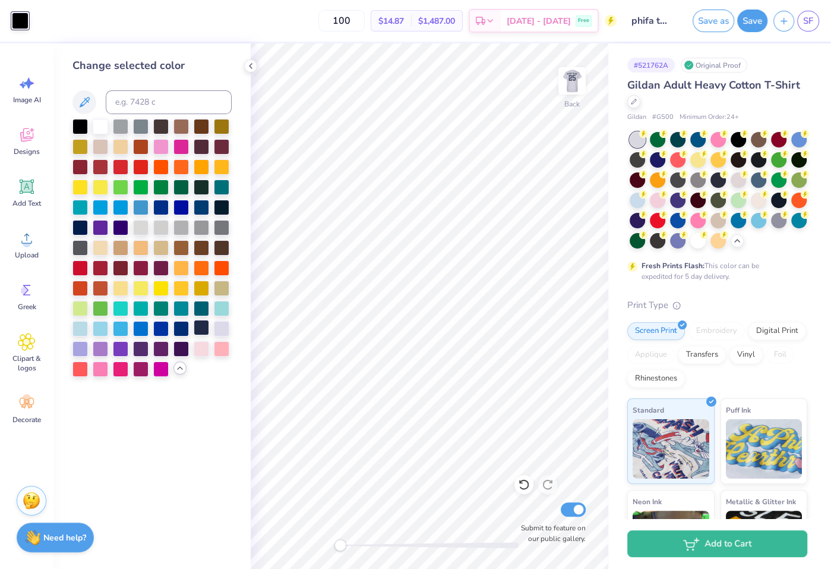
click at [198, 332] on div at bounding box center [201, 327] width 15 height 15
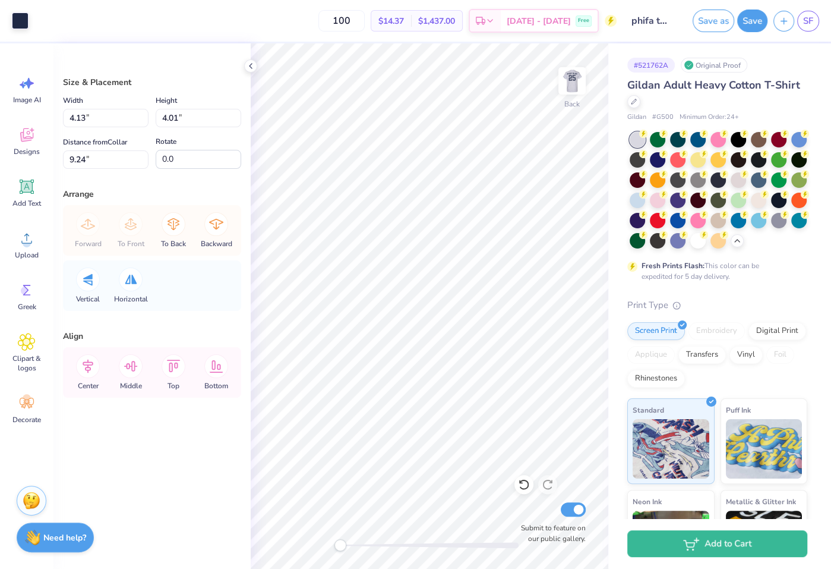
type input "3.22"
type input "3.13"
type input "3.79"
type input "3.68"
type input "9.43"
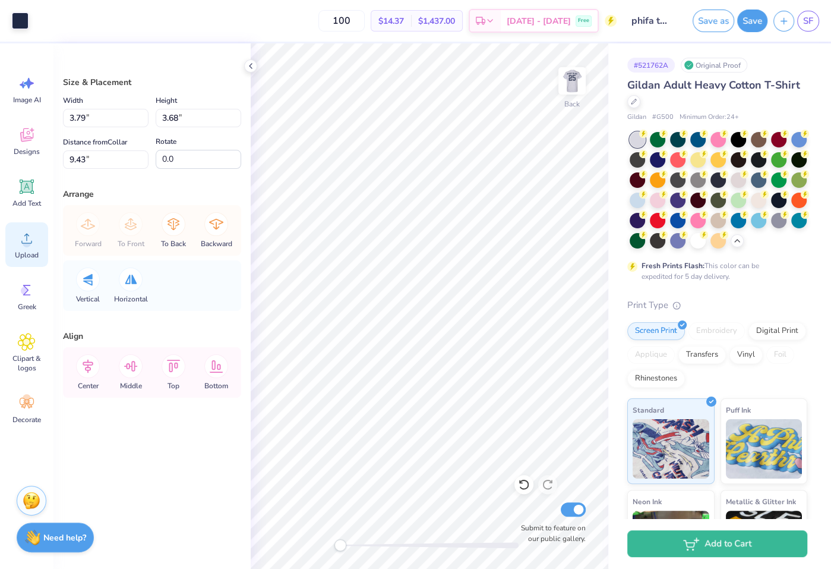
click at [22, 245] on icon at bounding box center [27, 238] width 18 height 18
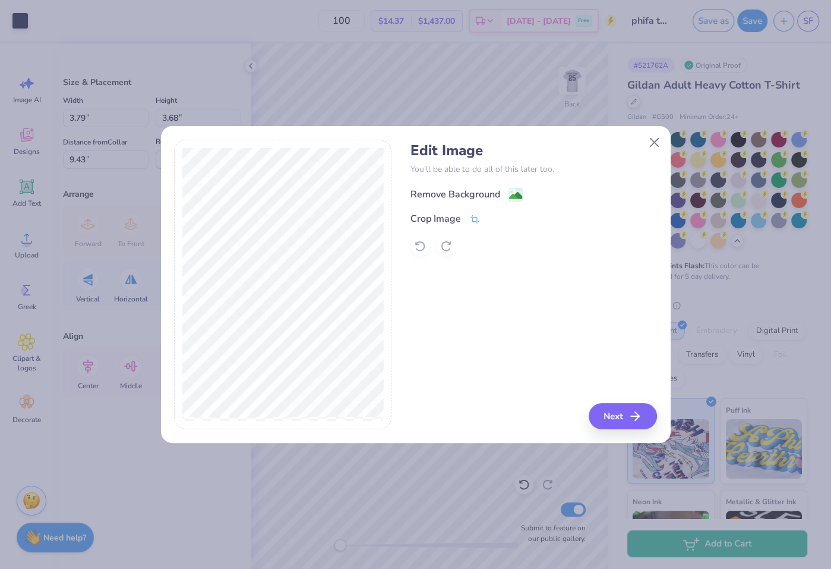
click at [462, 191] on div "Remove Background" at bounding box center [456, 194] width 90 height 14
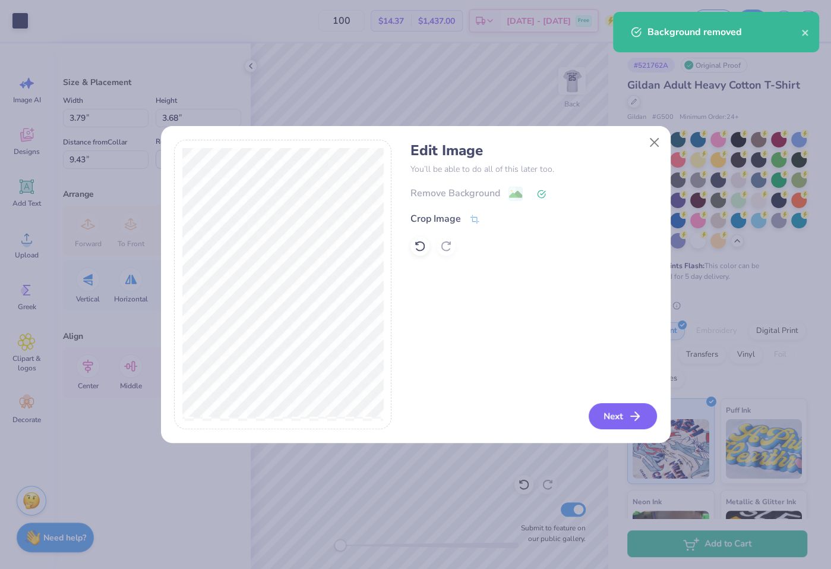
click at [606, 412] on button "Next" at bounding box center [623, 416] width 68 height 26
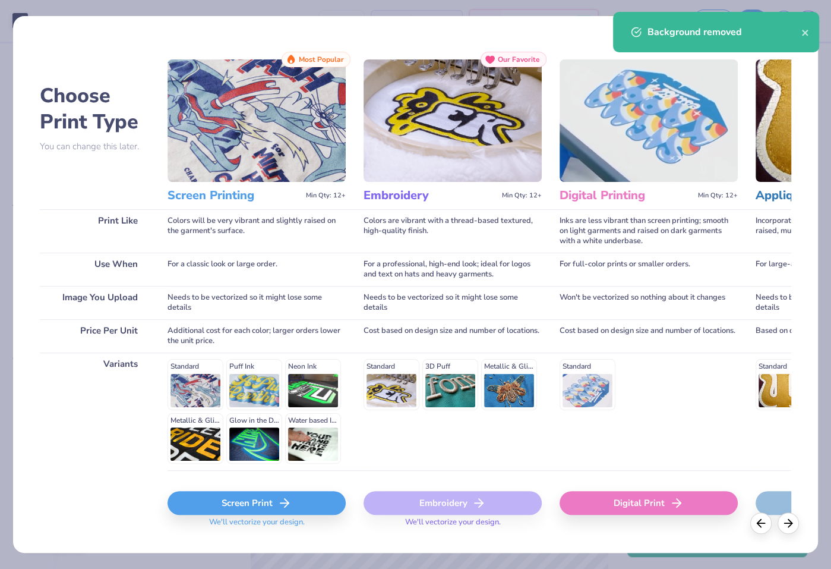
click at [289, 517] on span "We'll vectorize your design." at bounding box center [256, 525] width 105 height 17
click at [285, 503] on line at bounding box center [284, 503] width 8 height 0
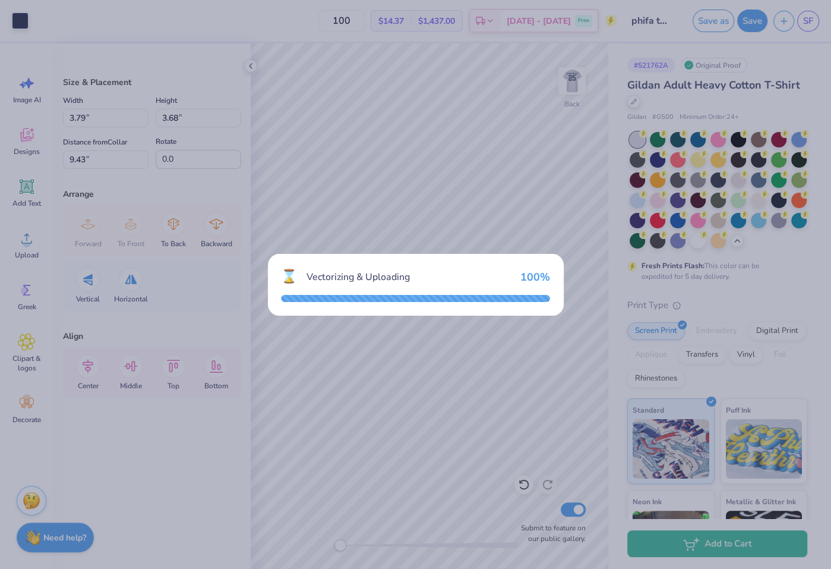
type input "15.00"
type input "9.40"
type input "8.55"
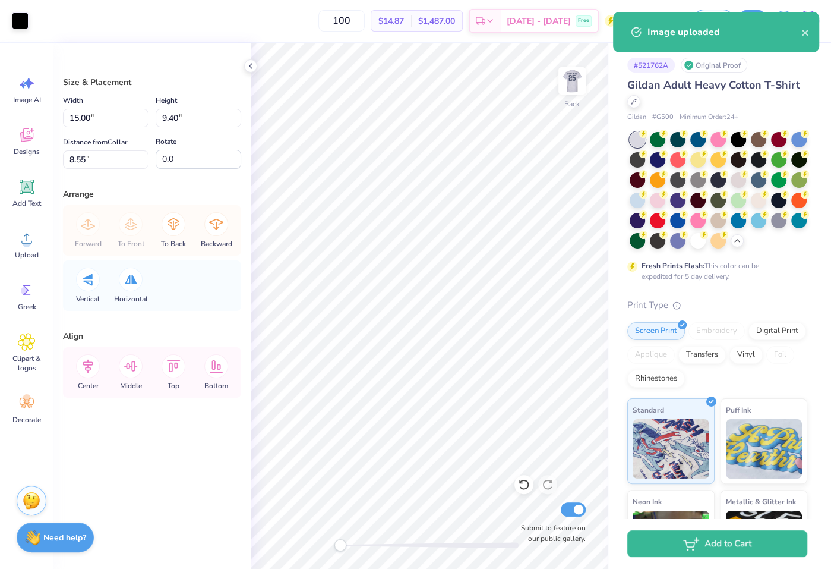
type input "3.79"
type input "3.68"
type input "9.43"
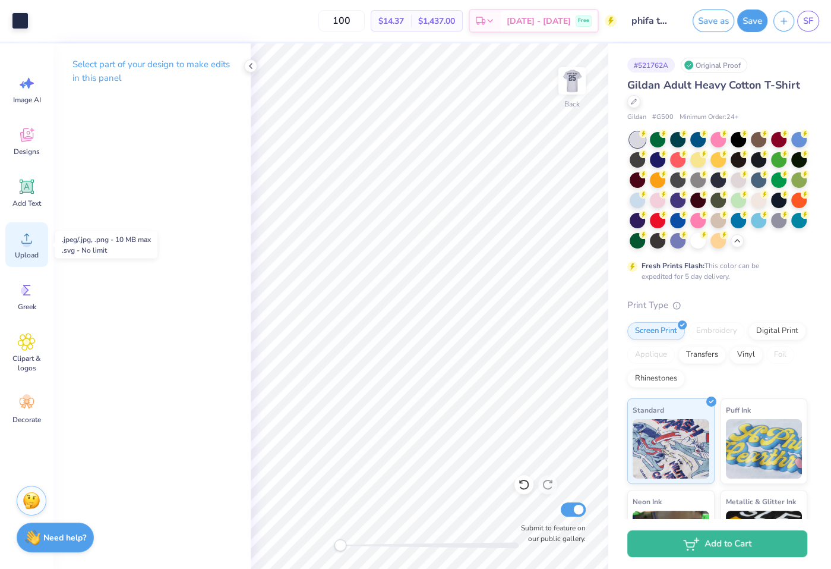
click at [32, 260] on div "Upload" at bounding box center [26, 244] width 43 height 45
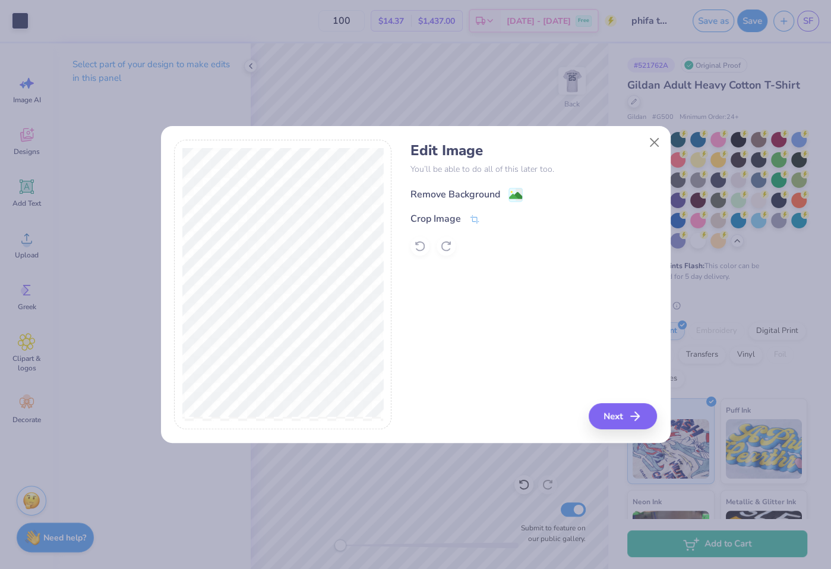
click at [426, 189] on div "Remove Background" at bounding box center [456, 194] width 90 height 14
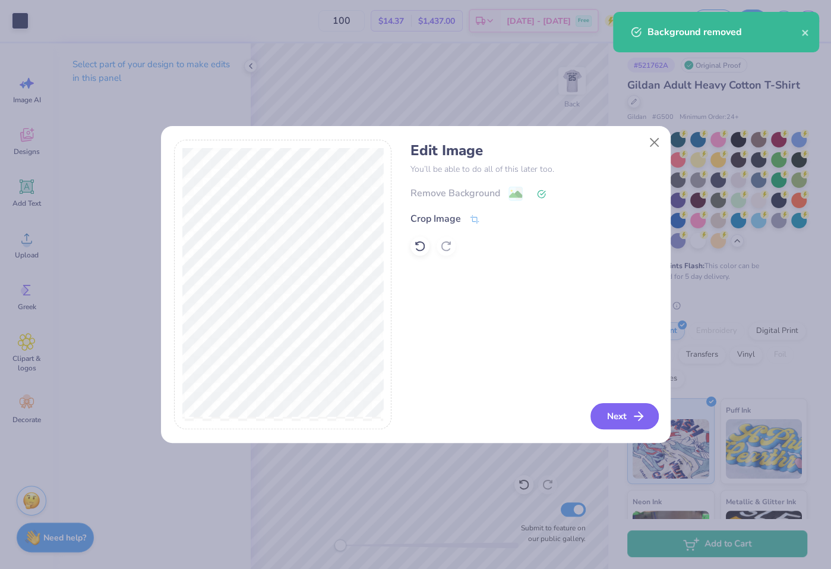
click at [630, 424] on button "Next" at bounding box center [625, 416] width 68 height 26
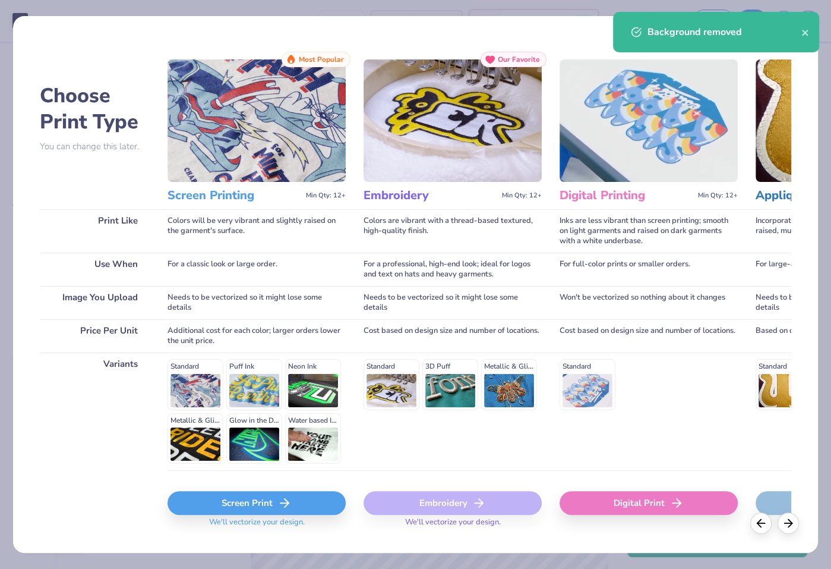
click at [311, 507] on div "Screen Print" at bounding box center [257, 503] width 178 height 24
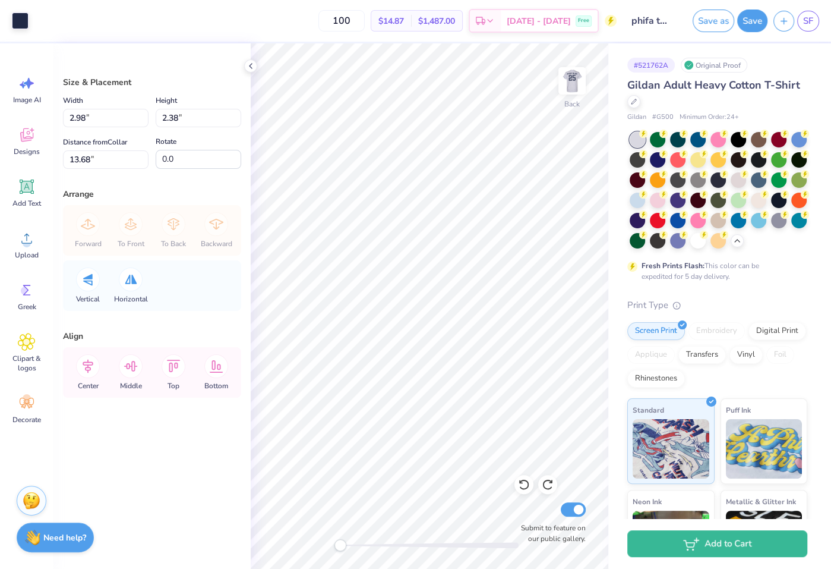
type input "15.00"
type input "6.85"
type input "9.83"
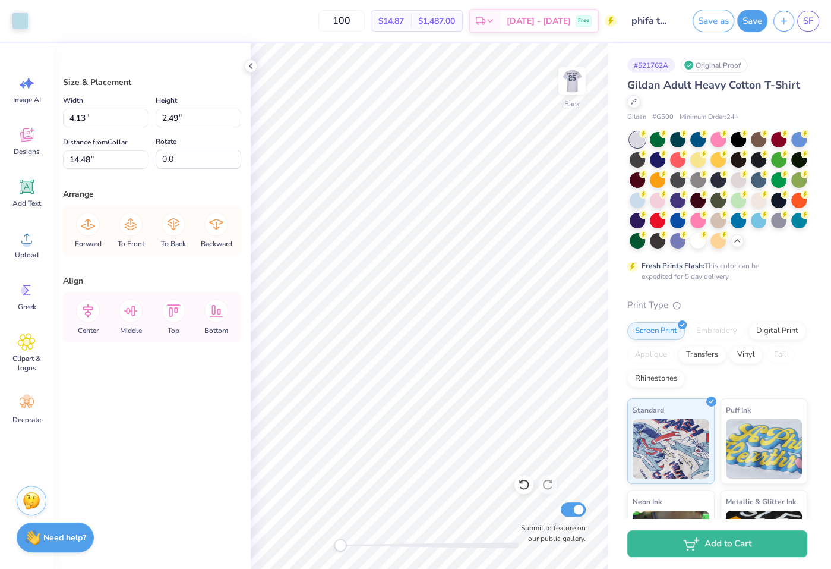
type input "10.76"
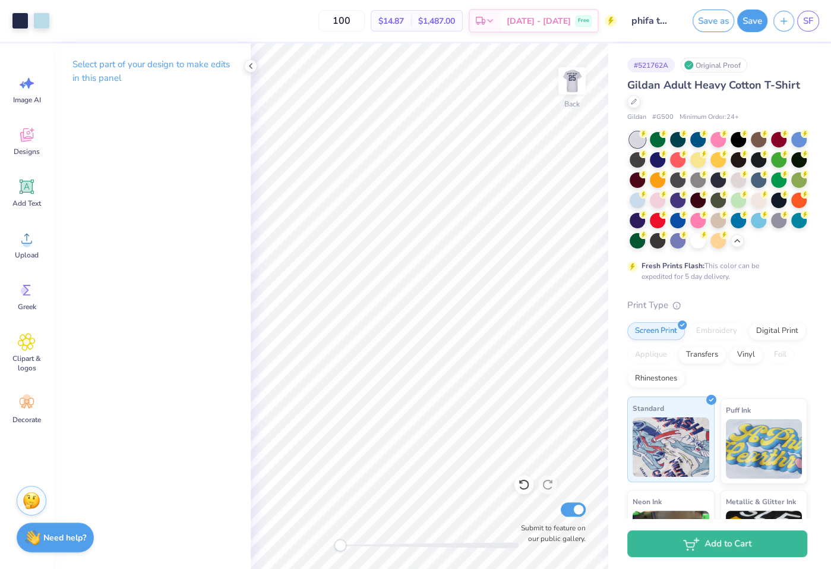
click at [635, 465] on div "Art colors 100 $14.87 Per Item $1,487.00 Total Est. Delivery [DATE] - [DATE] Fr…" at bounding box center [415, 284] width 831 height 569
click at [44, 9] on div "Art colors" at bounding box center [25, 21] width 50 height 42
click at [46, 18] on div at bounding box center [41, 19] width 17 height 17
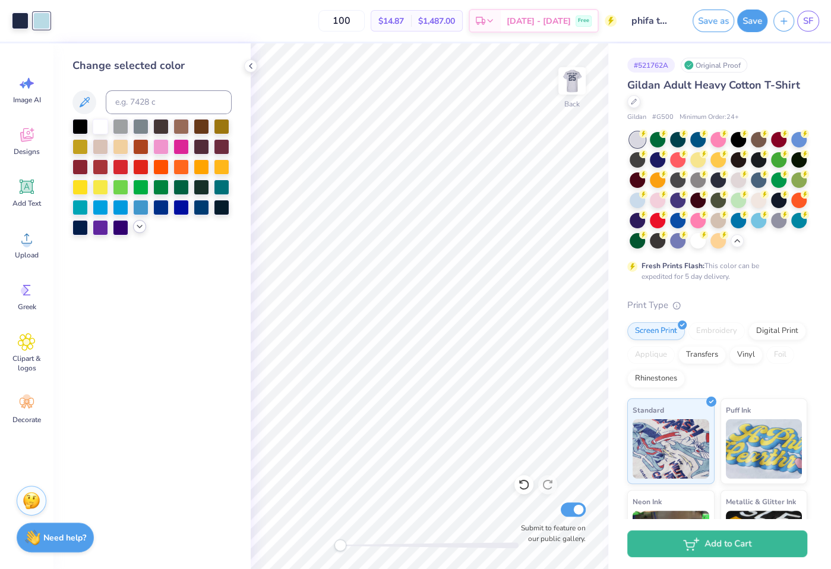
click at [144, 230] on icon at bounding box center [140, 227] width 10 height 10
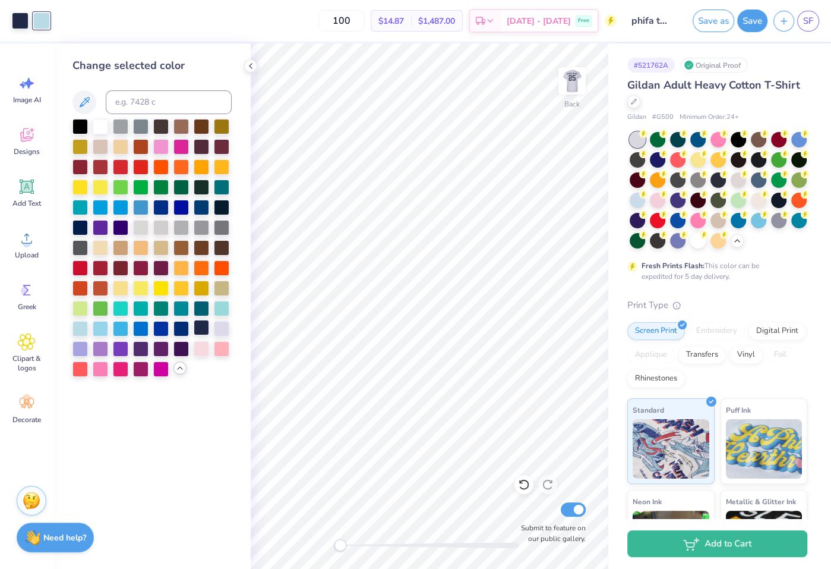
click at [198, 328] on div at bounding box center [201, 327] width 15 height 15
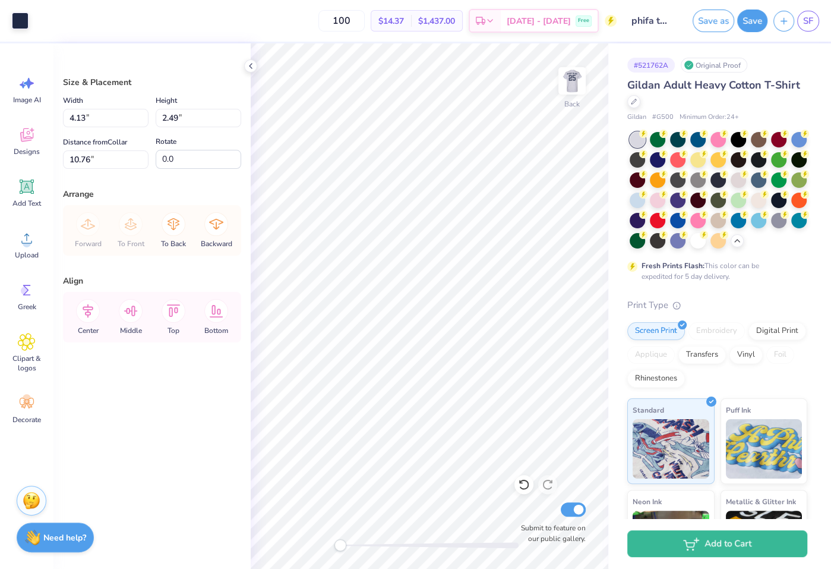
type input "2.37"
type input "1.43"
type input "12.54"
type input "4.49"
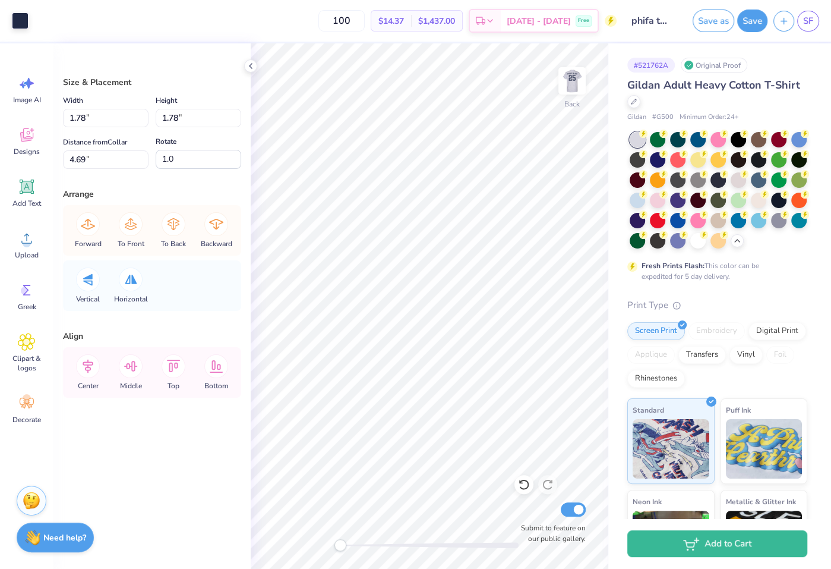
type input "1.78"
type input "4.69"
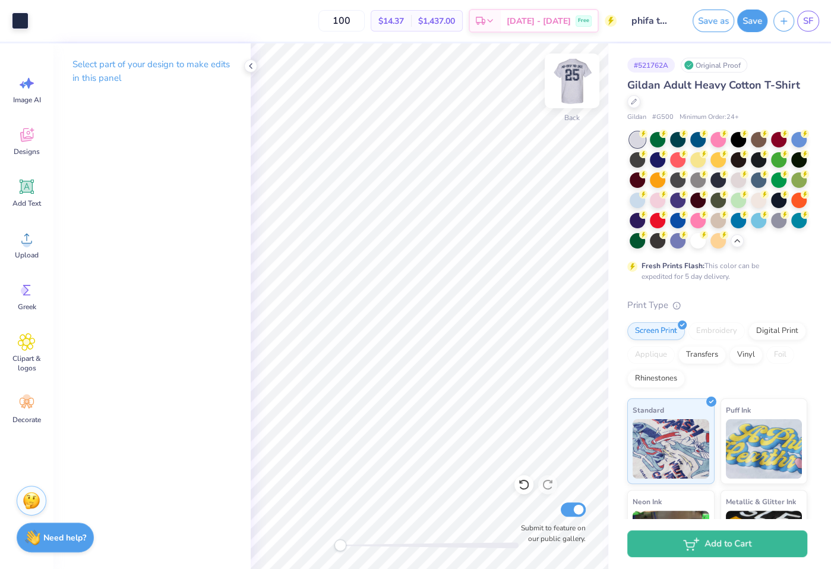
click at [566, 80] on img at bounding box center [572, 81] width 48 height 48
click at [566, 80] on img at bounding box center [572, 81] width 24 height 24
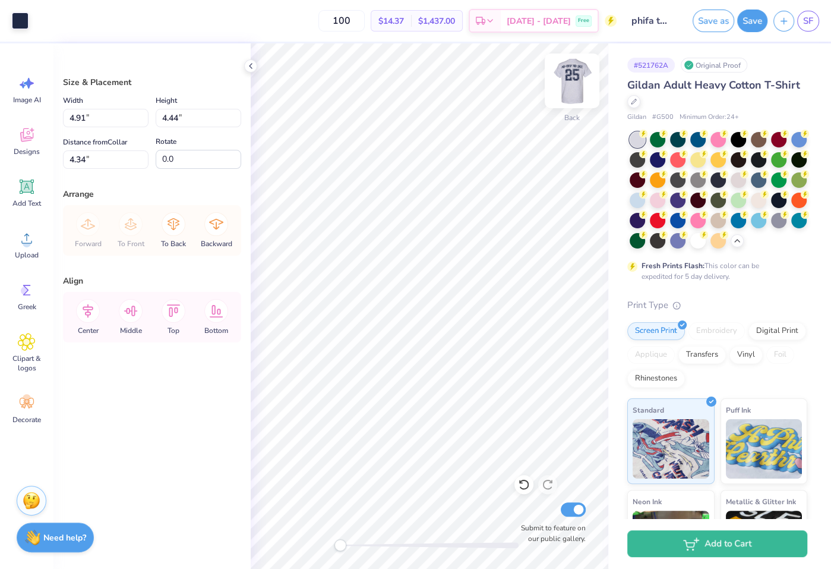
type input "3.00"
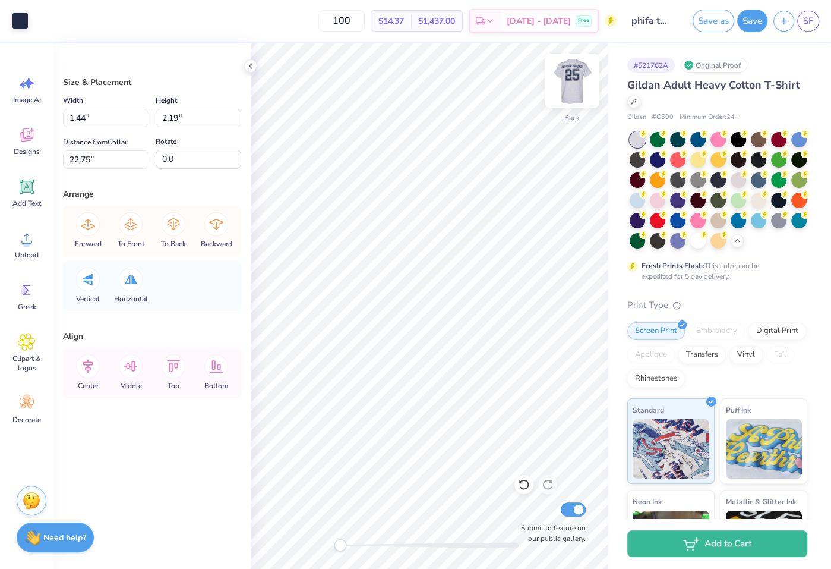
type input "2.46"
type input "3.76"
type input "8.25"
type input "1.35"
type input "2.06"
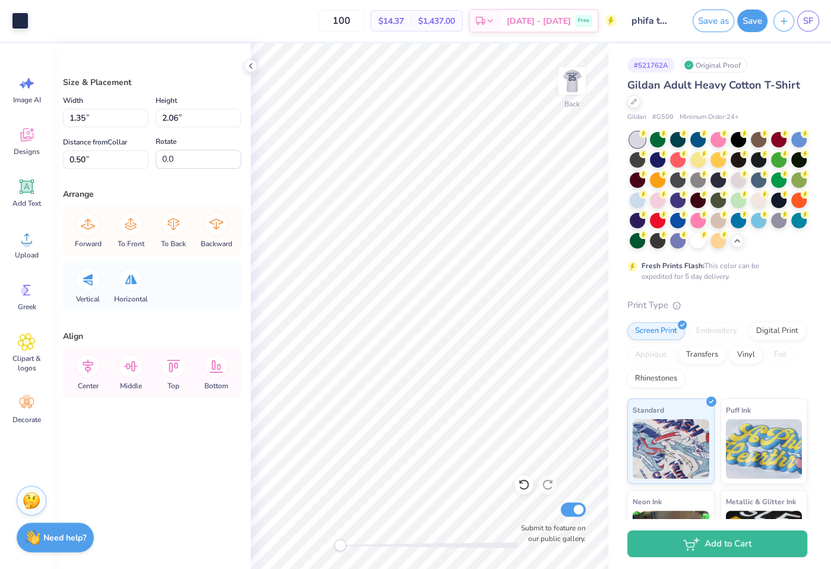
type input "0.50"
type input "1.04"
type input "1.59"
type input "5.65"
type input "1.04"
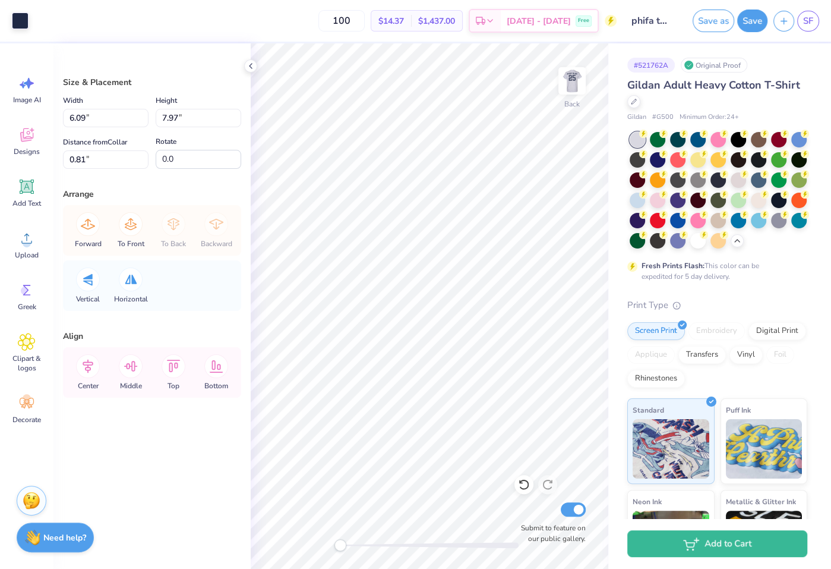
type input "1.59"
type input "4.99"
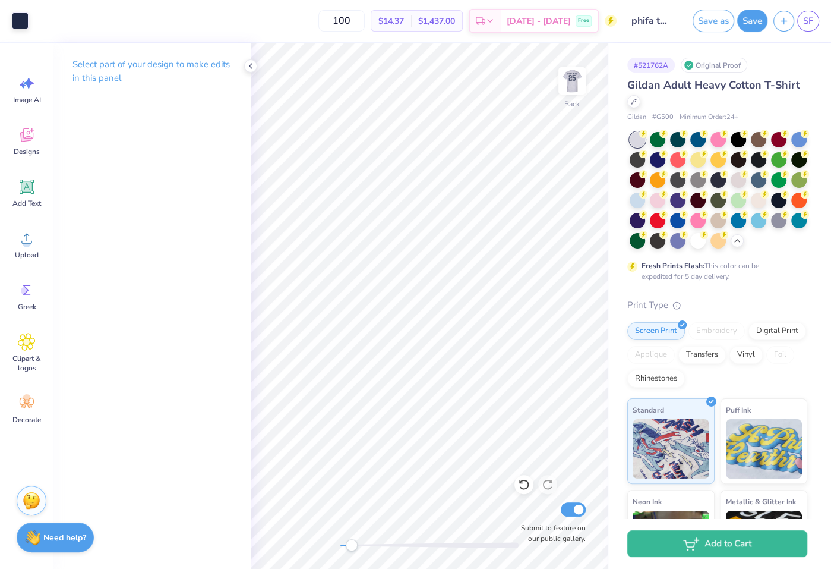
drag, startPoint x: 342, startPoint y: 543, endPoint x: 348, endPoint y: 542, distance: 6.0
click at [348, 542] on div "Accessibility label" at bounding box center [352, 545] width 12 height 12
click at [307, 544] on div "Back Submit to feature on our public gallery." at bounding box center [430, 305] width 358 height 525
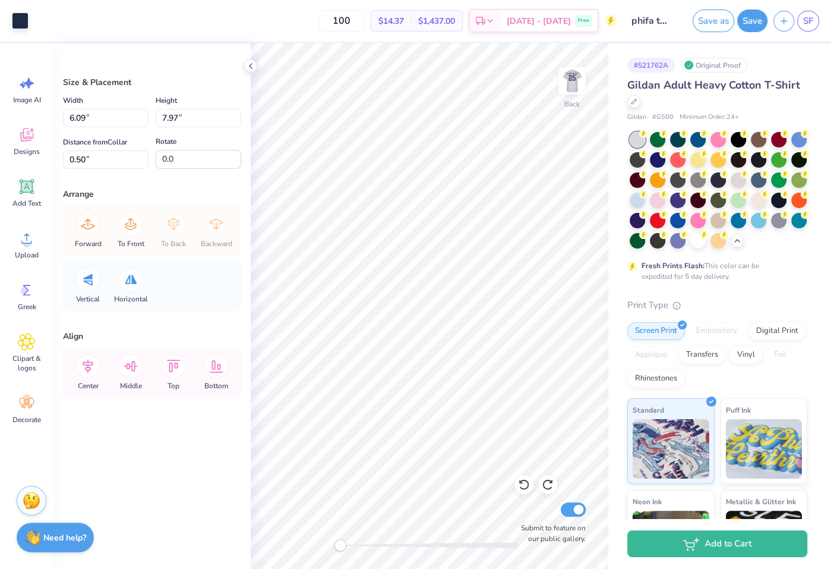
type input "1.04"
type input "1.59"
type input "1.13"
type input "1.79"
type input "2.73"
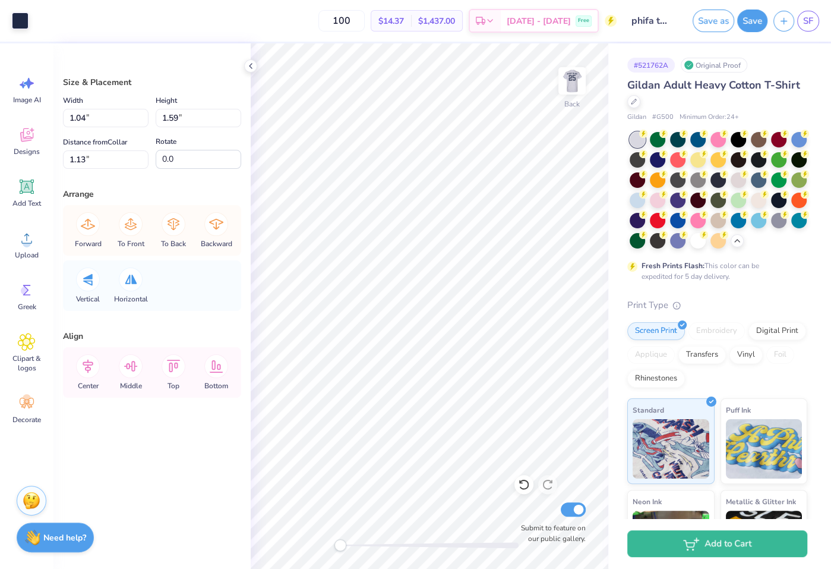
type input "14.88"
type input "4.07"
type input "2.21"
type input "5.00"
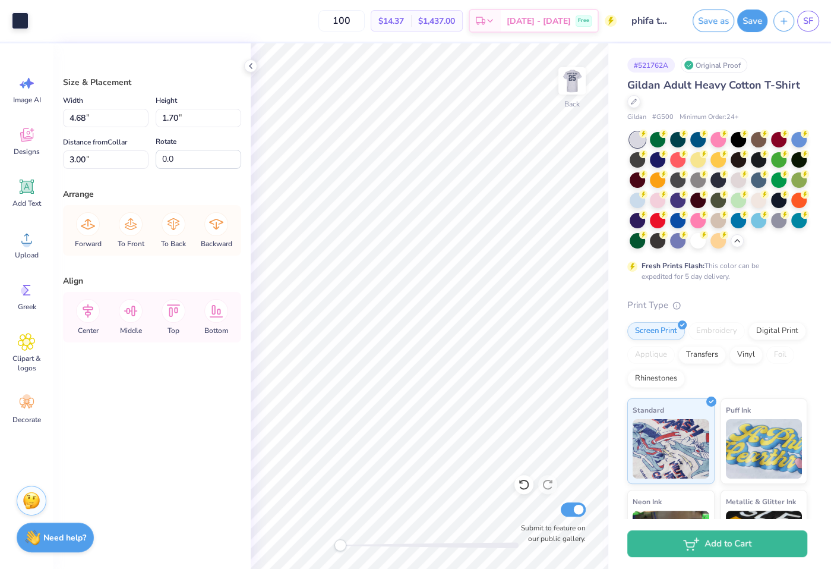
type input "4.68"
type input "1.70"
type input "6.09"
type input "7.97"
type input "0.50"
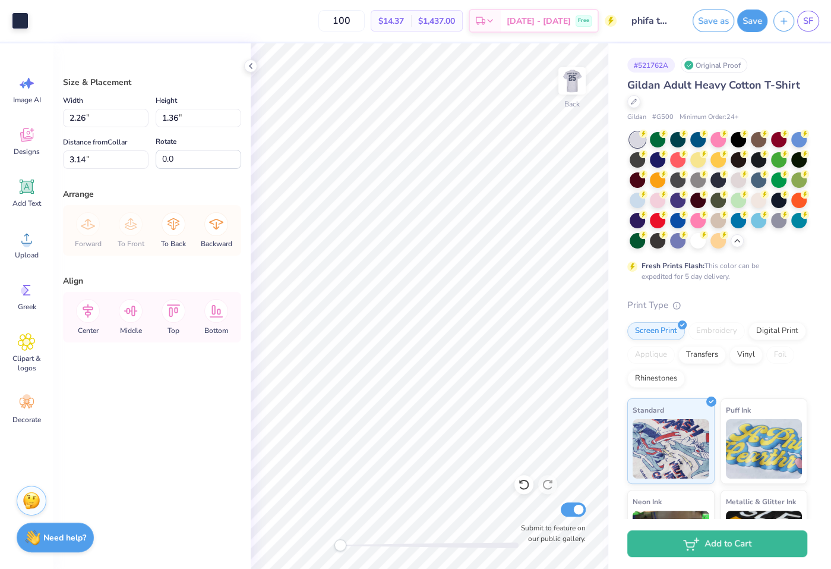
type input "3.59"
type input "2.13"
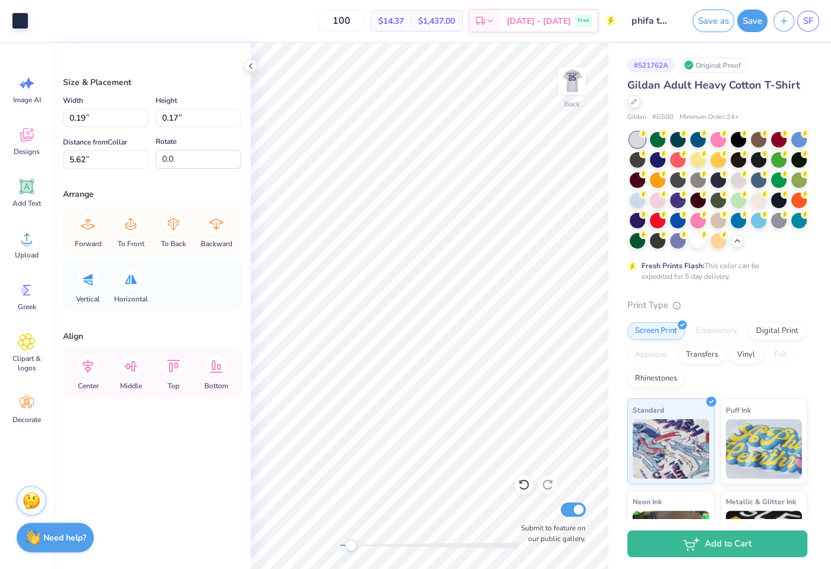
drag, startPoint x: 340, startPoint y: 549, endPoint x: 351, endPoint y: 548, distance: 11.3
click at [351, 548] on div "Accessibility label" at bounding box center [351, 545] width 12 height 12
drag, startPoint x: 351, startPoint y: 541, endPoint x: 358, endPoint y: 541, distance: 6.5
click at [358, 541] on div "Accessibility label" at bounding box center [358, 545] width 12 height 12
type input "0.24"
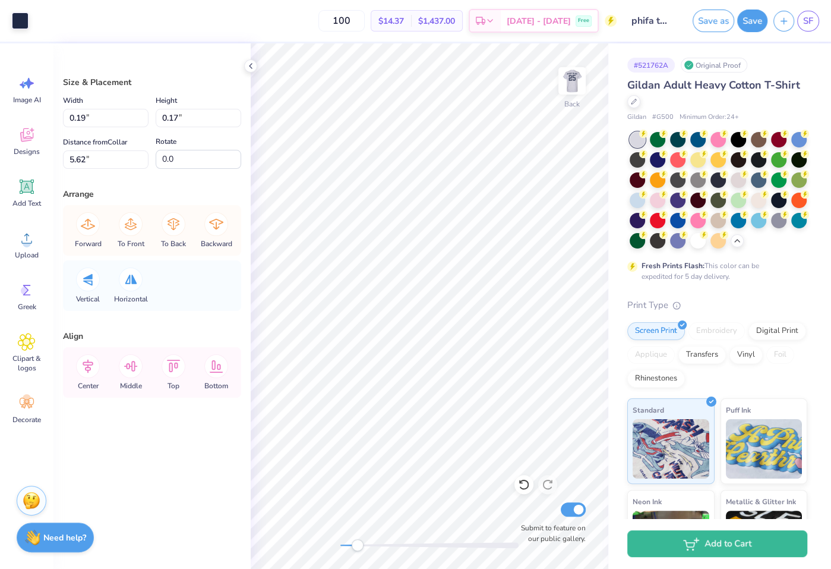
type input "0.21"
type input "0.20"
type input "0.23"
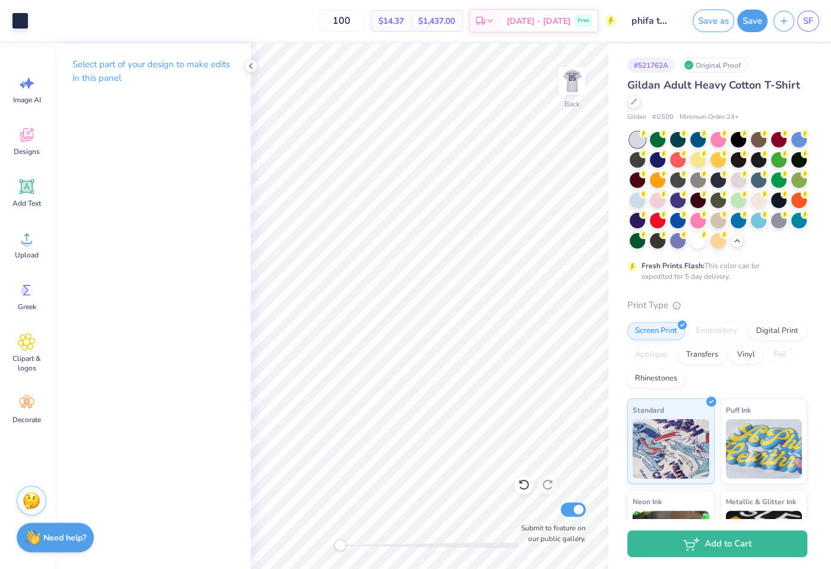
click at [289, 537] on div "Back Submit to feature on our public gallery." at bounding box center [430, 305] width 358 height 525
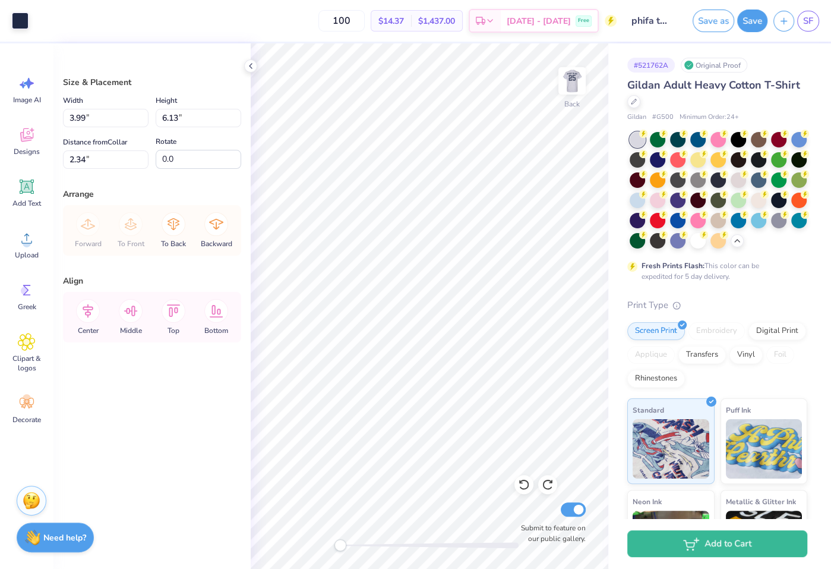
type input "4.48"
type input "3.00"
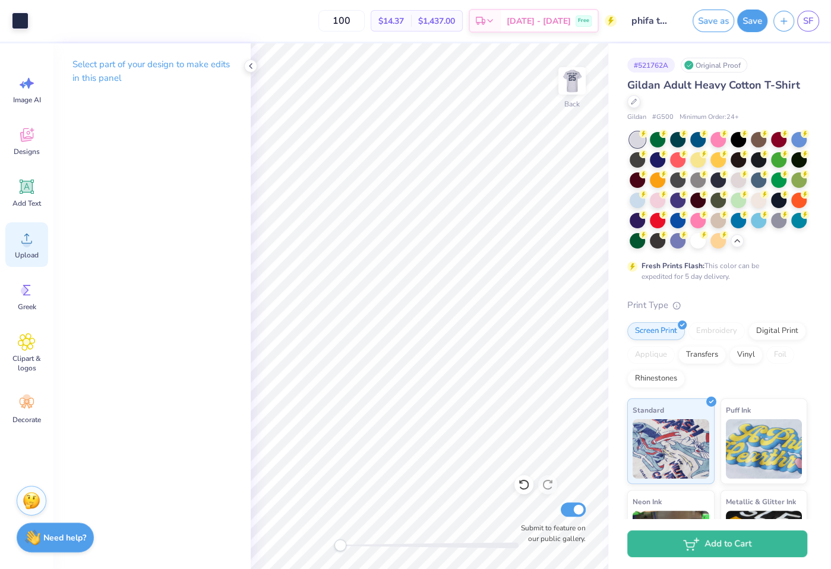
click at [27, 247] on circle at bounding box center [27, 243] width 8 height 8
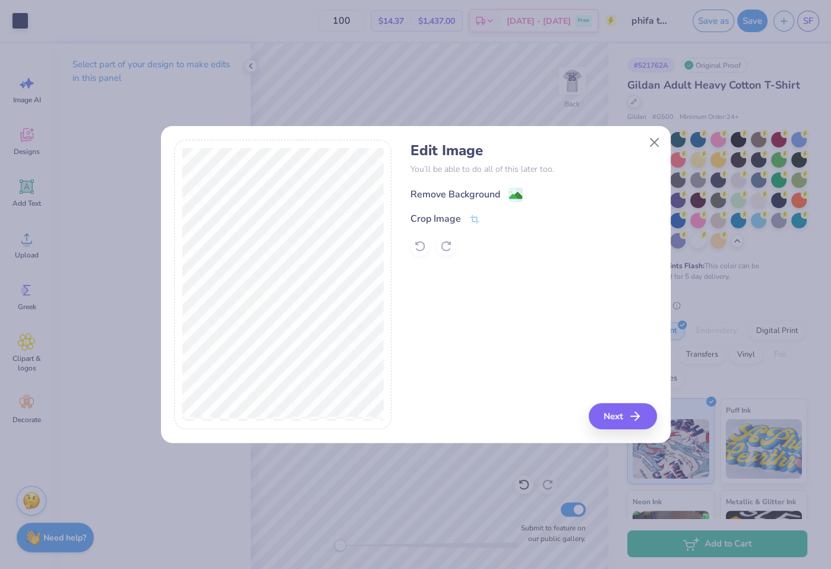
click at [471, 194] on div "Remove Background" at bounding box center [456, 194] width 90 height 14
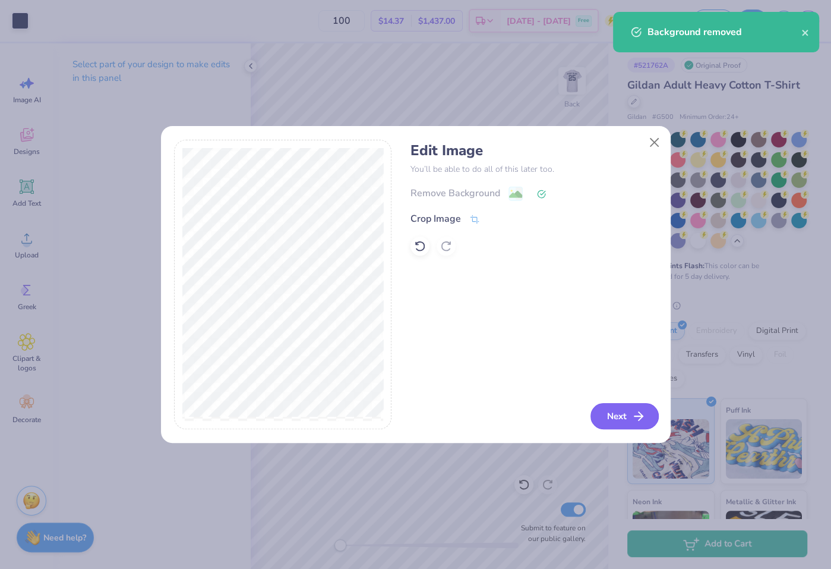
click at [614, 421] on button "Next" at bounding box center [625, 416] width 68 height 26
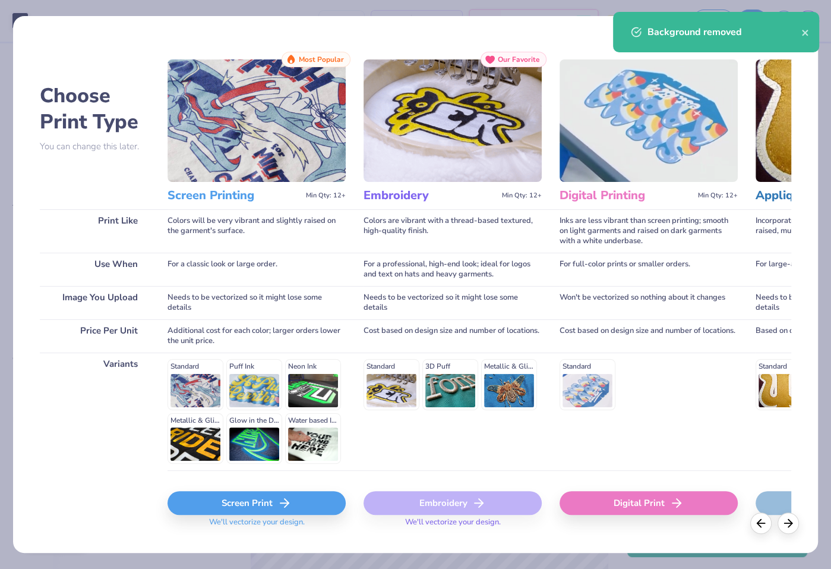
click at [308, 503] on div "Screen Print" at bounding box center [257, 503] width 178 height 24
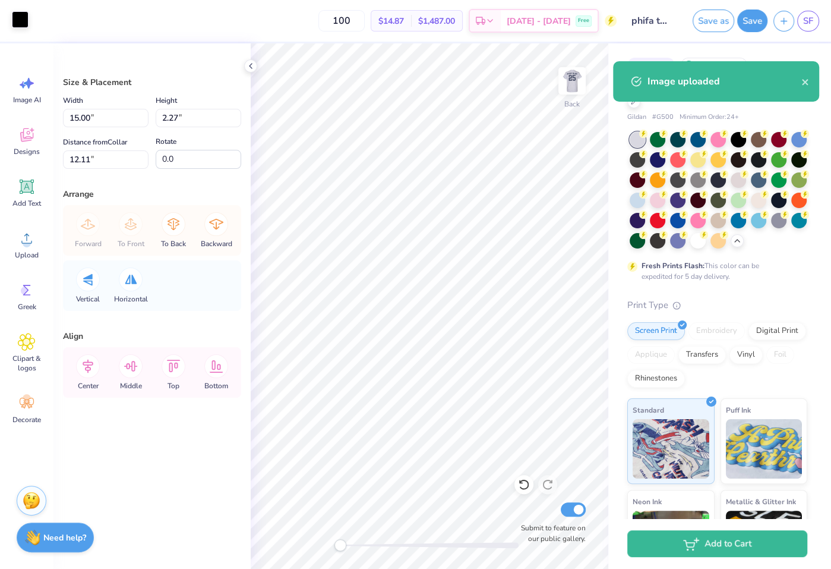
click at [21, 20] on div at bounding box center [20, 19] width 17 height 17
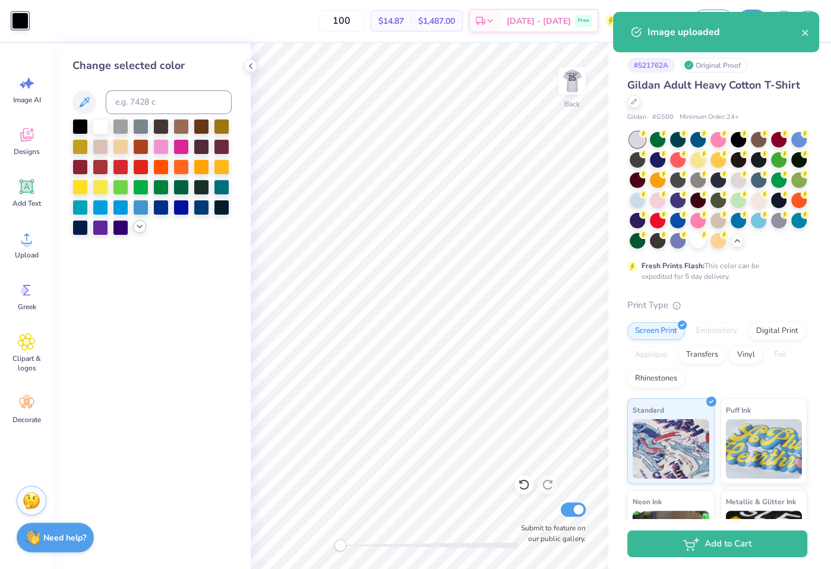
click at [143, 231] on icon at bounding box center [140, 227] width 10 height 10
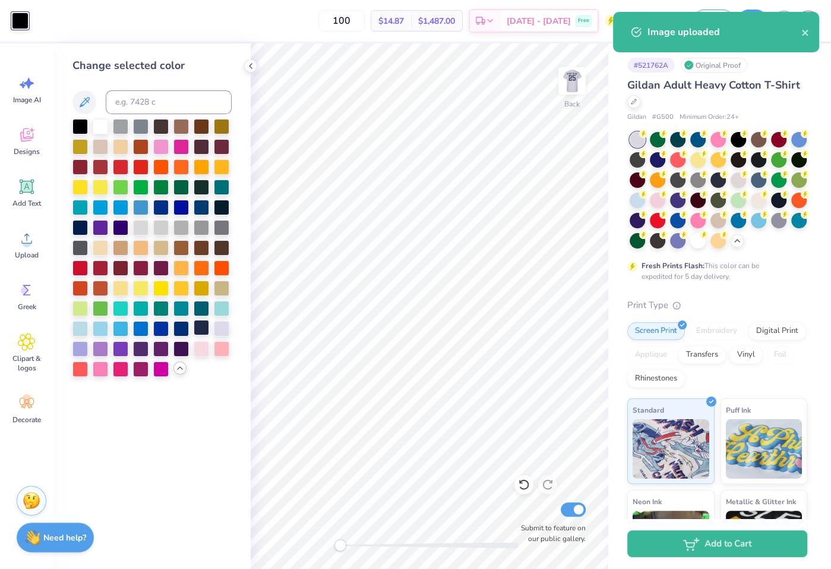
click at [203, 329] on div at bounding box center [201, 327] width 15 height 15
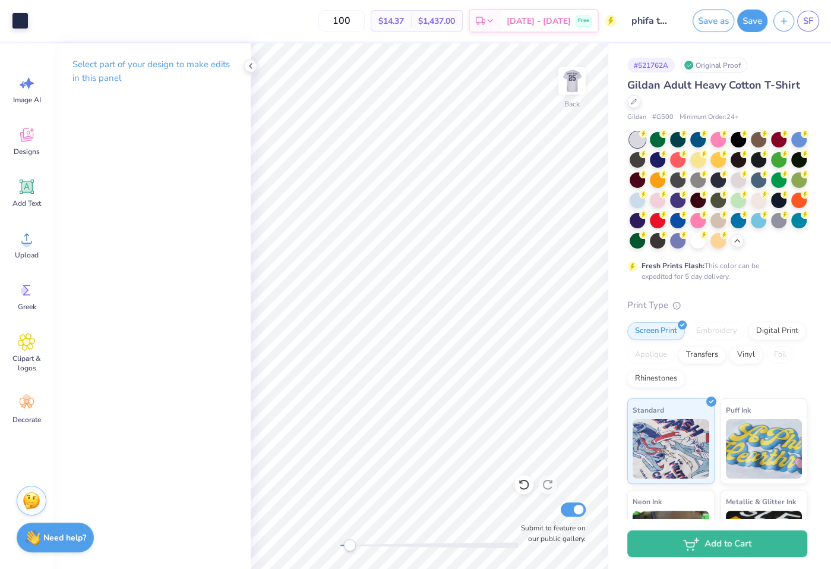
click at [350, 540] on div at bounding box center [429, 545] width 178 height 12
click at [323, 542] on div "Back Submit to feature on our public gallery." at bounding box center [430, 305] width 358 height 525
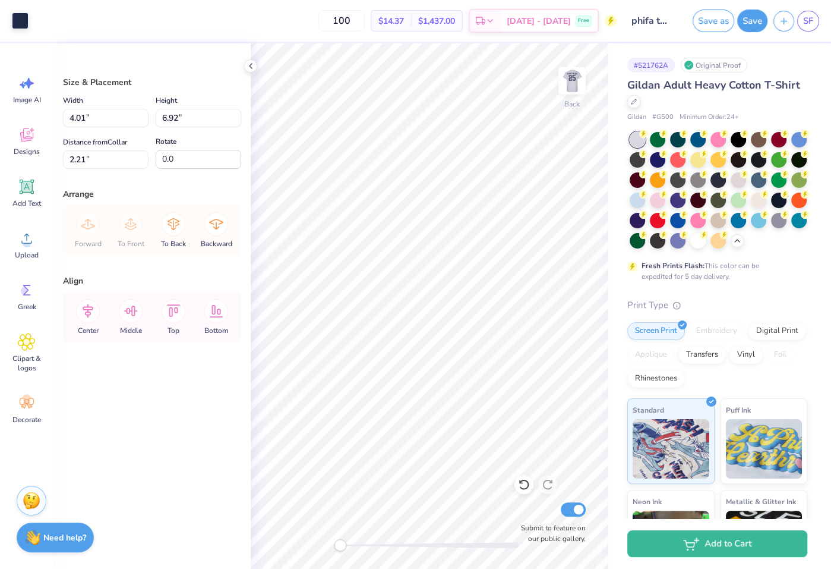
type input "2.32"
type input "2.49"
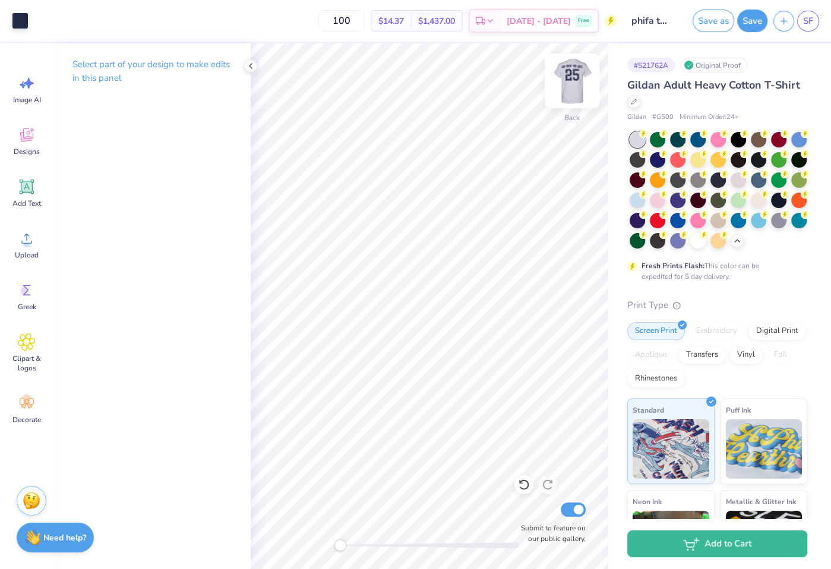
click at [575, 81] on img at bounding box center [572, 81] width 48 height 48
click at [575, 81] on img at bounding box center [572, 81] width 24 height 24
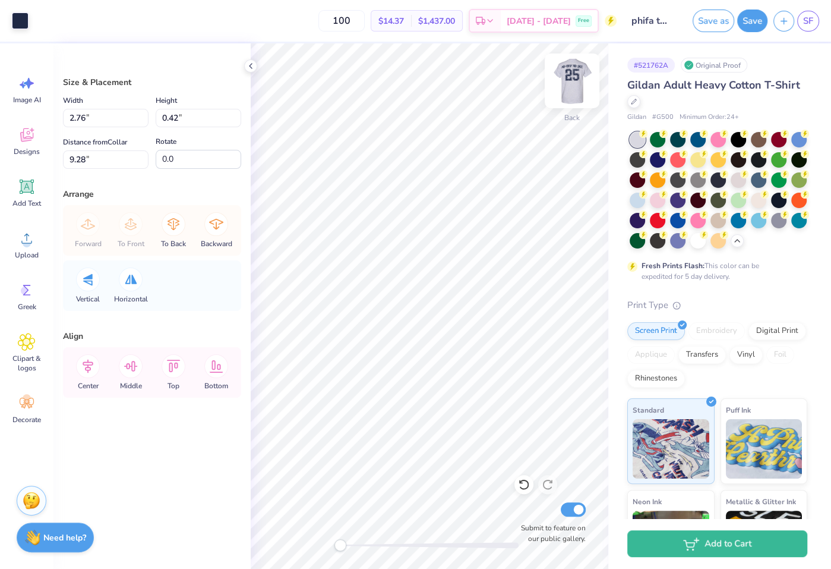
click at [570, 76] on img at bounding box center [572, 81] width 48 height 48
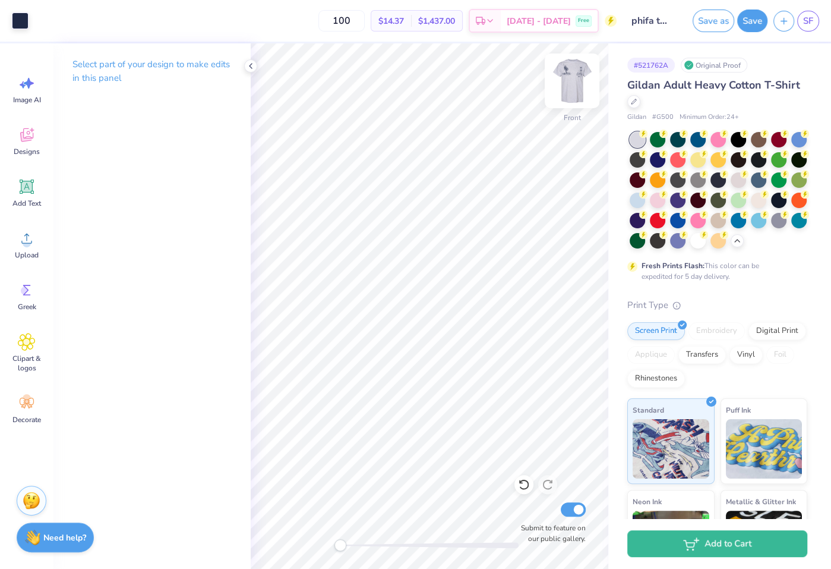
click at [569, 86] on img at bounding box center [572, 81] width 48 height 48
click at [569, 86] on img at bounding box center [572, 81] width 24 height 24
click at [573, 82] on img at bounding box center [572, 81] width 48 height 48
click at [573, 83] on img at bounding box center [572, 81] width 24 height 24
click at [17, 250] on span "Upload" at bounding box center [27, 255] width 24 height 10
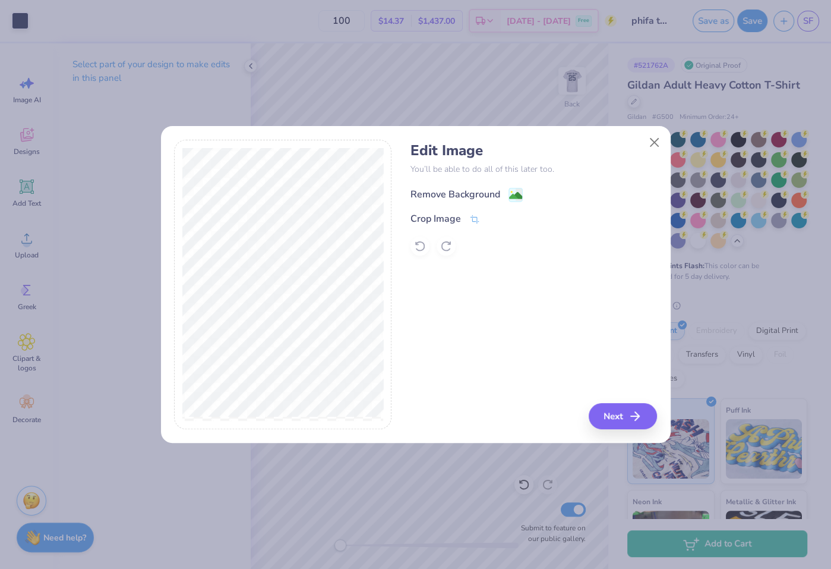
click at [449, 197] on div "Remove Background" at bounding box center [456, 194] width 90 height 14
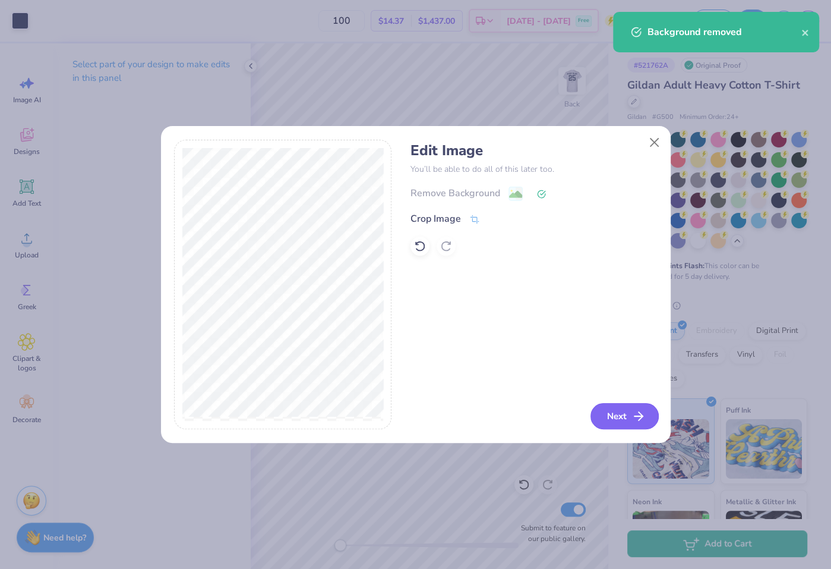
click at [629, 421] on button "Next" at bounding box center [625, 416] width 68 height 26
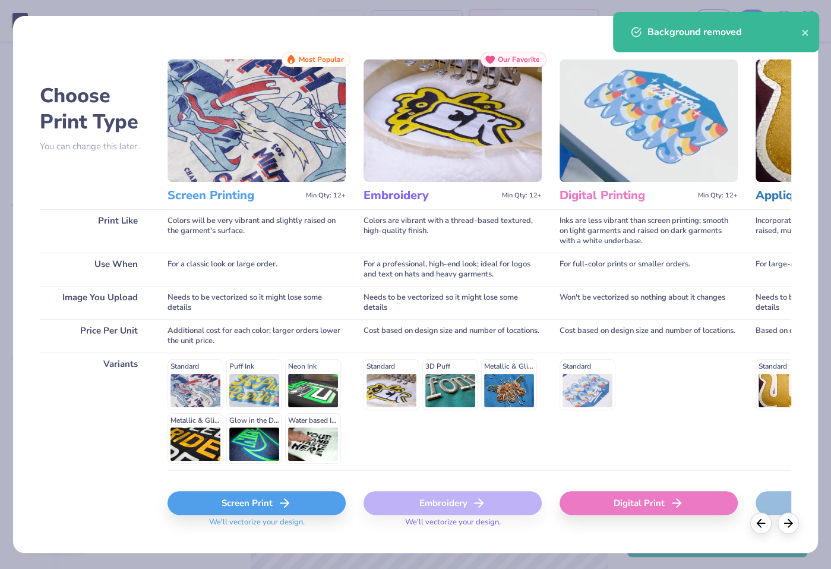
click at [281, 507] on icon at bounding box center [284, 503] width 14 height 14
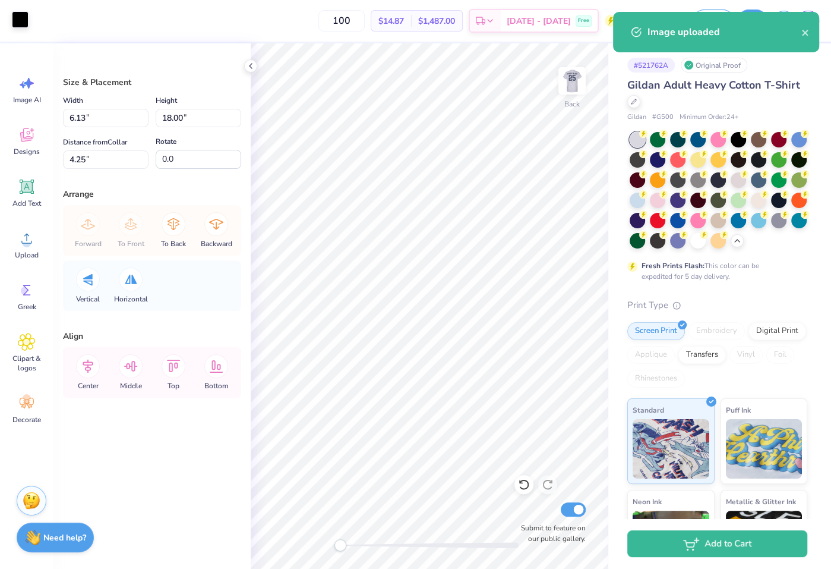
click at [29, 26] on div at bounding box center [20, 19] width 17 height 17
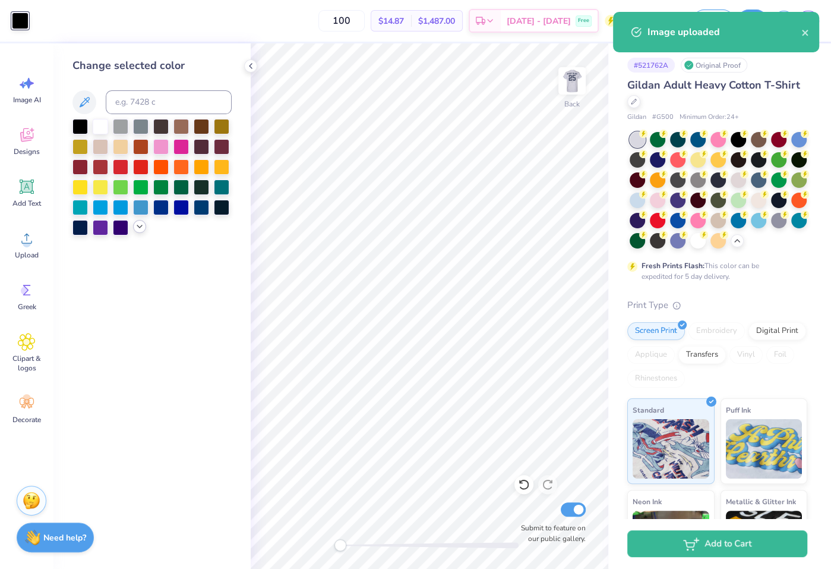
click at [135, 230] on icon at bounding box center [140, 227] width 10 height 10
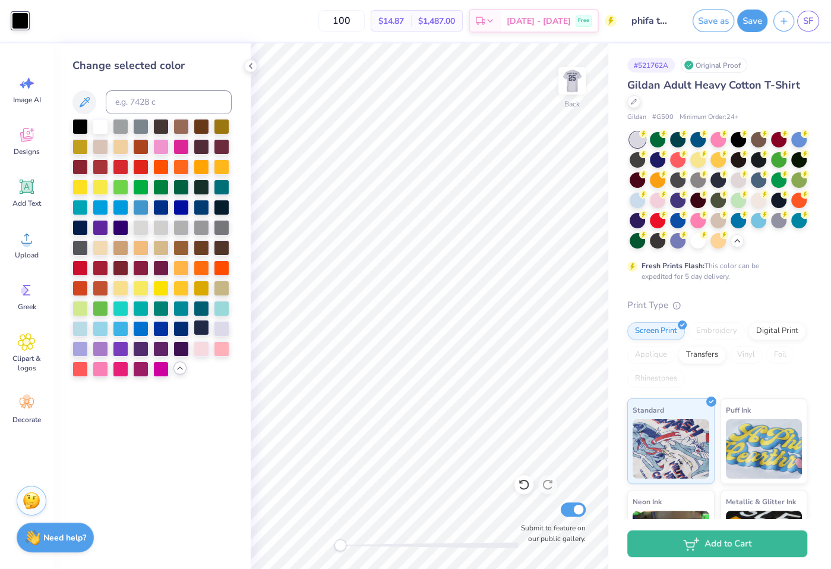
click at [196, 330] on div at bounding box center [201, 327] width 15 height 15
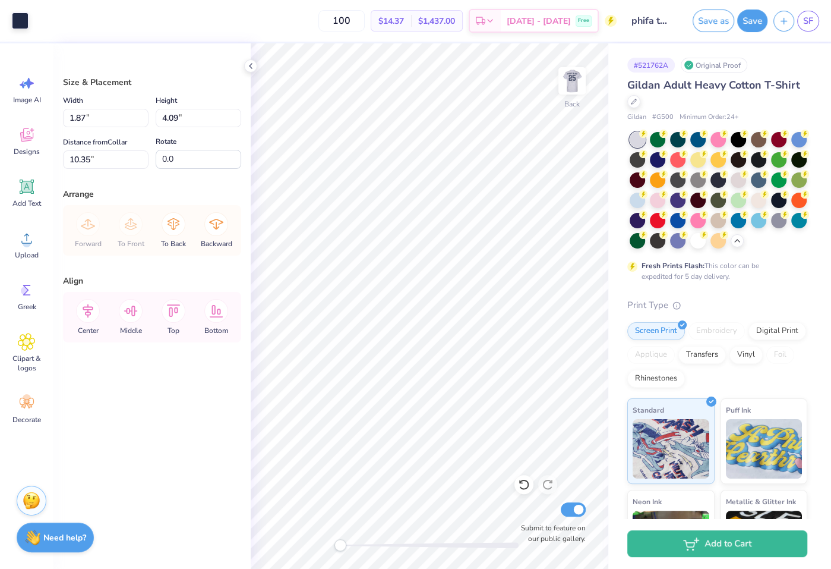
type input "1.87"
type input "4.09"
type input "9.16"
type input "9.35"
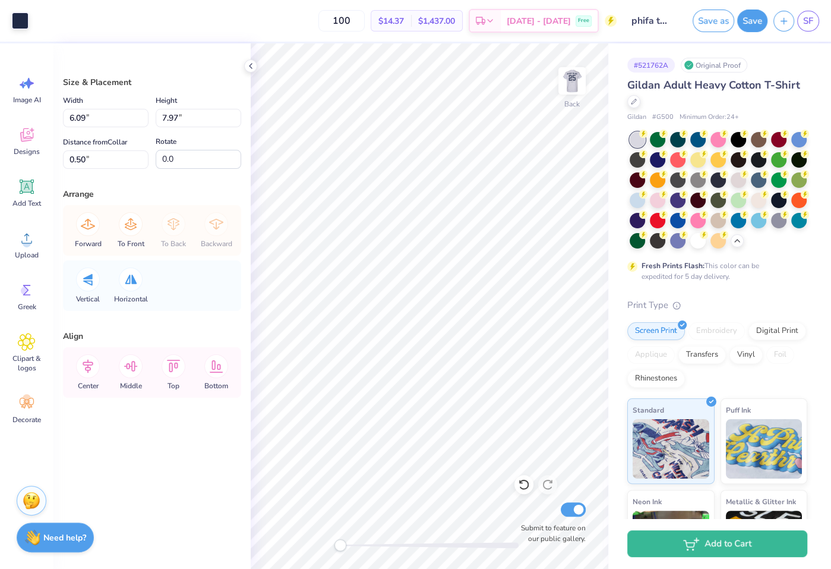
type input "5.45"
type input "7.13"
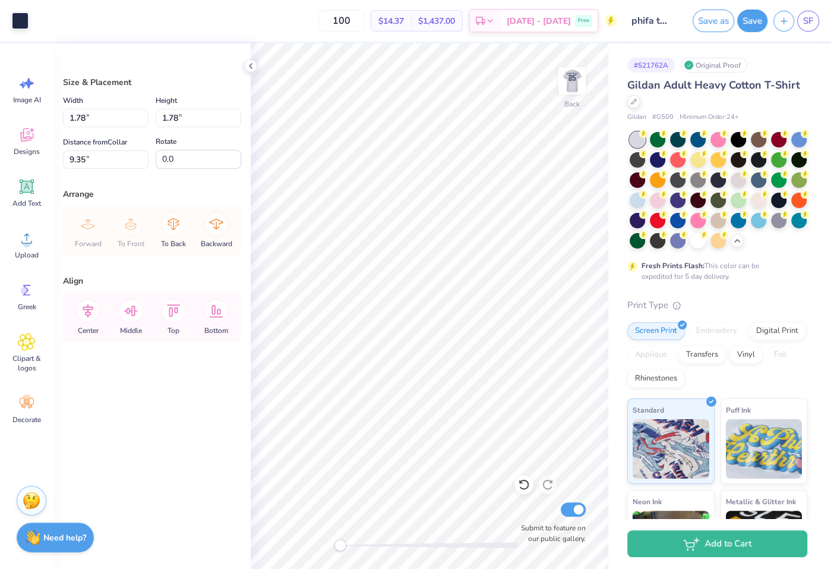
type input "8.92"
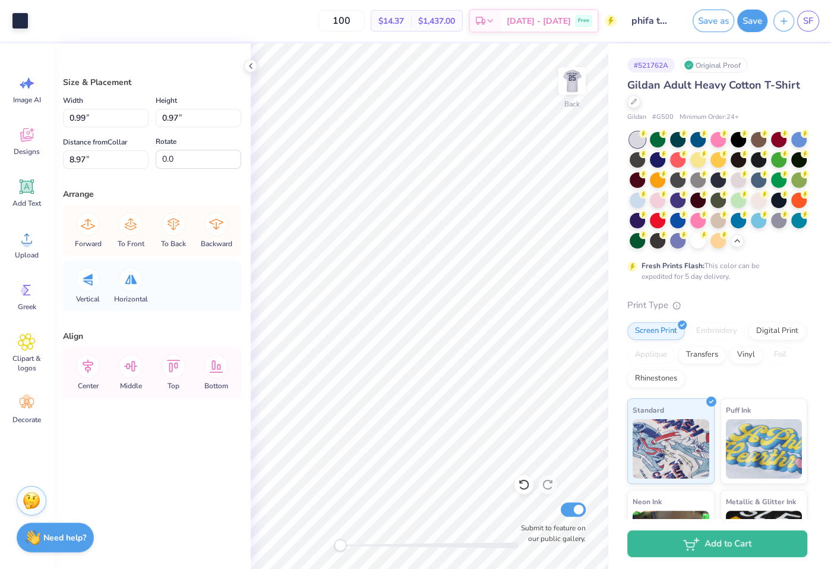
type input "0.97"
type input "0.98"
type input "0.97"
type input "0.98"
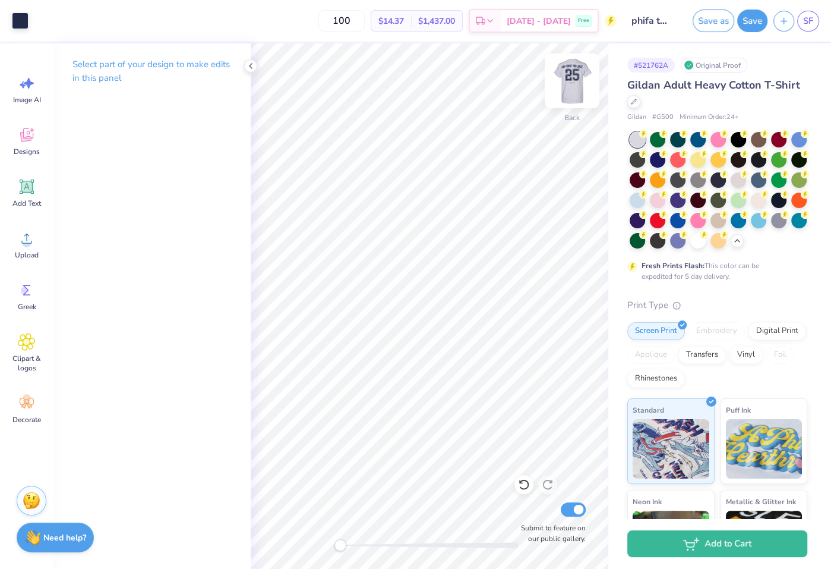
click at [563, 75] on img at bounding box center [572, 81] width 48 height 48
click at [565, 75] on img at bounding box center [572, 81] width 48 height 48
click at [714, 19] on button "Save as" at bounding box center [714, 19] width 42 height 23
